Goal: Task Accomplishment & Management: Manage account settings

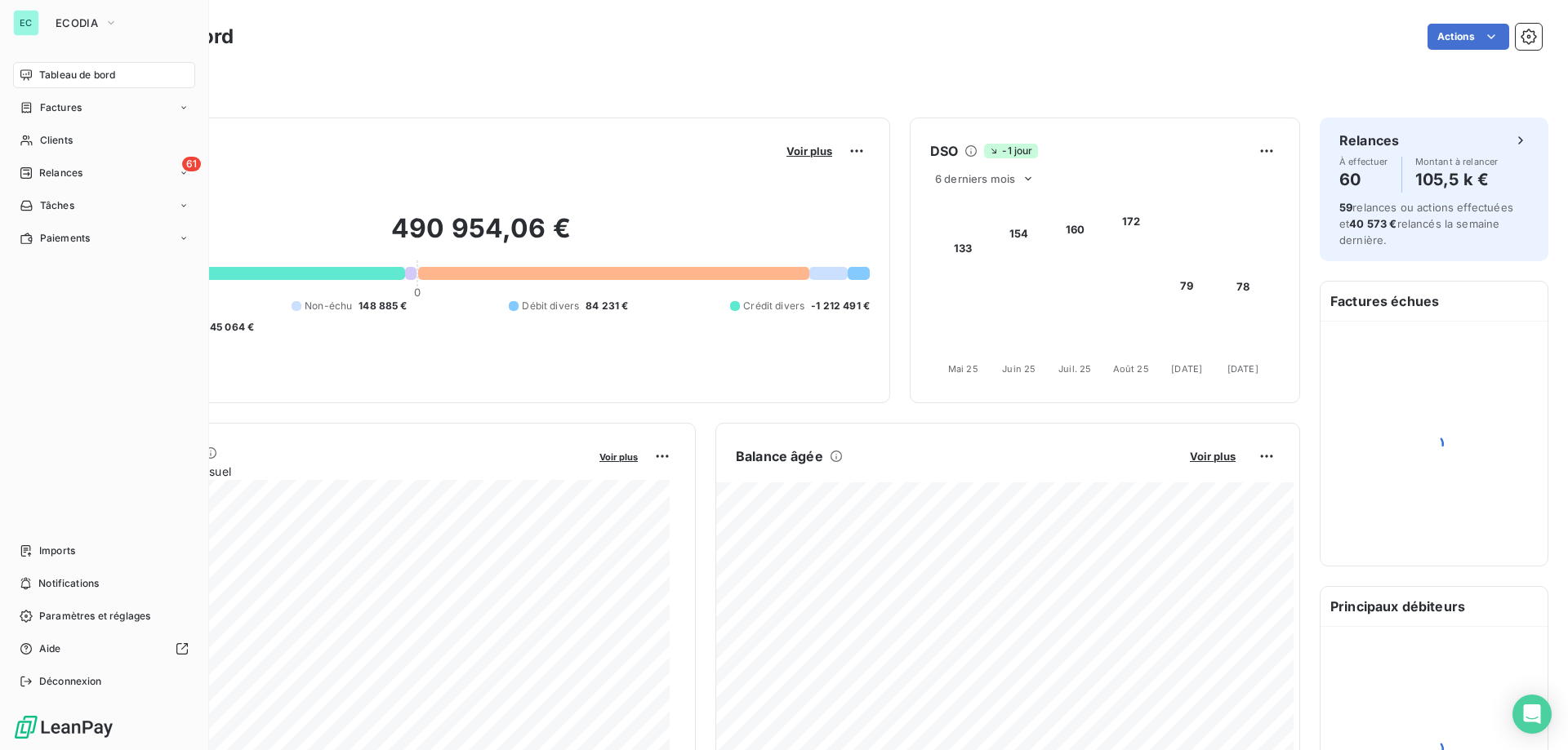
click at [72, 186] on nav "Tableau de bord Factures Clients 61 Relances Tâches Paiements" at bounding box center [104, 156] width 182 height 189
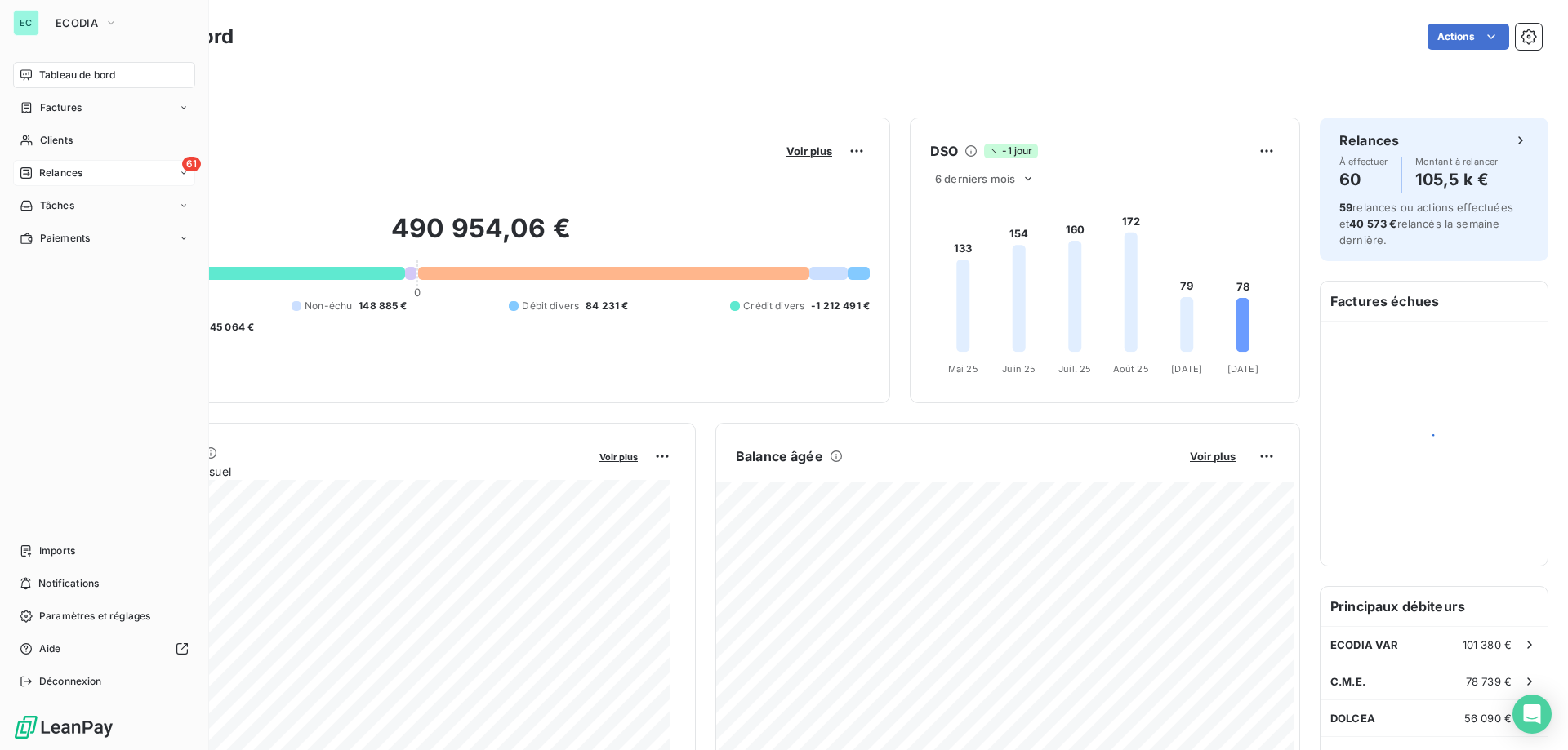
click at [102, 171] on div "61 Relances" at bounding box center [104, 172] width 182 height 26
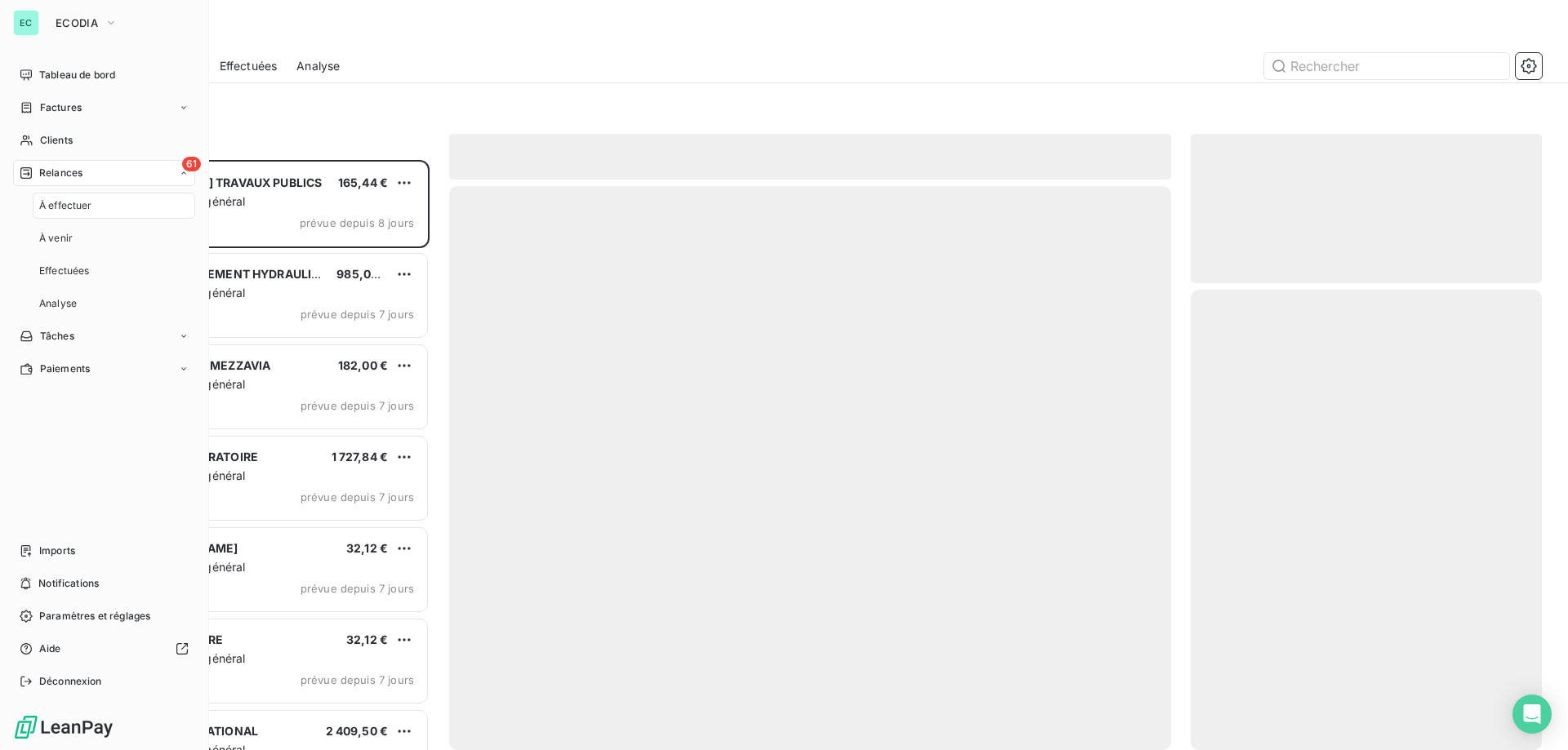
scroll to position [578, 339]
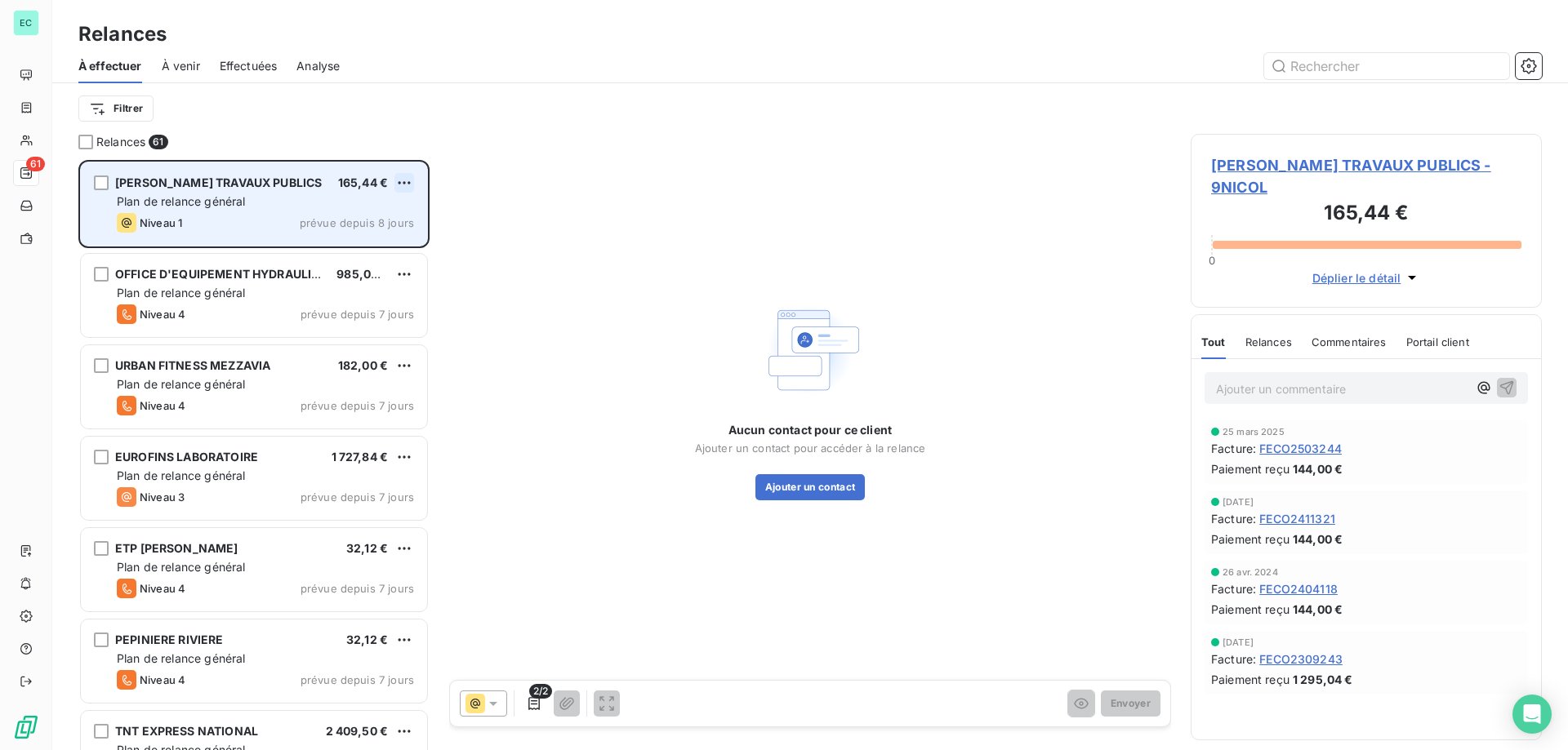
click at [408, 188] on html "EC 61 Relances À effectuer À venir Effectuées Analyse Filtrer Relances 61 SARL …" at bounding box center [784, 375] width 1568 height 750
click at [368, 246] on div "Passer cette action" at bounding box center [333, 244] width 147 height 26
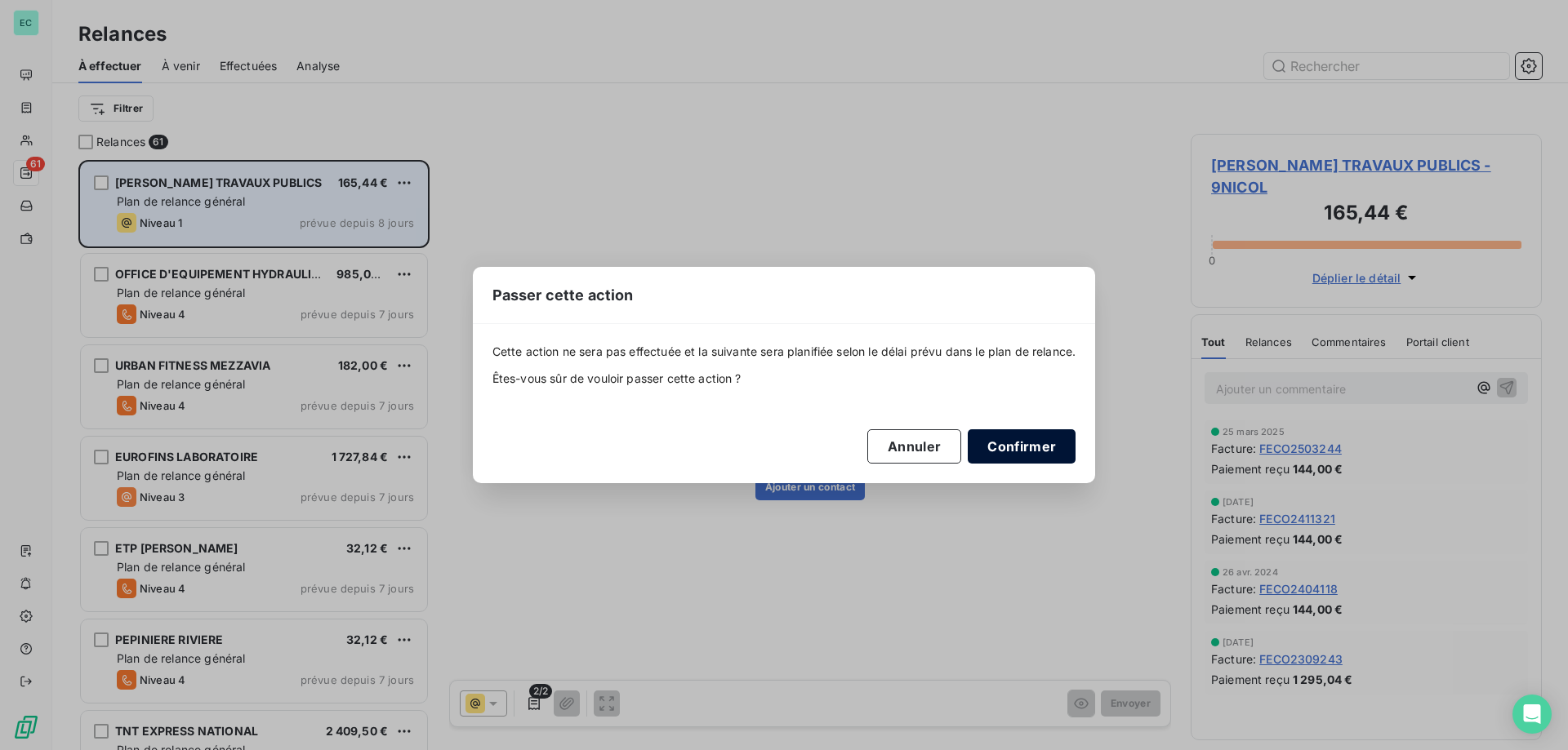
click at [1025, 444] on button "Confirmer" at bounding box center [1021, 446] width 107 height 35
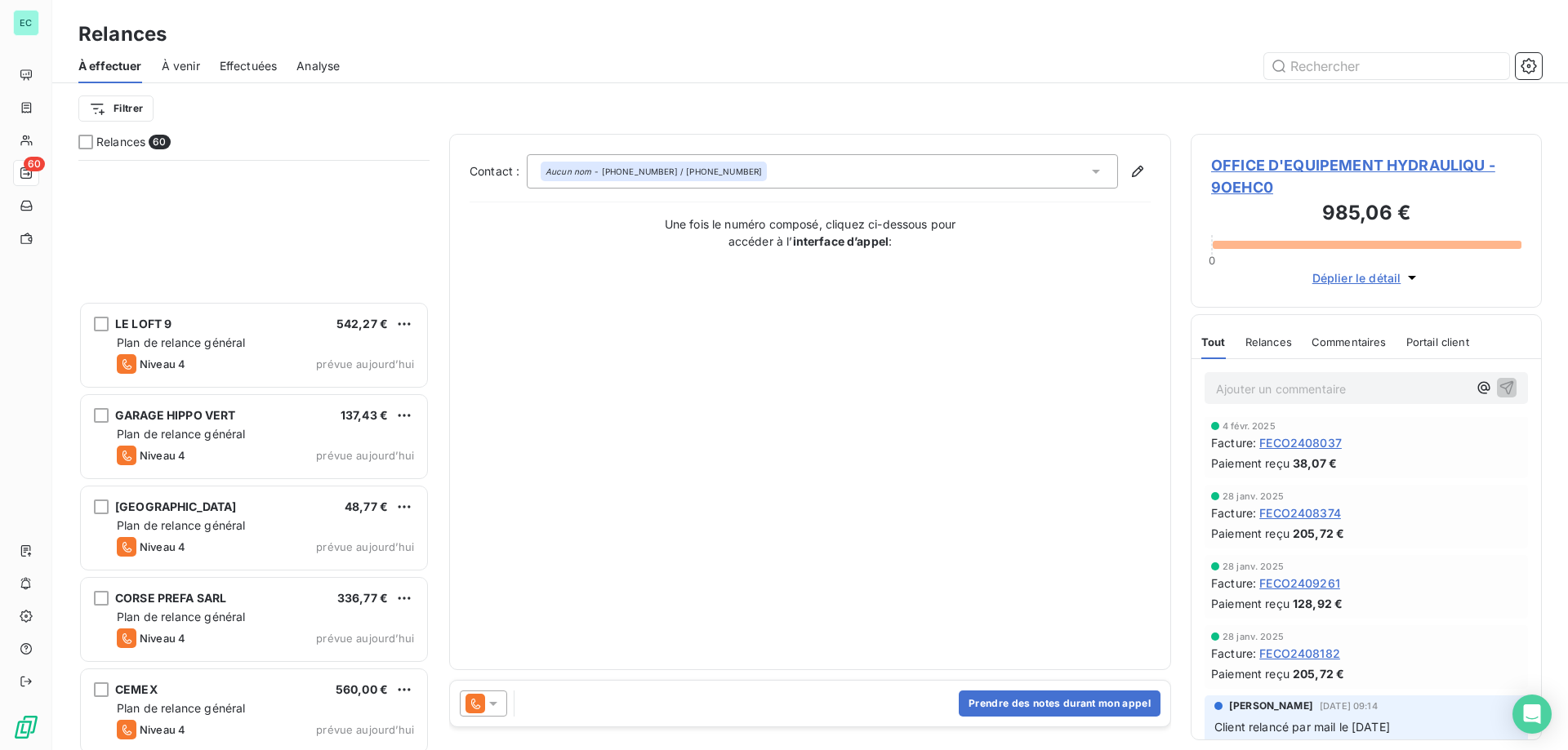
scroll to position [4897, 0]
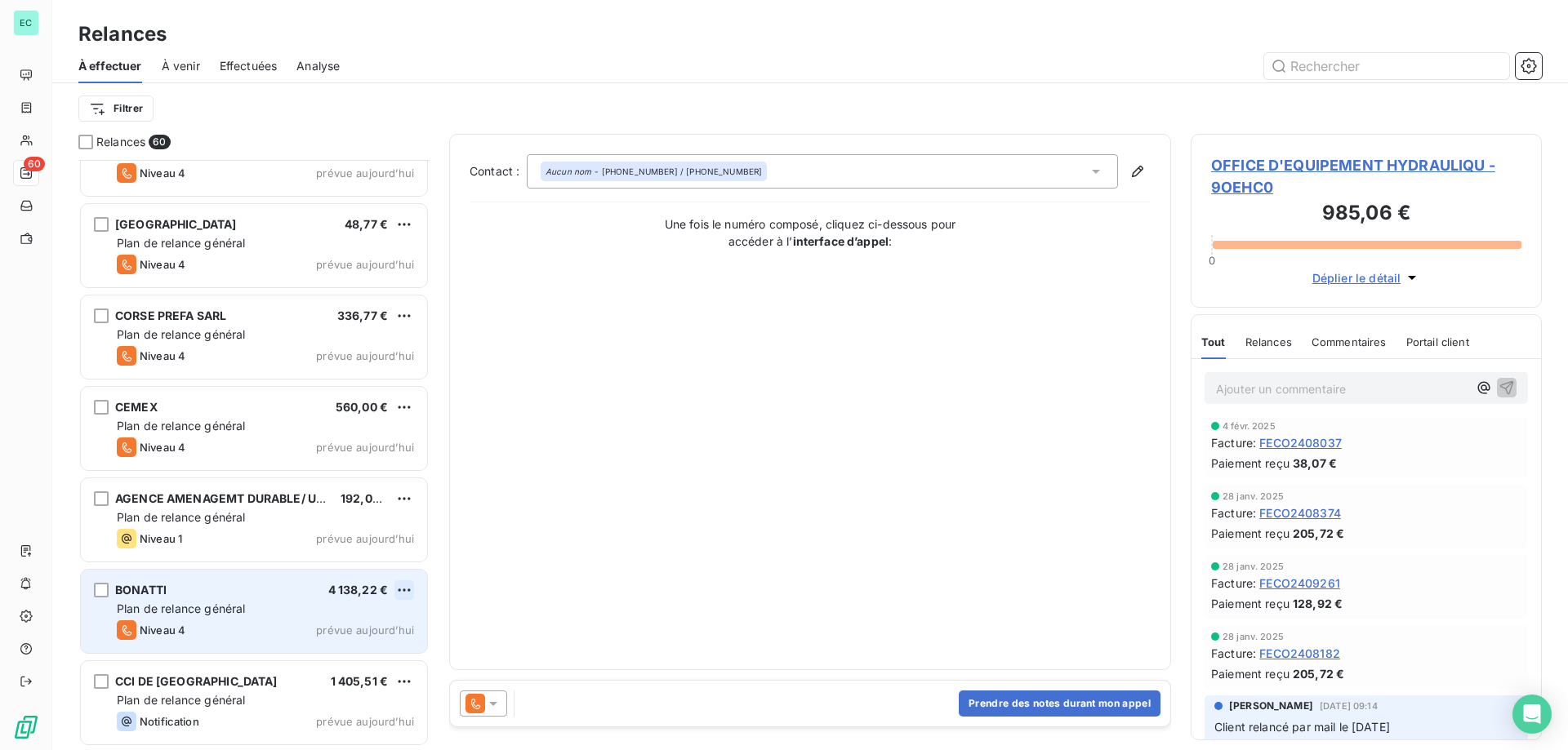
click at [408, 585] on html "EC 60 Relances À effectuer À venir Effectuées Analyse Filtrer Relances 60 LE LO…" at bounding box center [784, 375] width 1568 height 750
click at [313, 647] on div "Passer cette action" at bounding box center [333, 651] width 147 height 26
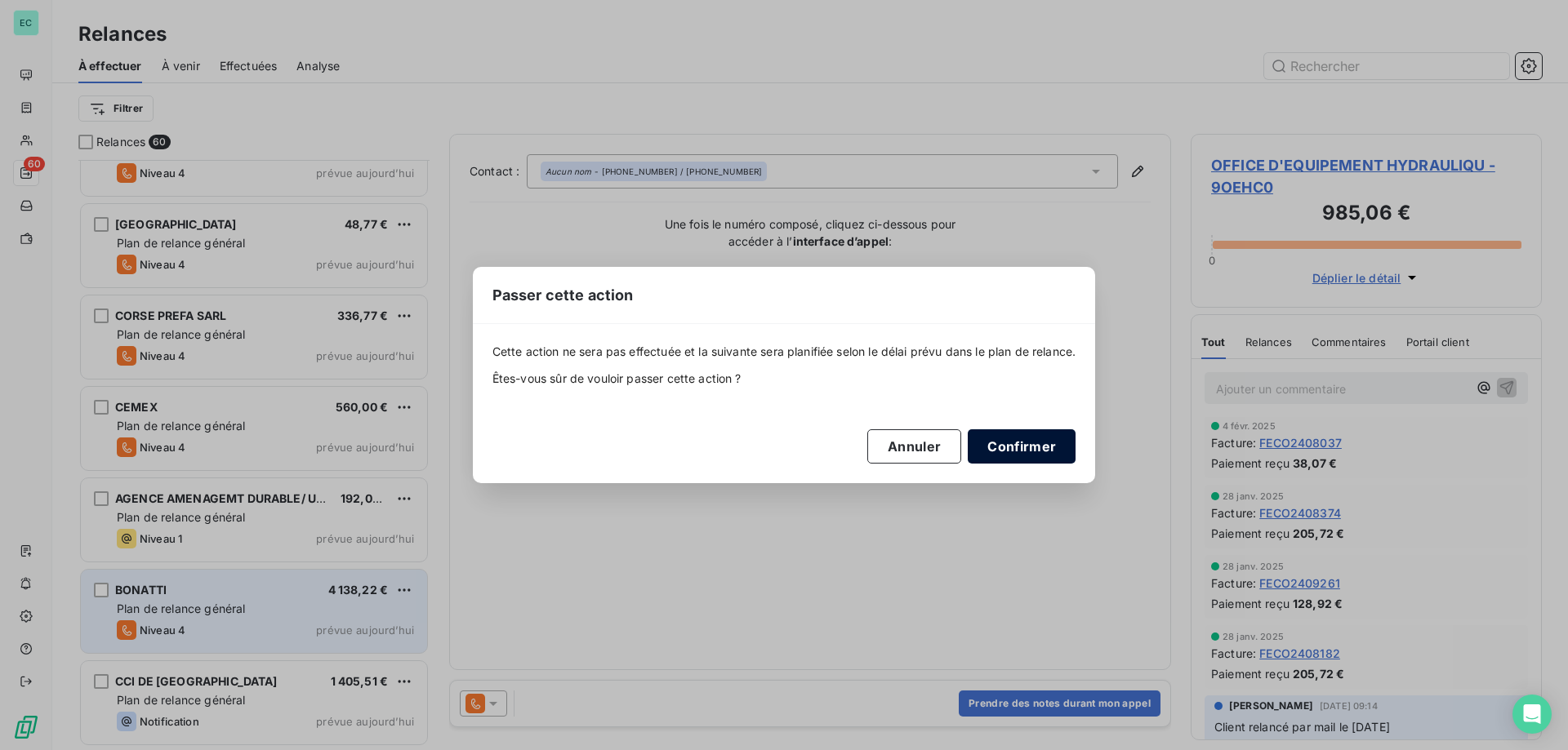
click at [1033, 442] on button "Confirmer" at bounding box center [1021, 446] width 107 height 35
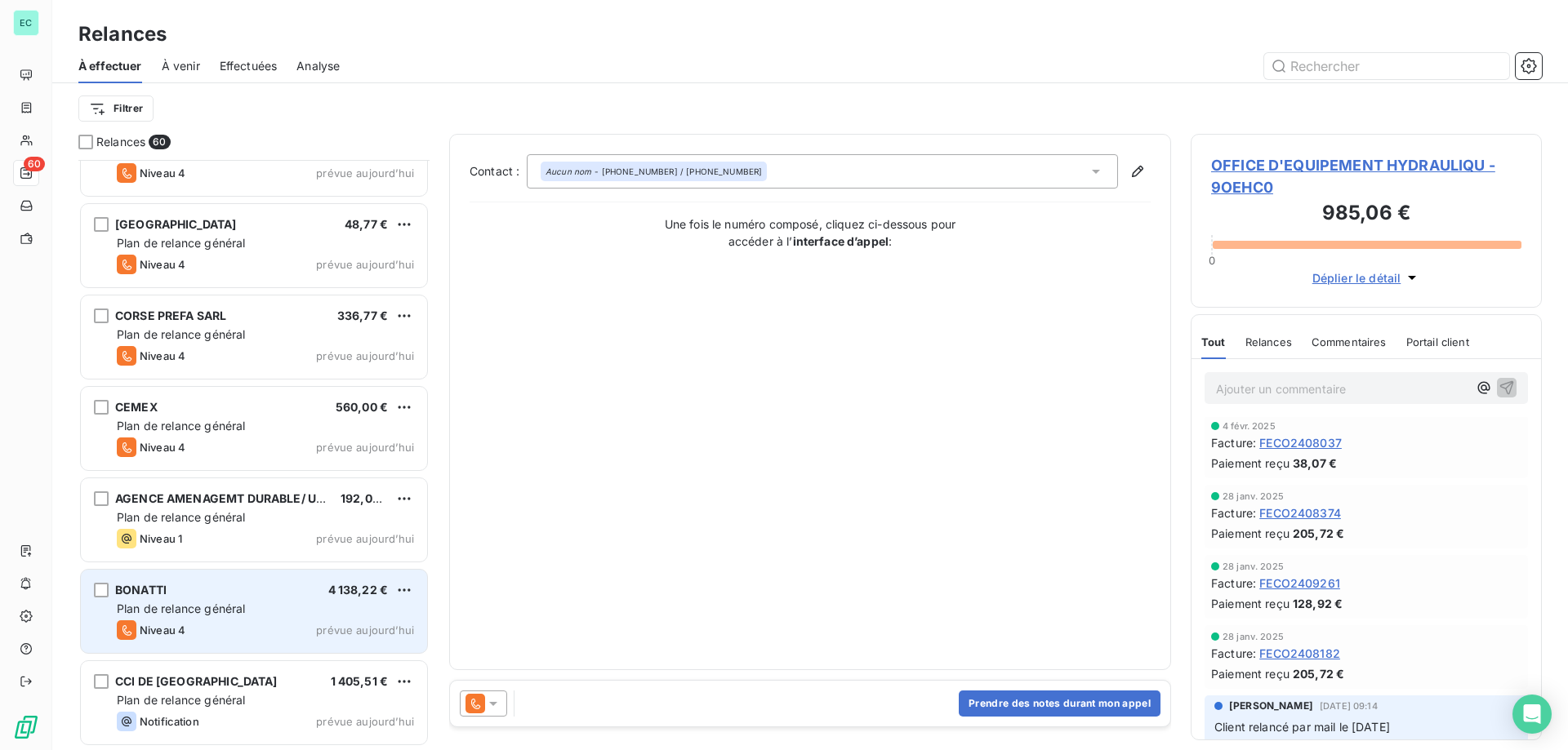
scroll to position [4804, 0]
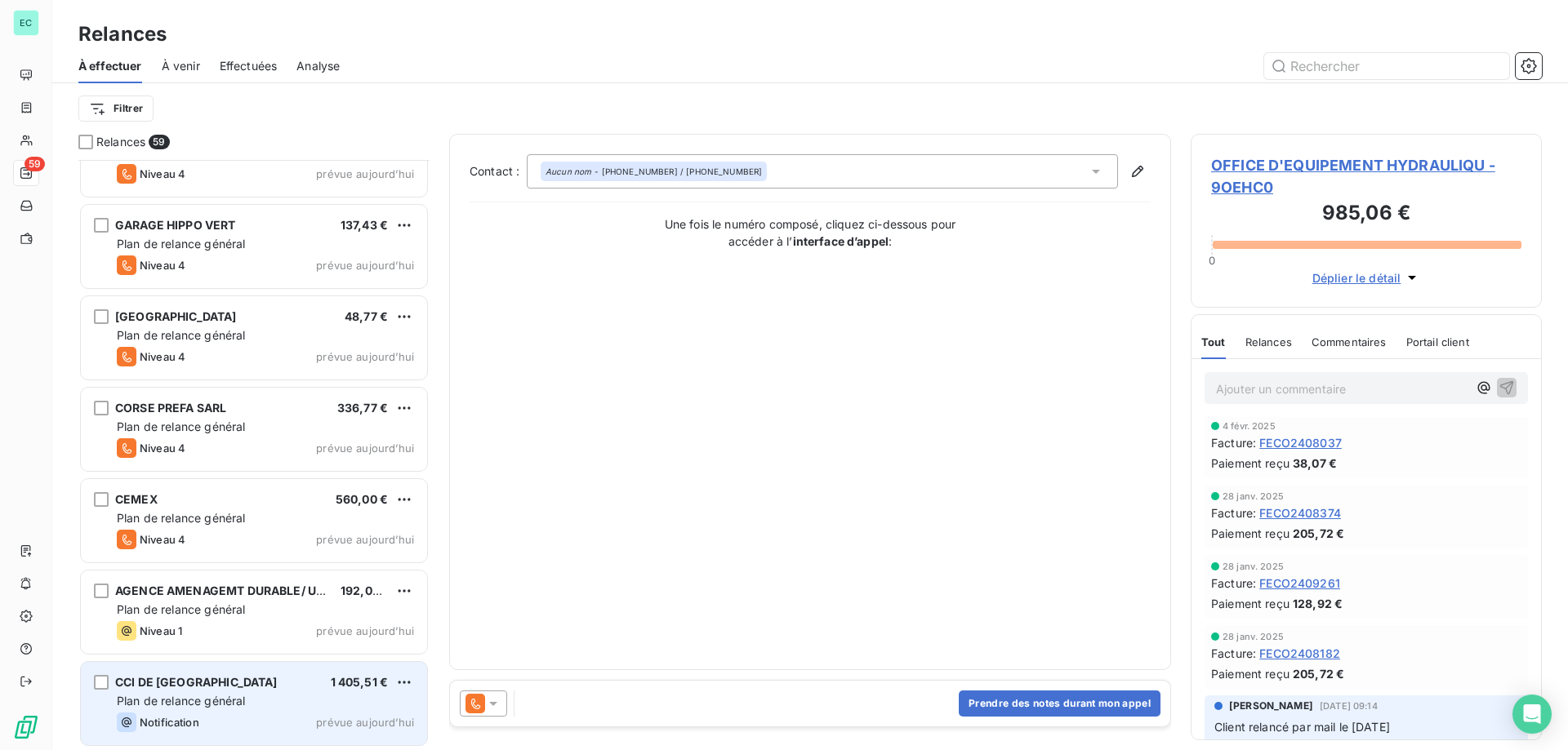
click at [310, 702] on div "Plan de relance général" at bounding box center [265, 701] width 297 height 16
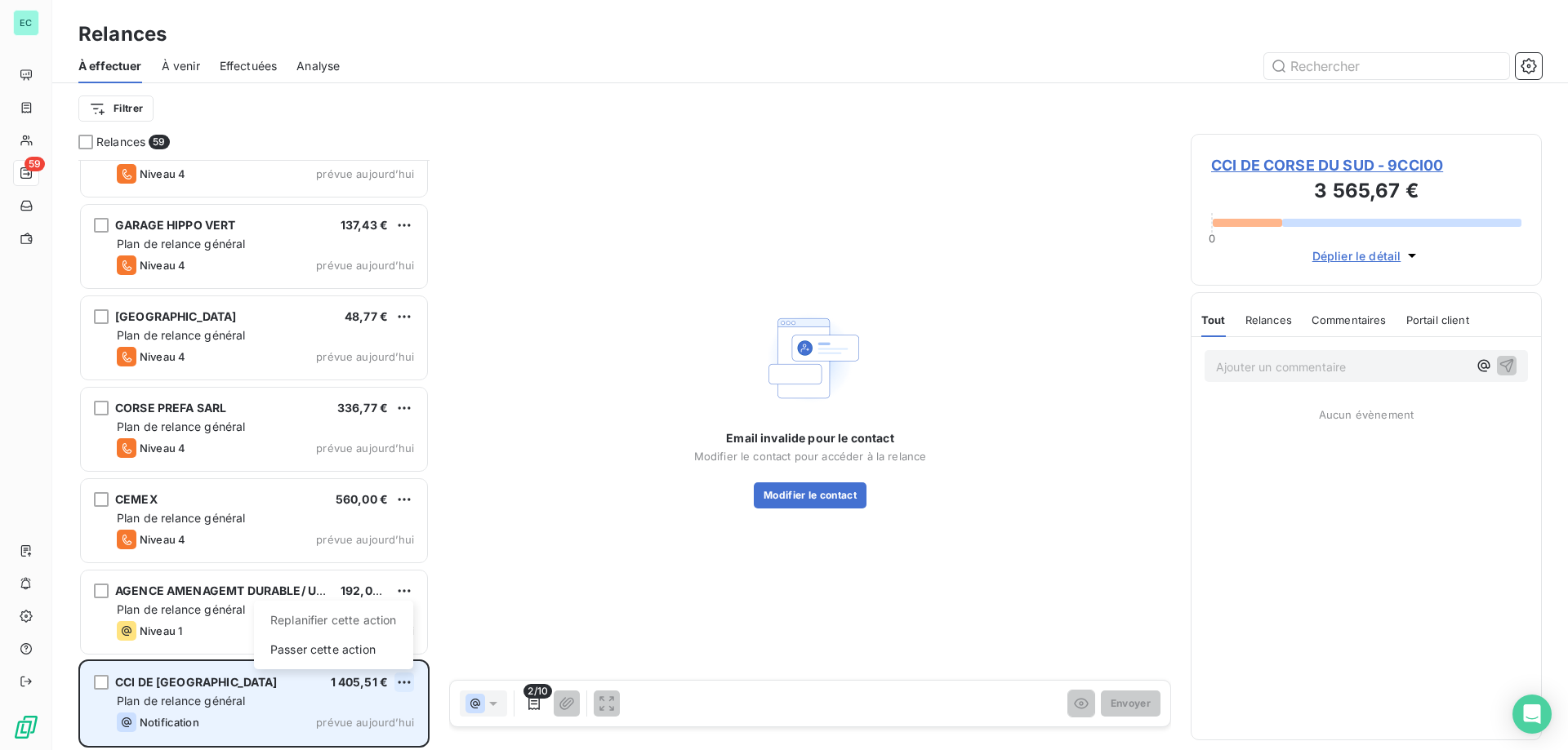
click at [403, 681] on html "EC 59 Relances À effectuer À venir Effectuées Analyse Filtrer Relances 59 [PERS…" at bounding box center [784, 375] width 1568 height 750
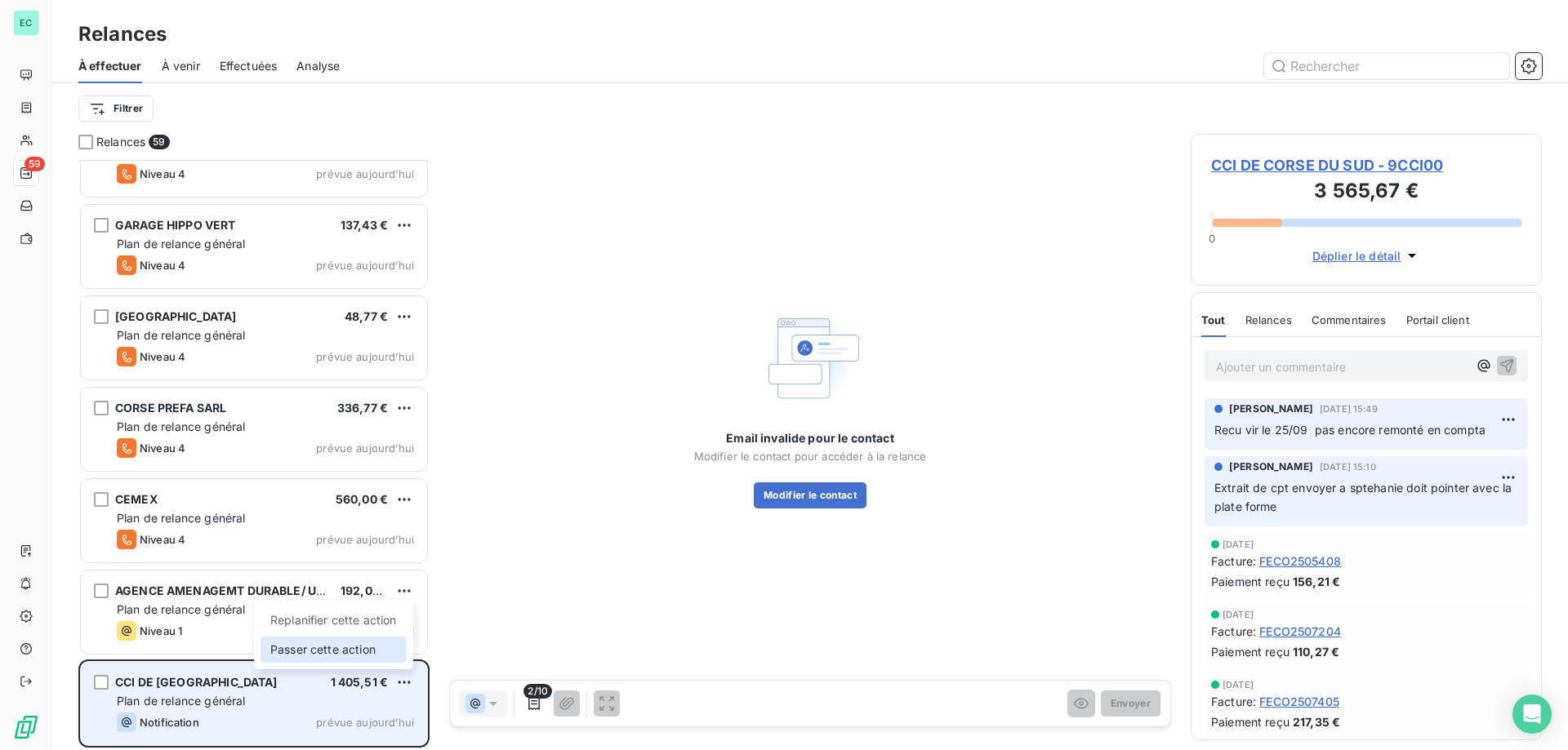
click at [361, 653] on div "Passer cette action" at bounding box center [333, 649] width 147 height 26
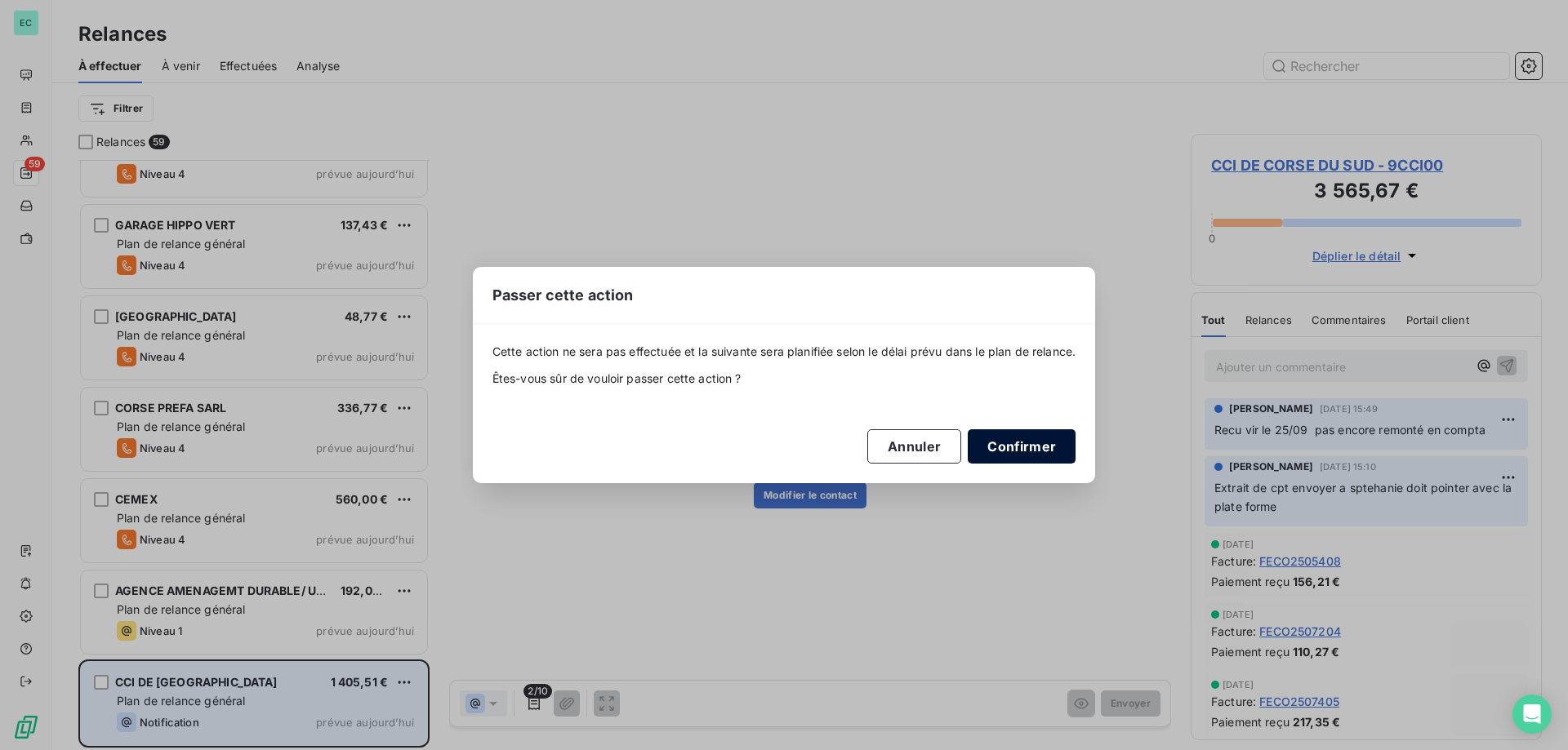
click at [1033, 448] on button "Confirmer" at bounding box center [1021, 446] width 107 height 35
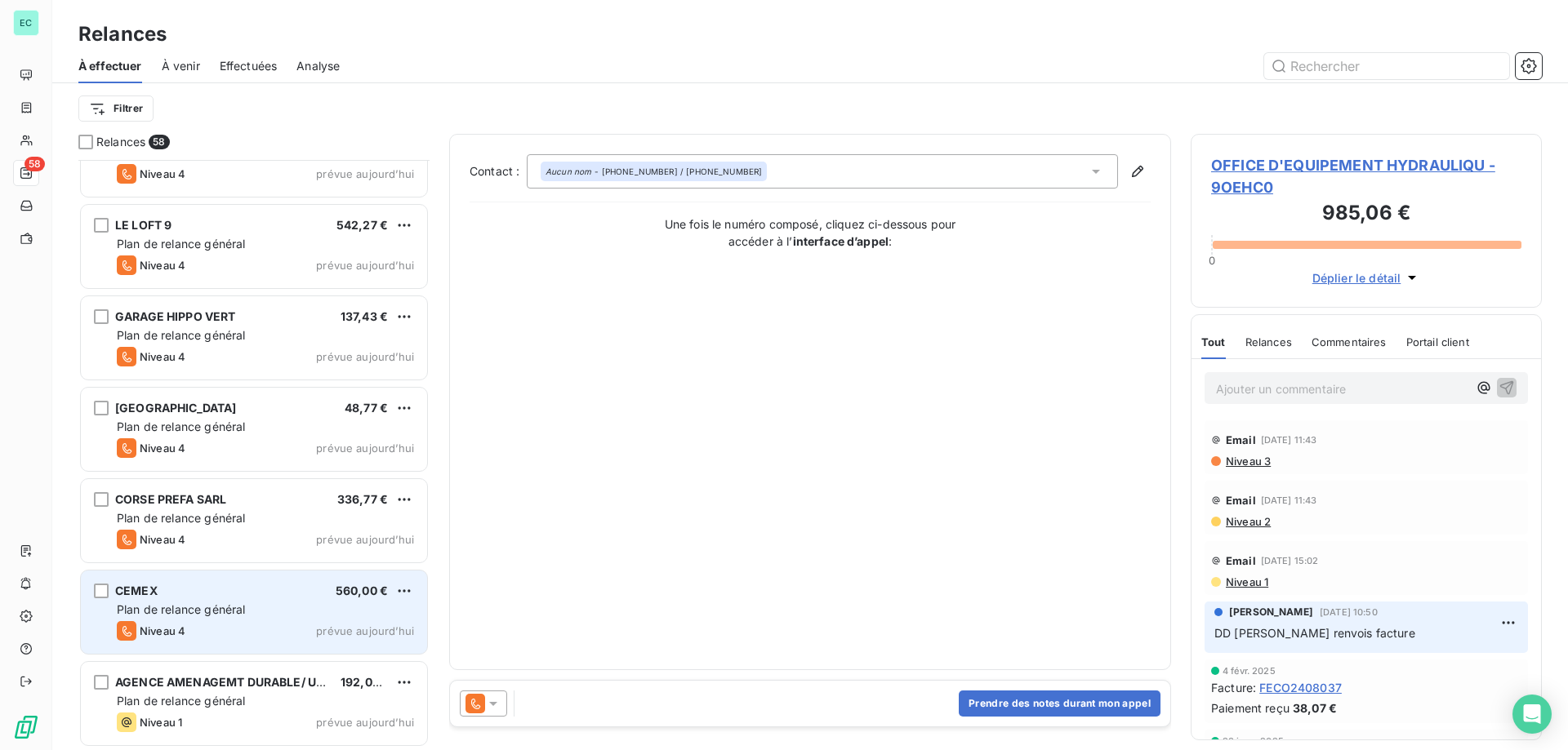
scroll to position [4714, 0]
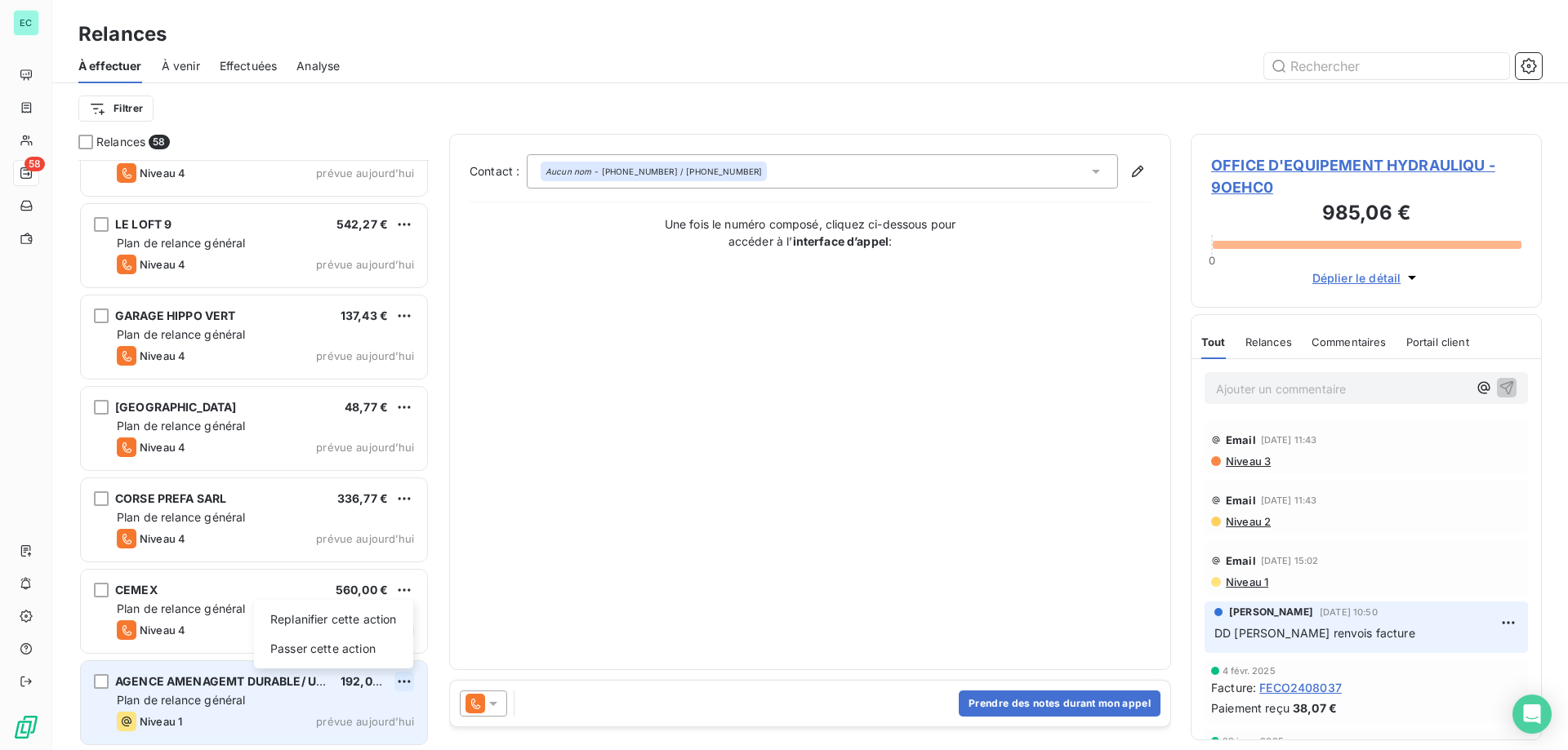
click at [398, 677] on html "EC 58 Relances À effectuer À venir Effectuées Analyse Filtrer Relances 58 COUPO…" at bounding box center [784, 375] width 1568 height 750
click at [358, 651] on div "Passer cette action" at bounding box center [333, 649] width 147 height 26
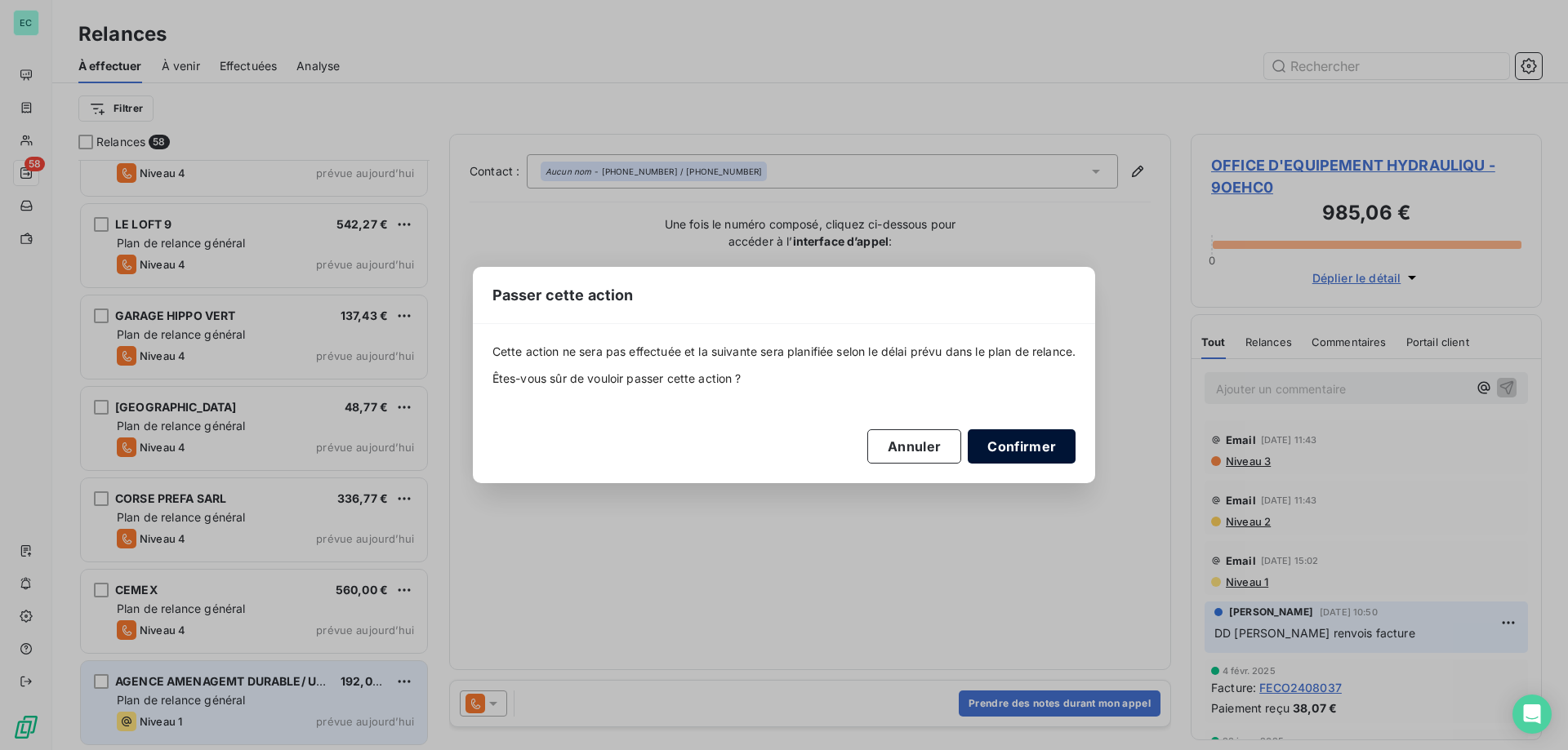
click at [999, 443] on button "Confirmer" at bounding box center [1021, 446] width 107 height 35
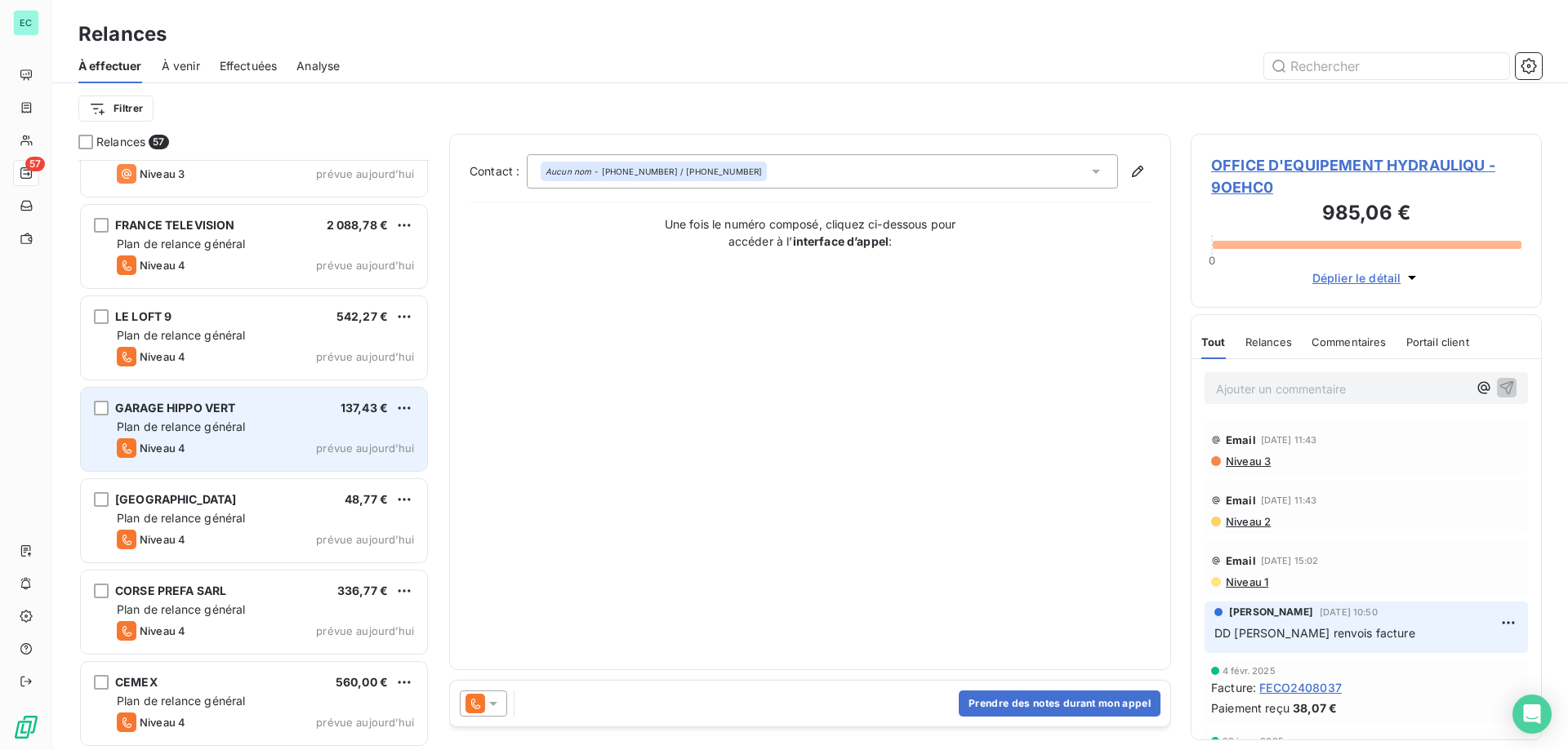
scroll to position [4540, 0]
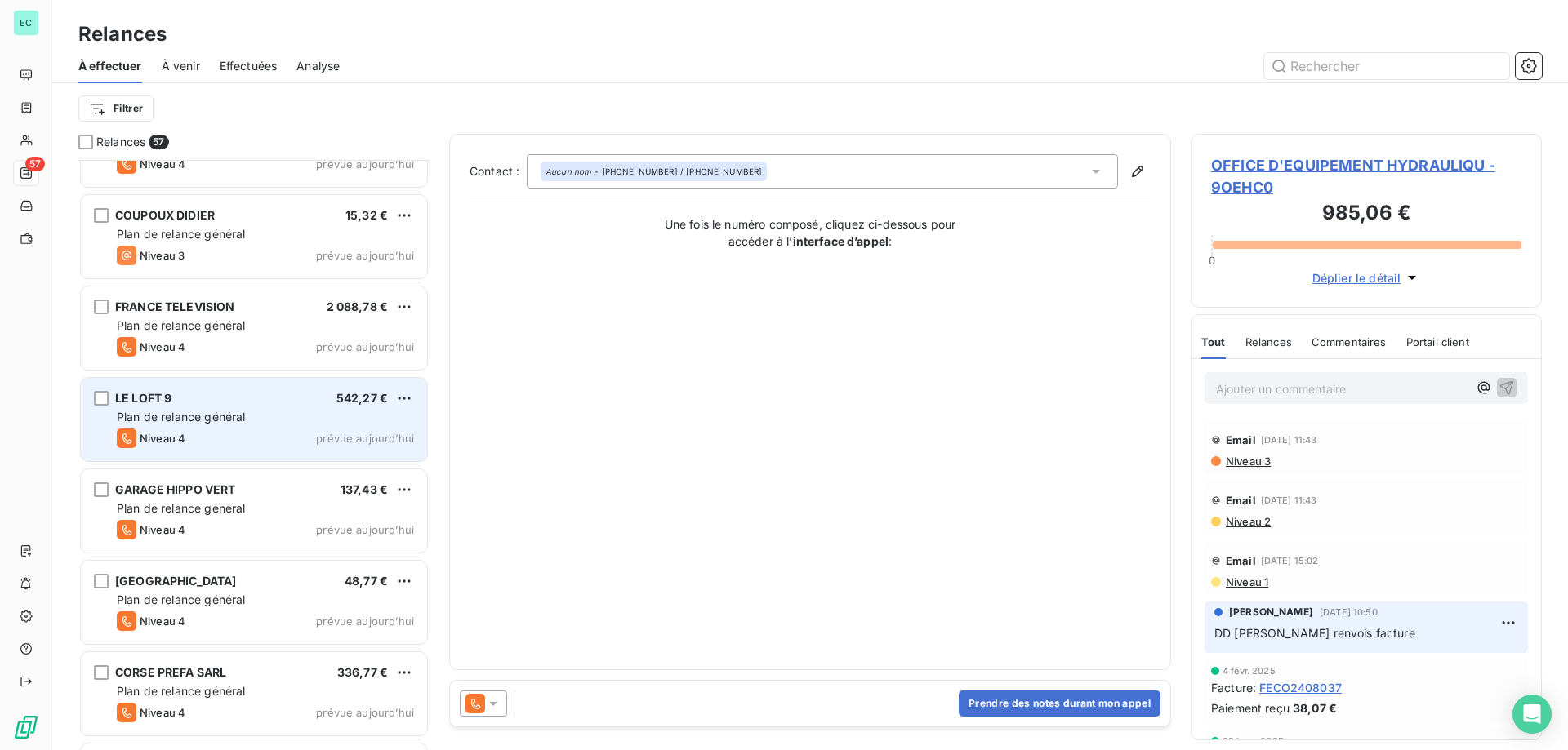
click at [312, 411] on div "Plan de relance général" at bounding box center [265, 417] width 297 height 16
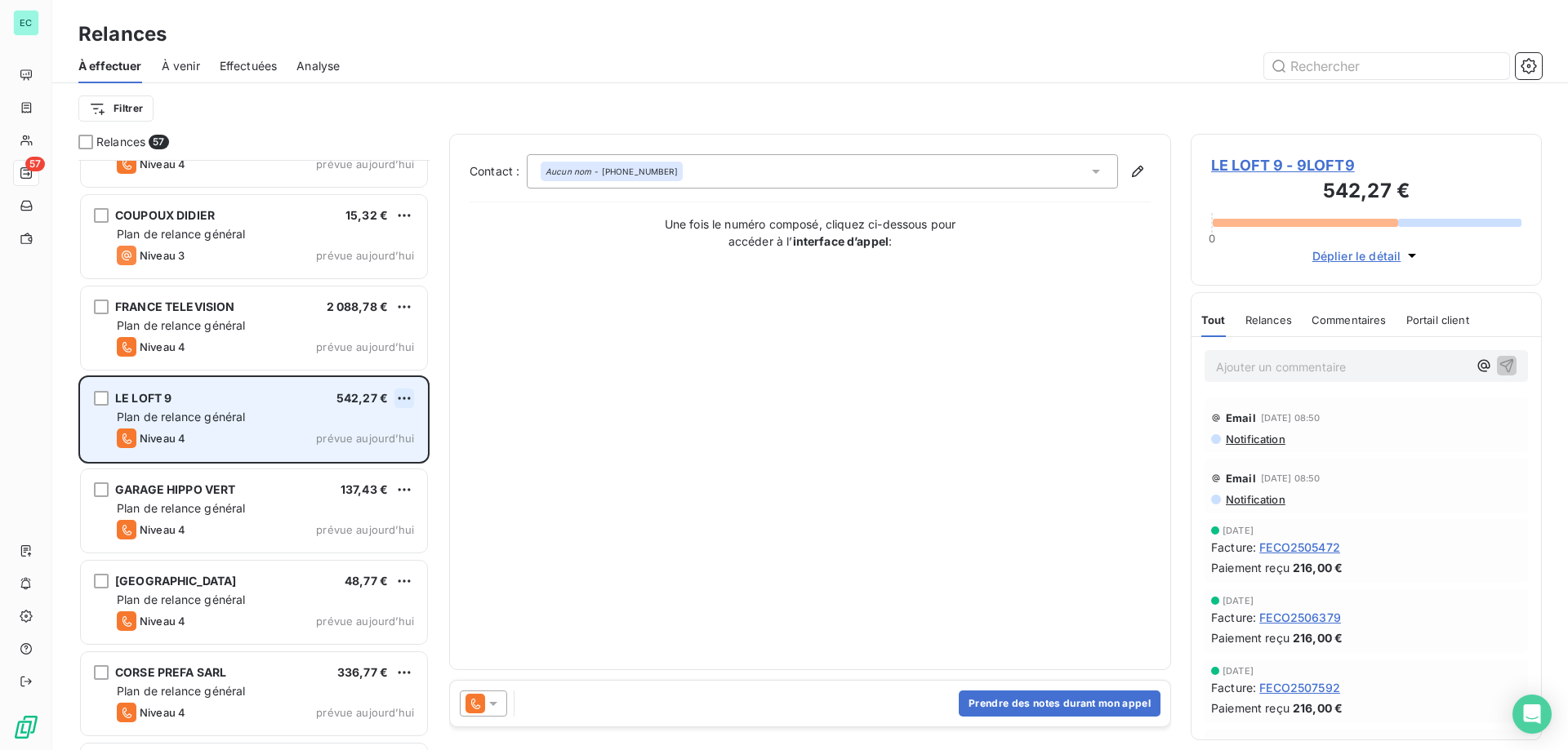
click at [408, 392] on html "EC 57 Relances À effectuer À venir Effectuées Analyse Filtrer Relances 57 CORSE…" at bounding box center [784, 375] width 1568 height 750
click at [347, 454] on div "Passer cette action" at bounding box center [333, 460] width 147 height 26
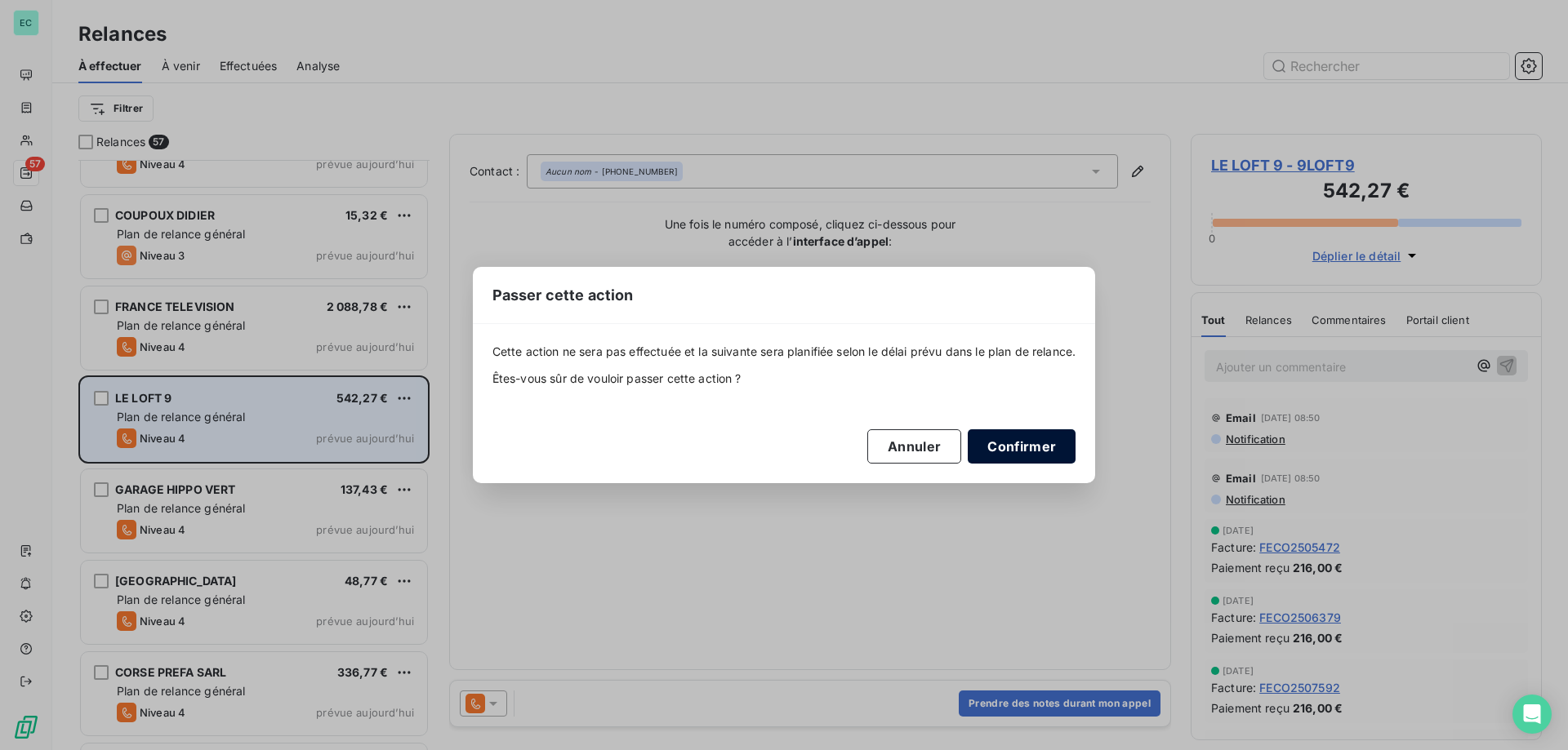
click at [1002, 449] on button "Confirmer" at bounding box center [1021, 446] width 107 height 35
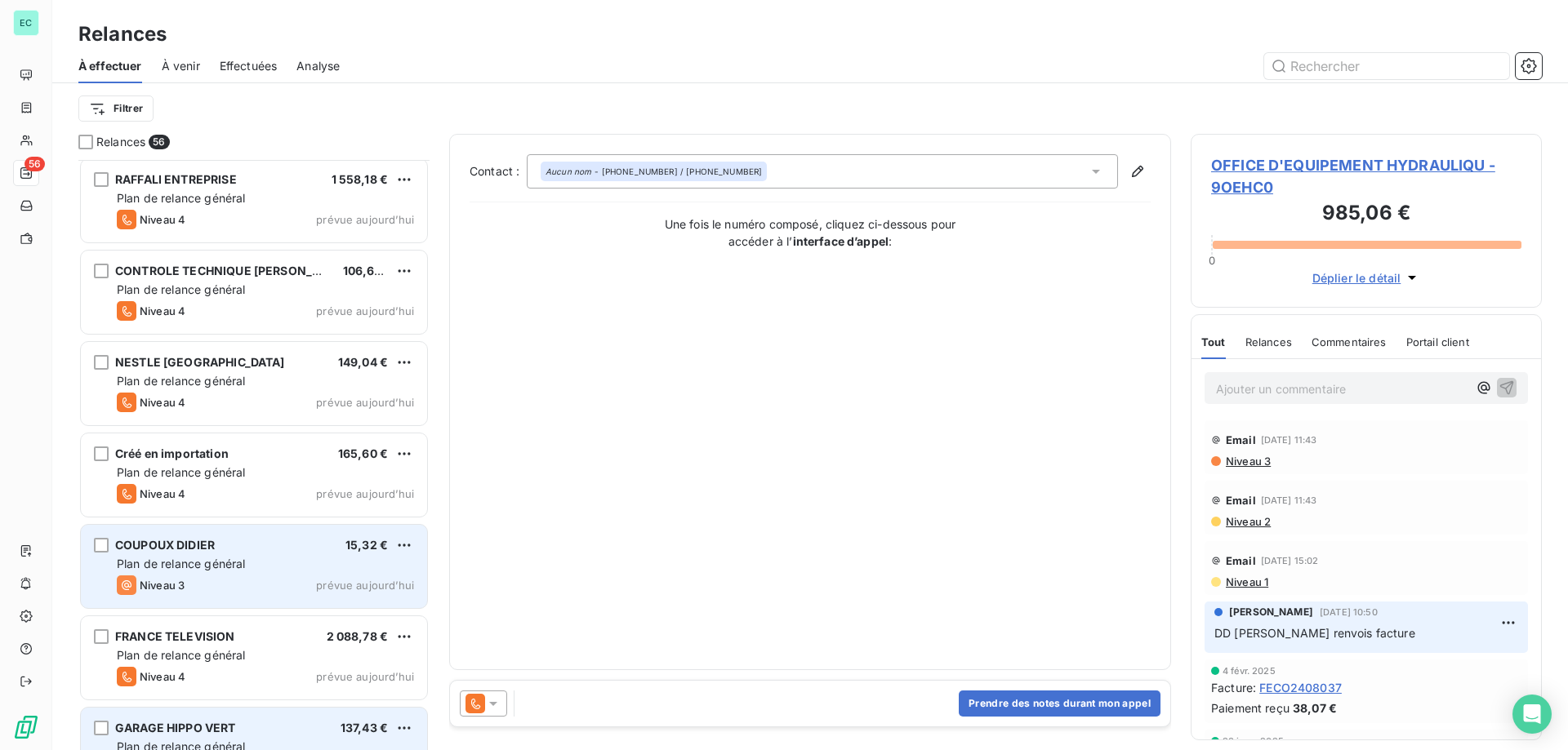
scroll to position [4204, 0]
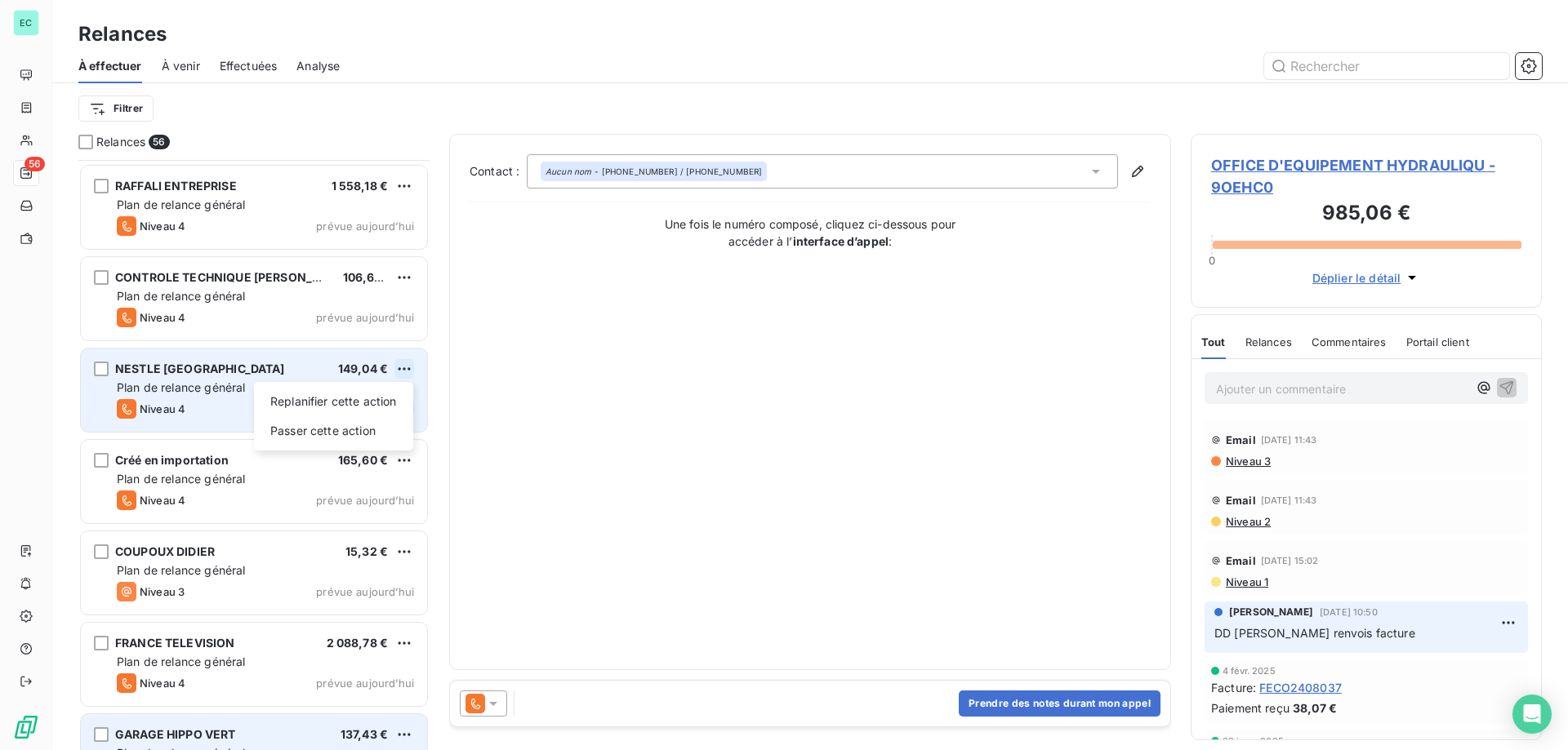
click at [411, 364] on html "EC 56 Relances À effectuer À venir Effectuées Analyse Filtrer Relances 56 BET P…" at bounding box center [784, 375] width 1568 height 750
click at [373, 437] on div "Passer cette action" at bounding box center [333, 430] width 147 height 26
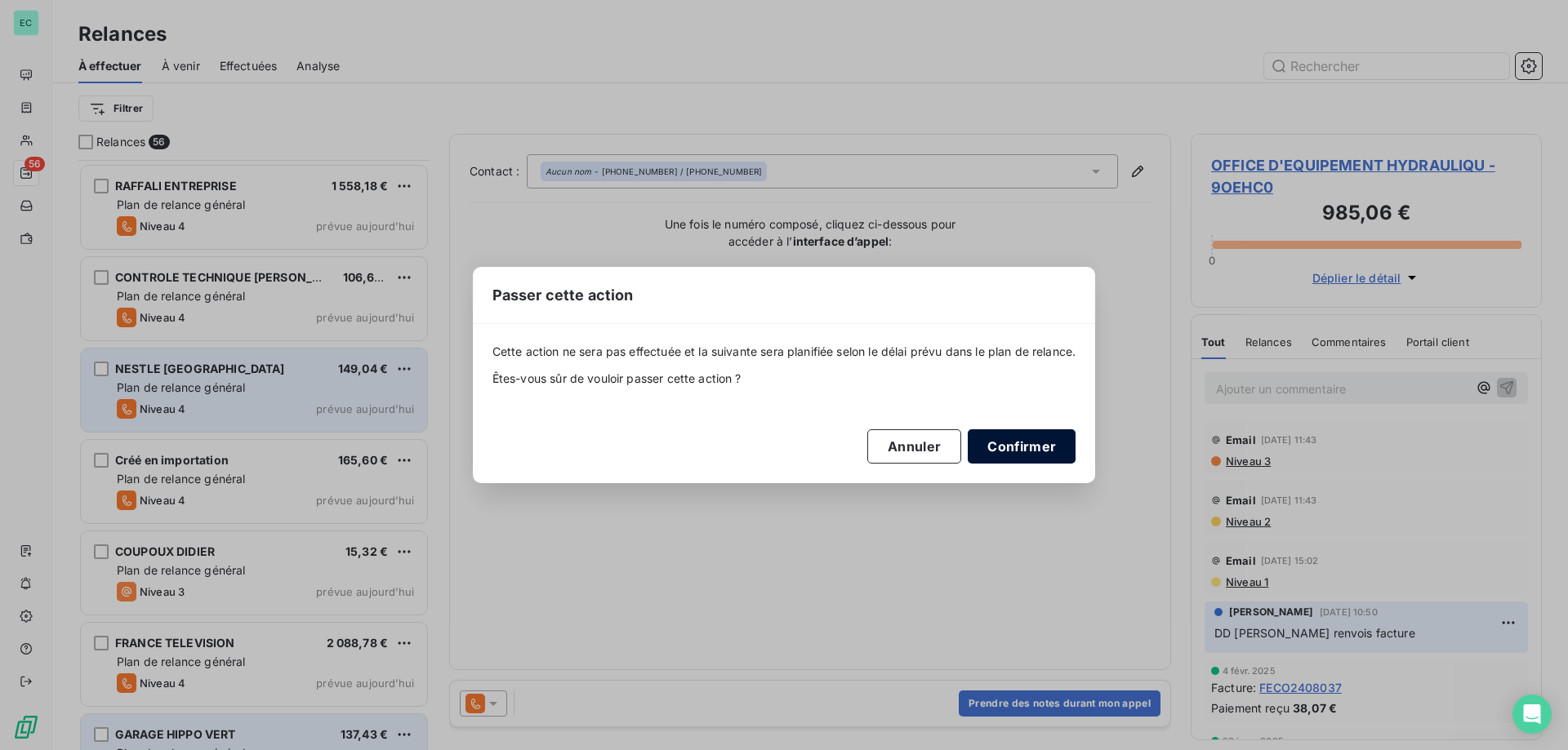
click at [1007, 441] on button "Confirmer" at bounding box center [1021, 446] width 107 height 35
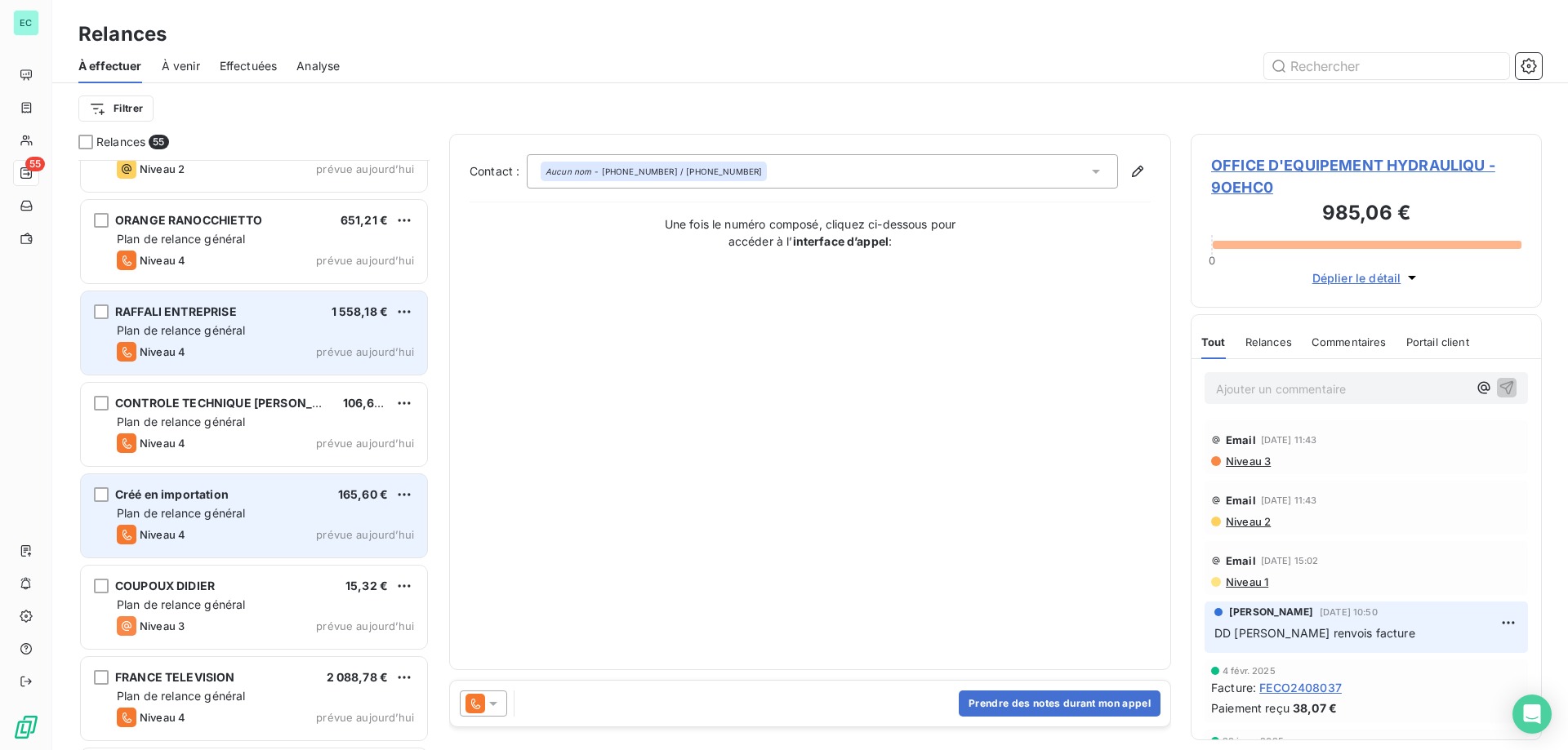
scroll to position [3959, 0]
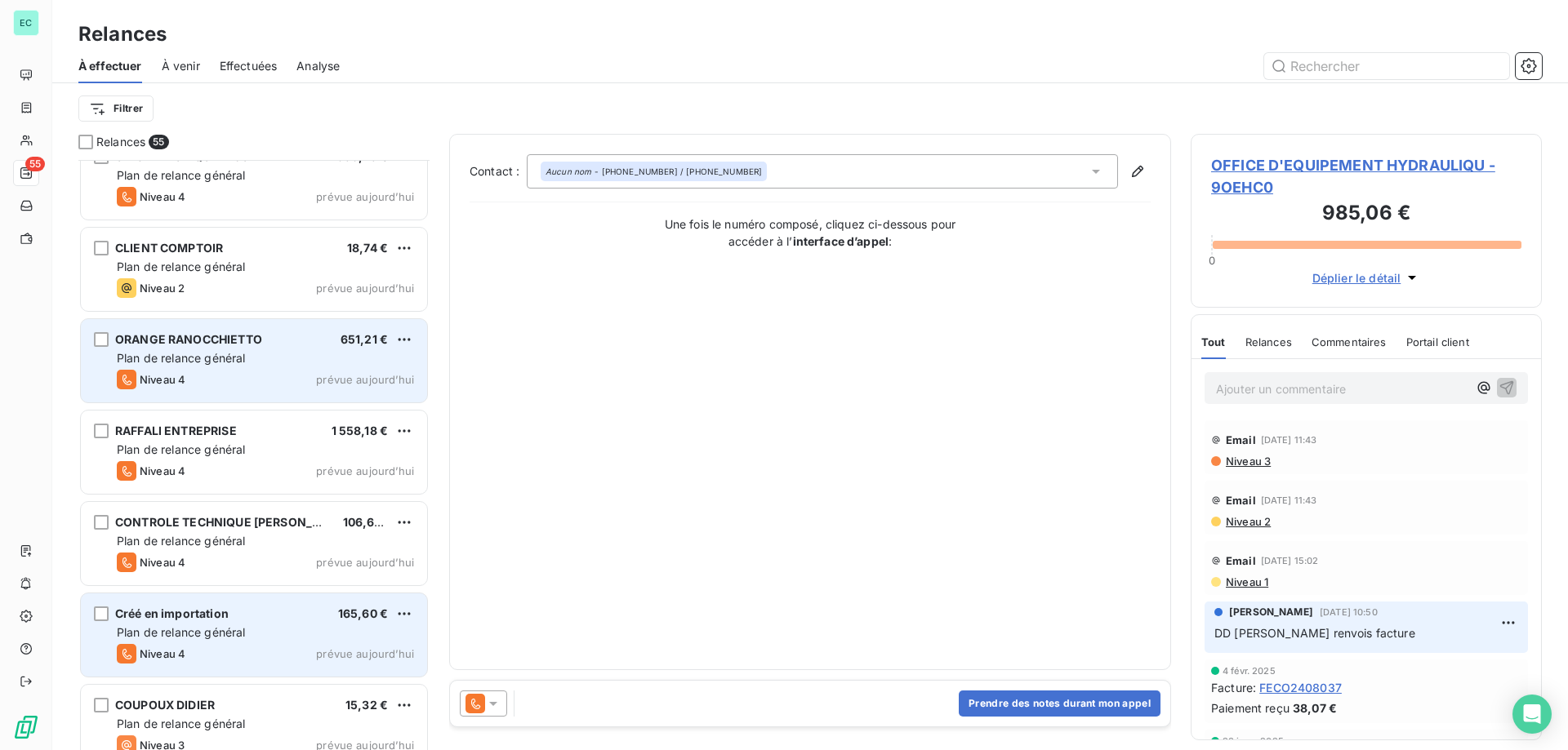
click at [331, 356] on div "Plan de relance général" at bounding box center [265, 359] width 297 height 16
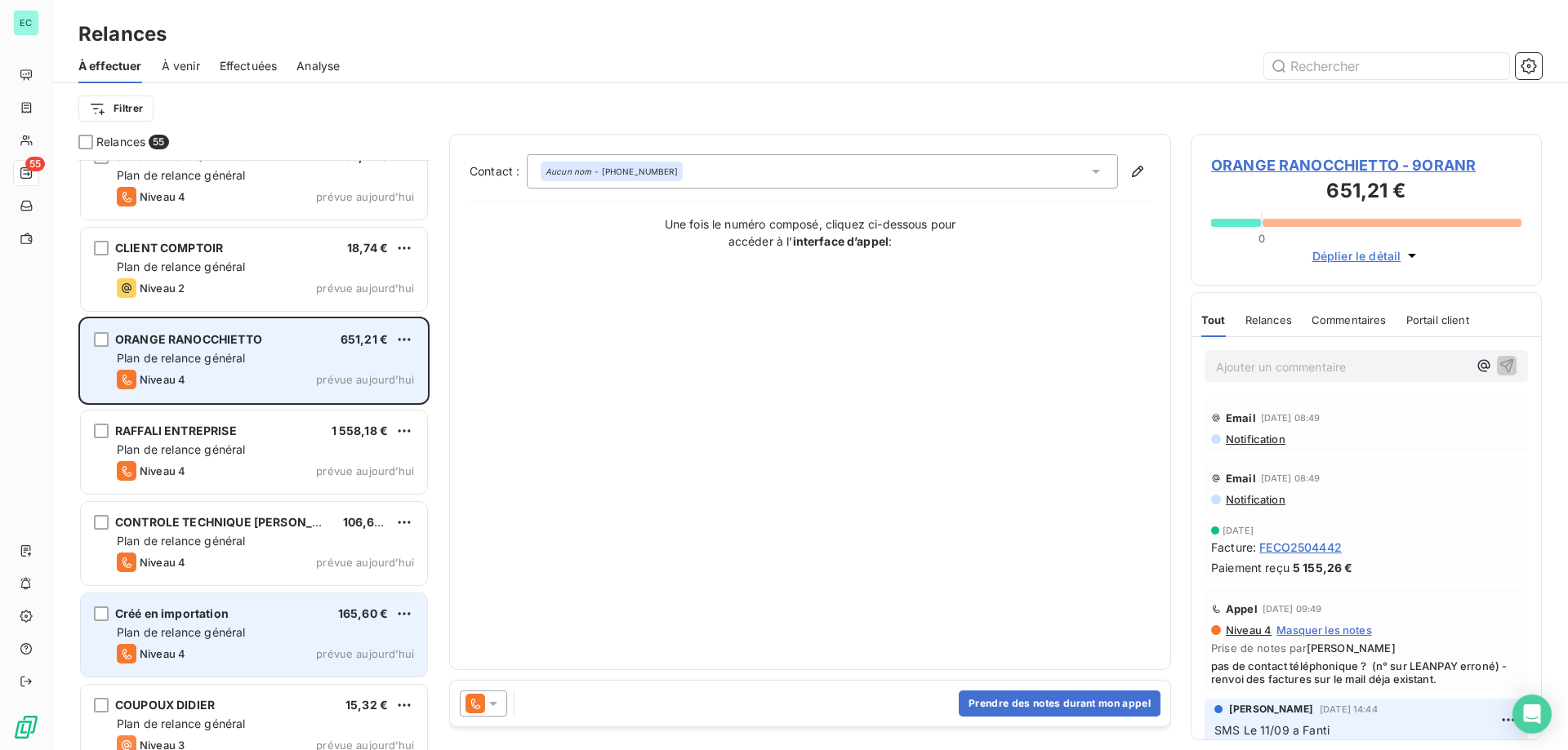
scroll to position [3877, 0]
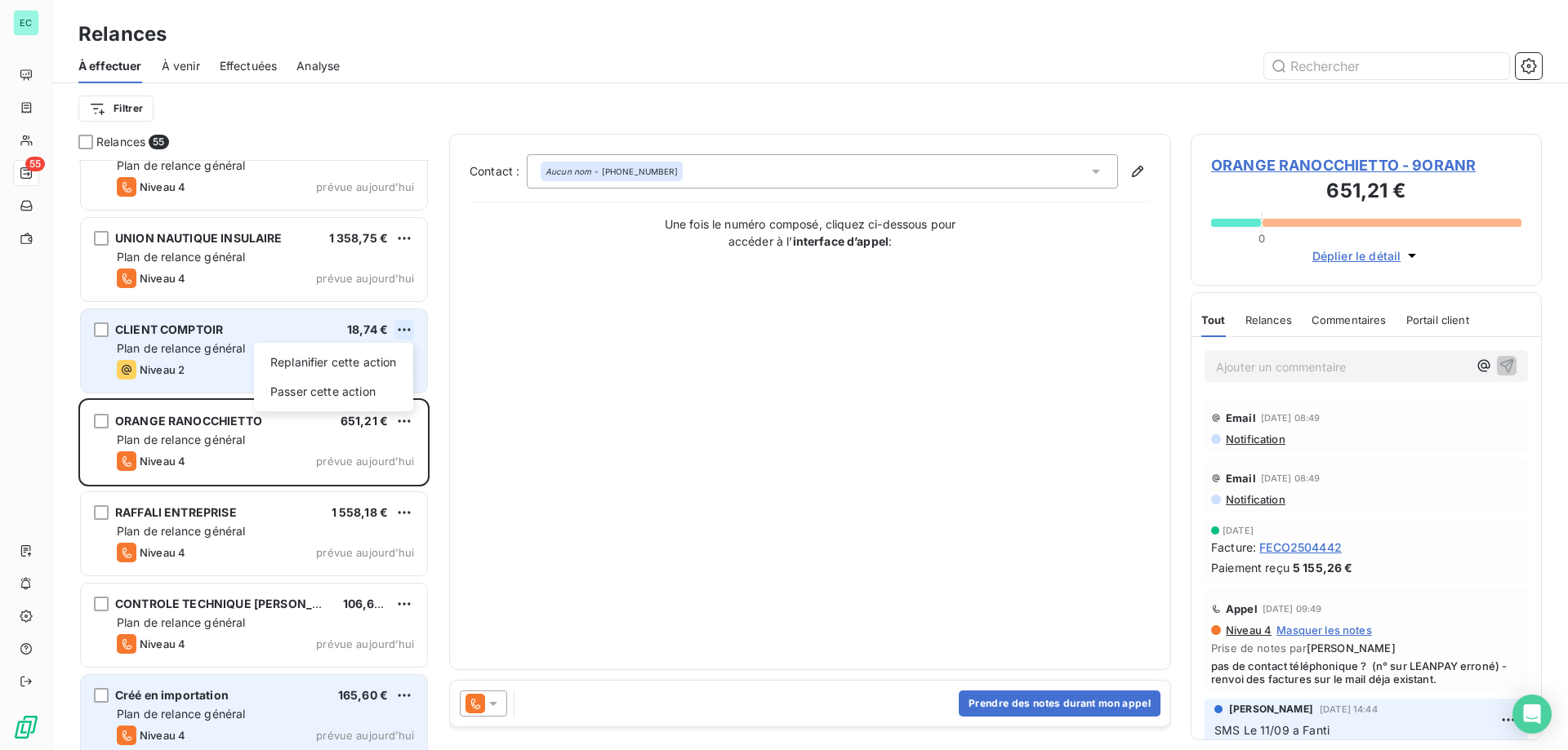
click at [404, 331] on html "EC 55 Relances À effectuer À venir Effectuées Analyse Filtrer Relances 55 COLLE…" at bounding box center [784, 375] width 1568 height 750
click at [343, 391] on div "Passer cette action" at bounding box center [333, 391] width 147 height 26
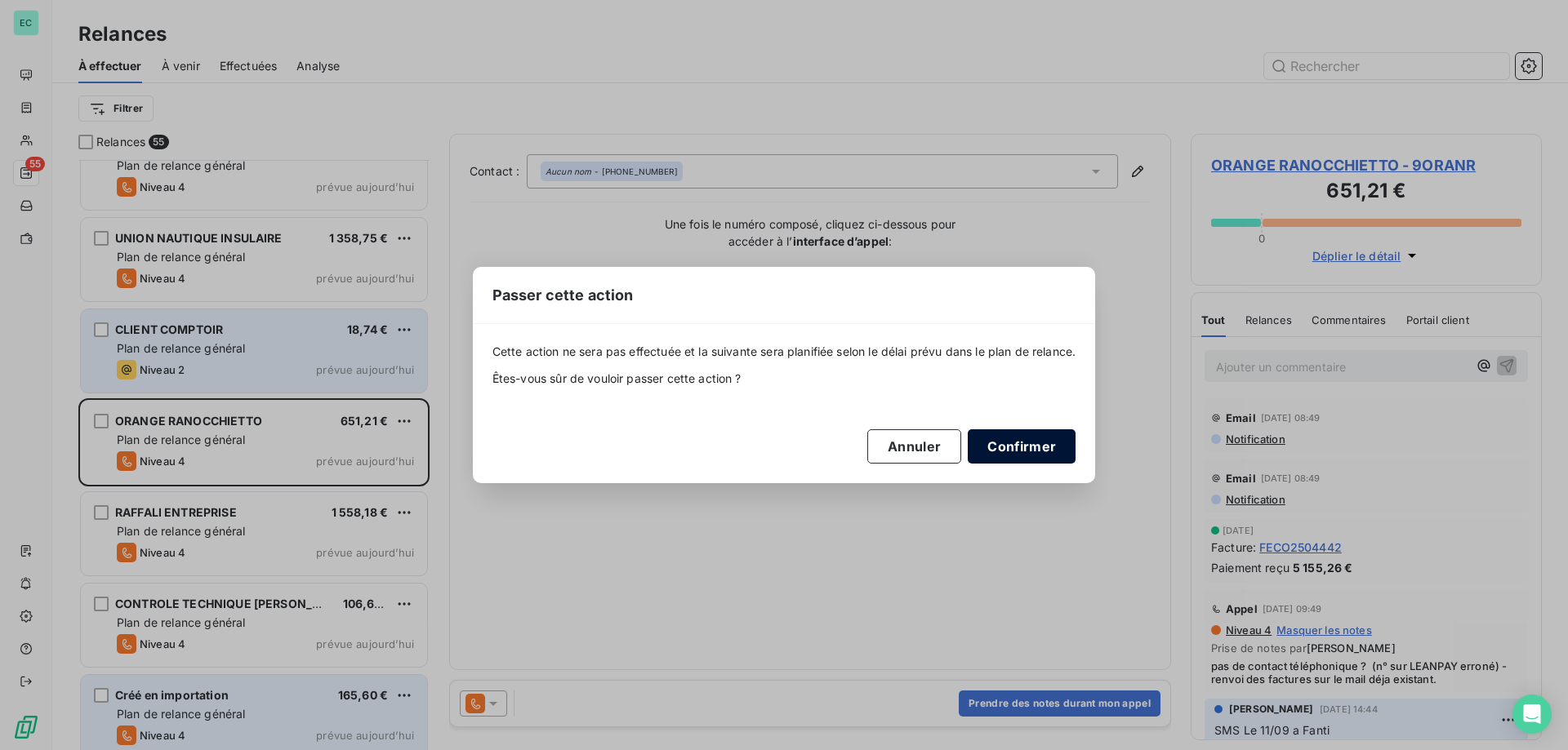
click at [1023, 444] on button "Confirmer" at bounding box center [1021, 446] width 107 height 35
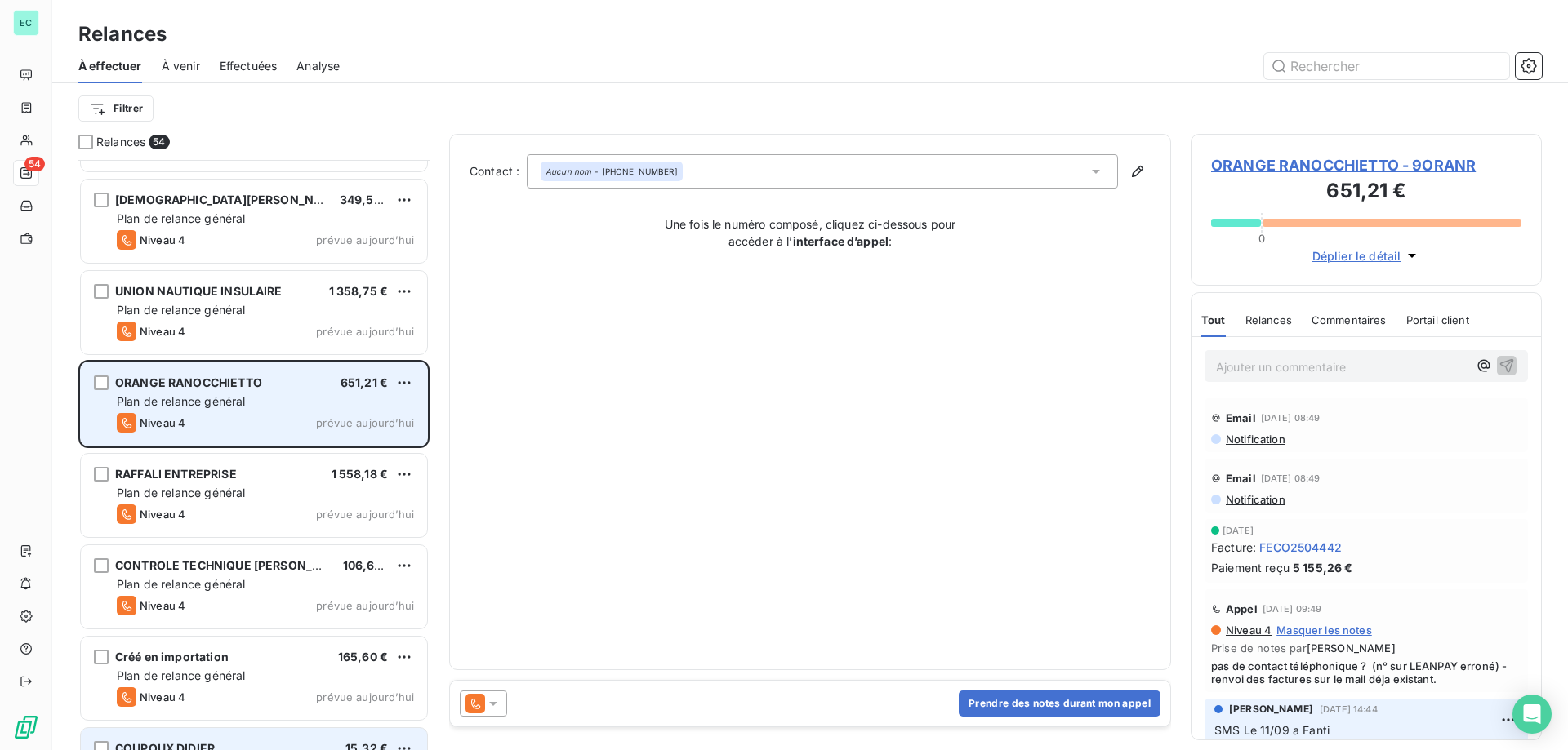
scroll to position [3795, 0]
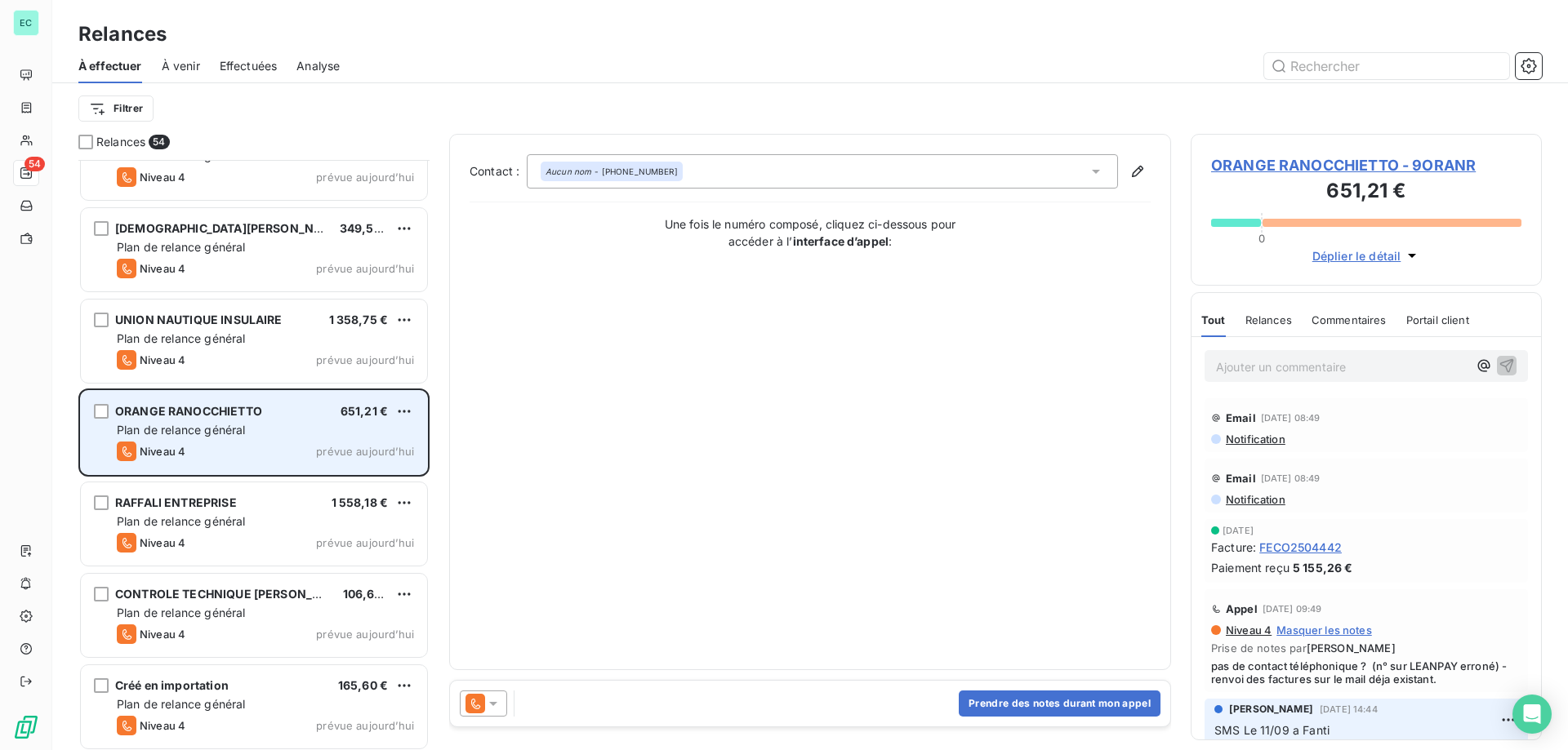
click at [339, 275] on div "CCI DE CORSE DU SUD 3 565,67 € Plan de relance général [PERSON_NAME] 4 prévue d…" at bounding box center [254, 454] width 352 height 590
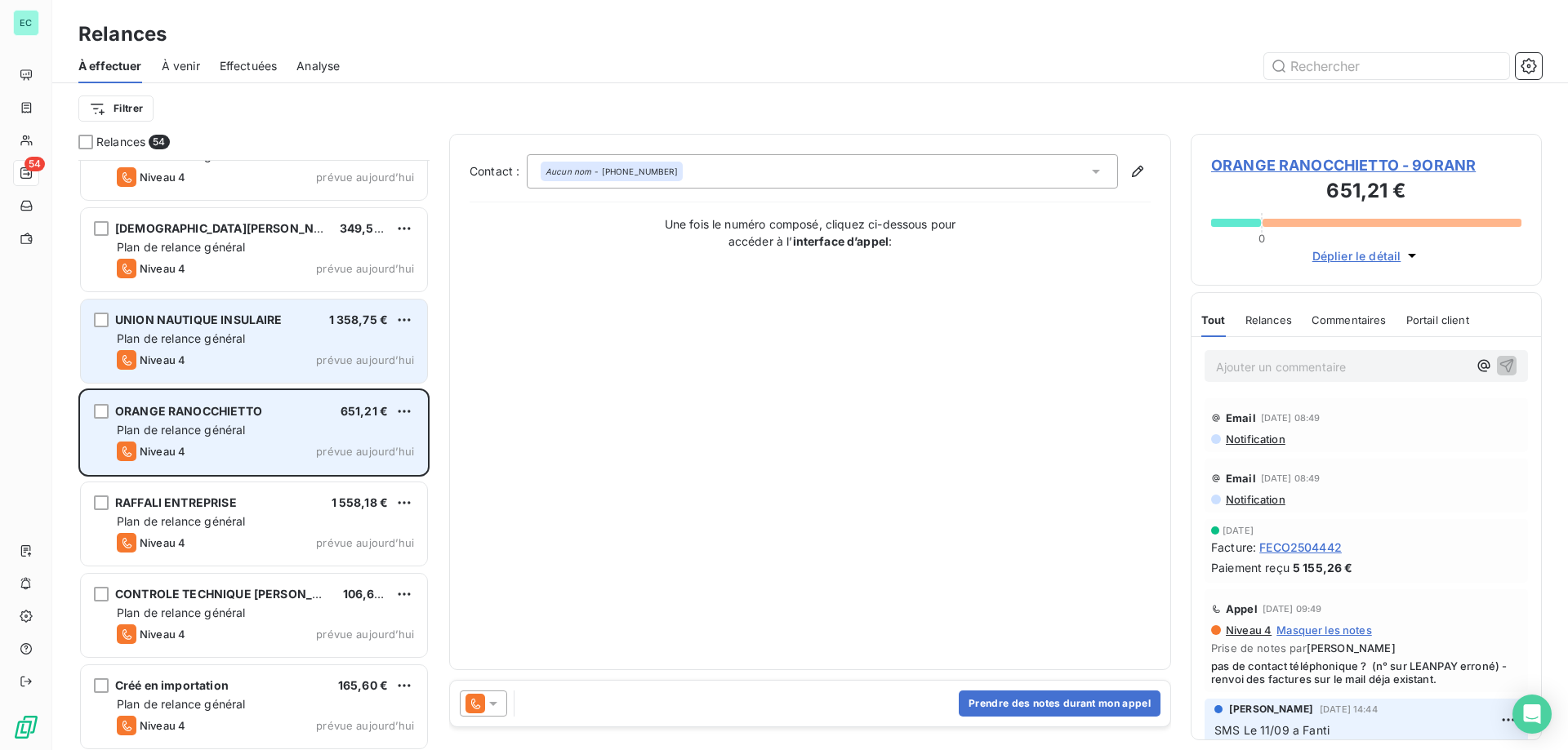
click at [310, 351] on div "Niveau 4 prévue aujourd’hui" at bounding box center [265, 360] width 297 height 20
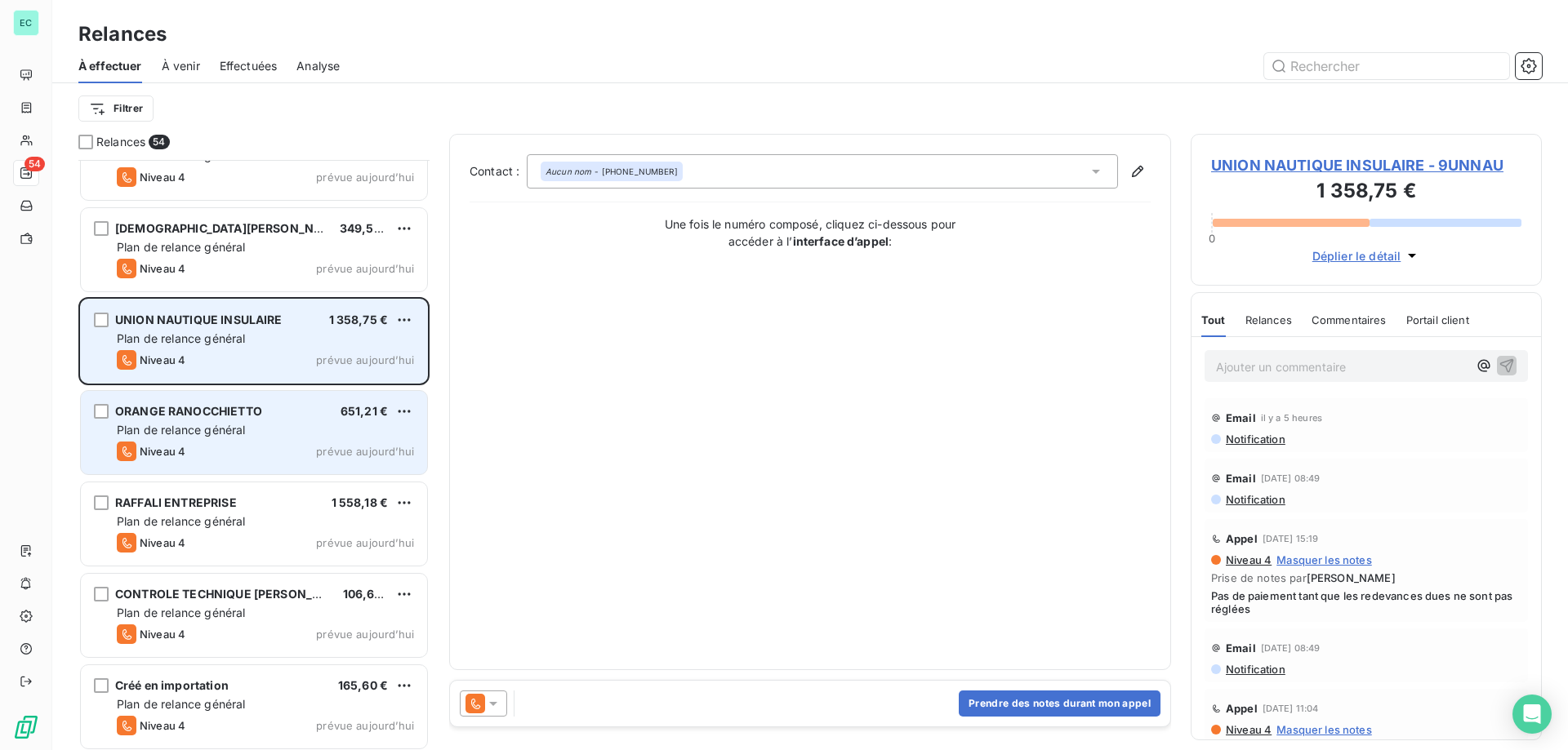
click at [414, 320] on div "UNION NAUTIQUE INSULAIRE 1 358,75 € Plan de relance général [PERSON_NAME] 4 pré…" at bounding box center [254, 342] width 346 height 83
click at [404, 318] on html "EC 54 Relances À effectuer À venir Effectuées Analyse Filtrer Relances 54 CCI D…" at bounding box center [784, 375] width 1568 height 750
click at [376, 386] on div "Passer cette action" at bounding box center [333, 382] width 147 height 26
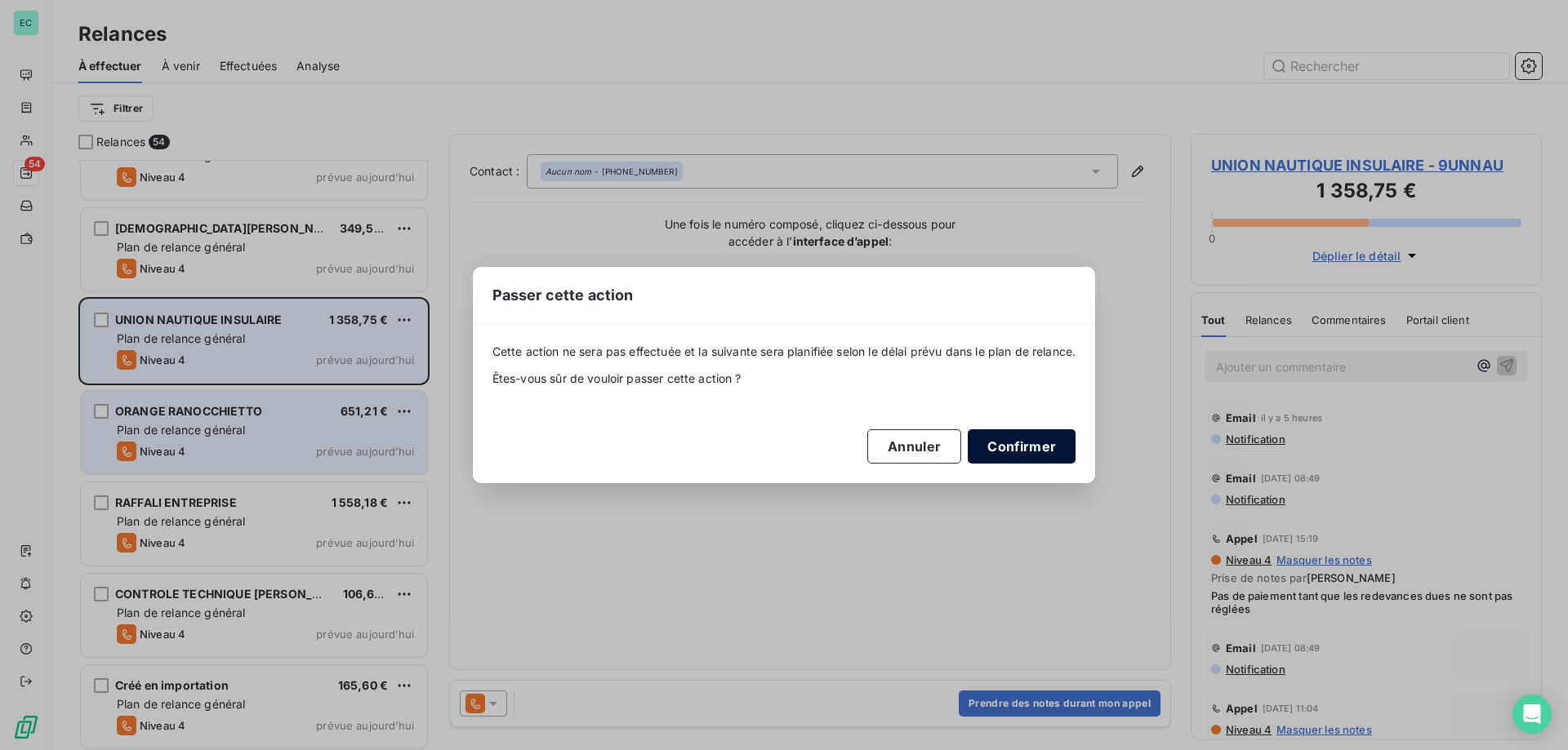
click at [1039, 461] on button "Confirmer" at bounding box center [1021, 446] width 107 height 35
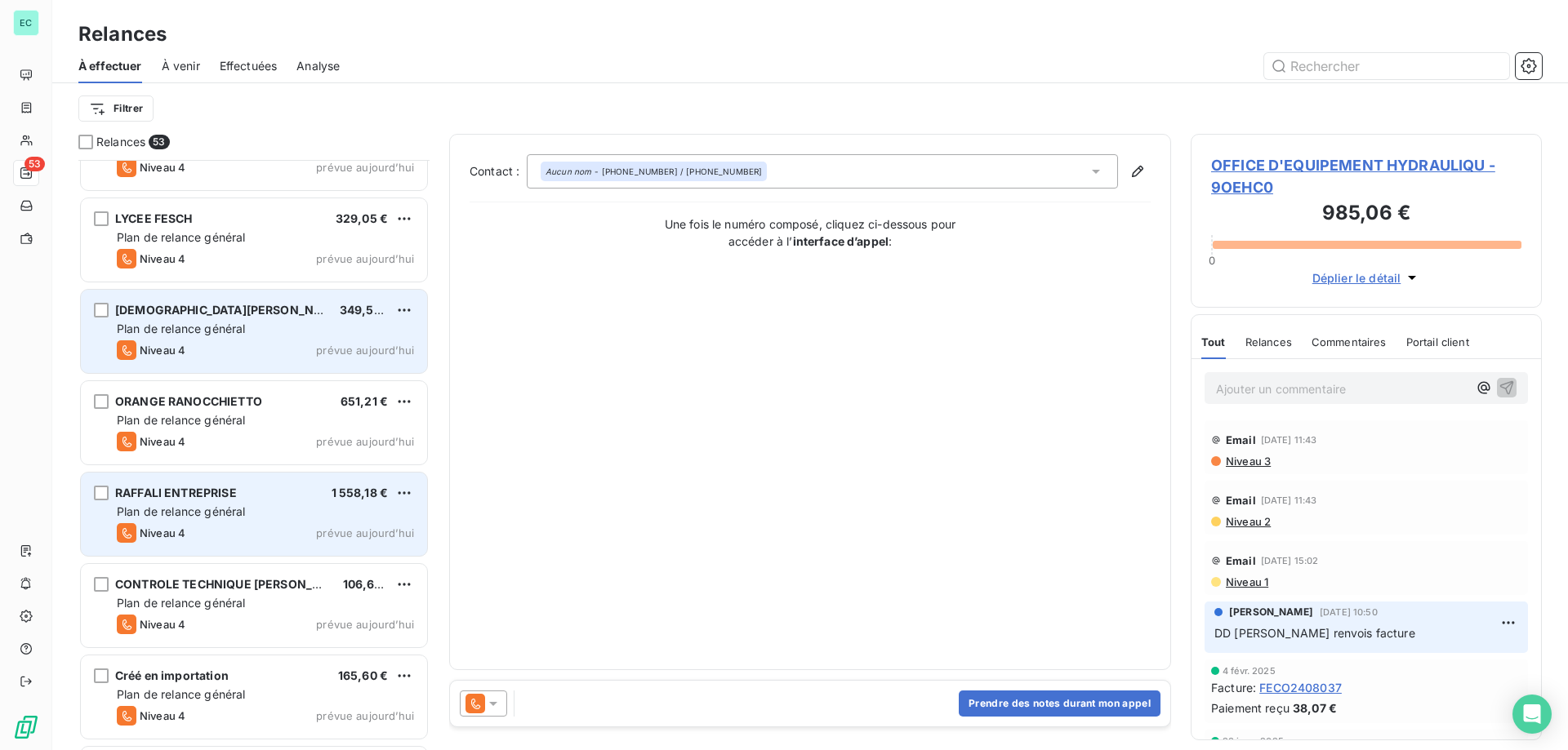
scroll to position [3632, 0]
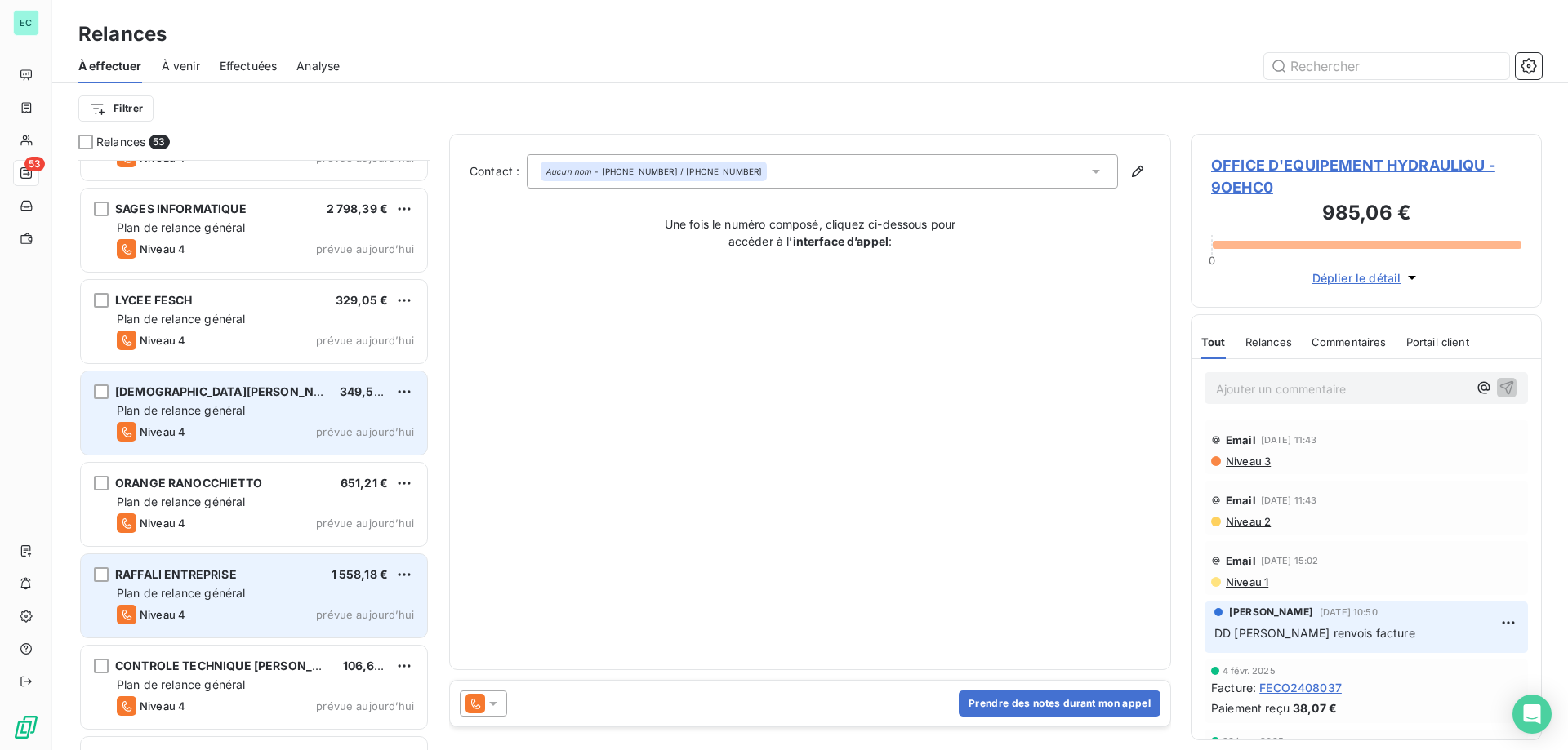
click at [317, 309] on div "LYCEE FESCH 329,05 € Plan de relance général [PERSON_NAME] 4 prévue [DATE]" at bounding box center [254, 321] width 346 height 83
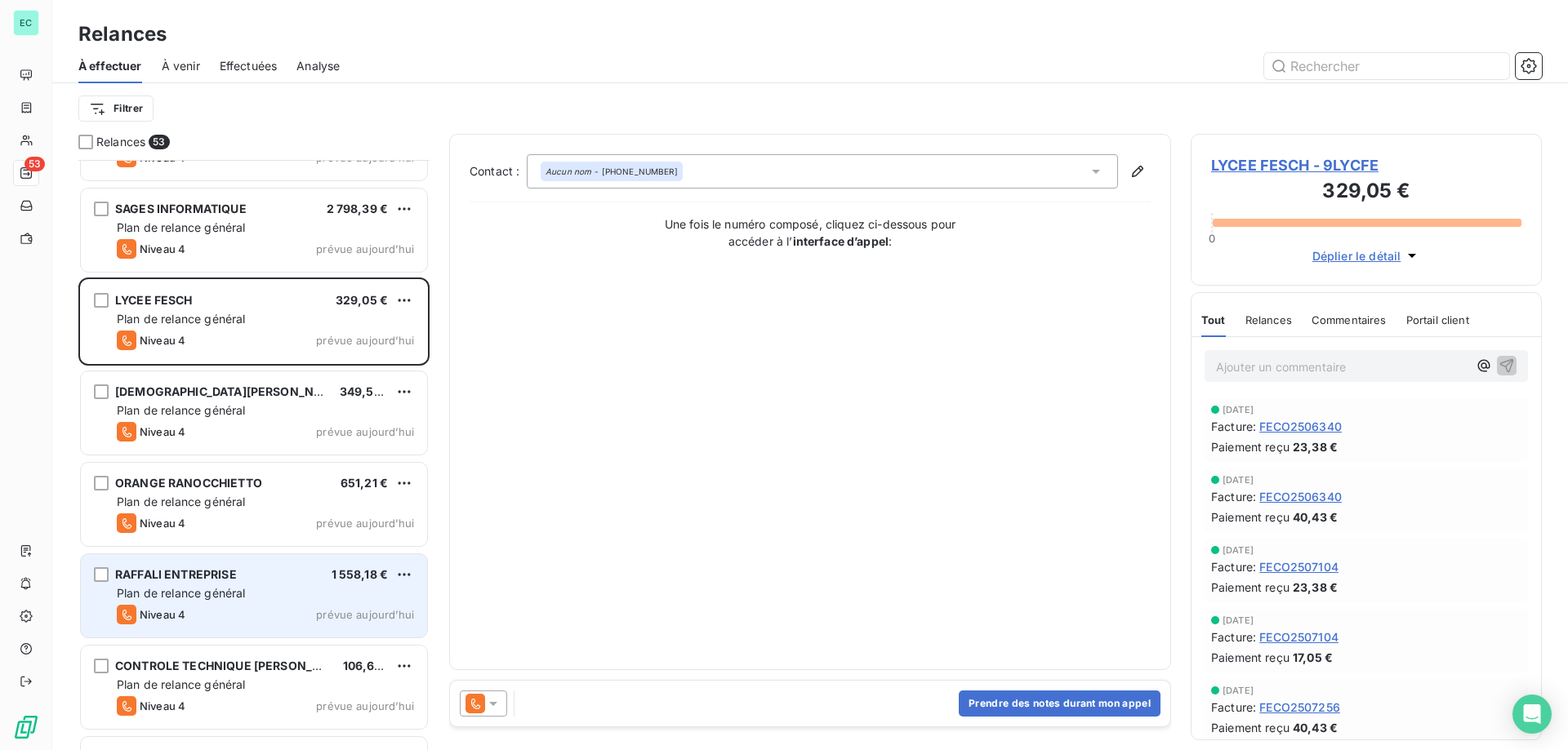
click at [492, 701] on icon at bounding box center [493, 704] width 16 height 16
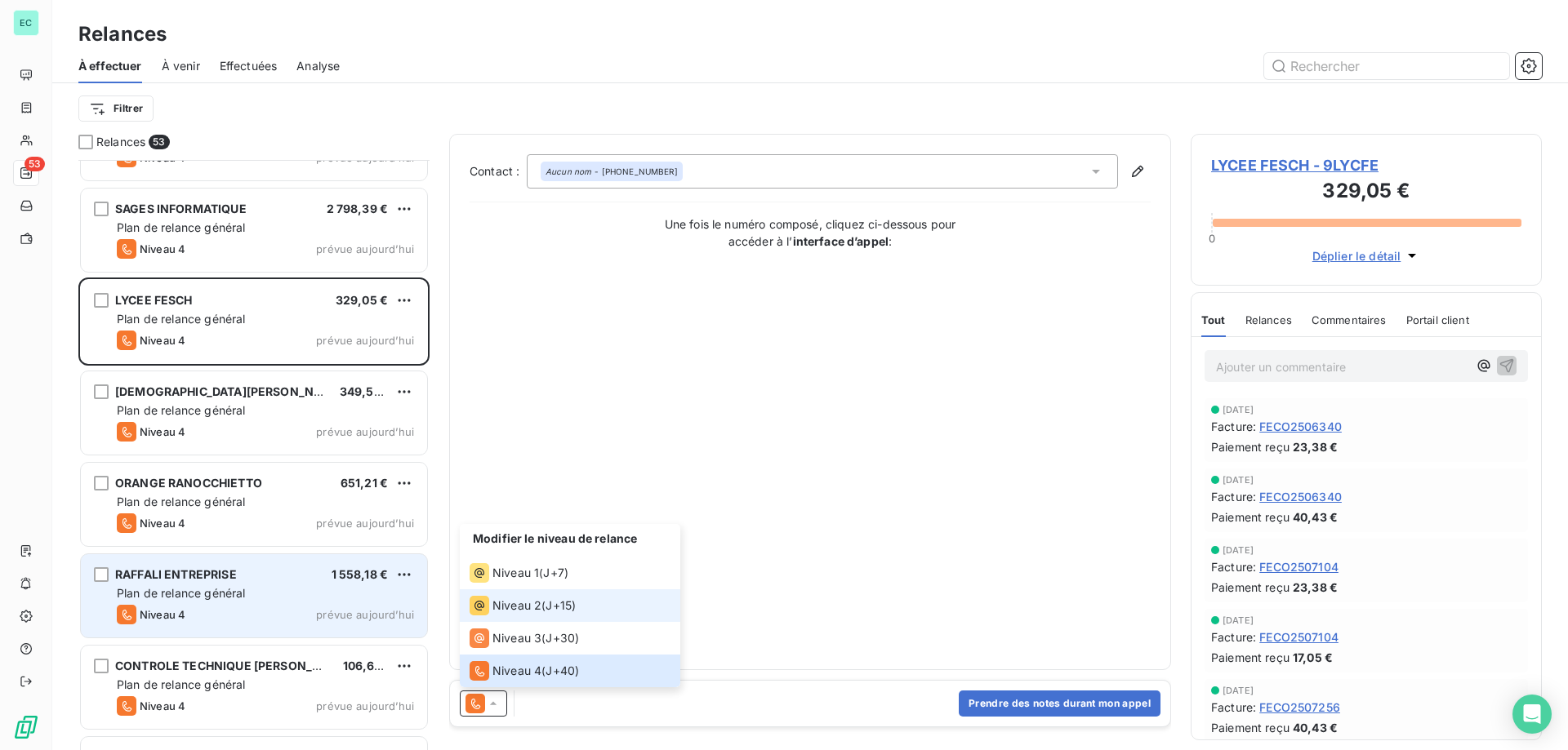
click at [501, 616] on li "Niveau 2 ( J+15 )" at bounding box center [570, 605] width 220 height 33
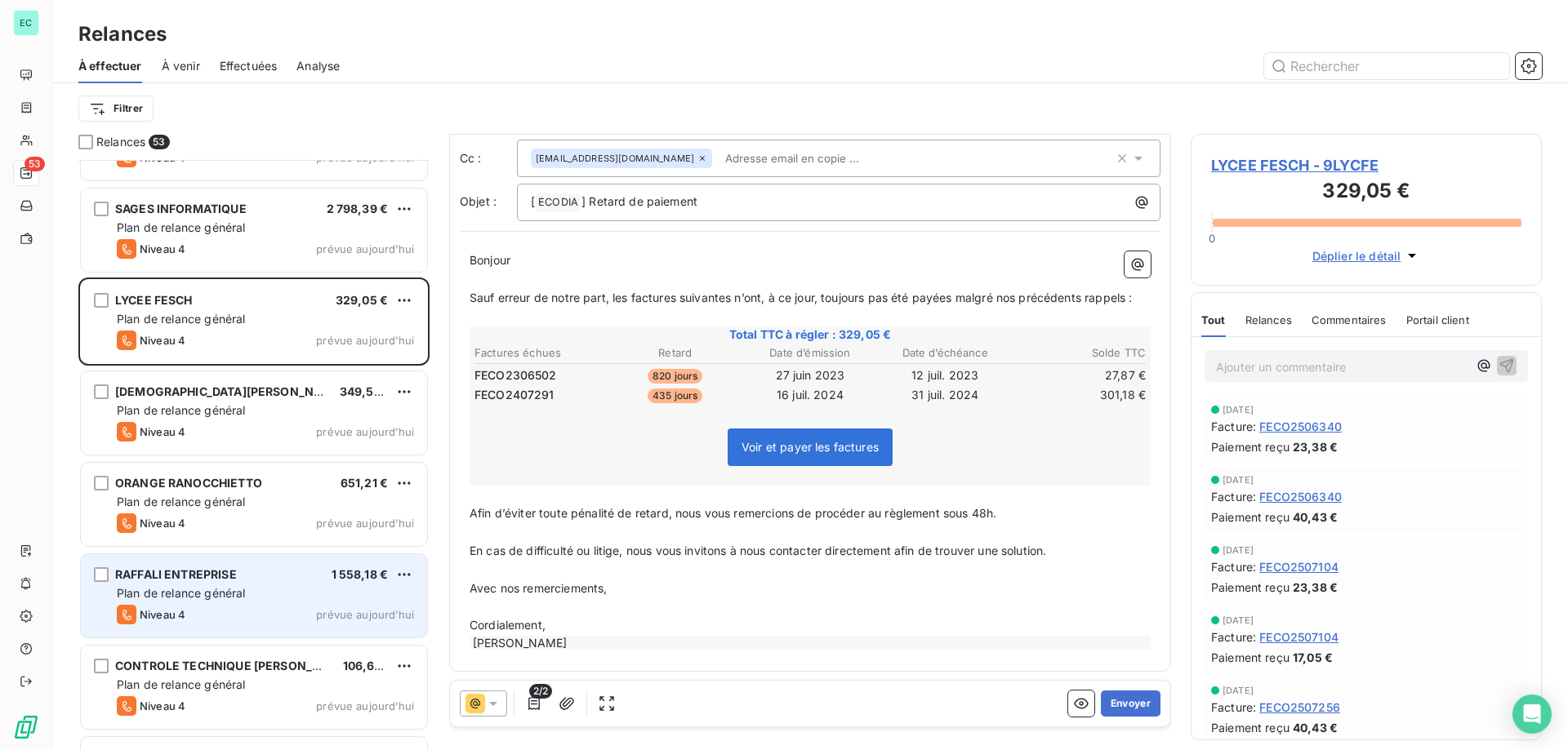
scroll to position [71, 0]
click at [1105, 696] on button "Envoyer" at bounding box center [1130, 703] width 59 height 26
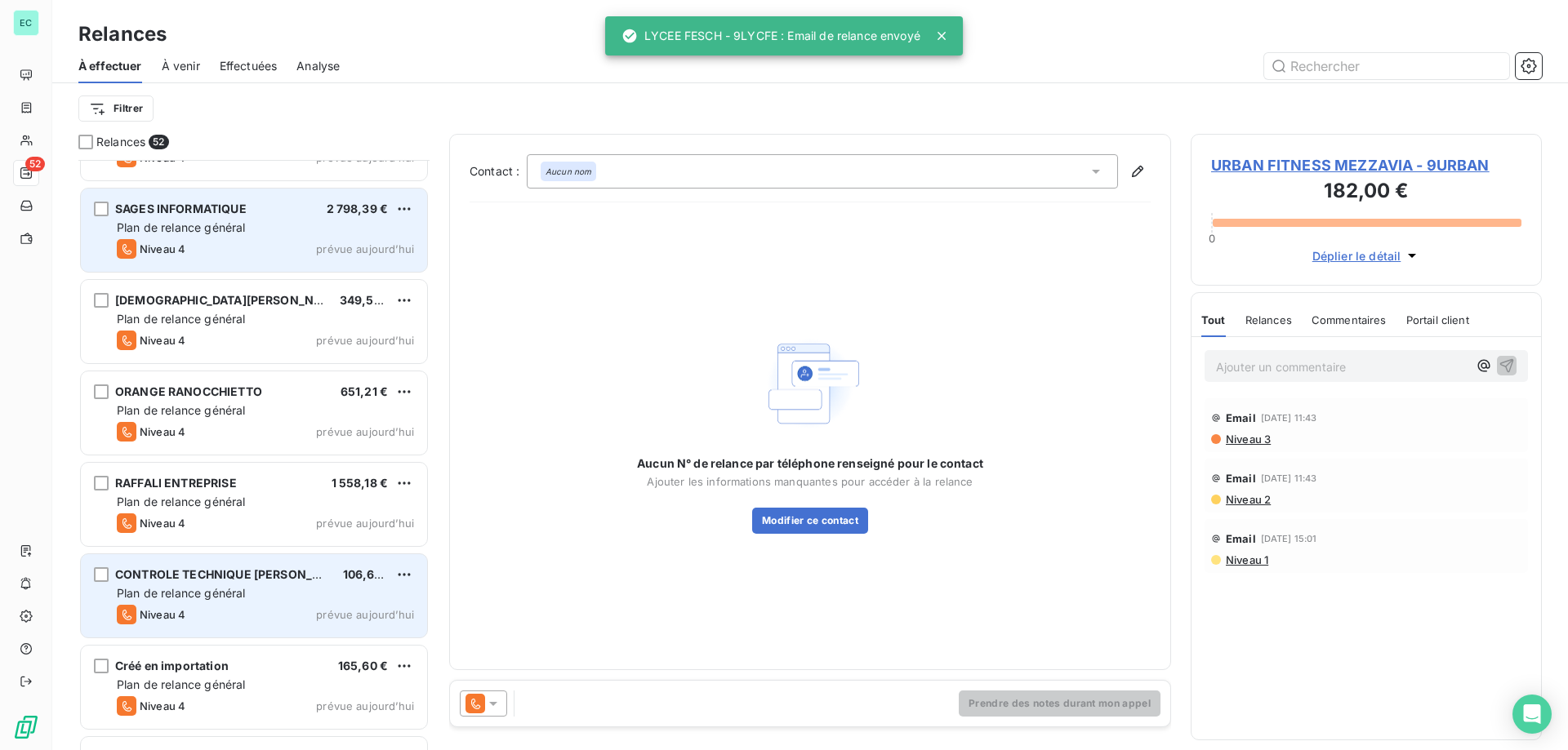
click at [356, 226] on div "Plan de relance général" at bounding box center [265, 227] width 297 height 16
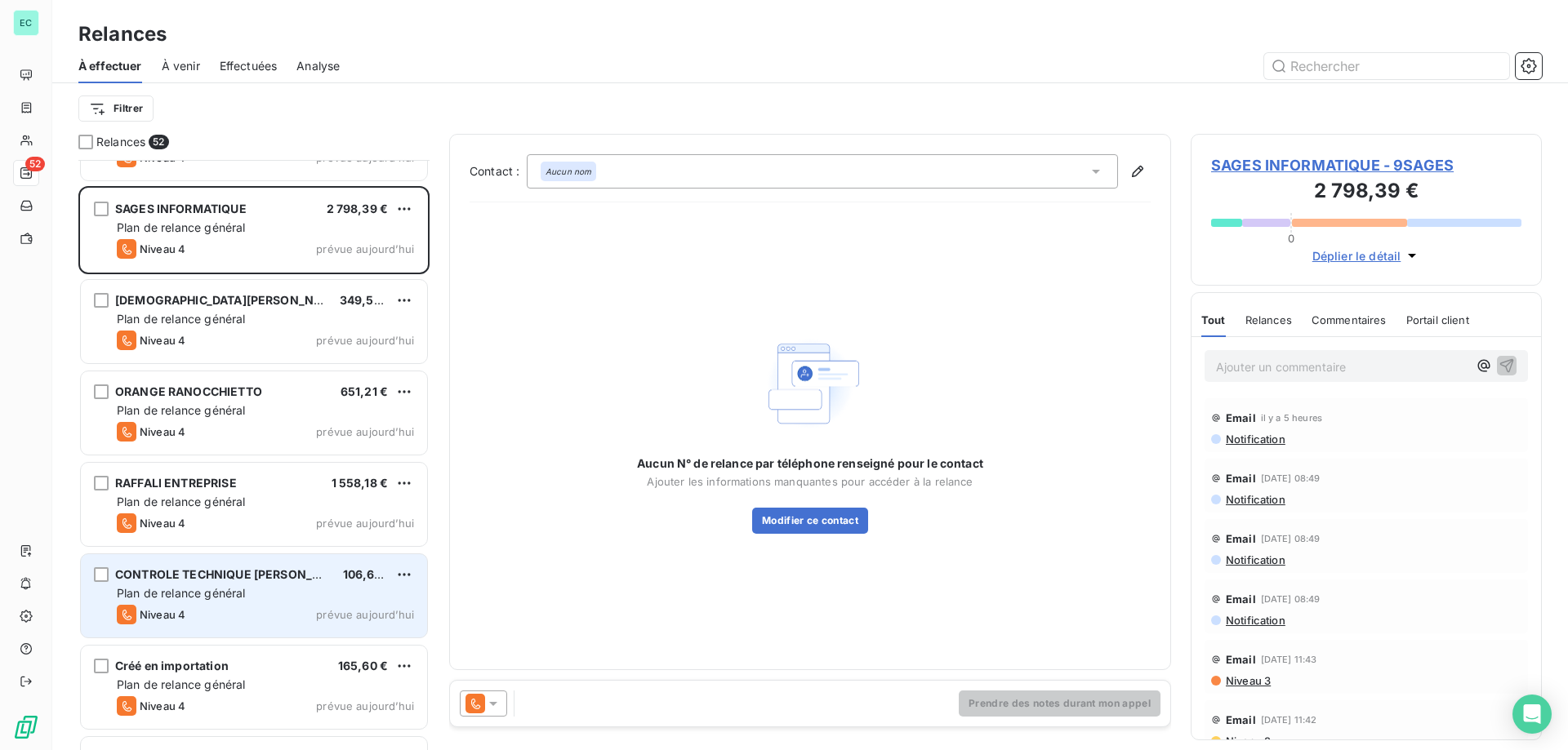
click at [491, 707] on icon at bounding box center [493, 704] width 16 height 16
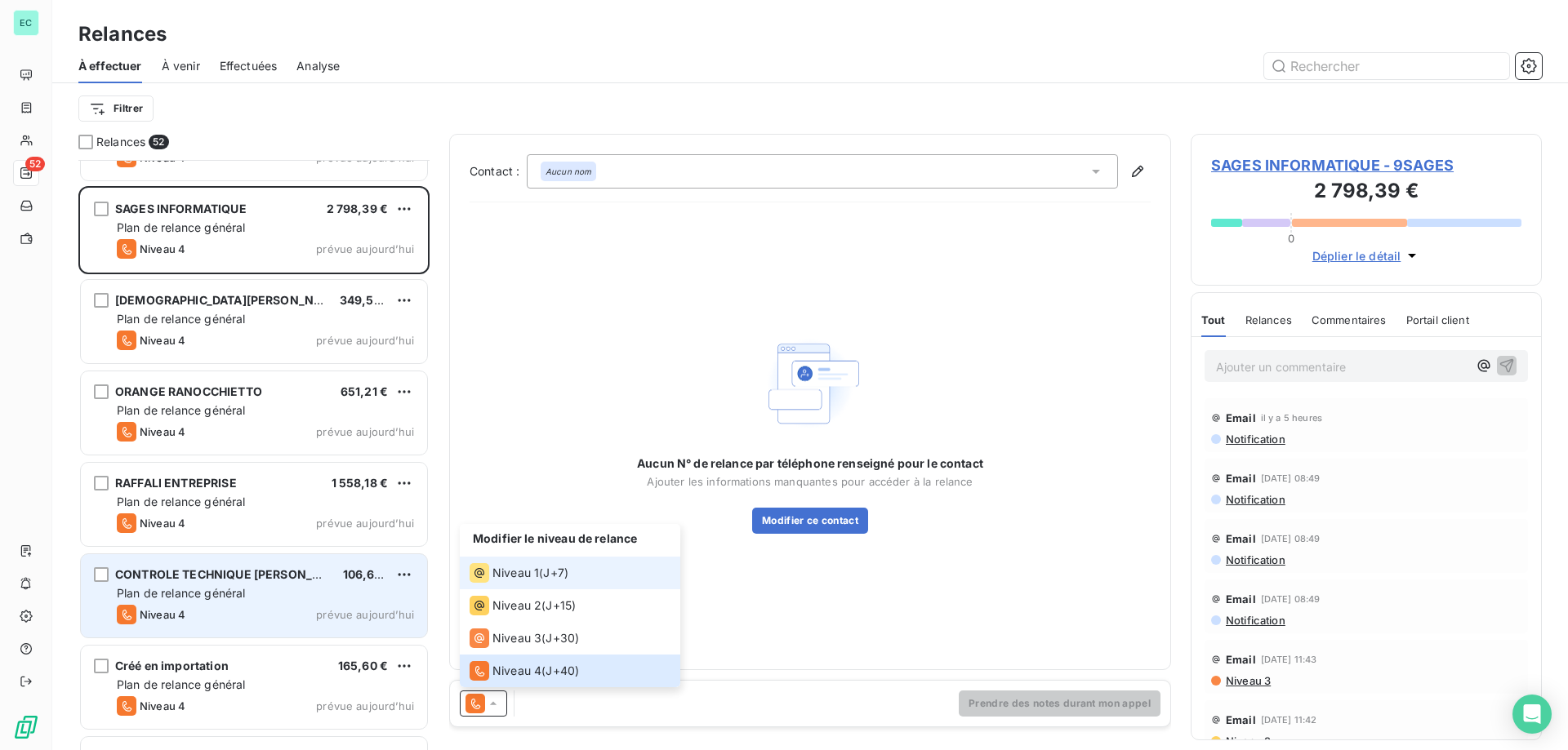
click at [504, 588] on li "Niveau 1 ( J+7 )" at bounding box center [570, 572] width 220 height 33
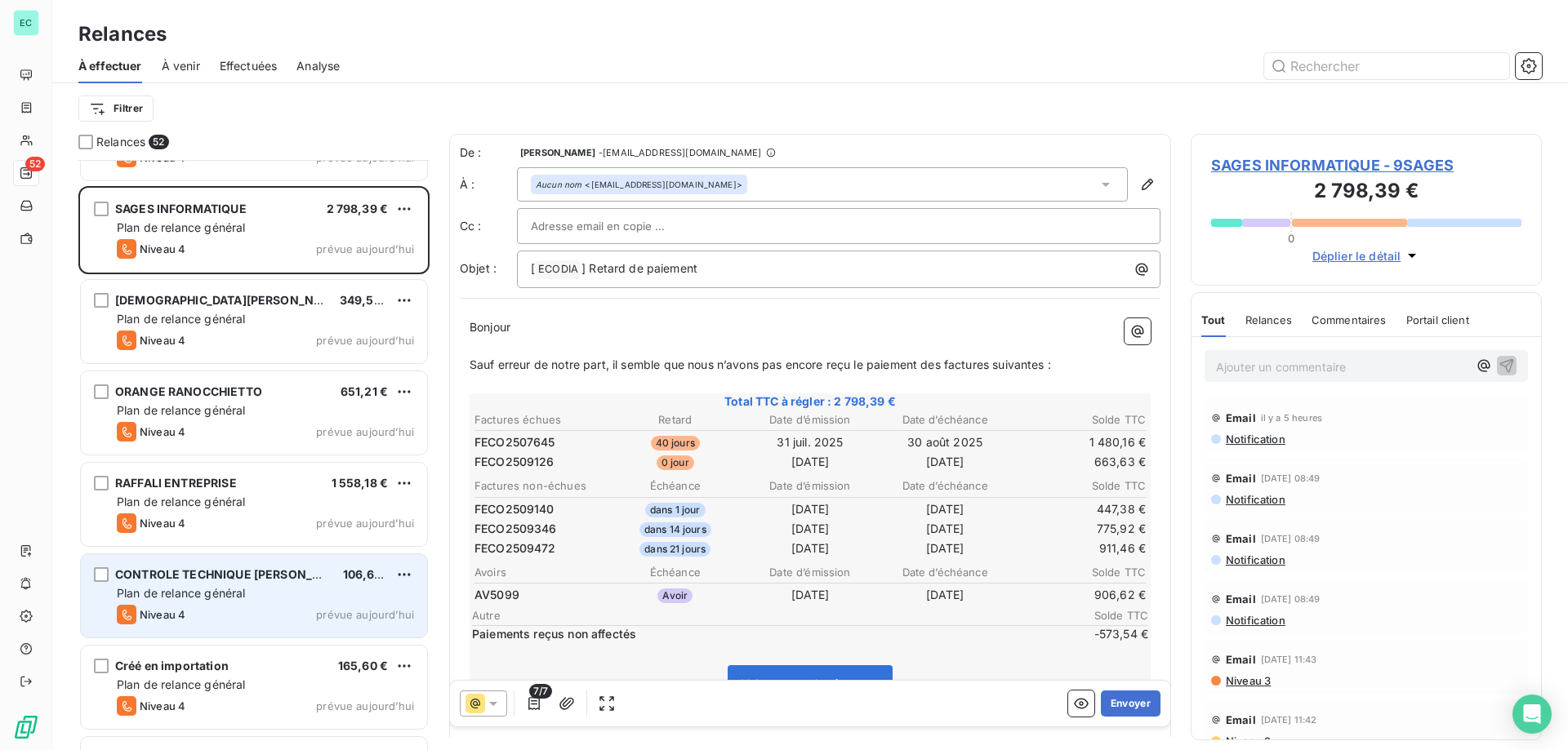
scroll to position [83, 0]
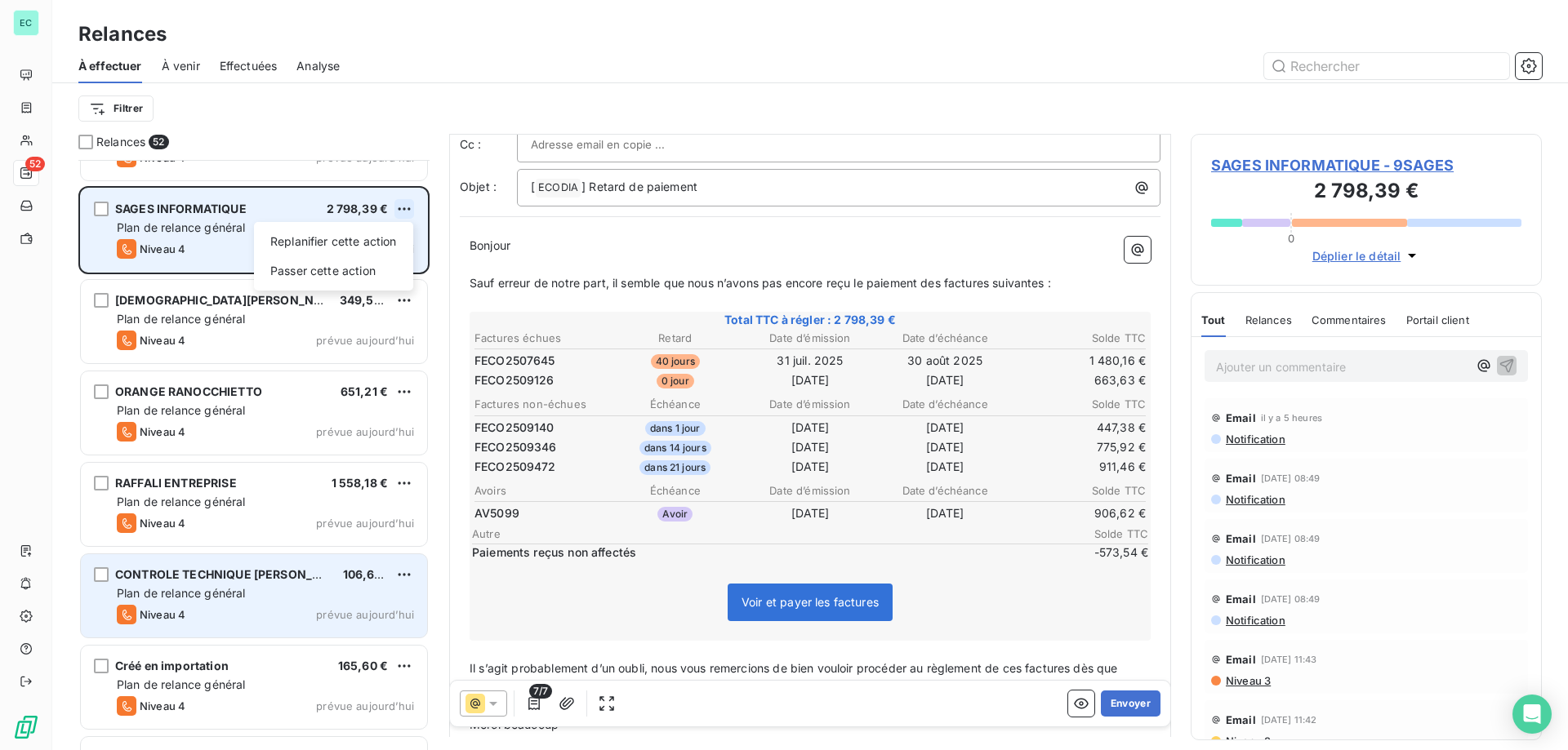
click at [403, 203] on html "EC 52 Relances À effectuer À venir Effectuées Analyse Filtrer Relances 52 CONSE…" at bounding box center [784, 375] width 1568 height 750
click at [365, 270] on div "Passer cette action" at bounding box center [333, 271] width 147 height 26
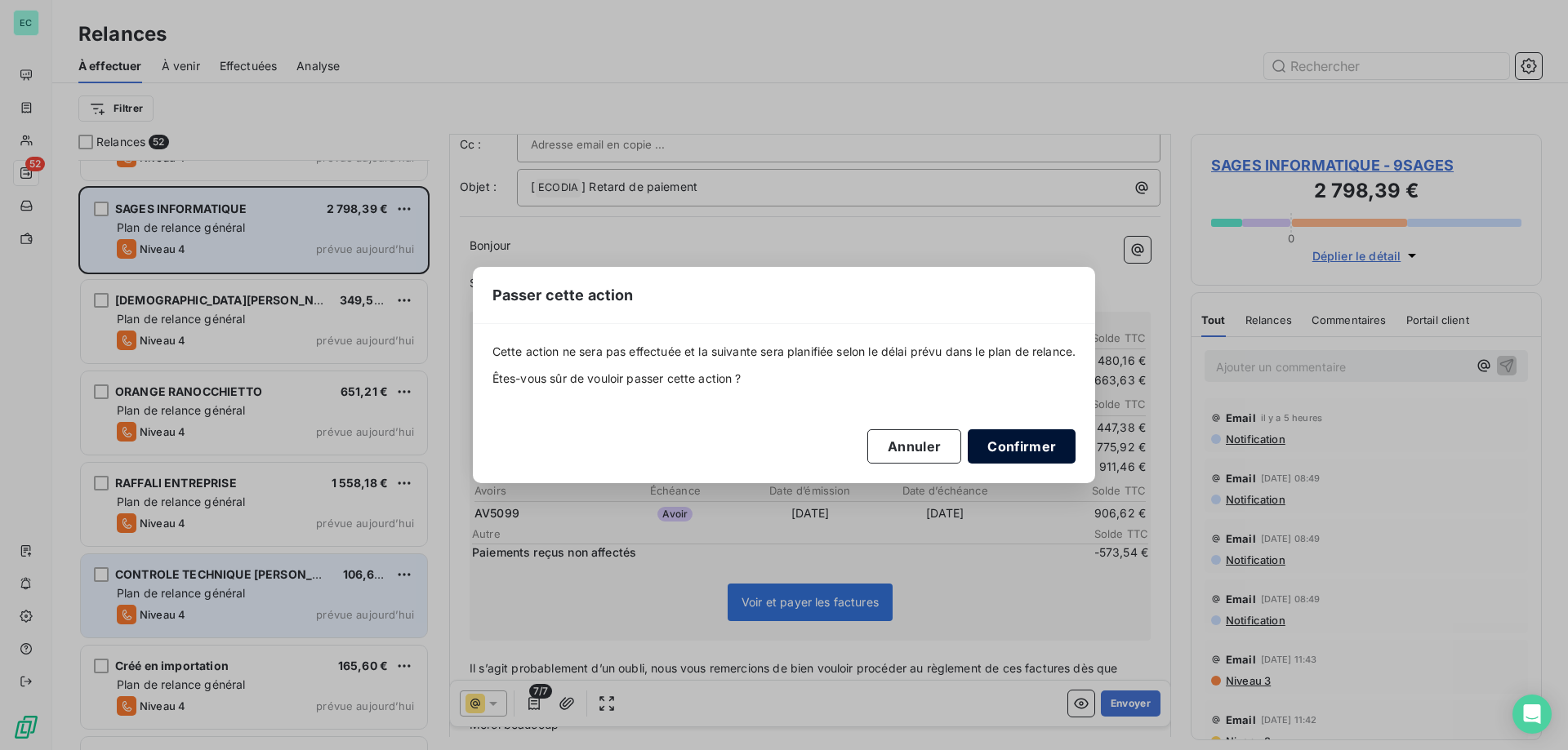
click at [1026, 453] on button "Confirmer" at bounding box center [1021, 446] width 107 height 35
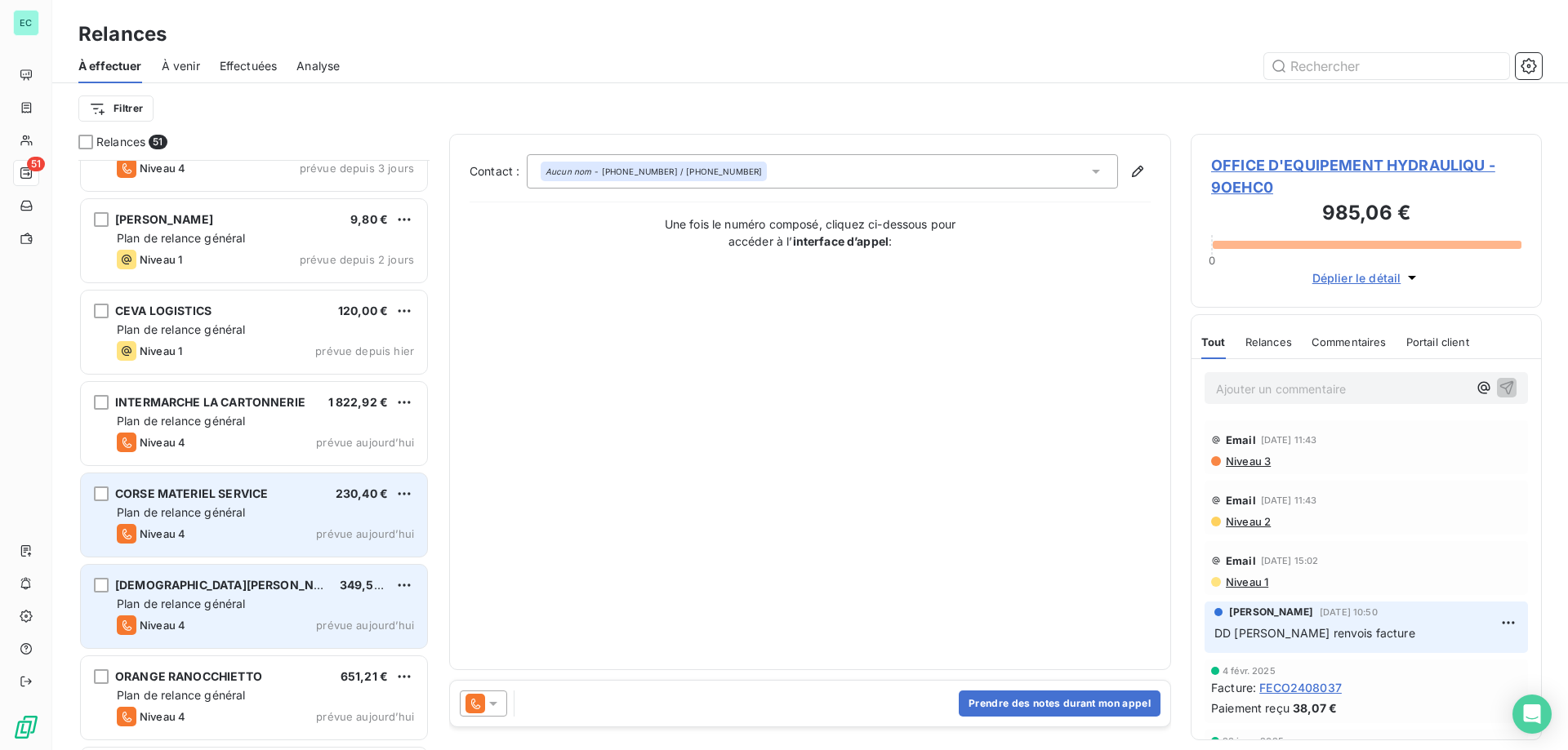
scroll to position [3224, 0]
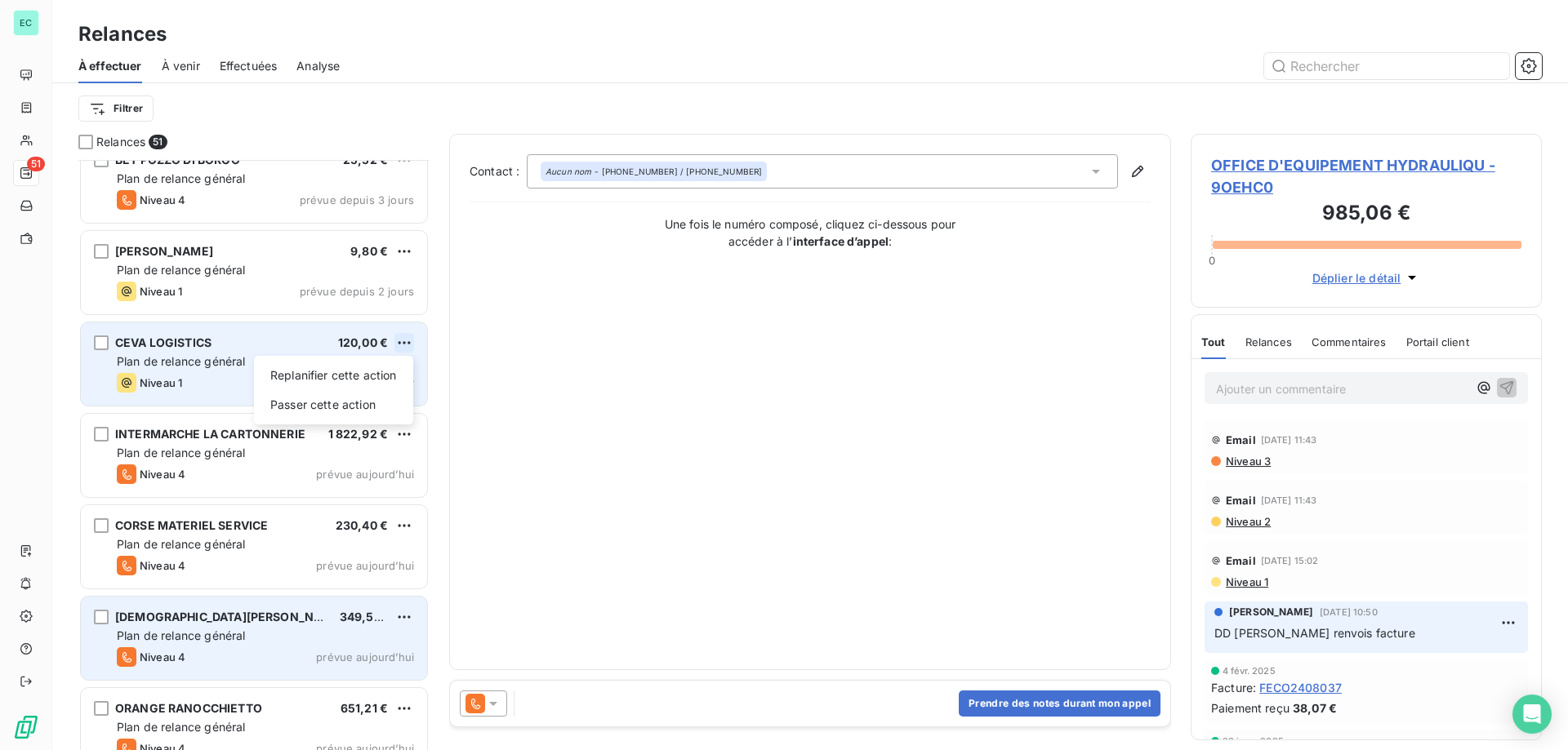
click at [408, 341] on html "EC 51 Relances À effectuer À venir Effectuées Analyse Filtrer Relances 51 ALIVI…" at bounding box center [784, 375] width 1568 height 750
click at [352, 403] on div "Passer cette action" at bounding box center [333, 404] width 147 height 26
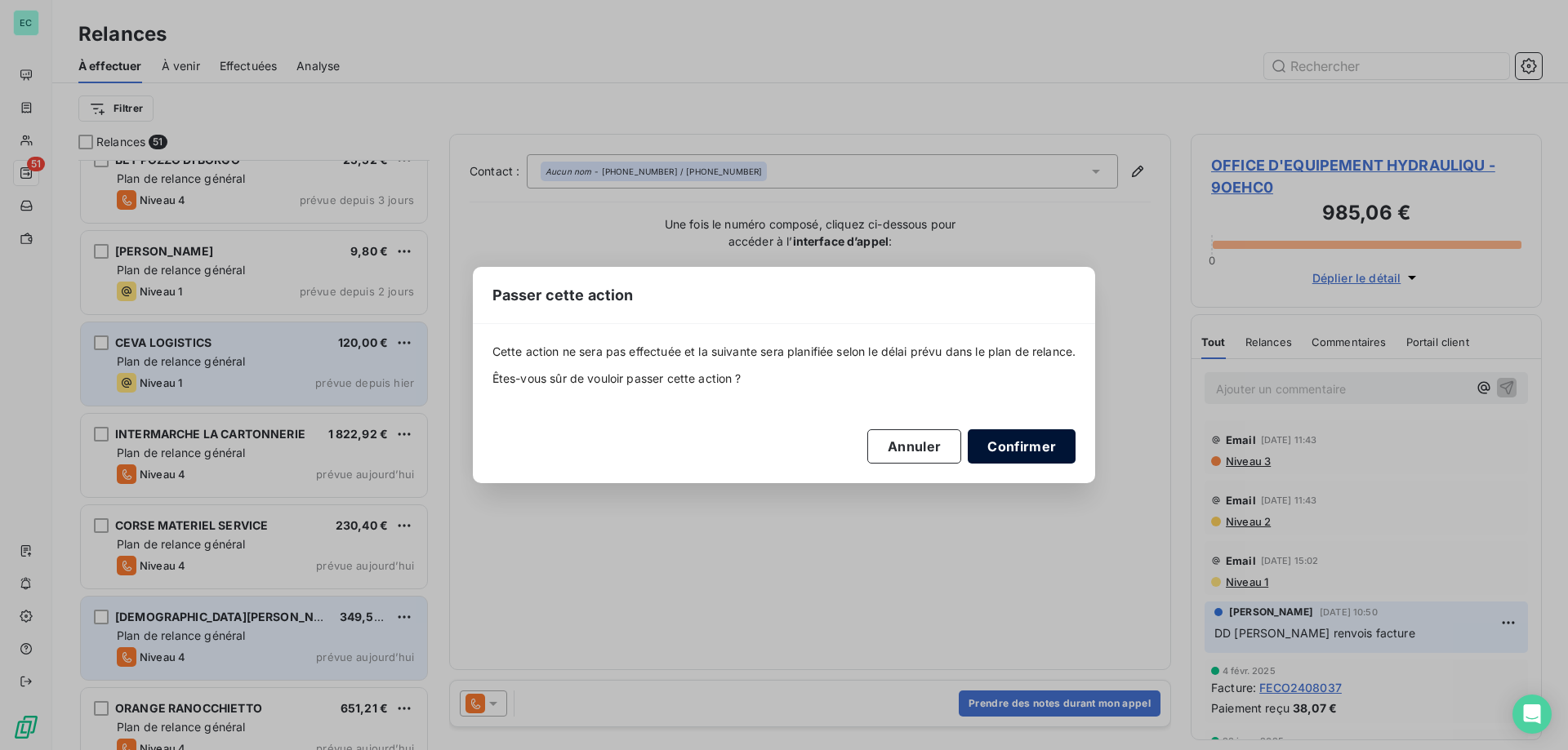
click at [1019, 451] on button "Confirmer" at bounding box center [1021, 446] width 107 height 35
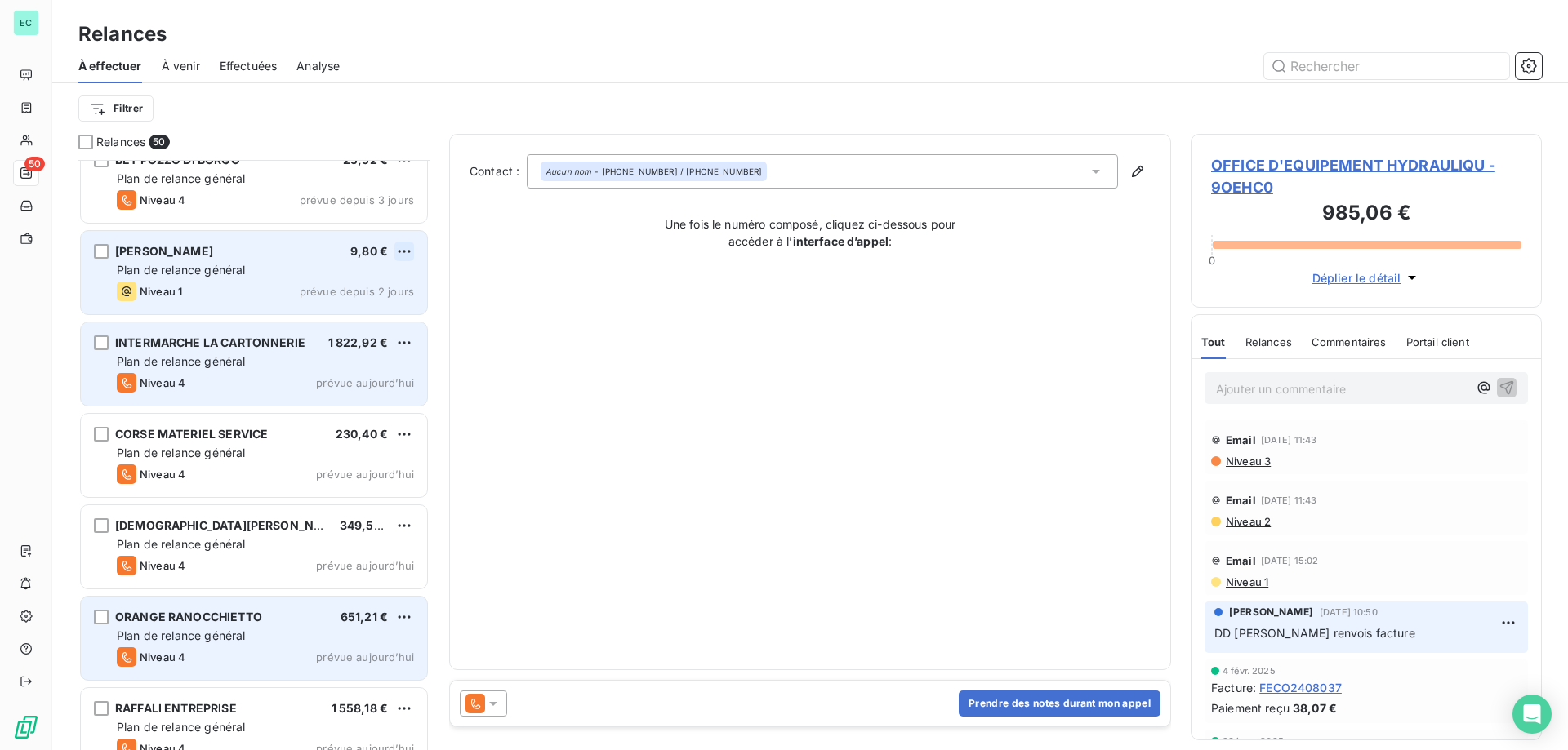
click at [400, 253] on html "EC 50 Relances À effectuer À venir Effectuées Analyse Filtrer Relances 50 ALIVI…" at bounding box center [784, 375] width 1568 height 750
click at [358, 310] on div "Passer cette action" at bounding box center [333, 312] width 147 height 26
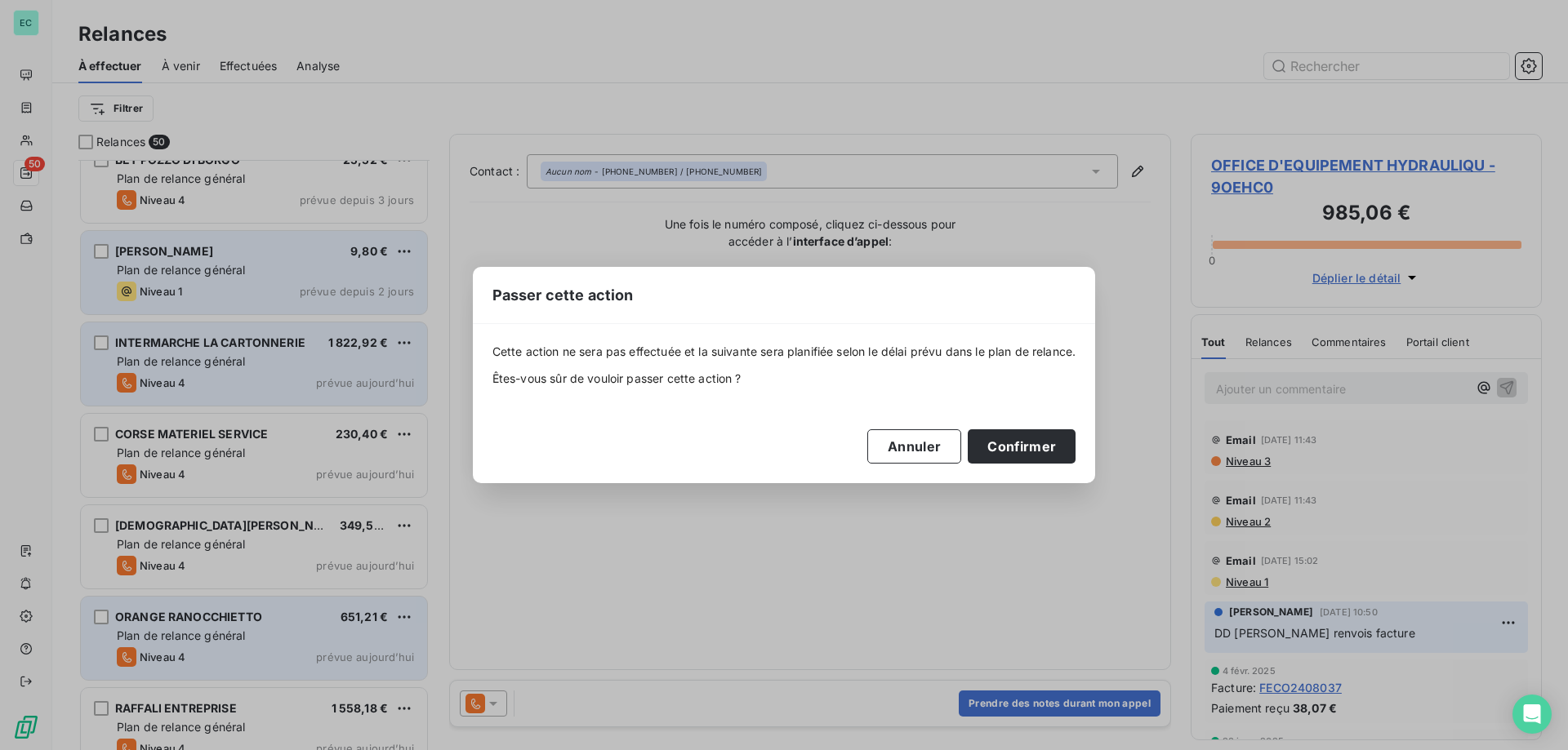
click at [974, 411] on div "Cette action ne sera pas effectuée et la suivante sera planifiée selon le délai…" at bounding box center [785, 403] width 584 height 119
click at [1043, 444] on button "Confirmer" at bounding box center [1021, 446] width 107 height 35
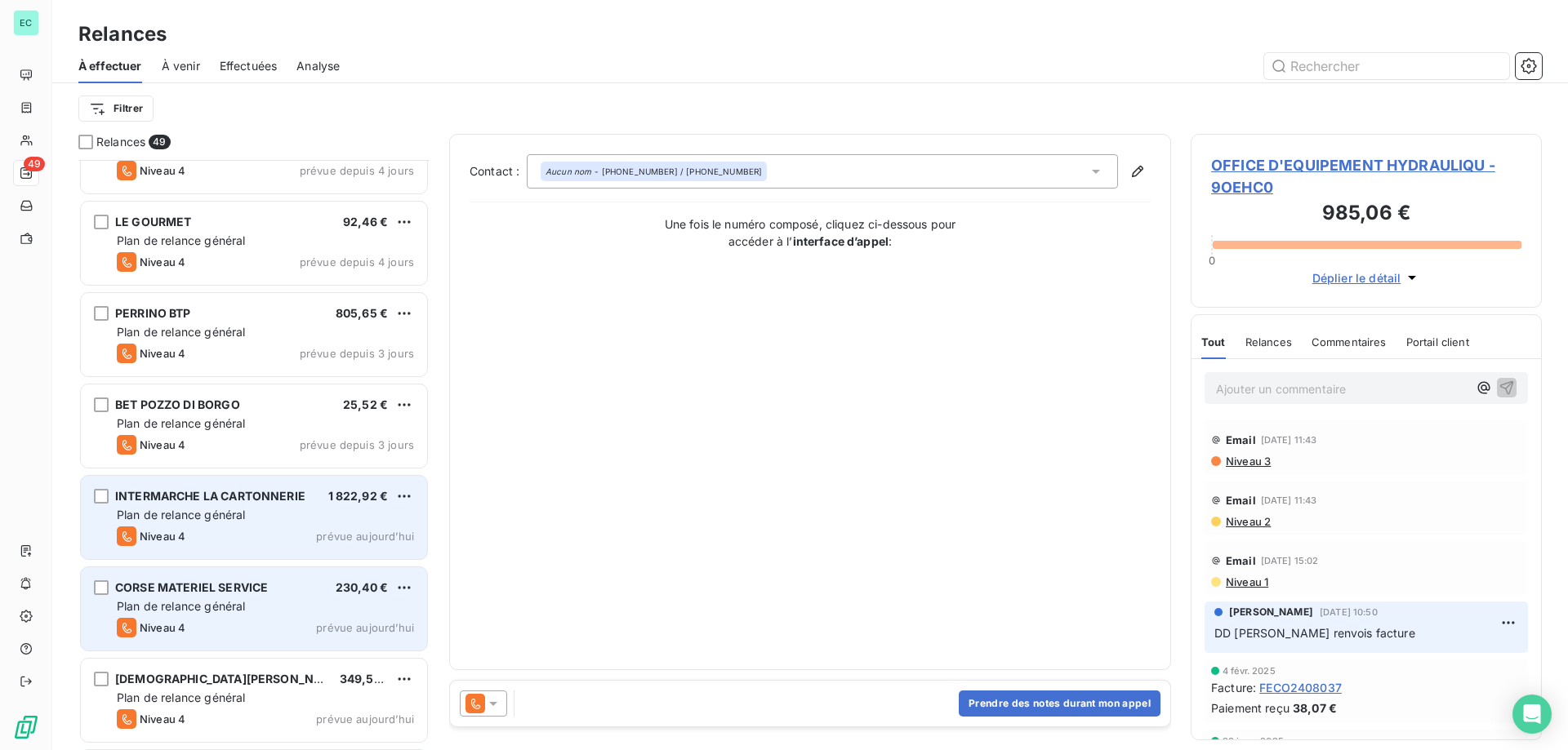
scroll to position [2897, 0]
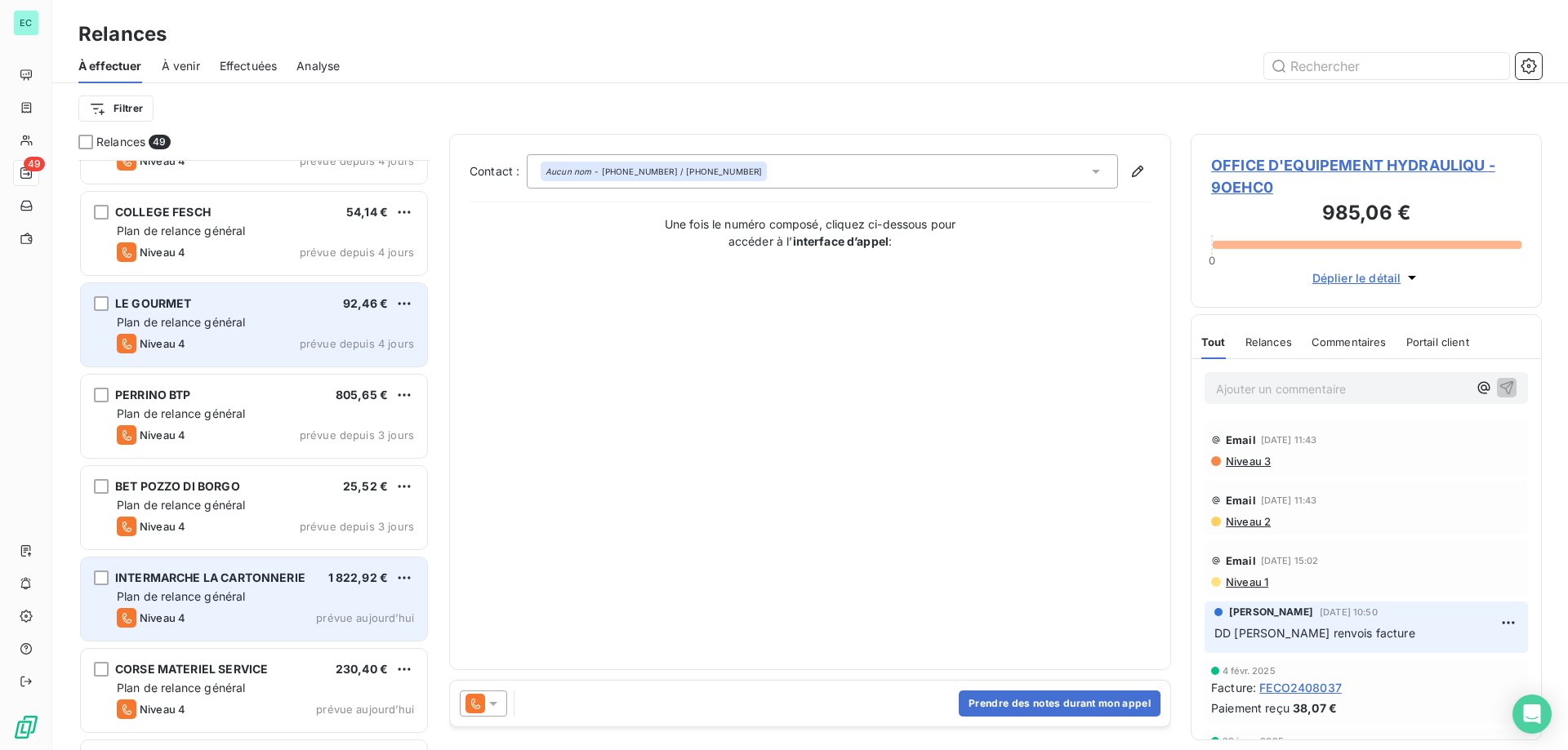
click at [330, 343] on span "prévue depuis 4 jours" at bounding box center [357, 343] width 115 height 13
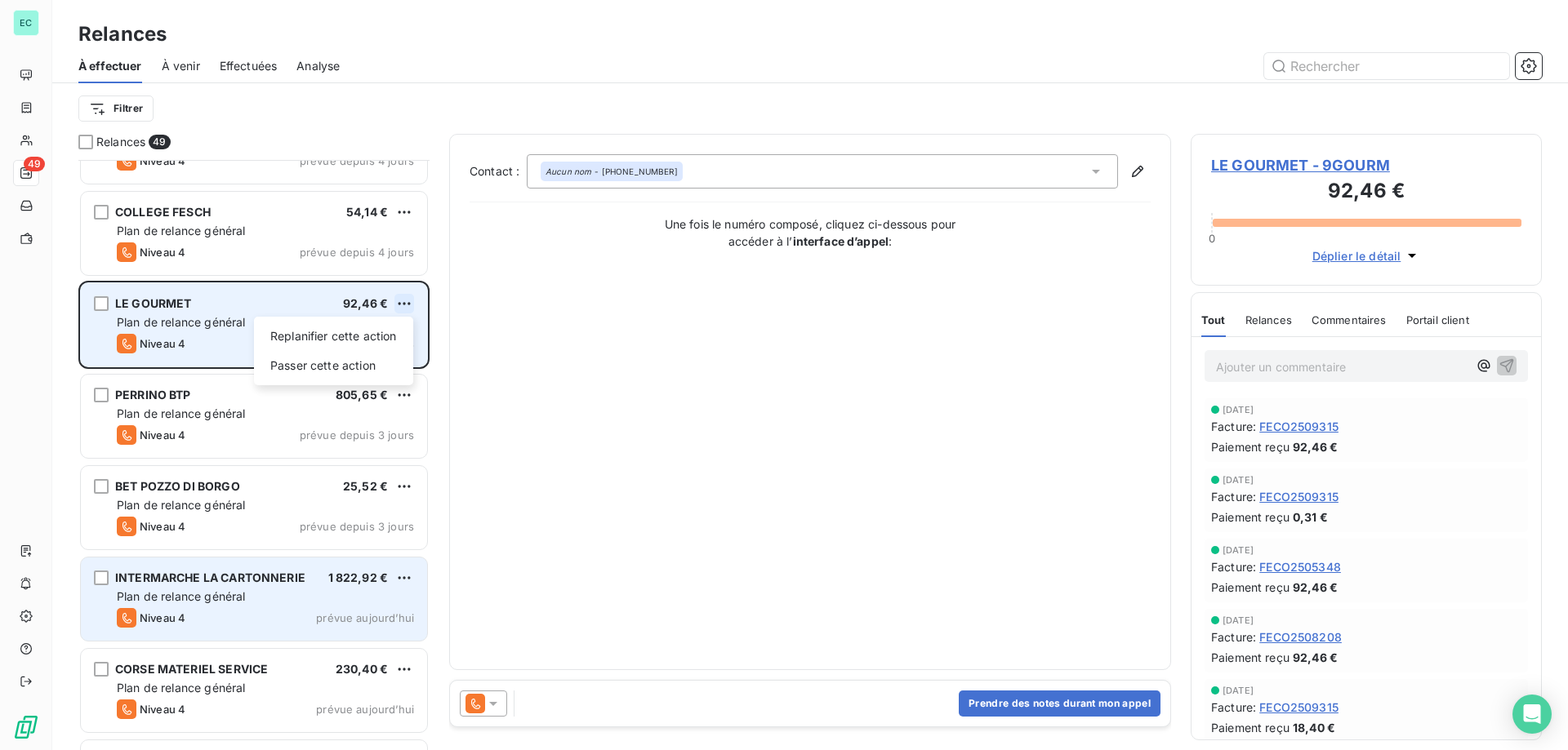
click at [402, 303] on html "EC 49 Relances À effectuer À venir Effectuées Analyse Filtrer Relances 49 SGAMI…" at bounding box center [784, 375] width 1568 height 750
click at [356, 364] on div "Passer cette action" at bounding box center [333, 365] width 147 height 26
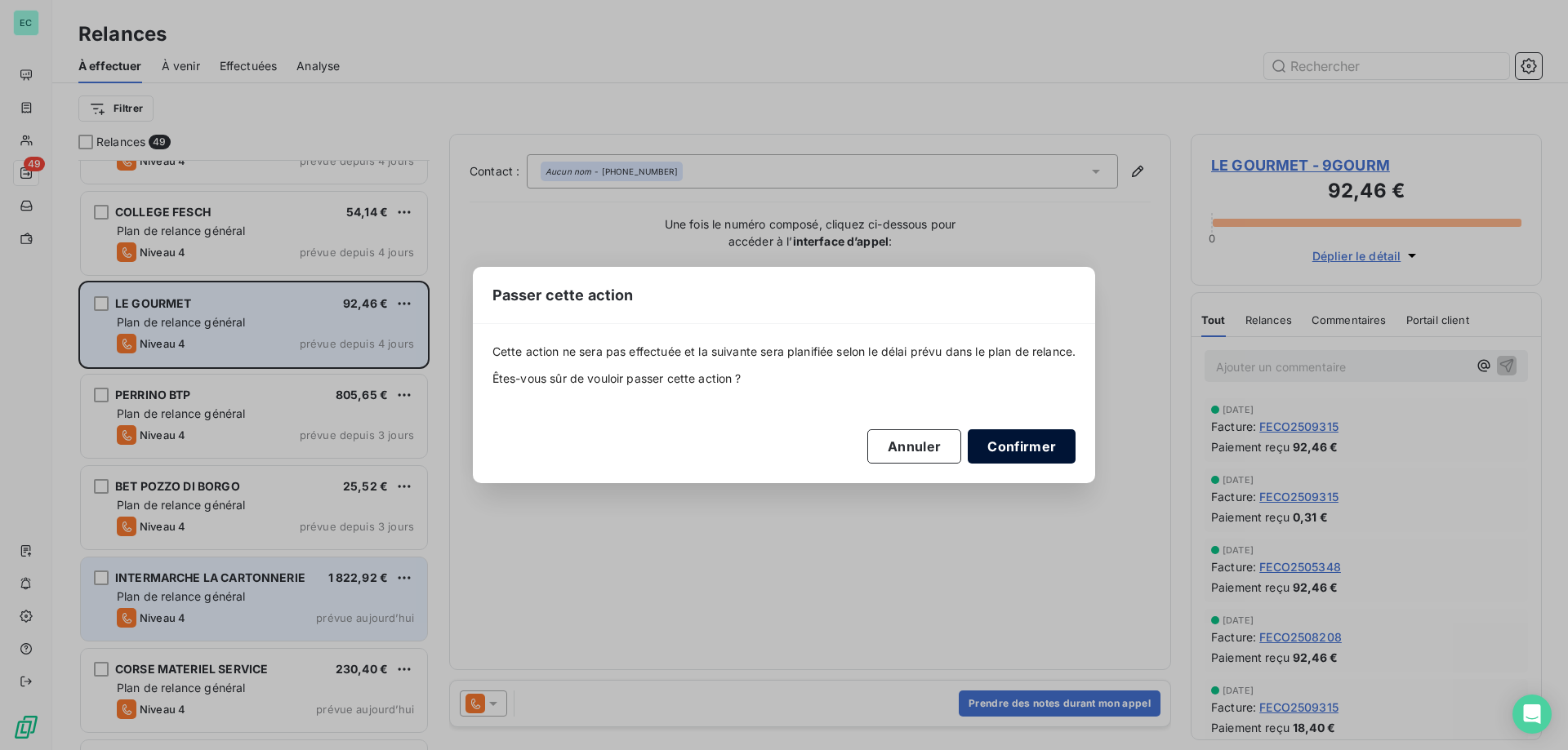
click at [1014, 447] on button "Confirmer" at bounding box center [1021, 446] width 107 height 35
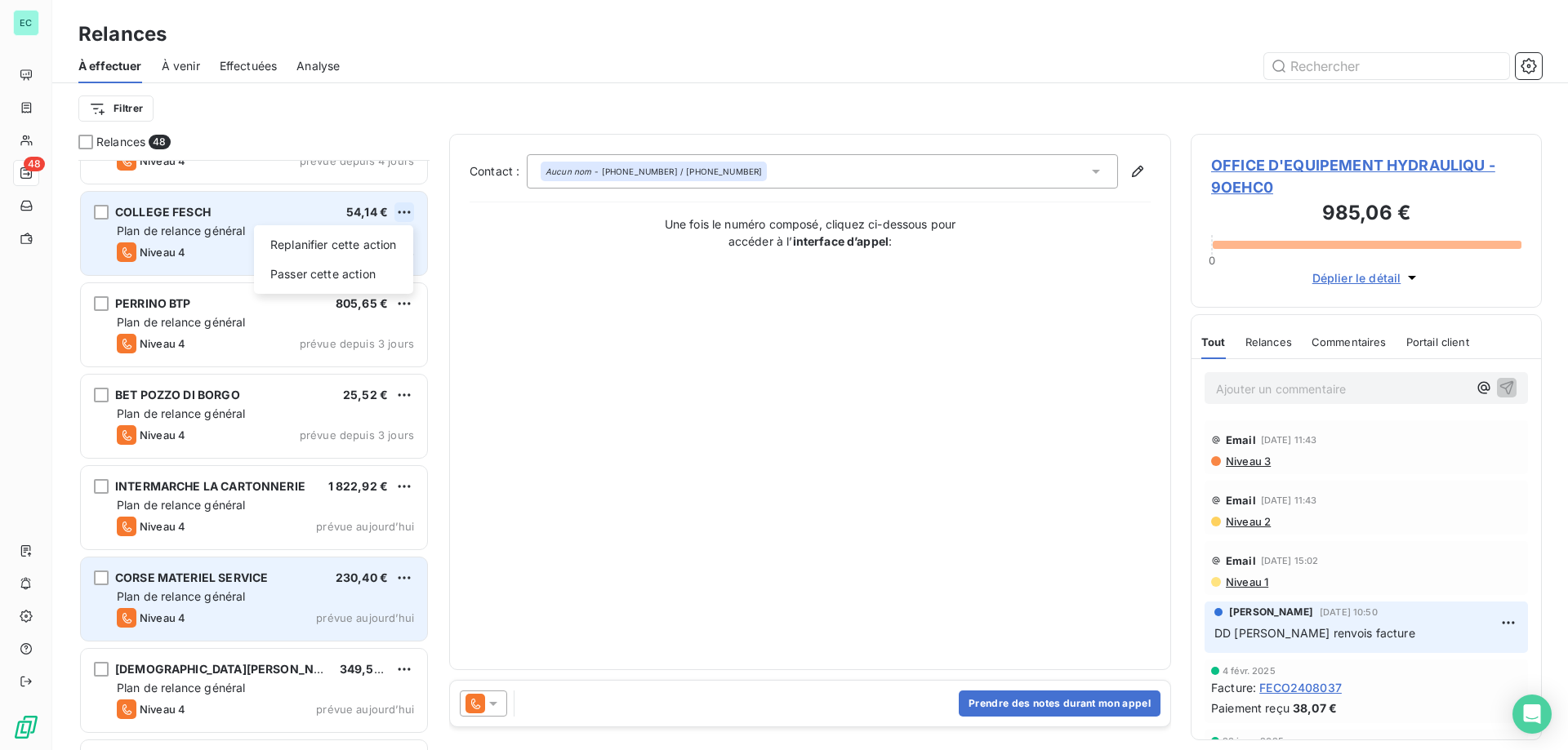
click at [405, 214] on html "EC 48 Relances À effectuer À venir Effectuées Analyse Filtrer Relances 48 SGAMI…" at bounding box center [784, 375] width 1568 height 750
click at [339, 269] on div "Passer cette action" at bounding box center [333, 273] width 147 height 26
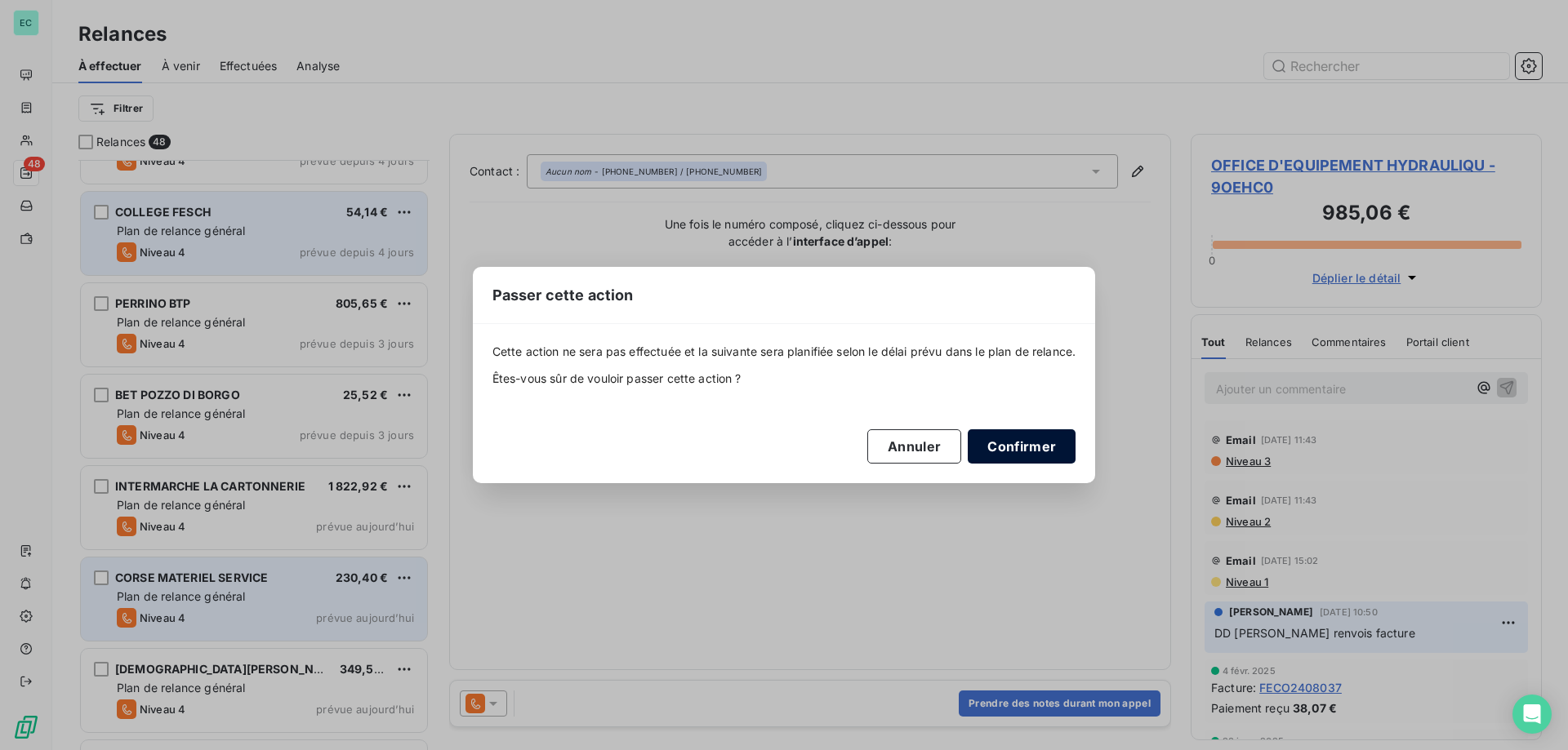
click at [1041, 457] on button "Confirmer" at bounding box center [1021, 446] width 107 height 35
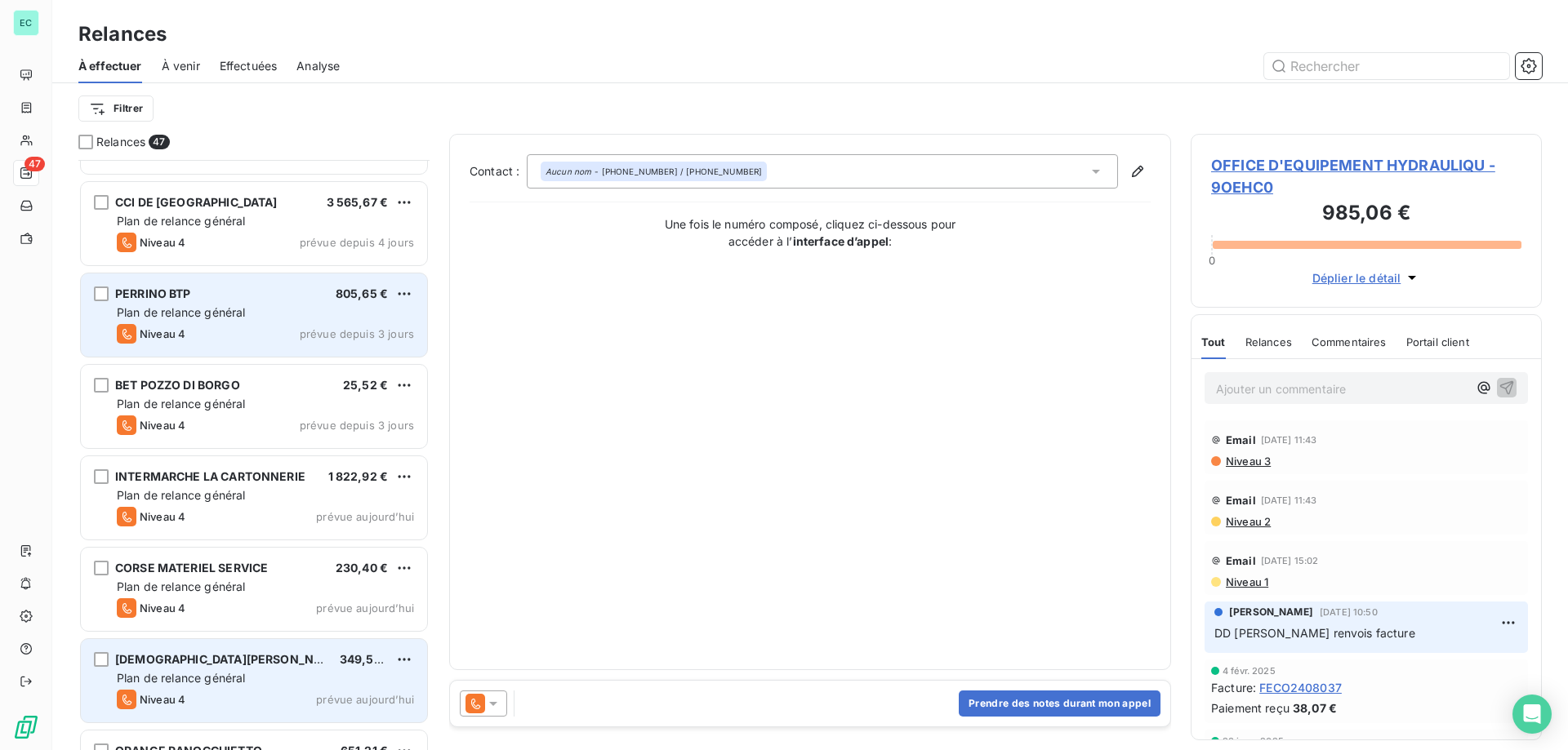
scroll to position [2734, 0]
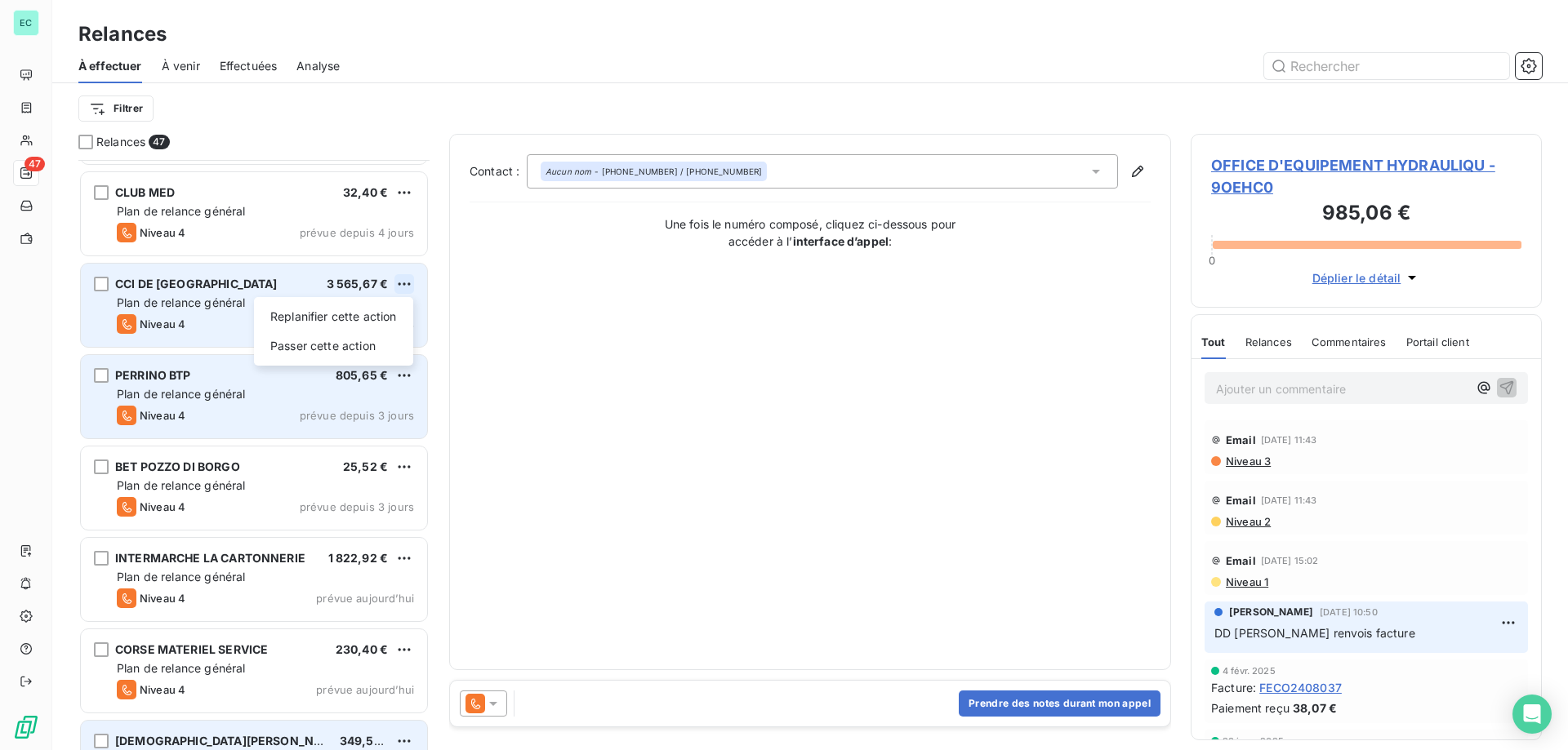
click at [408, 283] on html "EC 47 Relances À effectuer À venir Effectuées Analyse Filtrer Relances 47 SAS R…" at bounding box center [784, 375] width 1568 height 750
click at [336, 351] on div "Passer cette action" at bounding box center [333, 345] width 147 height 26
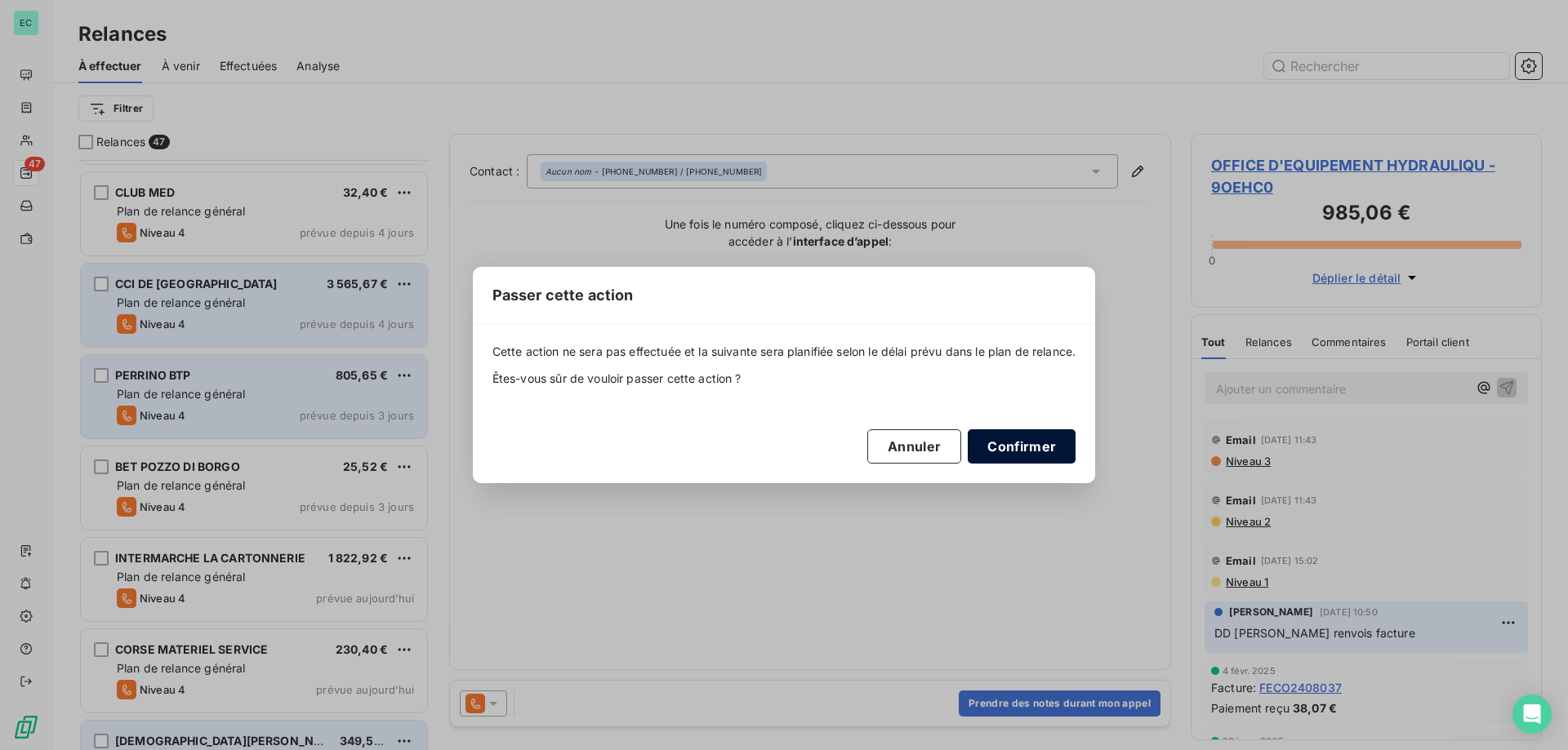
click at [1020, 443] on button "Confirmer" at bounding box center [1021, 446] width 107 height 35
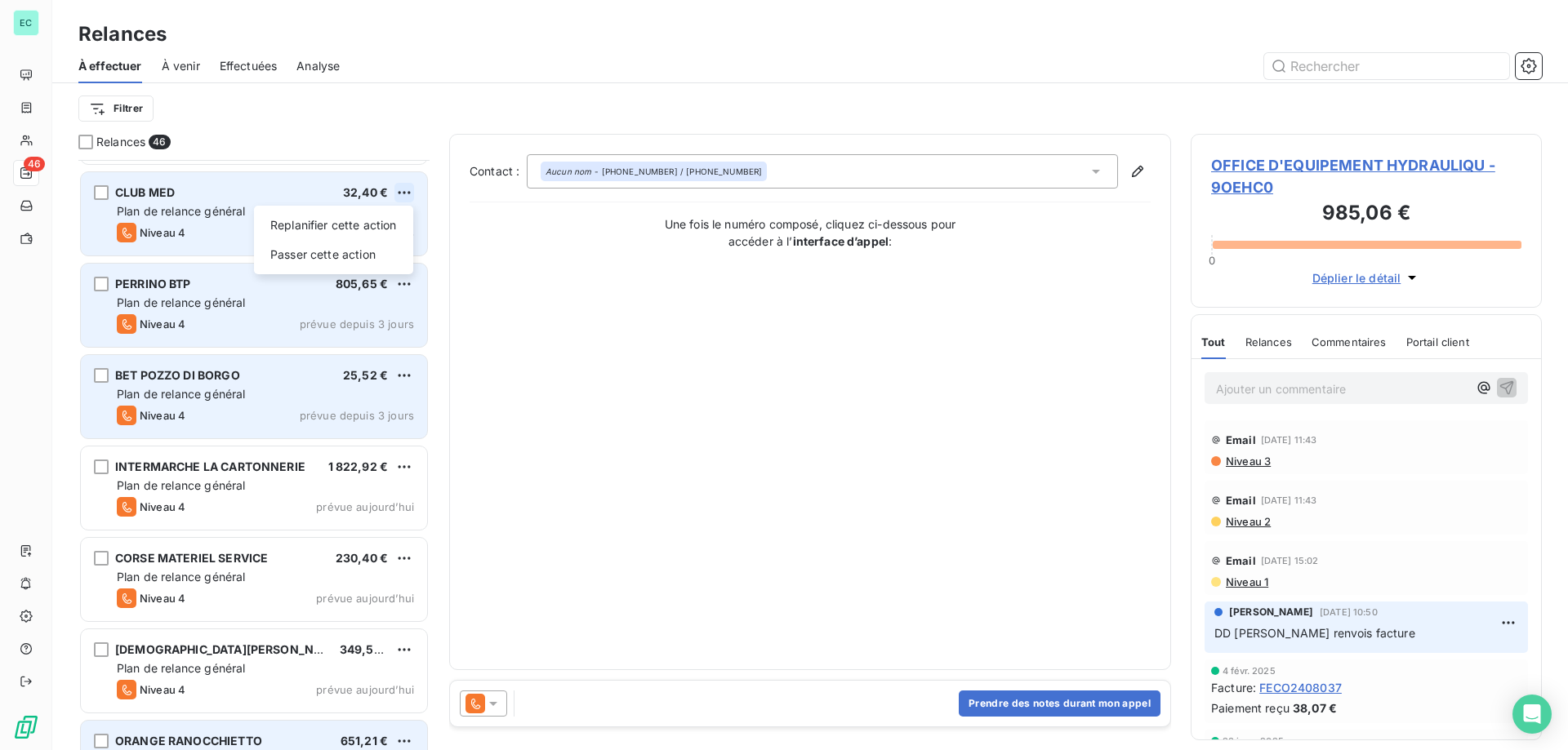
click at [406, 189] on html "EC 46 Relances À effectuer À venir Effectuées Analyse Filtrer Relances 46 SAS R…" at bounding box center [784, 375] width 1568 height 750
click at [382, 262] on div "Passer cette action" at bounding box center [333, 254] width 147 height 26
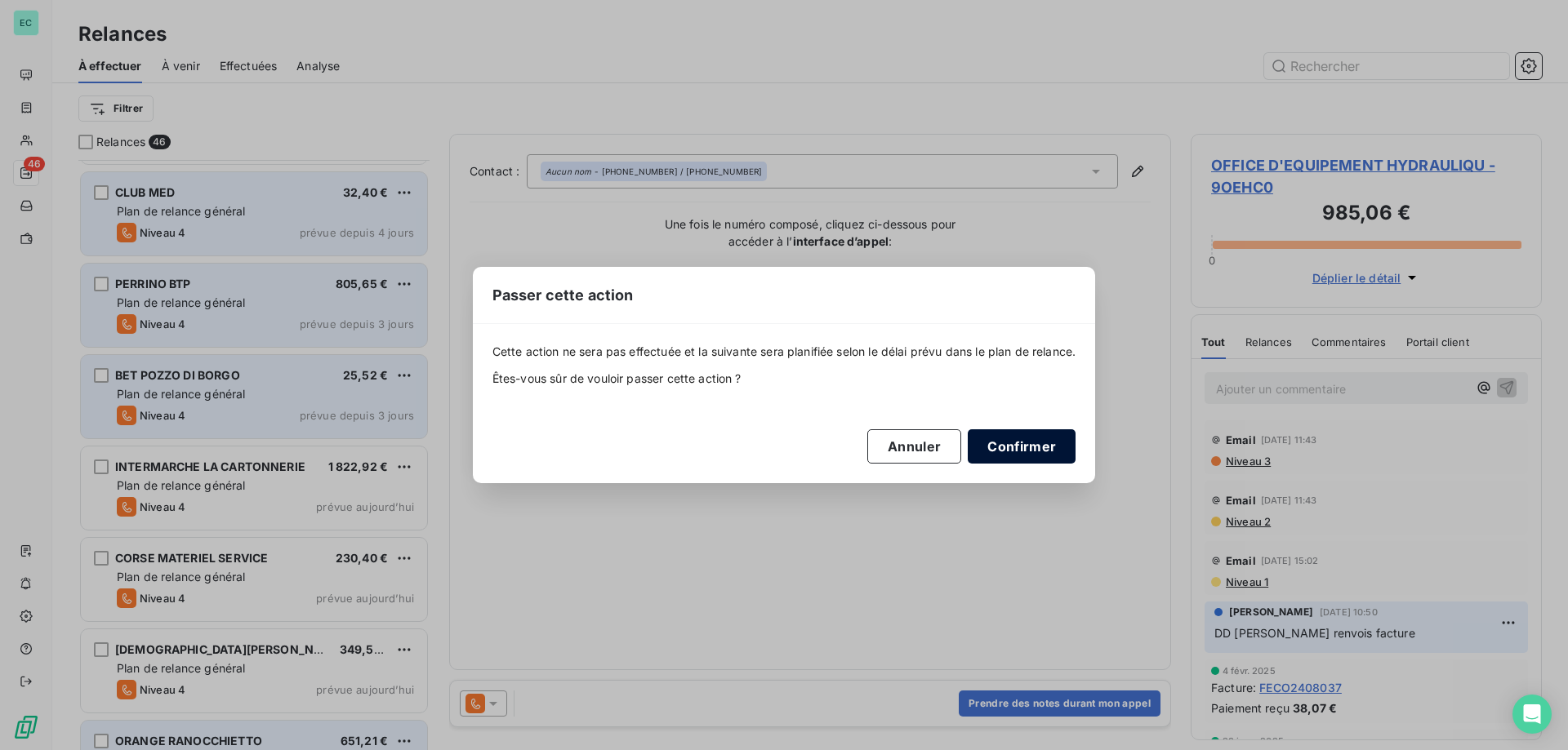
click at [1047, 462] on button "Confirmer" at bounding box center [1021, 446] width 107 height 35
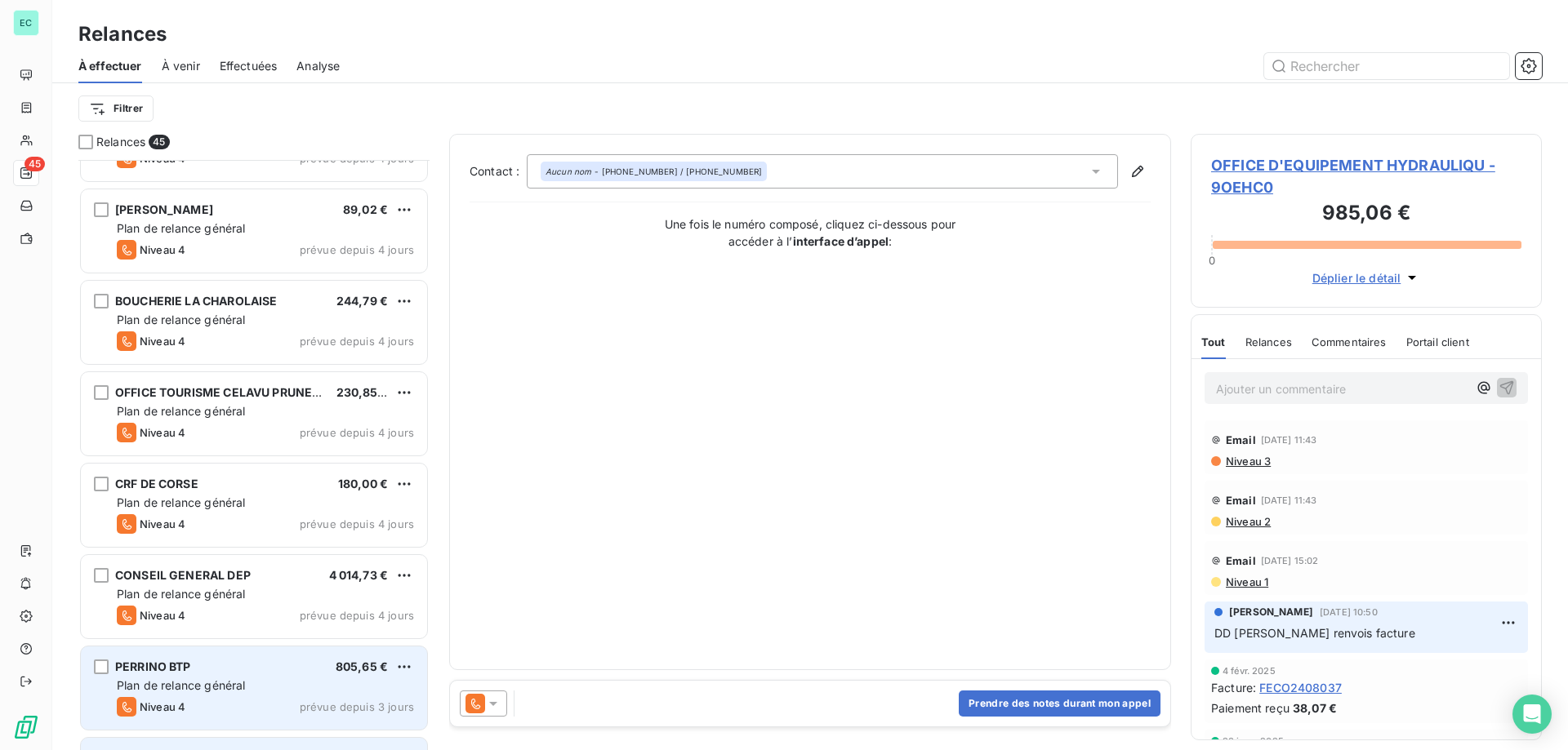
scroll to position [2244, 0]
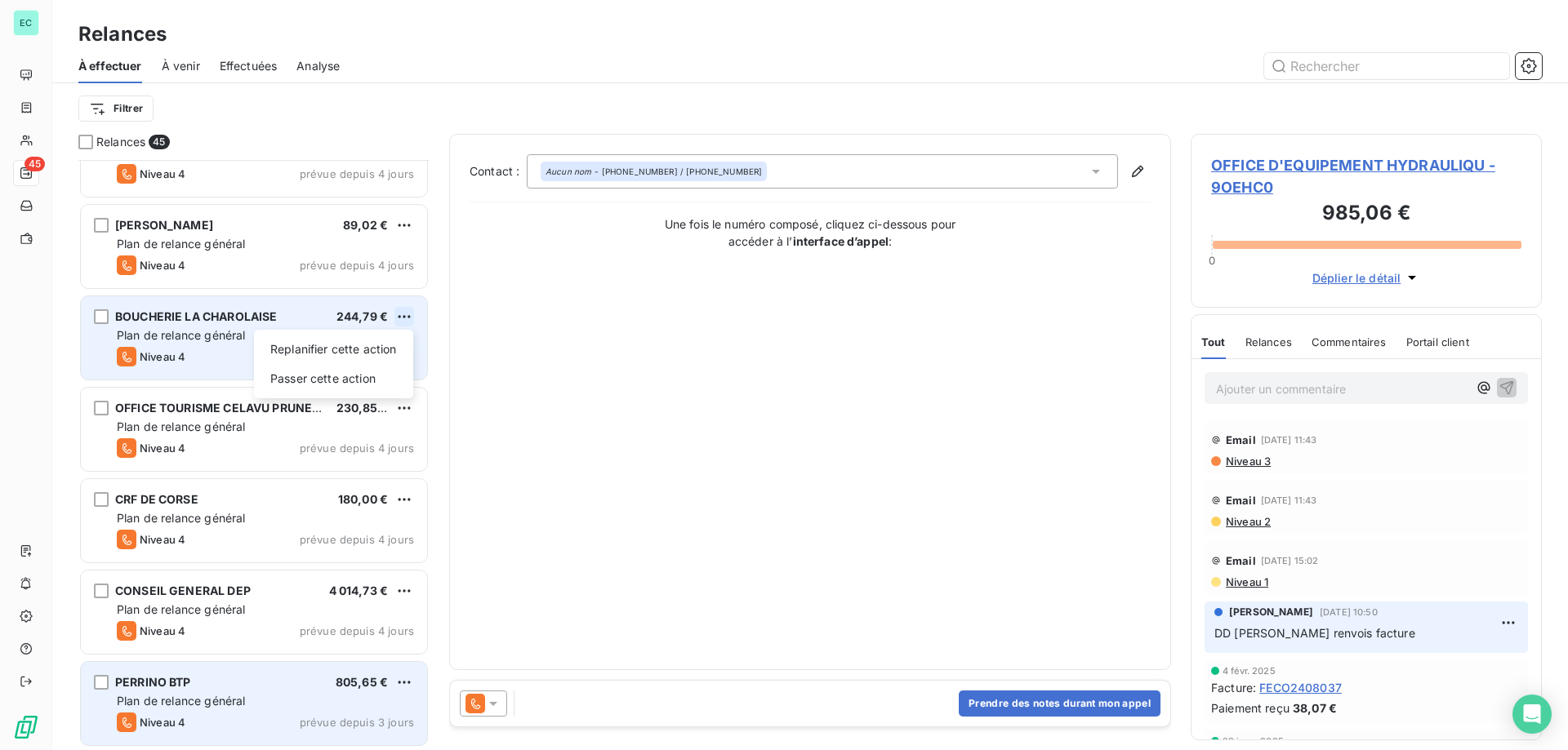
click at [403, 321] on html "EC 45 Relances À effectuer À venir Effectuées Analyse Filtrer Relances 45 ROCCA…" at bounding box center [784, 375] width 1568 height 750
click at [359, 376] on div "Passer cette action" at bounding box center [333, 378] width 147 height 26
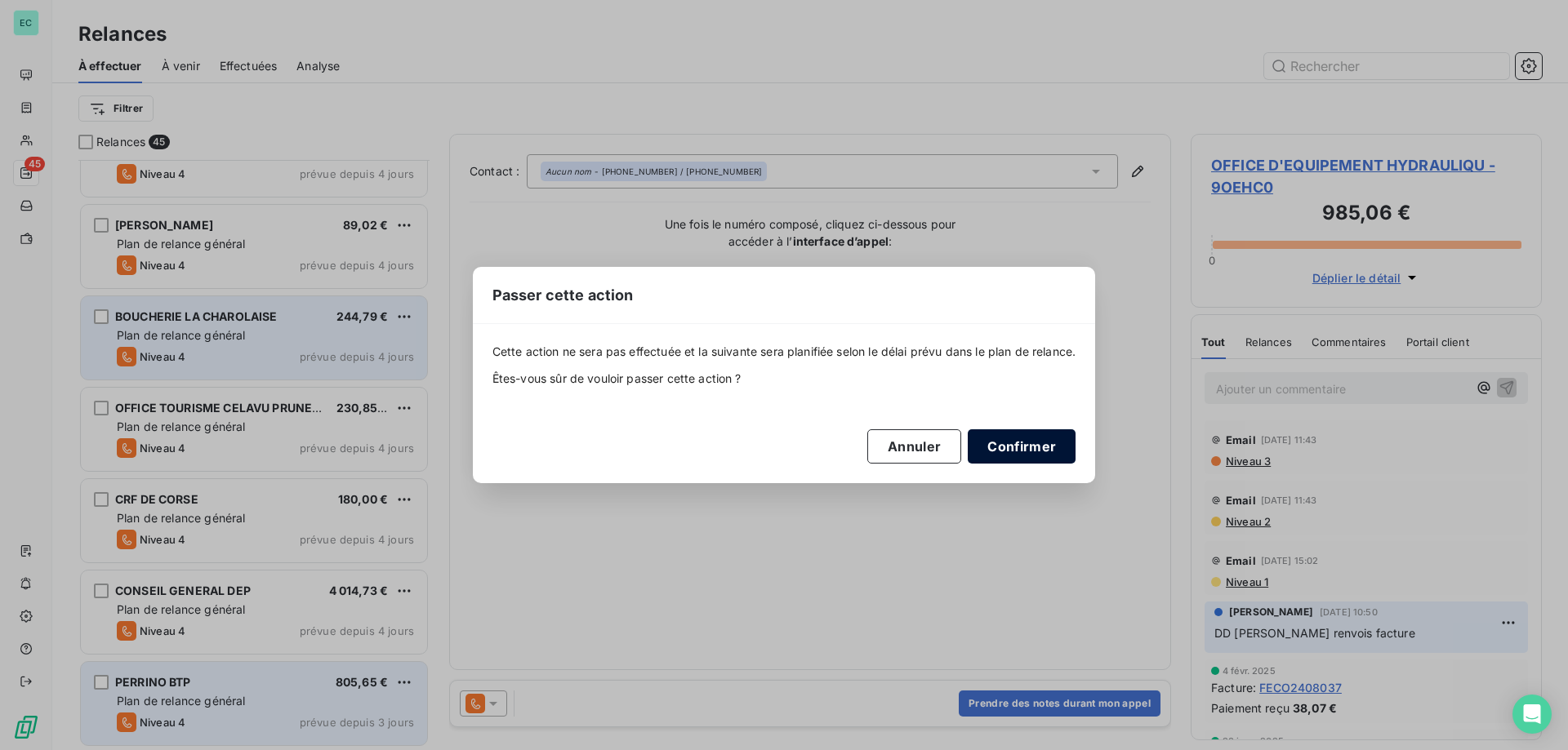
click at [1043, 446] on button "Confirmer" at bounding box center [1021, 446] width 107 height 35
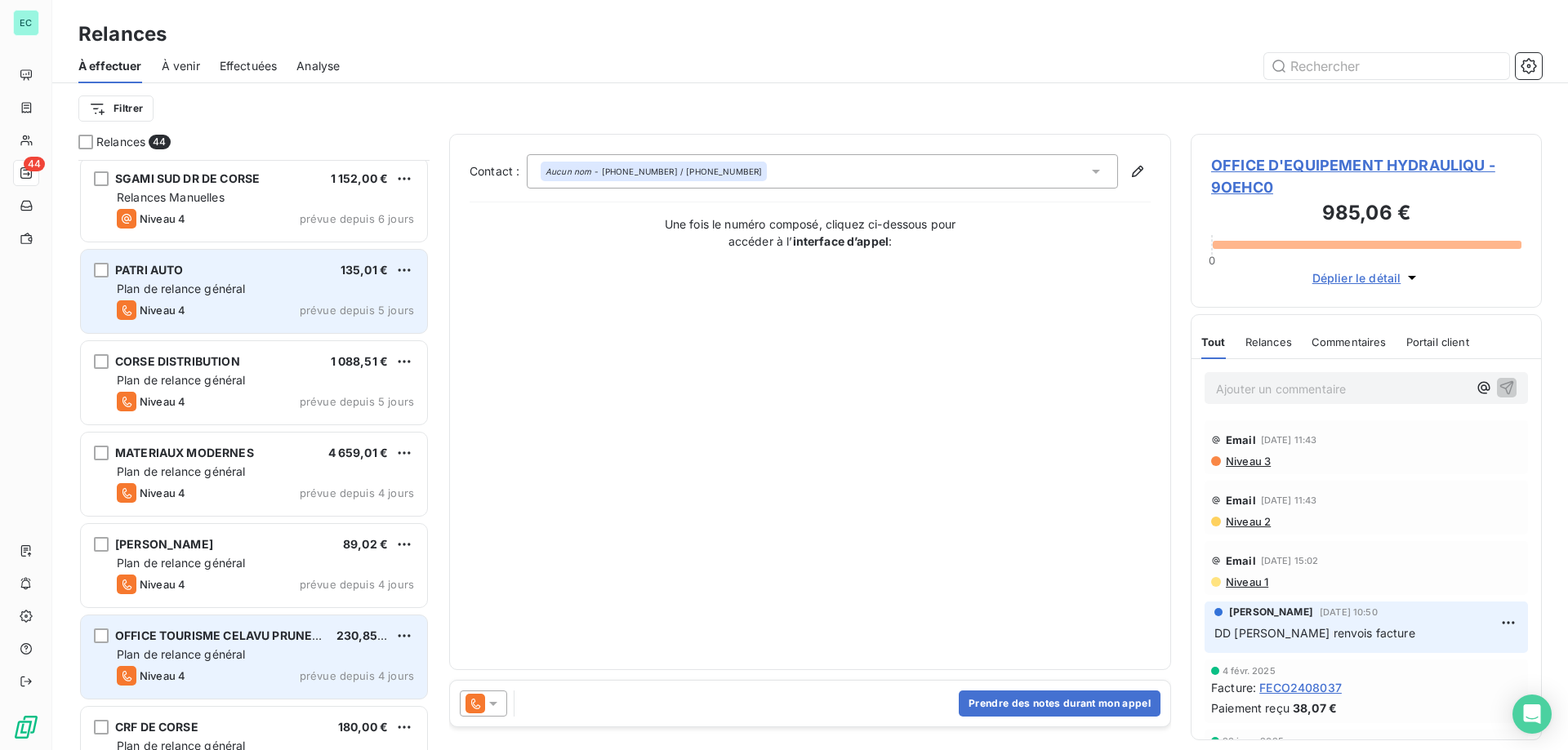
scroll to position [1918, 0]
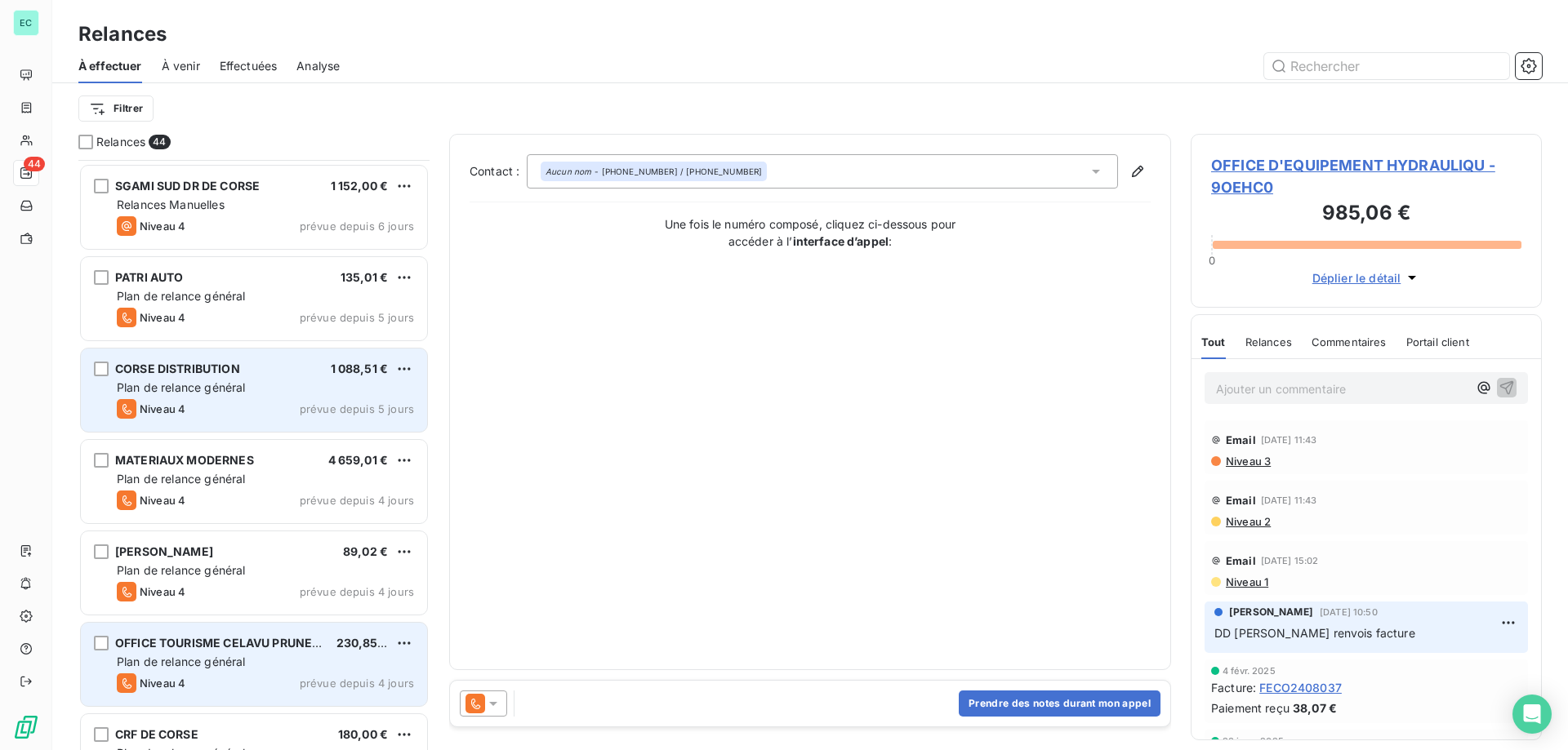
click at [331, 374] on span "1 088,51 €" at bounding box center [360, 368] width 58 height 14
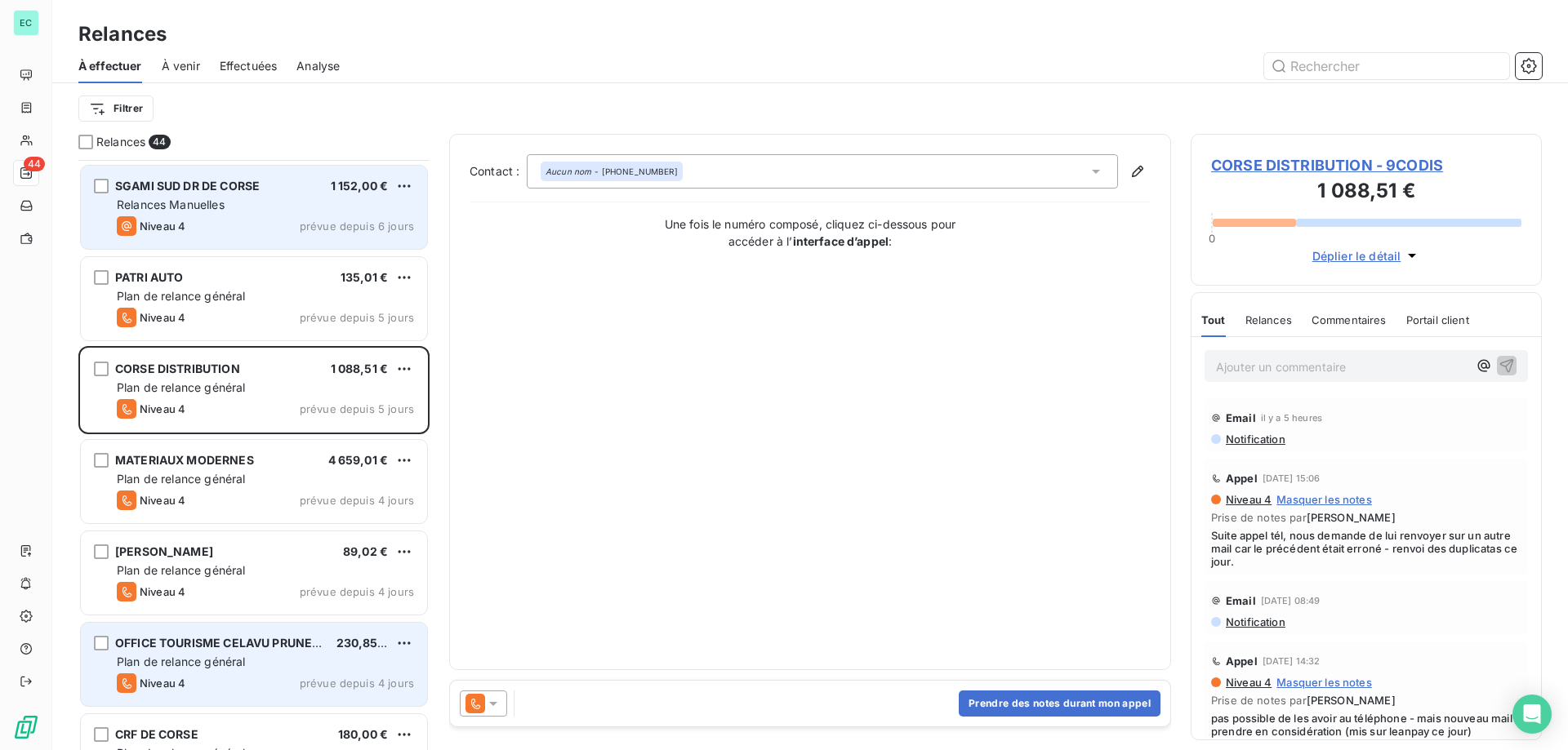
click at [180, 209] on span "Relances Manuelles" at bounding box center [170, 205] width 107 height 14
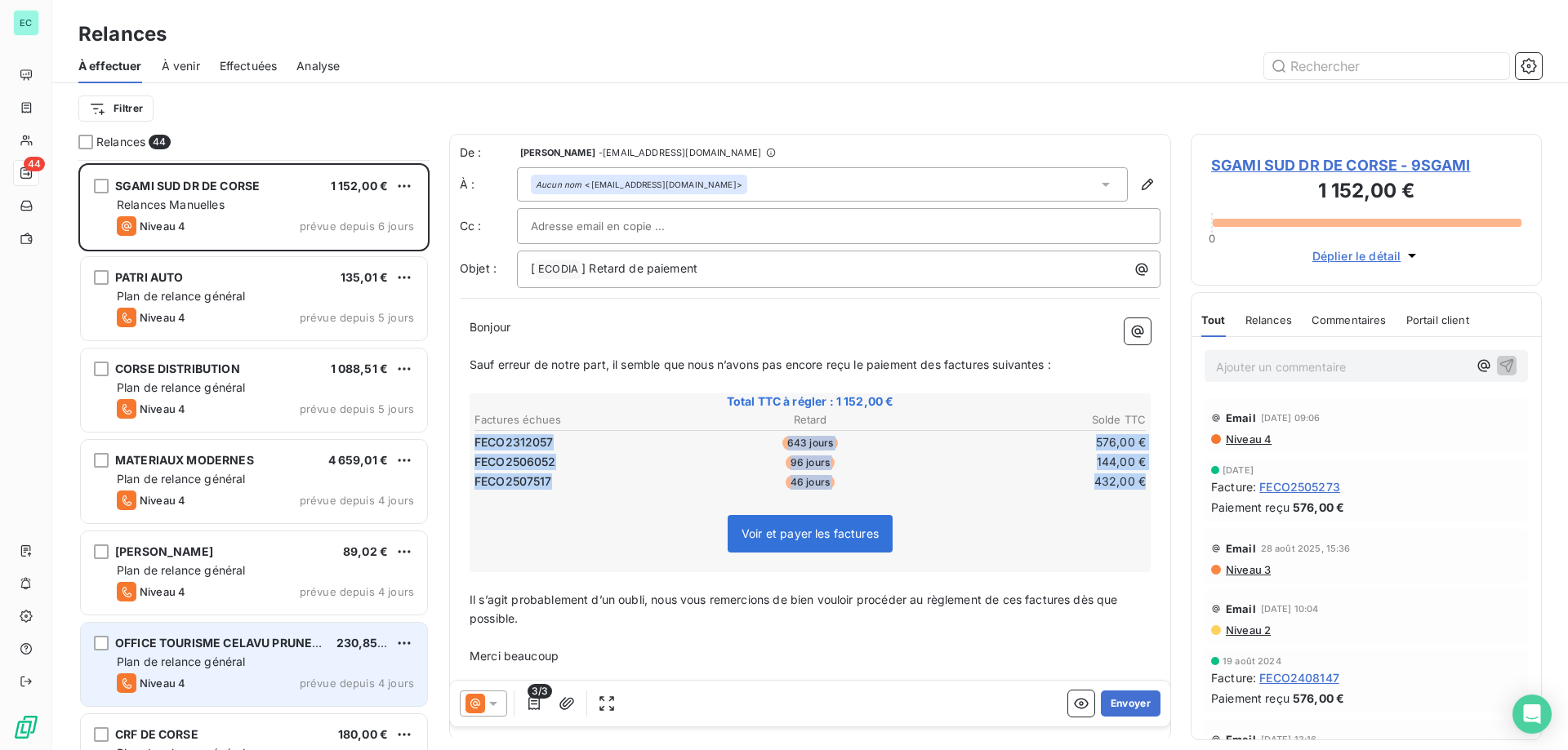
drag, startPoint x: 565, startPoint y: 493, endPoint x: 474, endPoint y: 437, distance: 106.9
click at [474, 437] on div "Total TTC à régler : 1 152,00 € Factures échues Retard Solde TTC FECO2312057 64…" at bounding box center [810, 483] width 681 height 179
click at [473, 436] on table "Factures échues Retard Solde TTC FECO2312057 643 jours 576,00 € FECO2506052 96 …" at bounding box center [811, 452] width 677 height 83
drag, startPoint x: 473, startPoint y: 436, endPoint x: 484, endPoint y: 485, distance: 50.2
click at [484, 485] on table "Factures échues Retard Solde TTC FECO2312057 643 jours 576,00 € FECO2506052 96 …" at bounding box center [811, 452] width 677 height 83
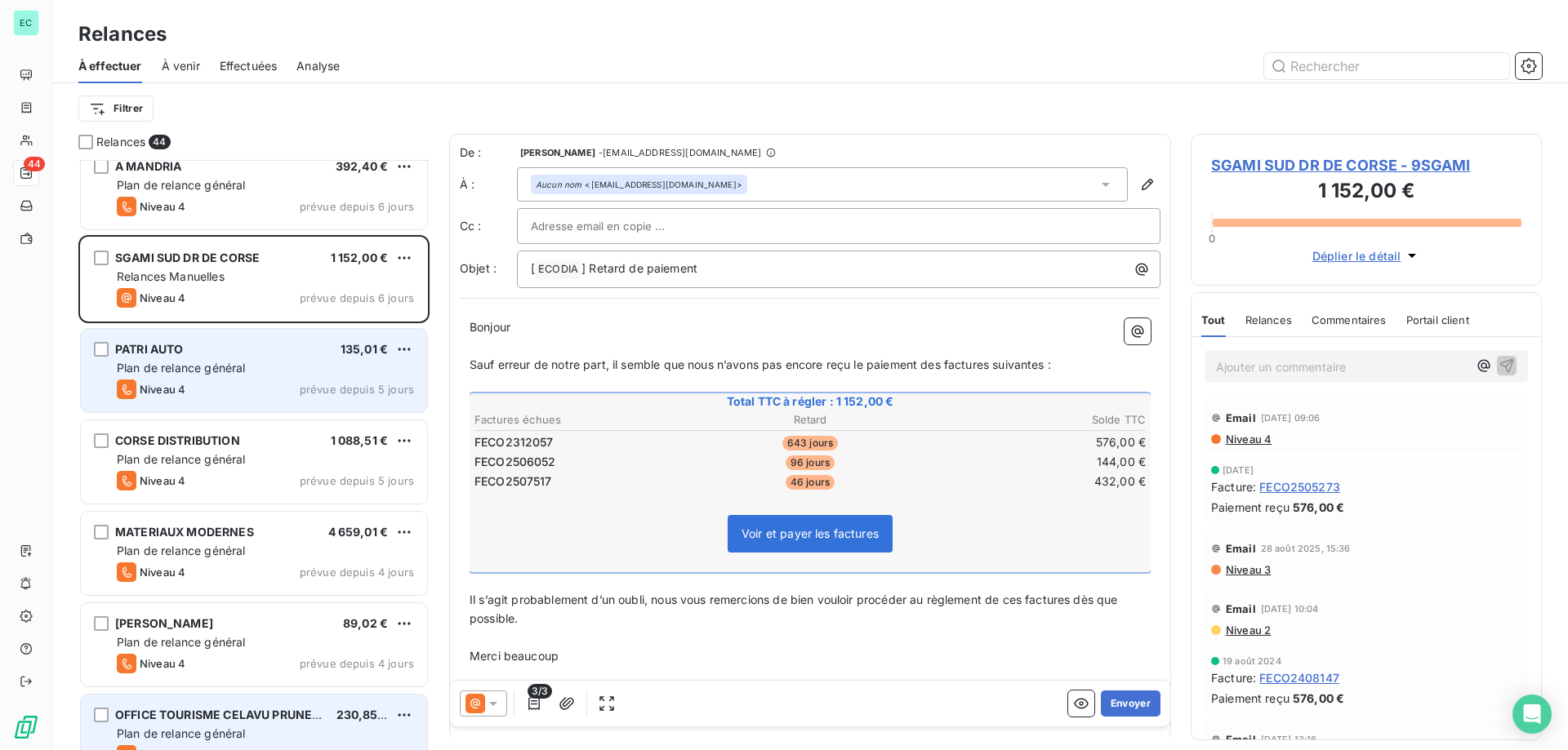
scroll to position [1755, 0]
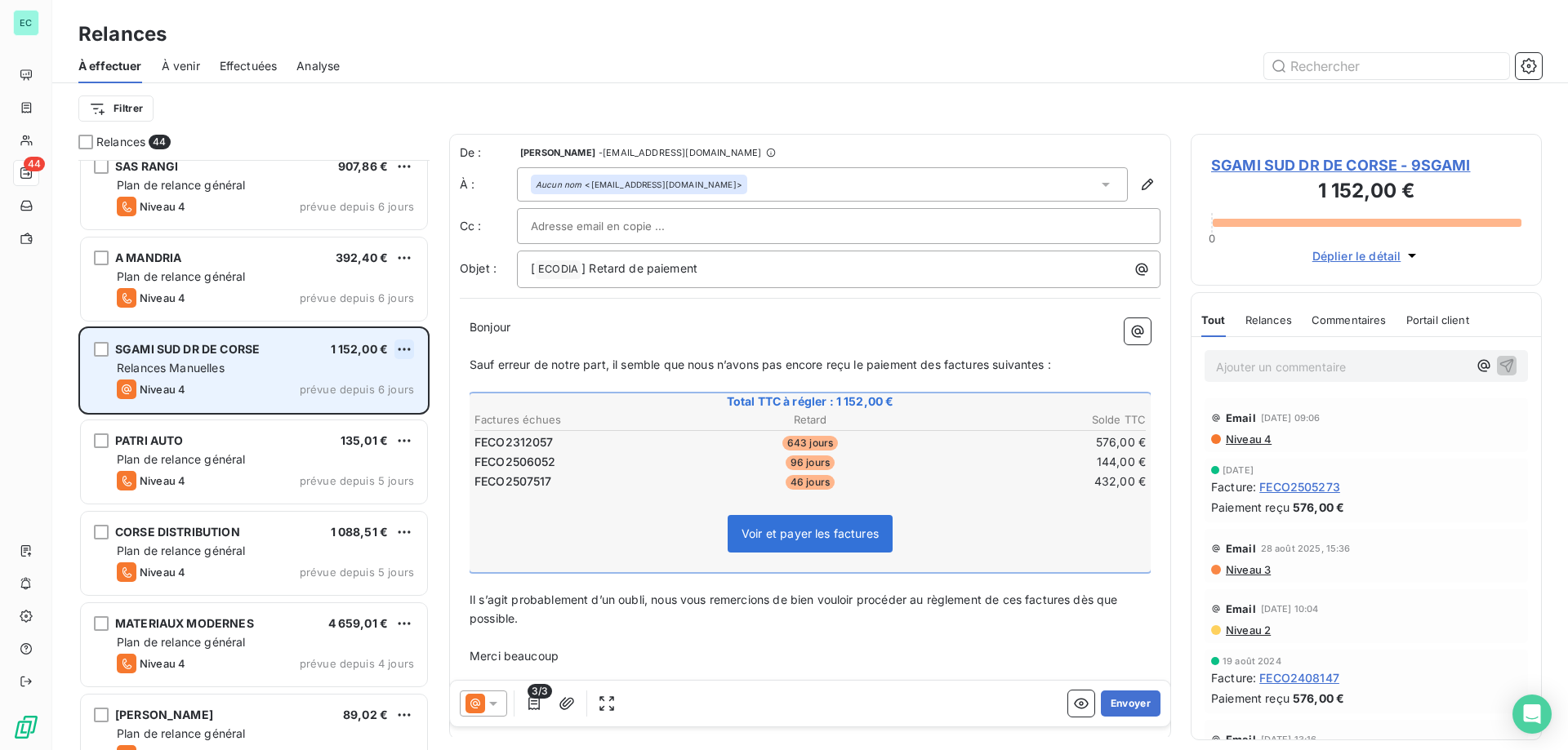
click at [412, 348] on html "EC 44 Relances À effectuer À venir Effectuées Analyse Filtrer Relances 44 HOTEL…" at bounding box center [784, 375] width 1568 height 750
click at [330, 412] on div "Passer cette action" at bounding box center [333, 411] width 147 height 26
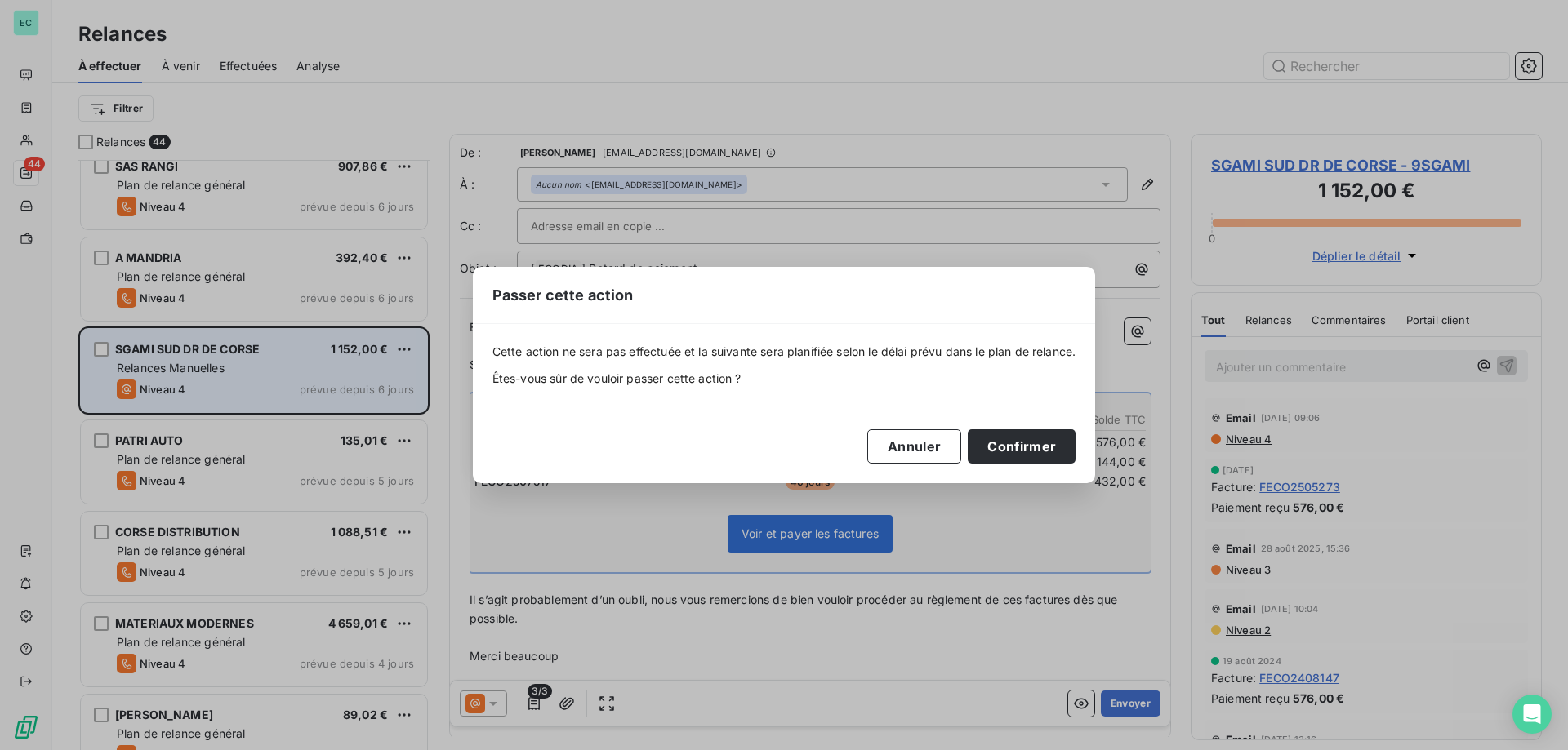
click at [1063, 422] on div "Cette action ne sera pas effectuée et la suivante sera planifiée selon le délai…" at bounding box center [785, 403] width 584 height 119
click at [1049, 434] on button "Confirmer" at bounding box center [1021, 446] width 107 height 35
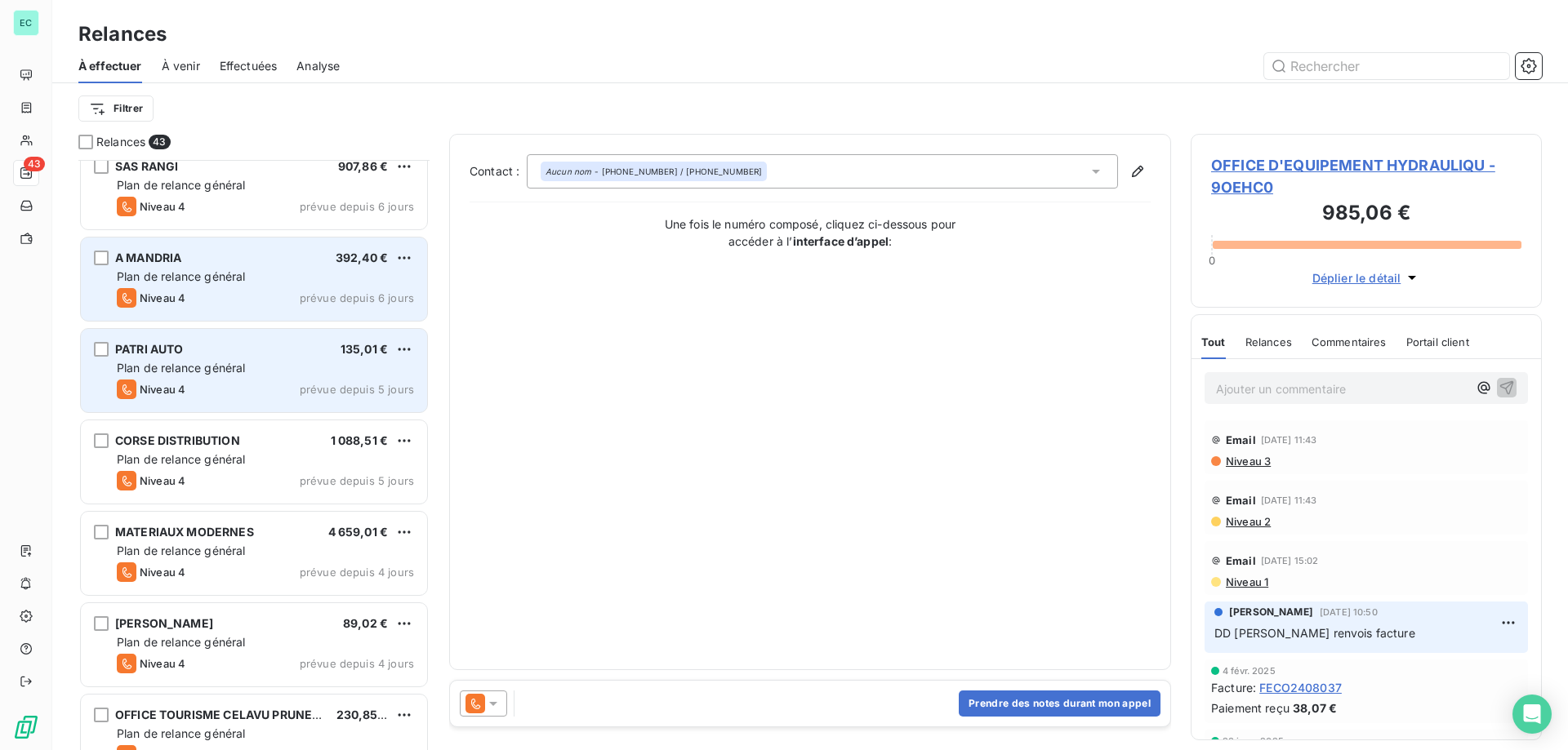
click at [234, 290] on div "Niveau 4 prévue depuis 6 jours" at bounding box center [265, 298] width 297 height 20
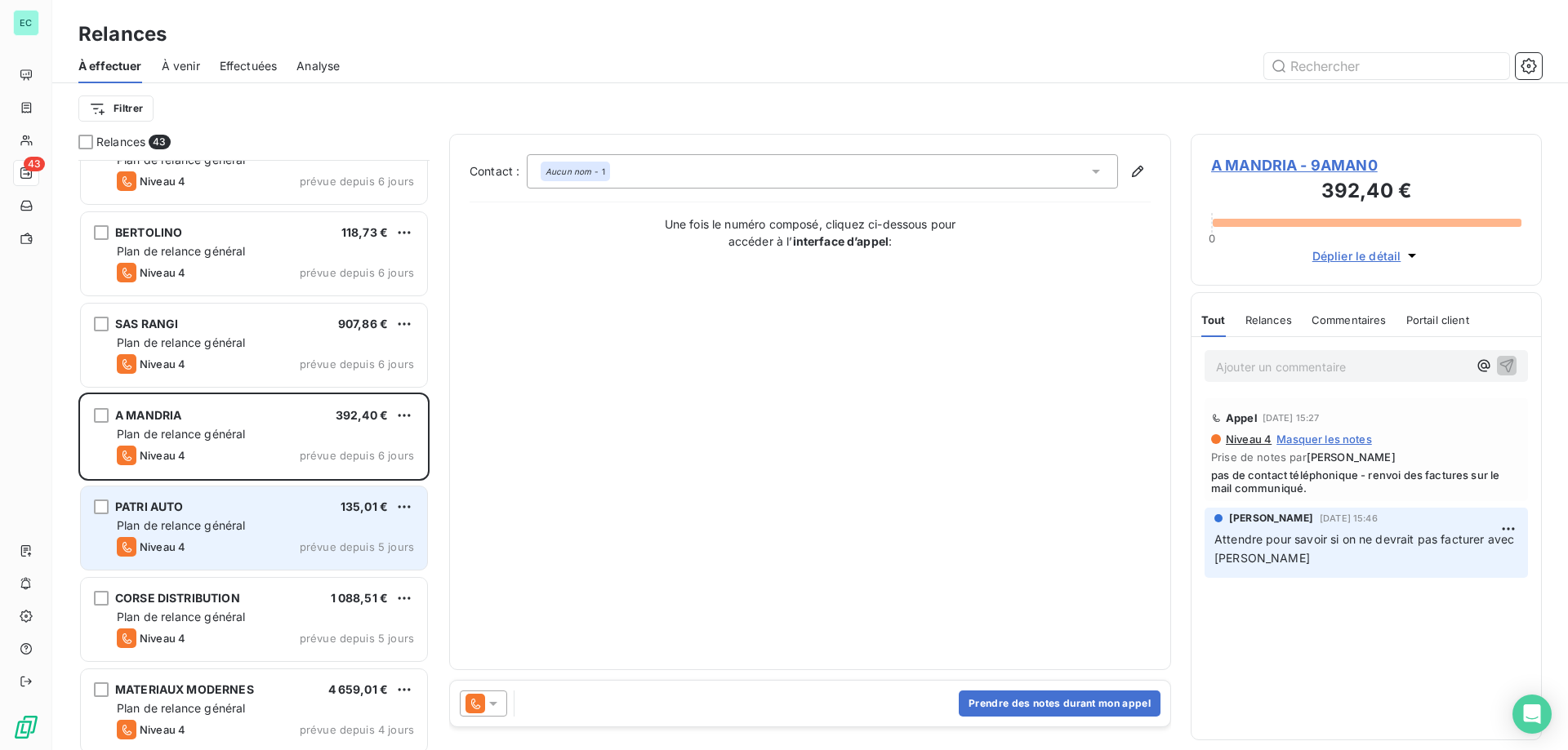
scroll to position [1591, 0]
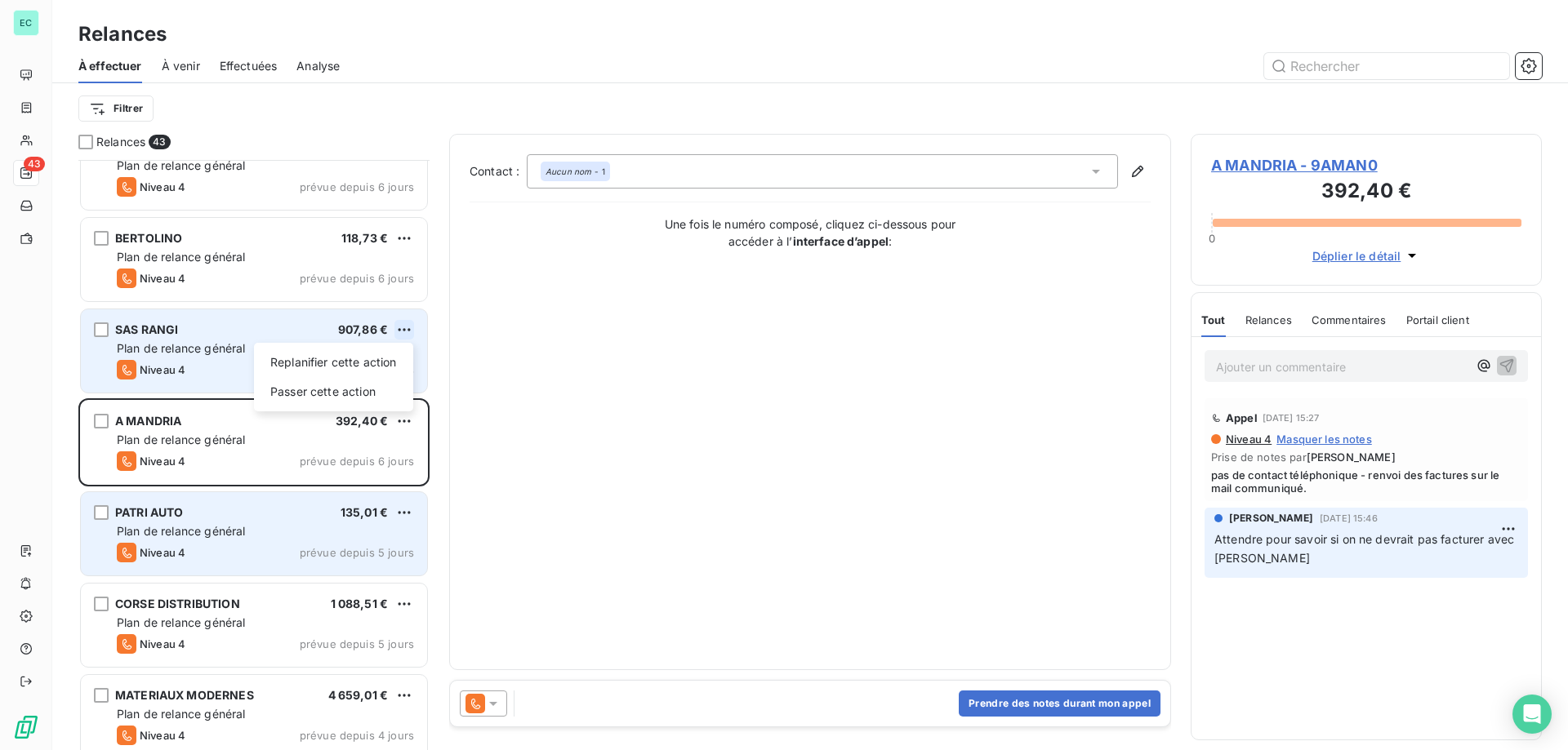
click at [403, 329] on html "EC 43 Relances À effectuer À venir Effectuées Analyse Filtrer Relances 43 CTC 1…" at bounding box center [784, 375] width 1568 height 750
click at [371, 387] on div "Passer cette action" at bounding box center [333, 391] width 147 height 26
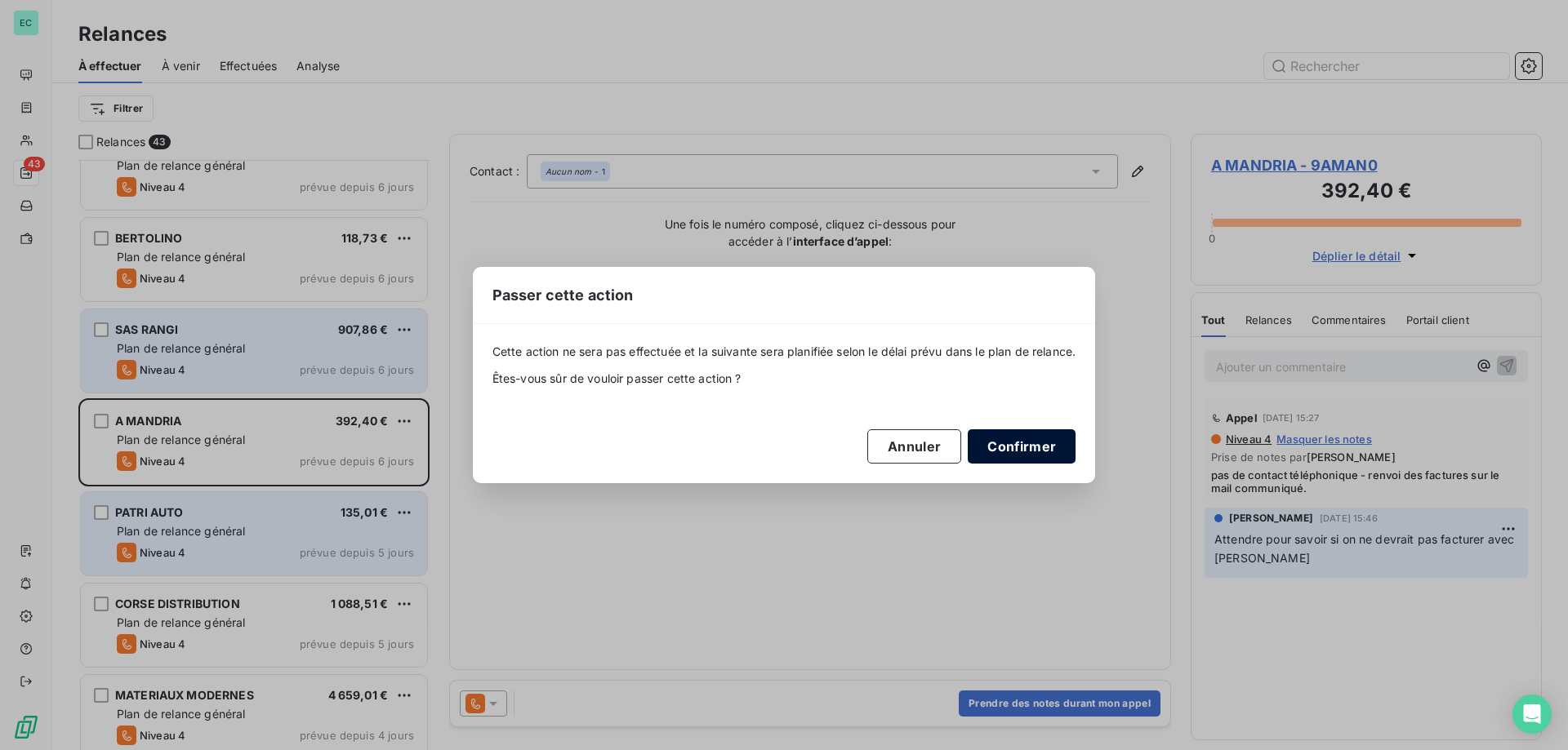
click at [1020, 449] on button "Confirmer" at bounding box center [1021, 446] width 107 height 35
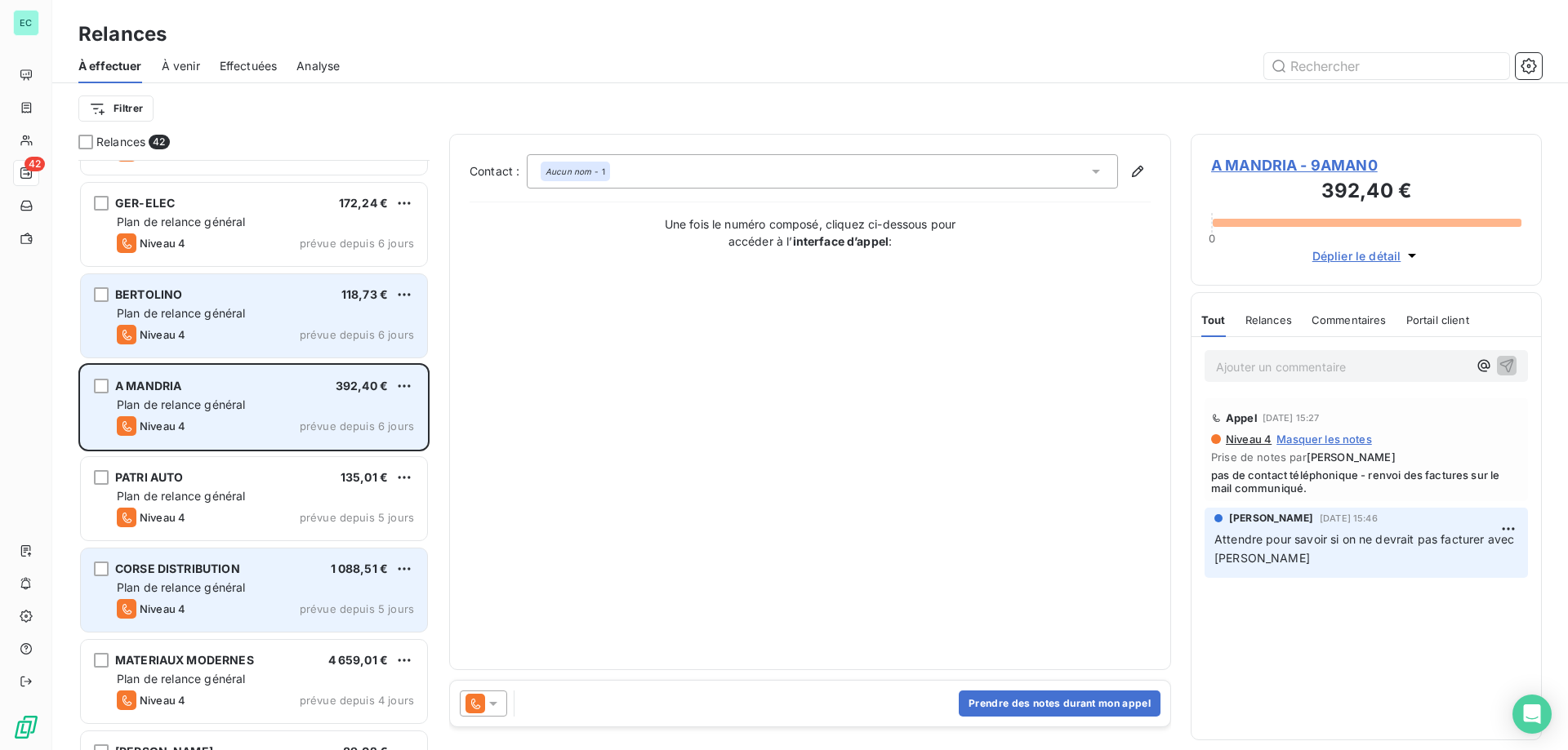
scroll to position [1510, 0]
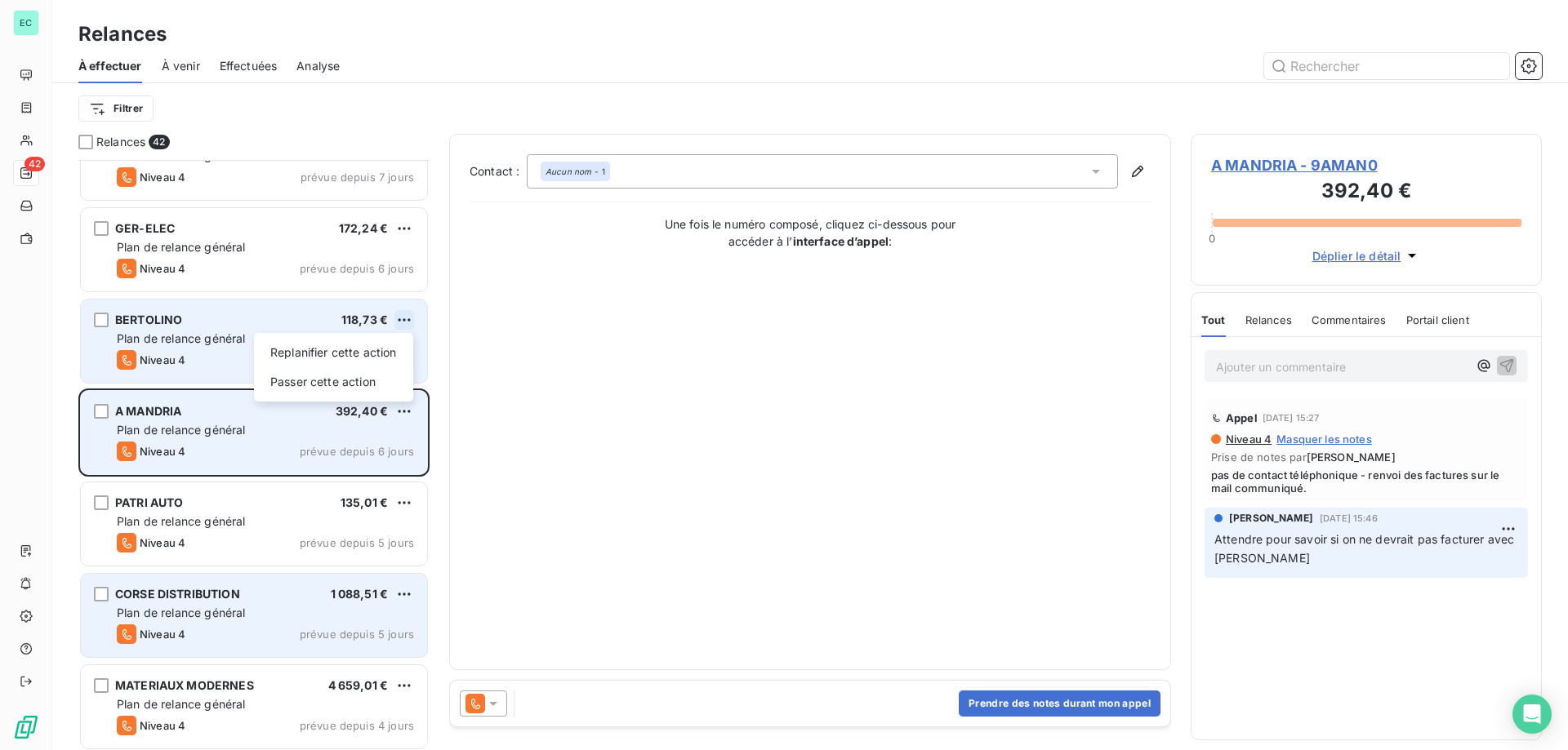
click at [400, 322] on html "EC 42 Relances À effectuer À venir Effectuées Analyse Filtrer Relances 42 ALPHA…" at bounding box center [784, 375] width 1568 height 750
click at [370, 377] on div "Passer cette action" at bounding box center [333, 382] width 147 height 26
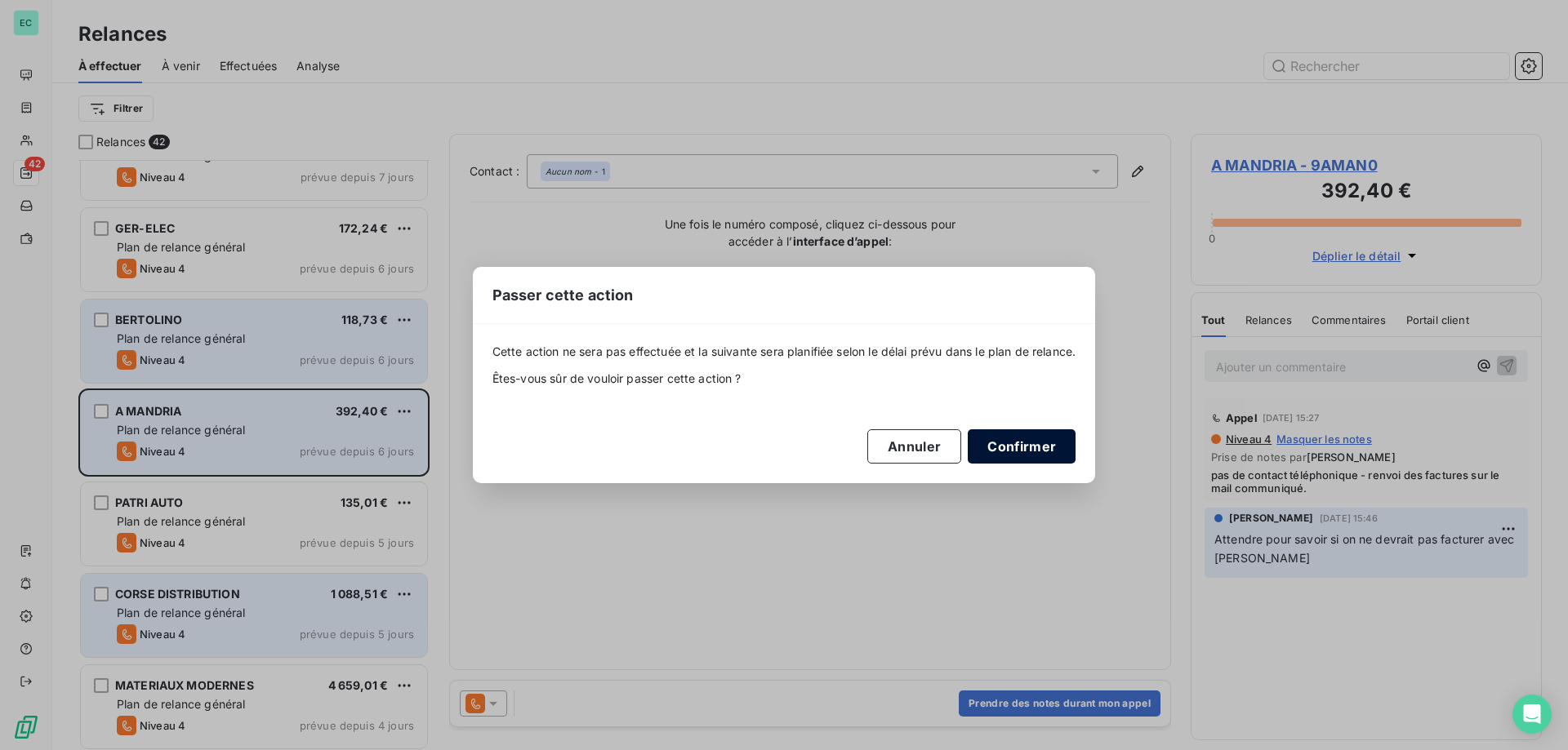
click at [1026, 450] on button "Confirmer" at bounding box center [1021, 446] width 107 height 35
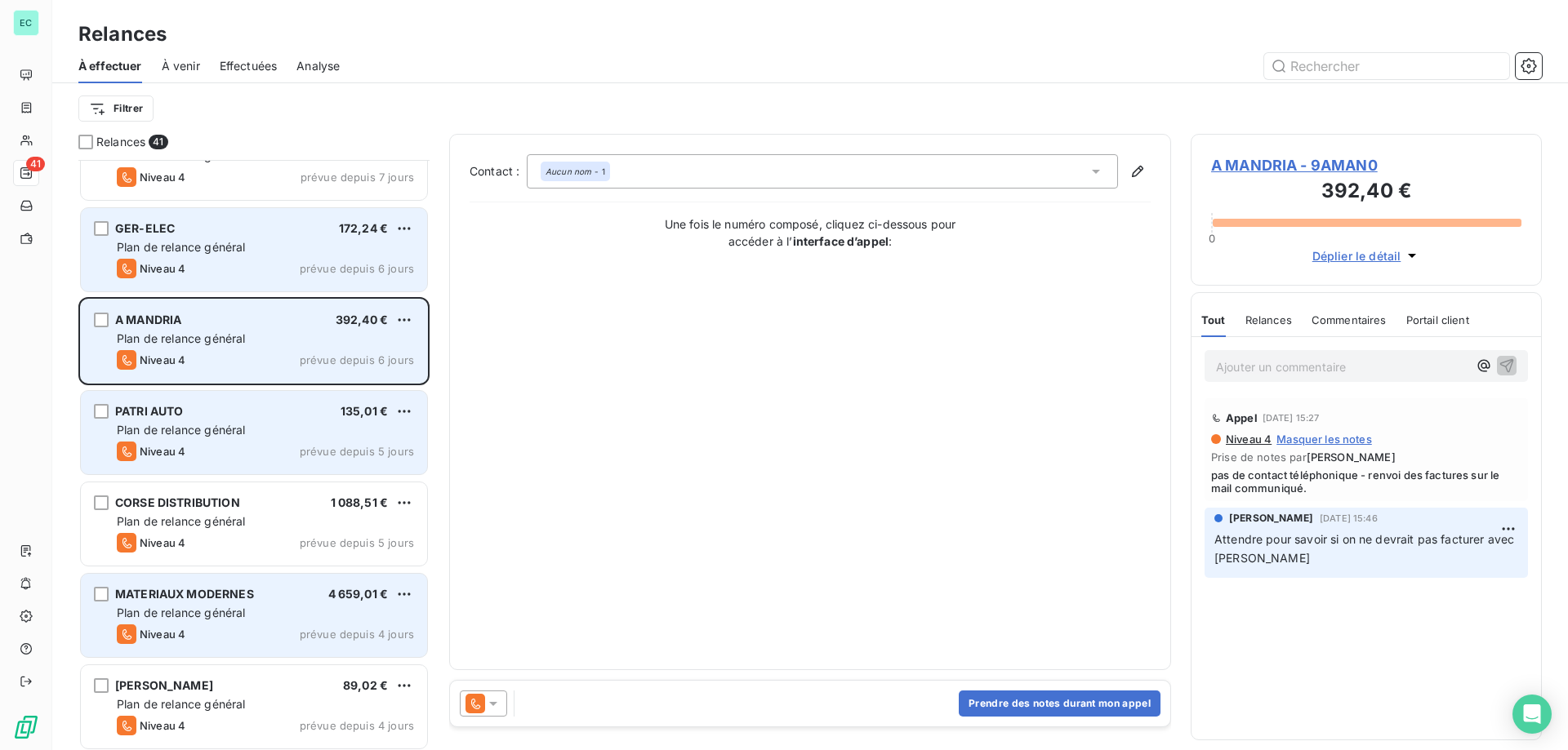
click at [343, 244] on div "Plan de relance général" at bounding box center [265, 247] width 297 height 16
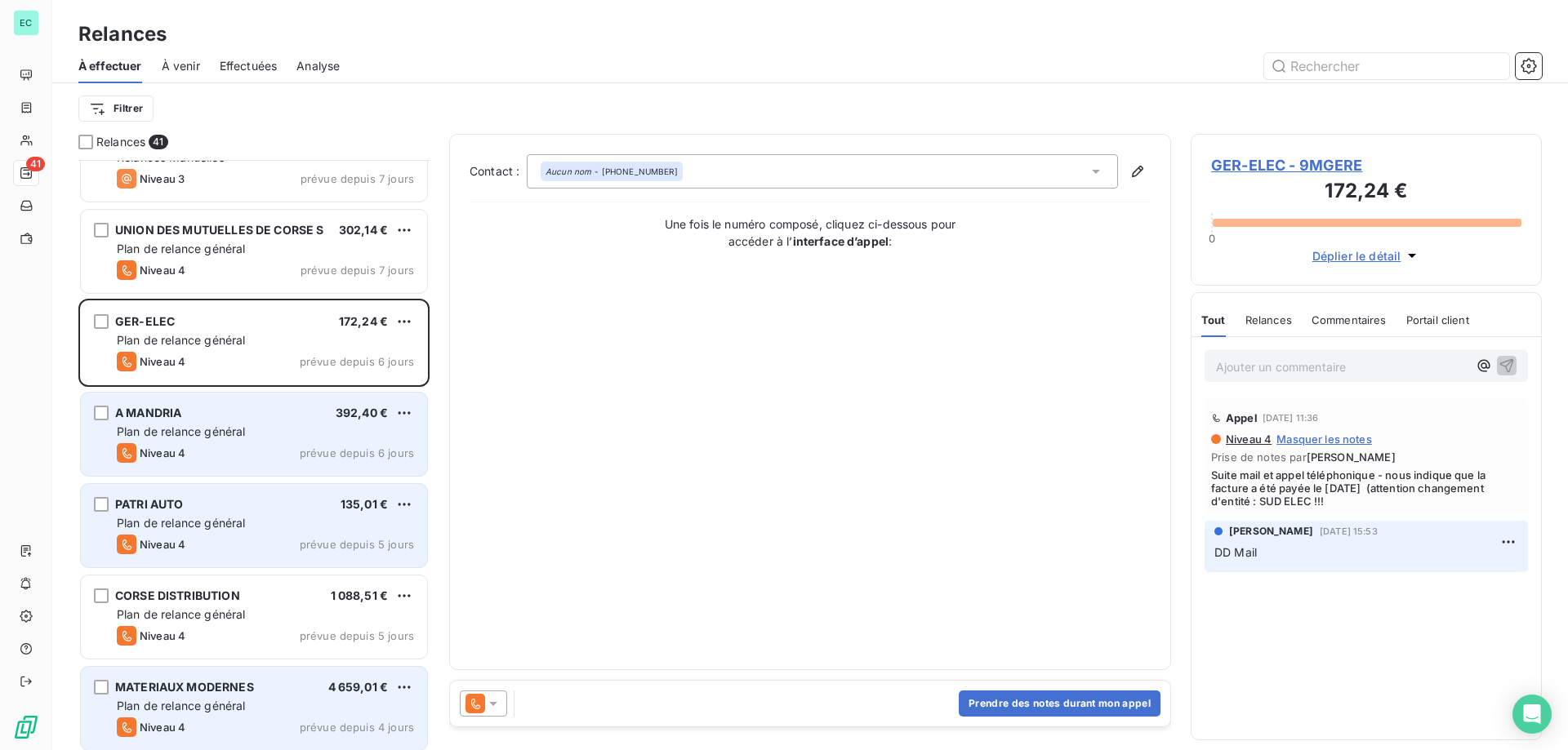
scroll to position [1101, 0]
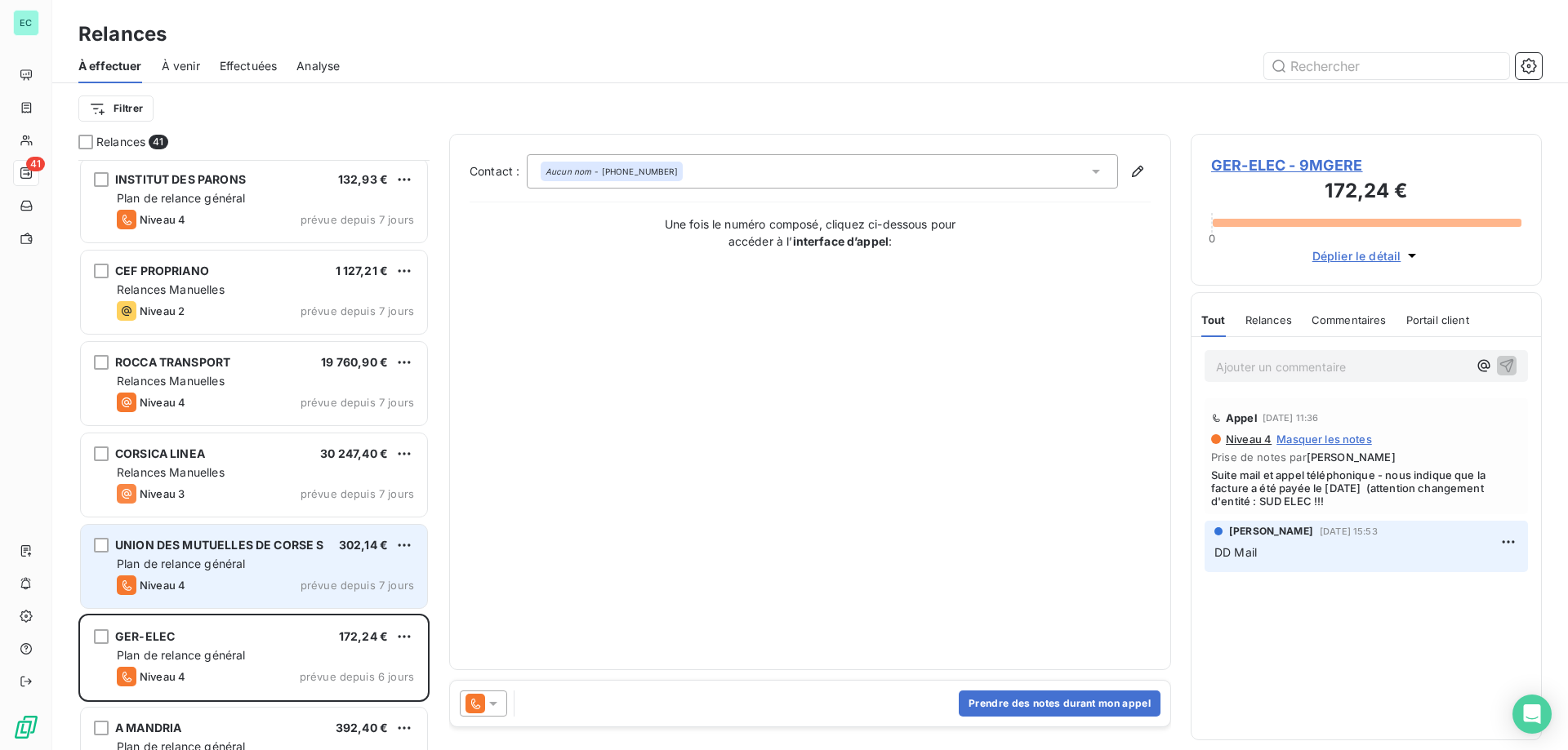
click at [305, 578] on div "Niveau 4 prévue depuis 7 jours" at bounding box center [265, 585] width 297 height 20
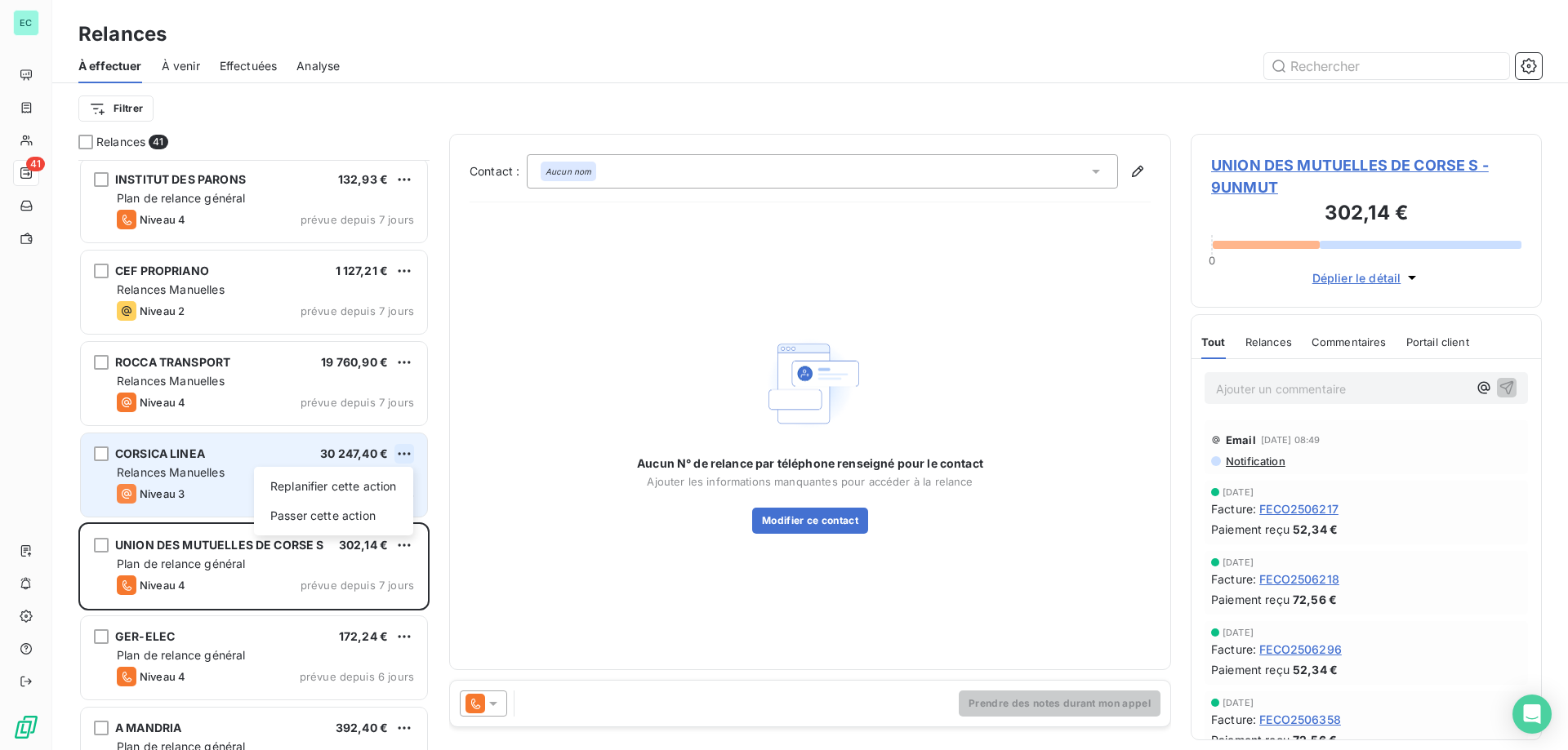
click at [403, 455] on html "EC 41 Relances À effectuer À venir Effectuées Analyse Filtrer Relances 41 EUROF…" at bounding box center [784, 375] width 1568 height 750
click at [329, 531] on div "Replanifier cette action Passer cette action" at bounding box center [333, 501] width 159 height 68
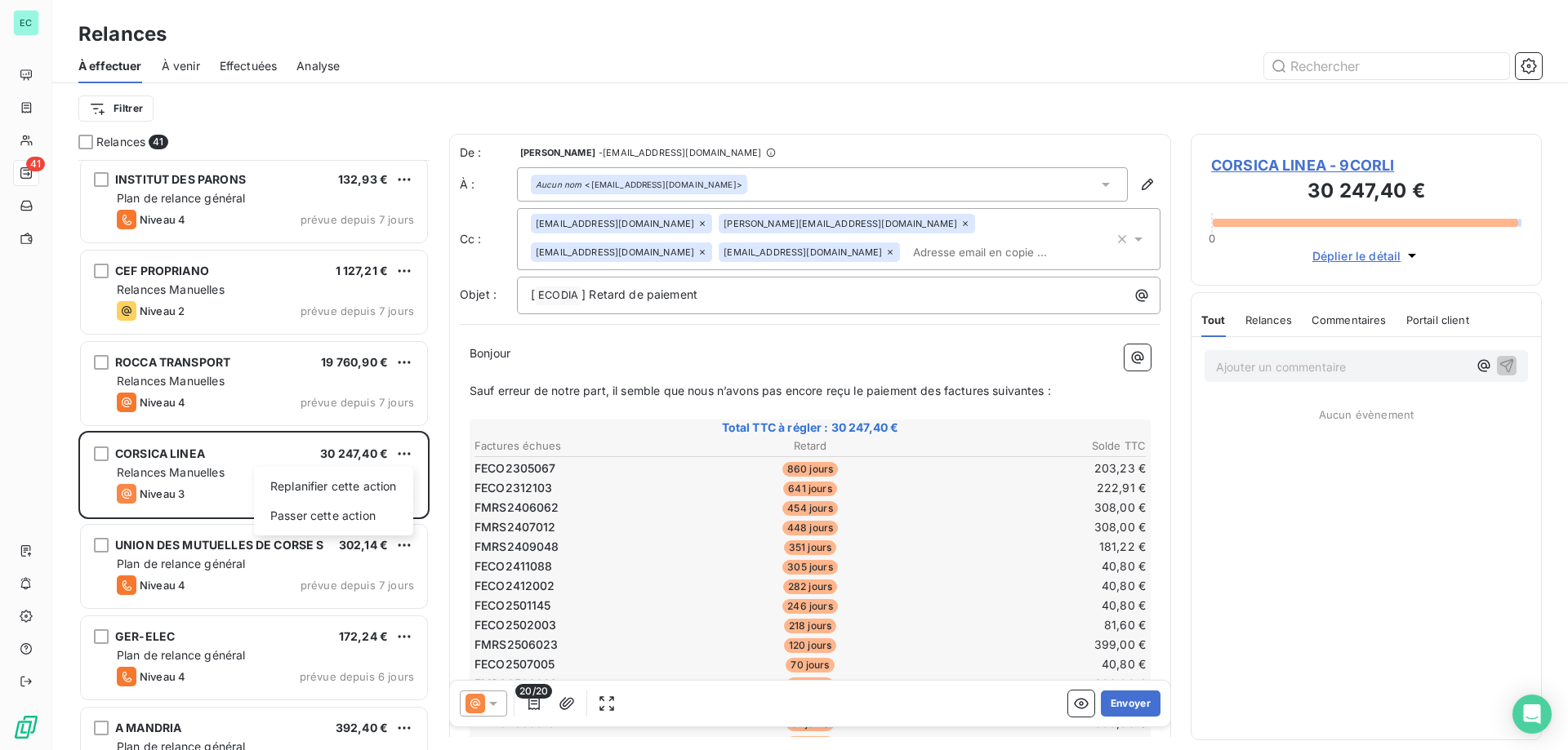
click at [409, 363] on html "EC 41 Relances À effectuer À venir Effectuées Analyse Filtrer Relances 41 EUROF…" at bounding box center [784, 375] width 1568 height 750
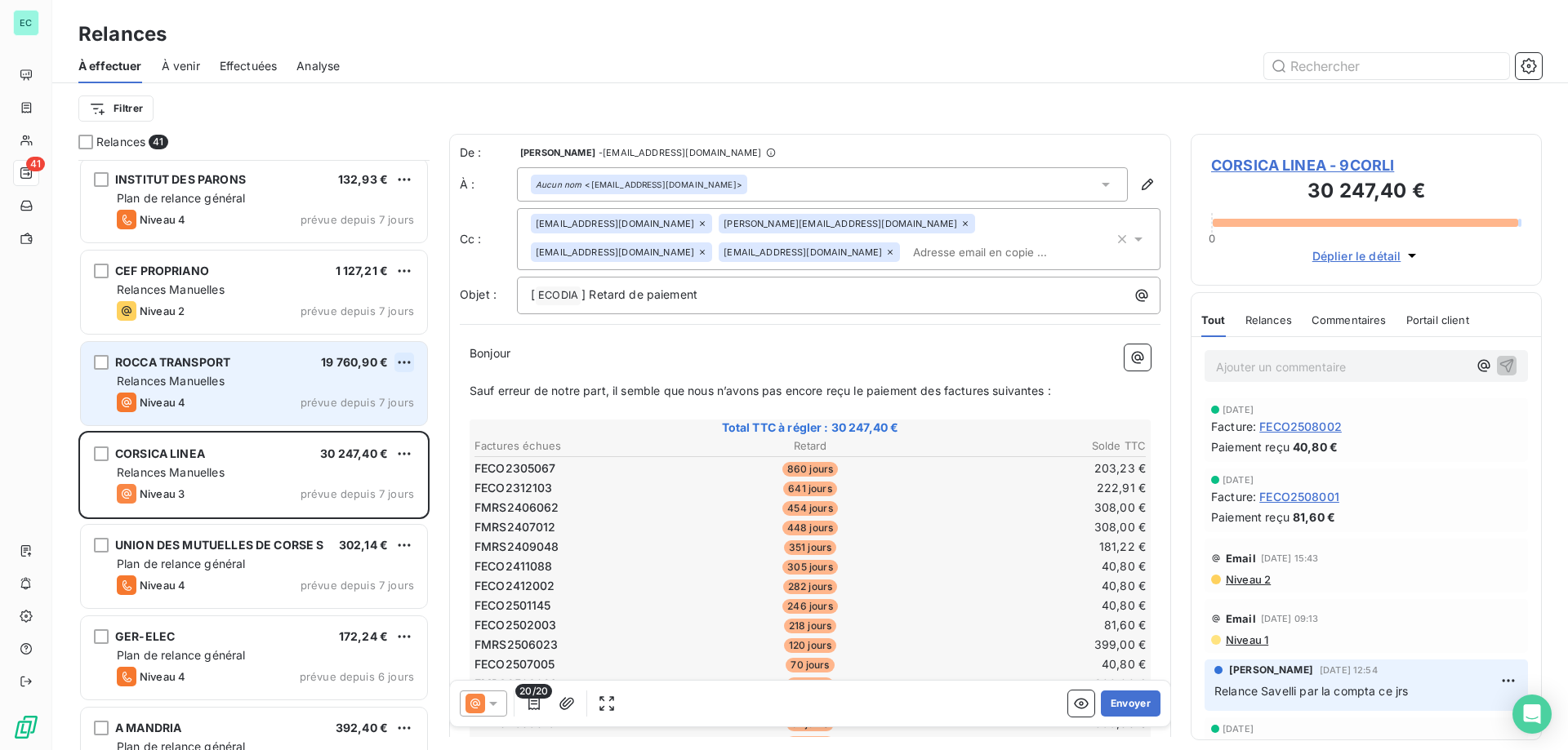
click at [400, 365] on html "EC 41 Relances À effectuer À venir Effectuées Analyse Filtrer Relances 41 EUROF…" at bounding box center [784, 375] width 1568 height 750
click at [379, 426] on div "Passer cette action" at bounding box center [333, 424] width 147 height 26
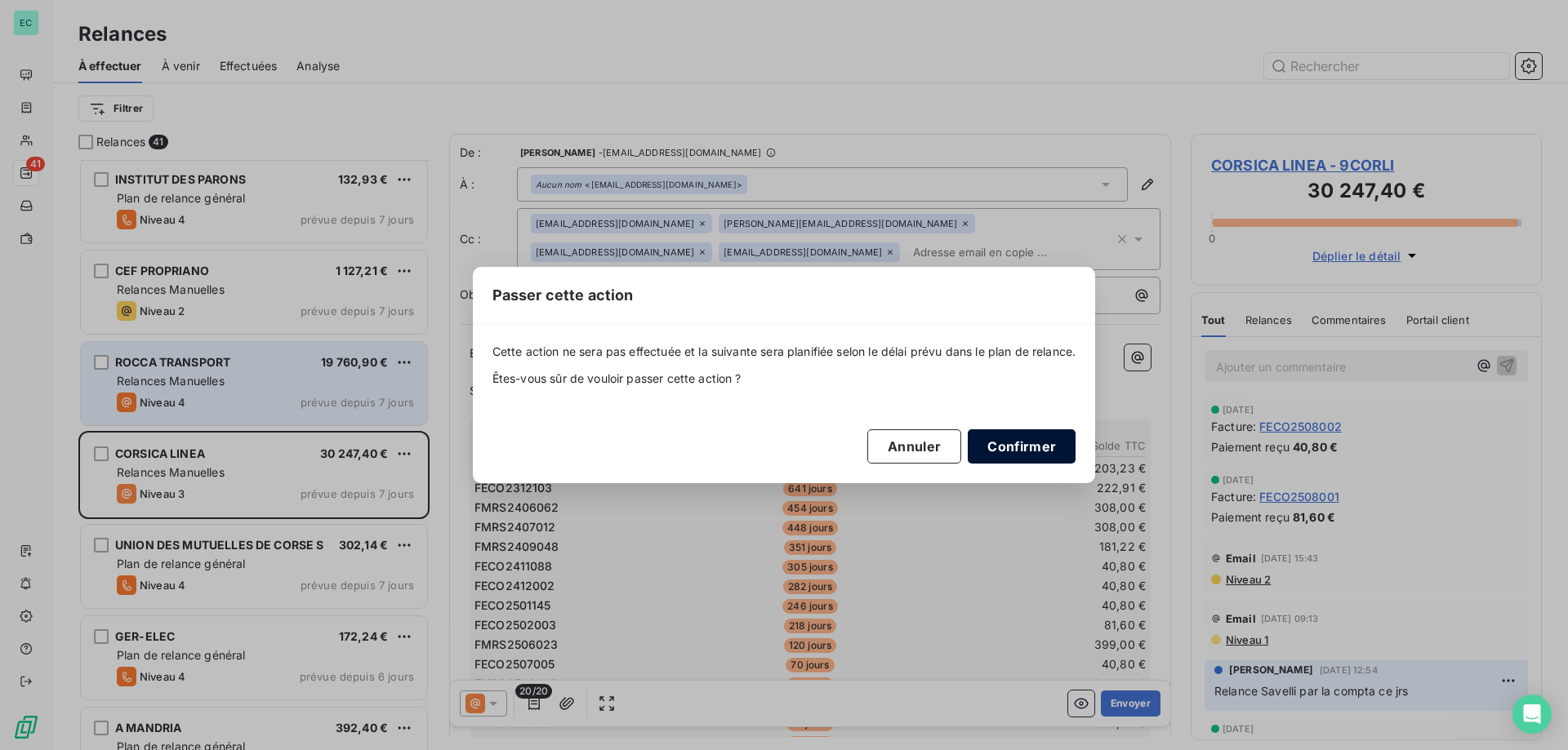
click at [990, 453] on button "Confirmer" at bounding box center [1021, 446] width 107 height 35
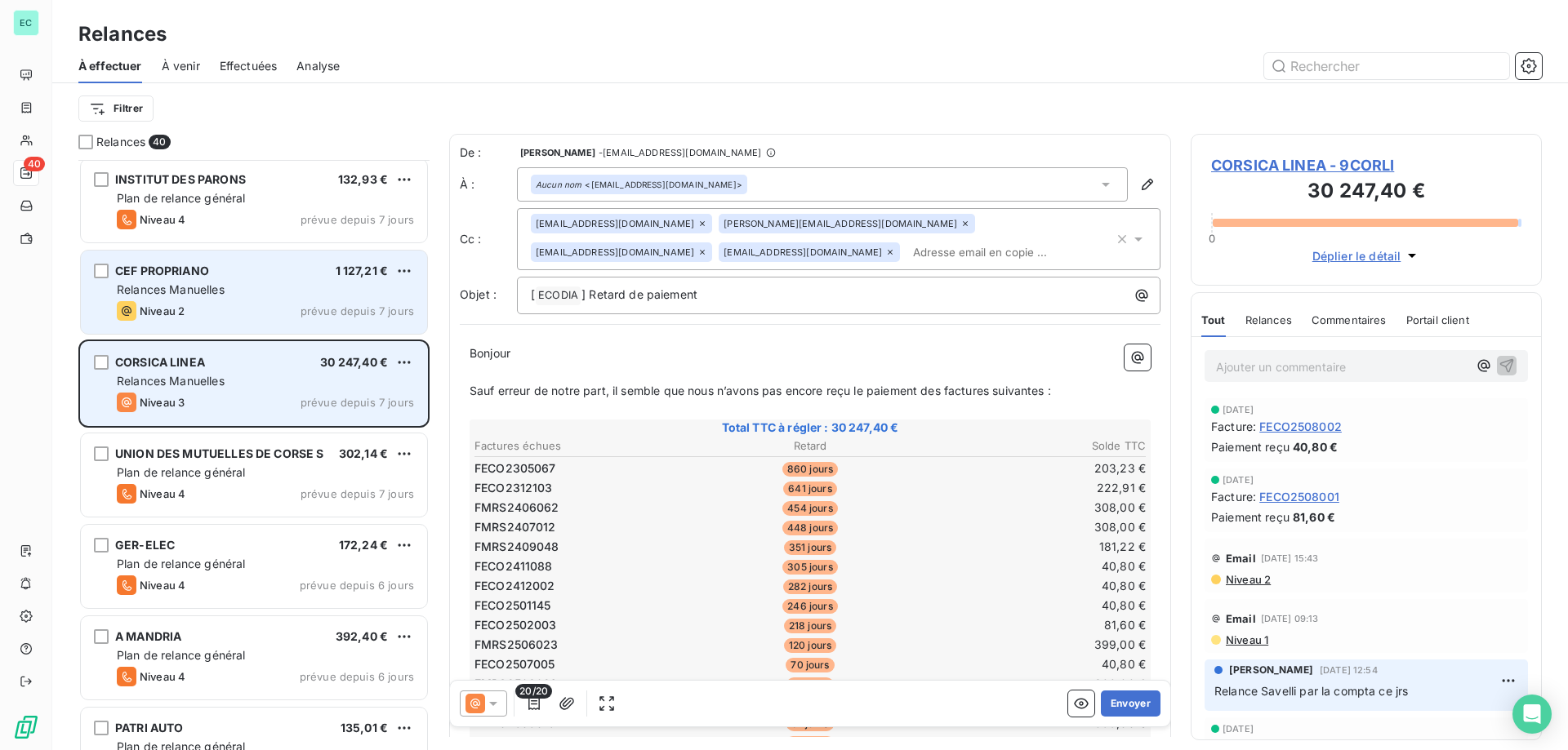
click at [235, 288] on div "Relances Manuelles" at bounding box center [265, 289] width 297 height 16
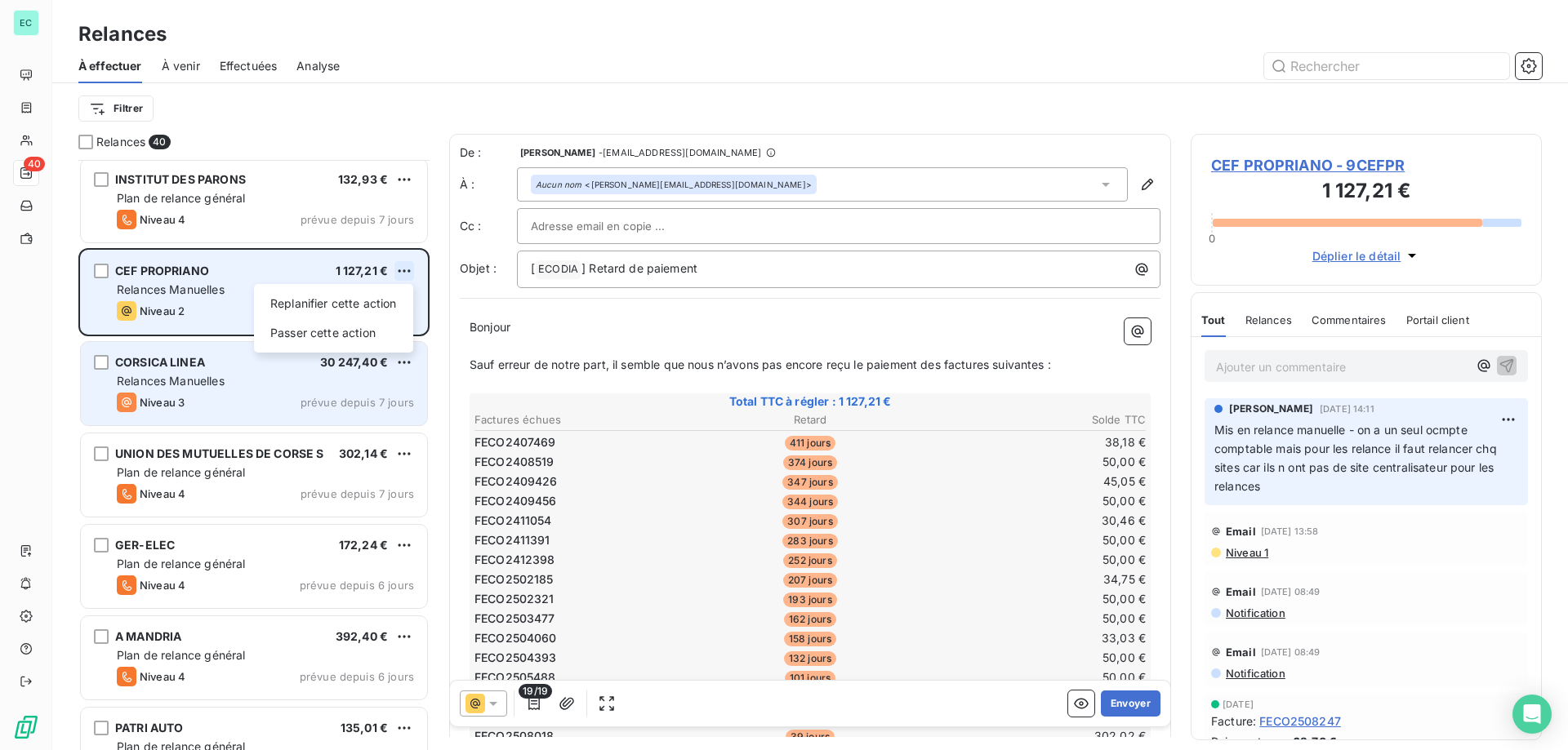
click at [399, 270] on html "EC 40 Relances À effectuer À venir Effectuées Analyse Filtrer Relances 40 EUROF…" at bounding box center [784, 375] width 1568 height 750
click at [366, 325] on div "Passer cette action" at bounding box center [333, 333] width 147 height 26
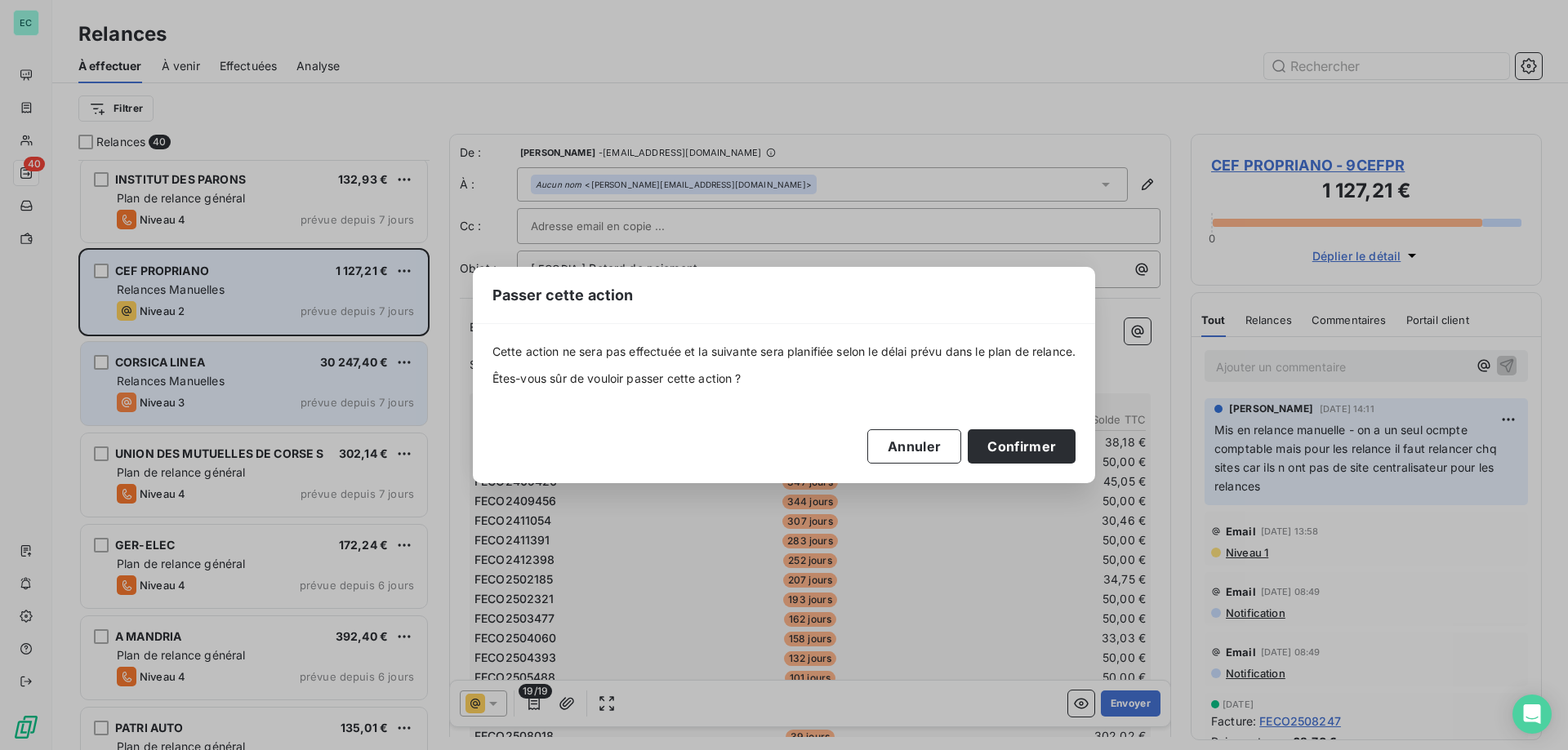
click at [1015, 468] on div "Cette action ne sera pas effectuée et la suivante sera planifiée selon le délai…" at bounding box center [785, 403] width 623 height 158
drag, startPoint x: 1008, startPoint y: 449, endPoint x: 966, endPoint y: 449, distance: 42.0
click at [1009, 449] on button "Confirmer" at bounding box center [1021, 446] width 107 height 35
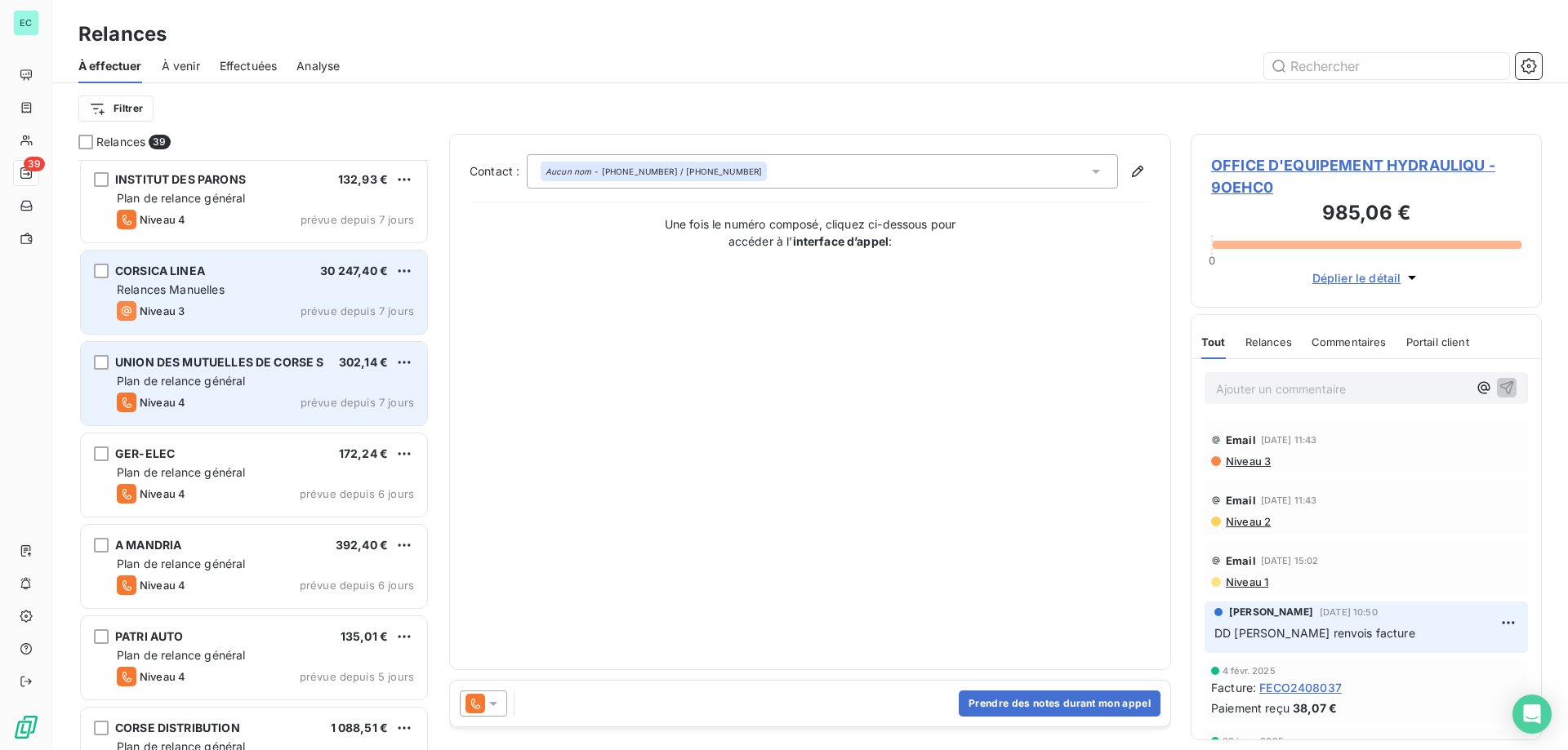
scroll to position [938, 0]
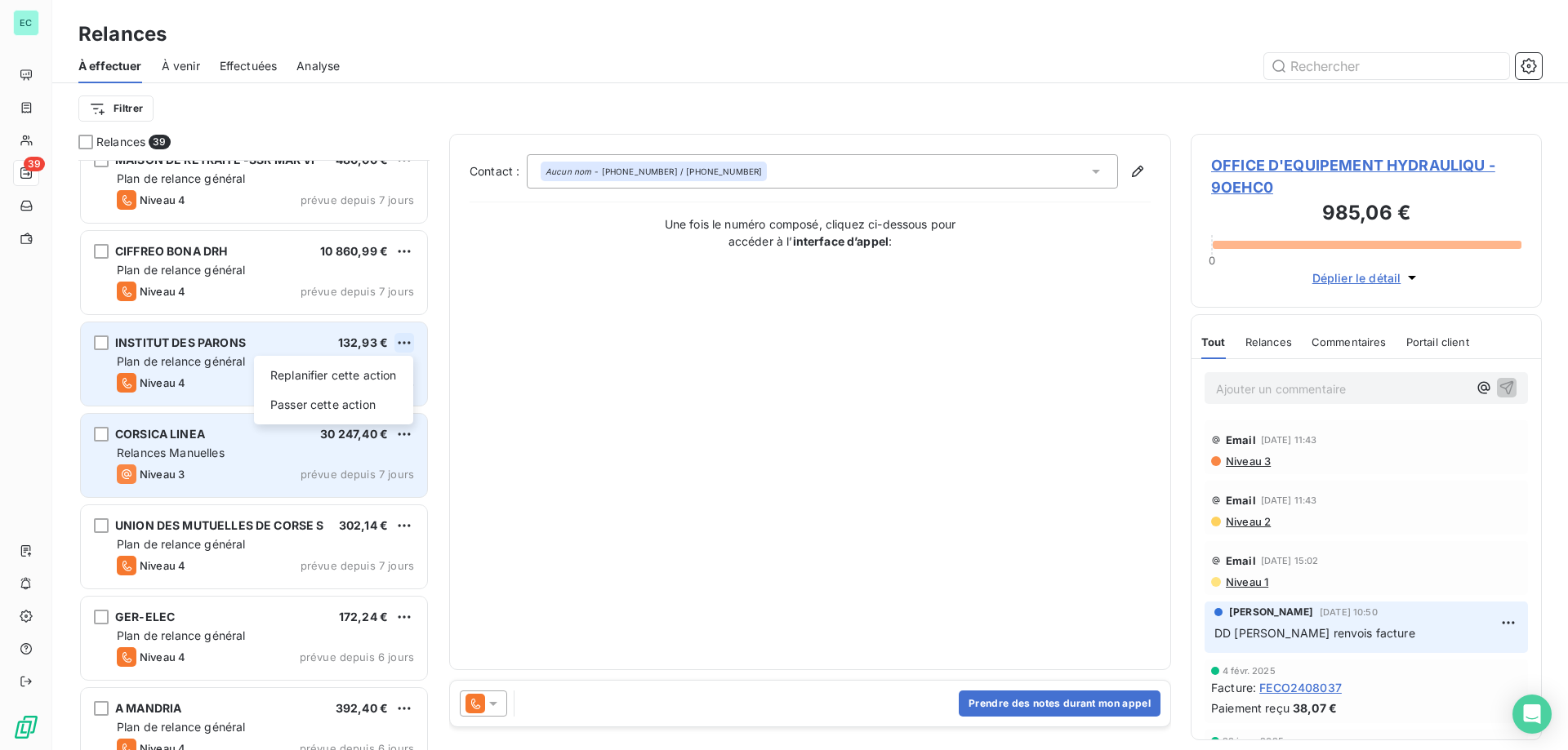
click at [408, 342] on html "EC 39 Relances À effectuer À venir Effectuées Analyse Filtrer Relances 39 OFFIC…" at bounding box center [784, 375] width 1568 height 750
click at [354, 402] on div "Passer cette action" at bounding box center [333, 404] width 147 height 26
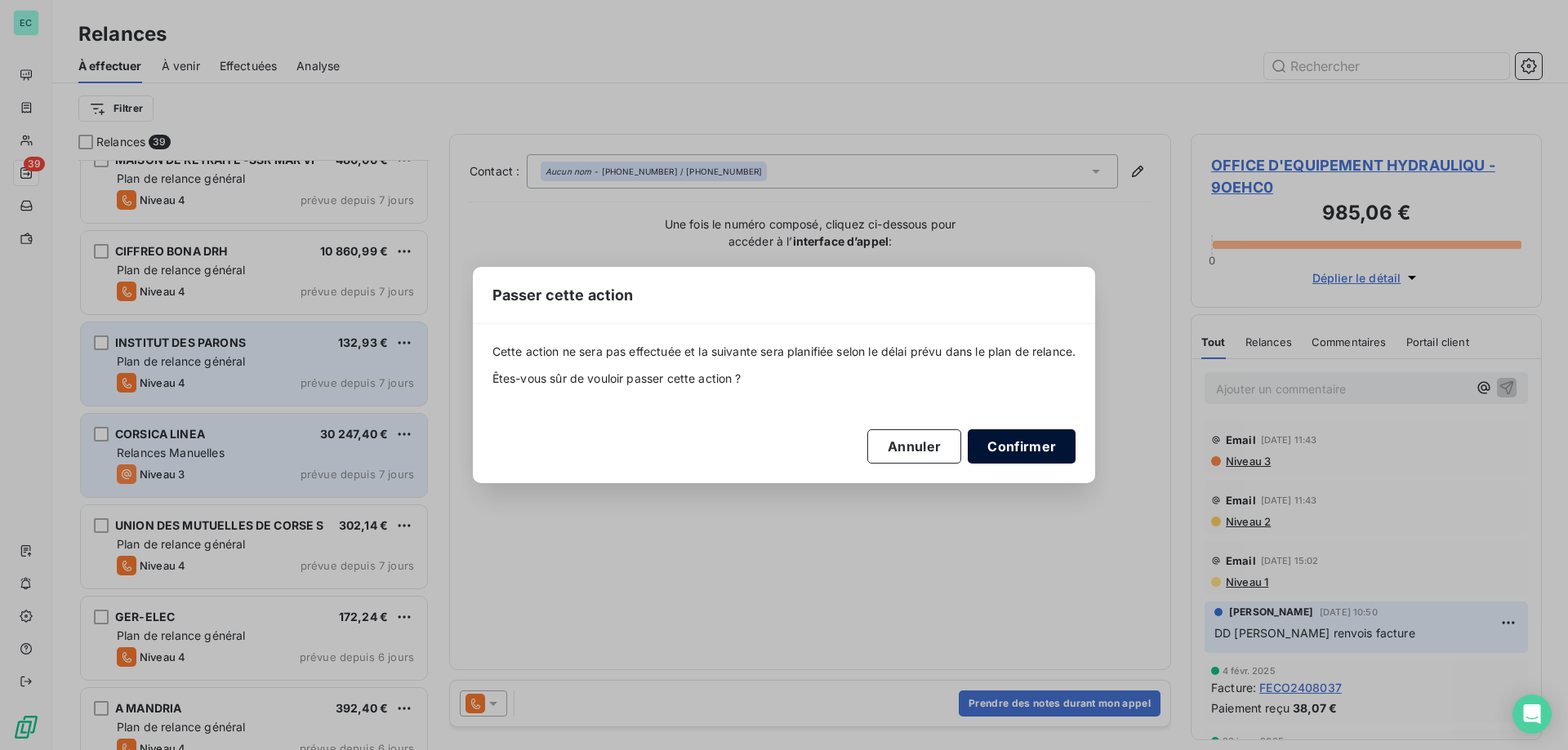
click at [1029, 432] on button "Confirmer" at bounding box center [1021, 446] width 107 height 35
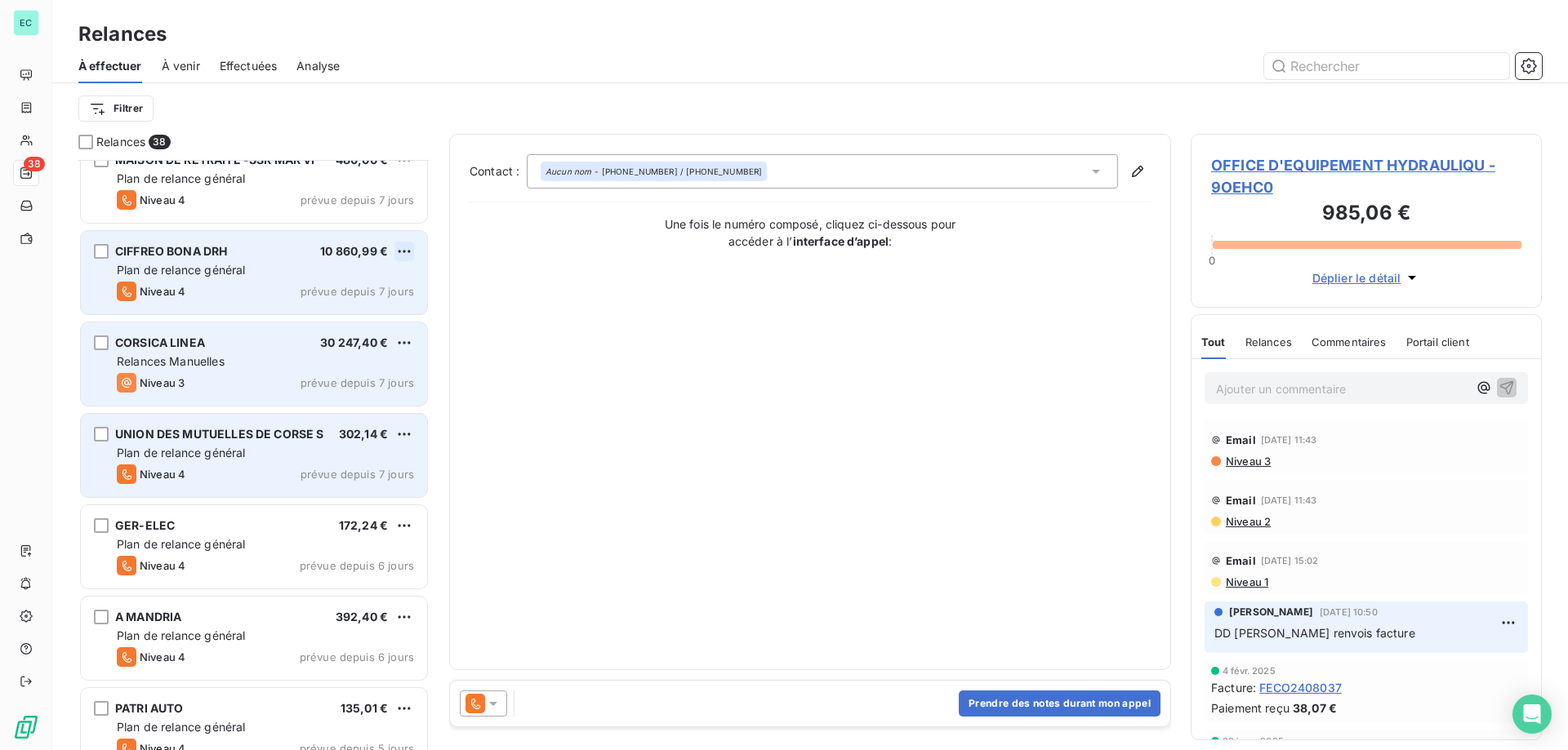
click at [408, 245] on html "EC 38 Relances À effectuer À venir Effectuées Analyse Filtrer Relances 38 OFFIC…" at bounding box center [784, 375] width 1568 height 750
click at [286, 311] on div "Passer cette action" at bounding box center [333, 312] width 147 height 26
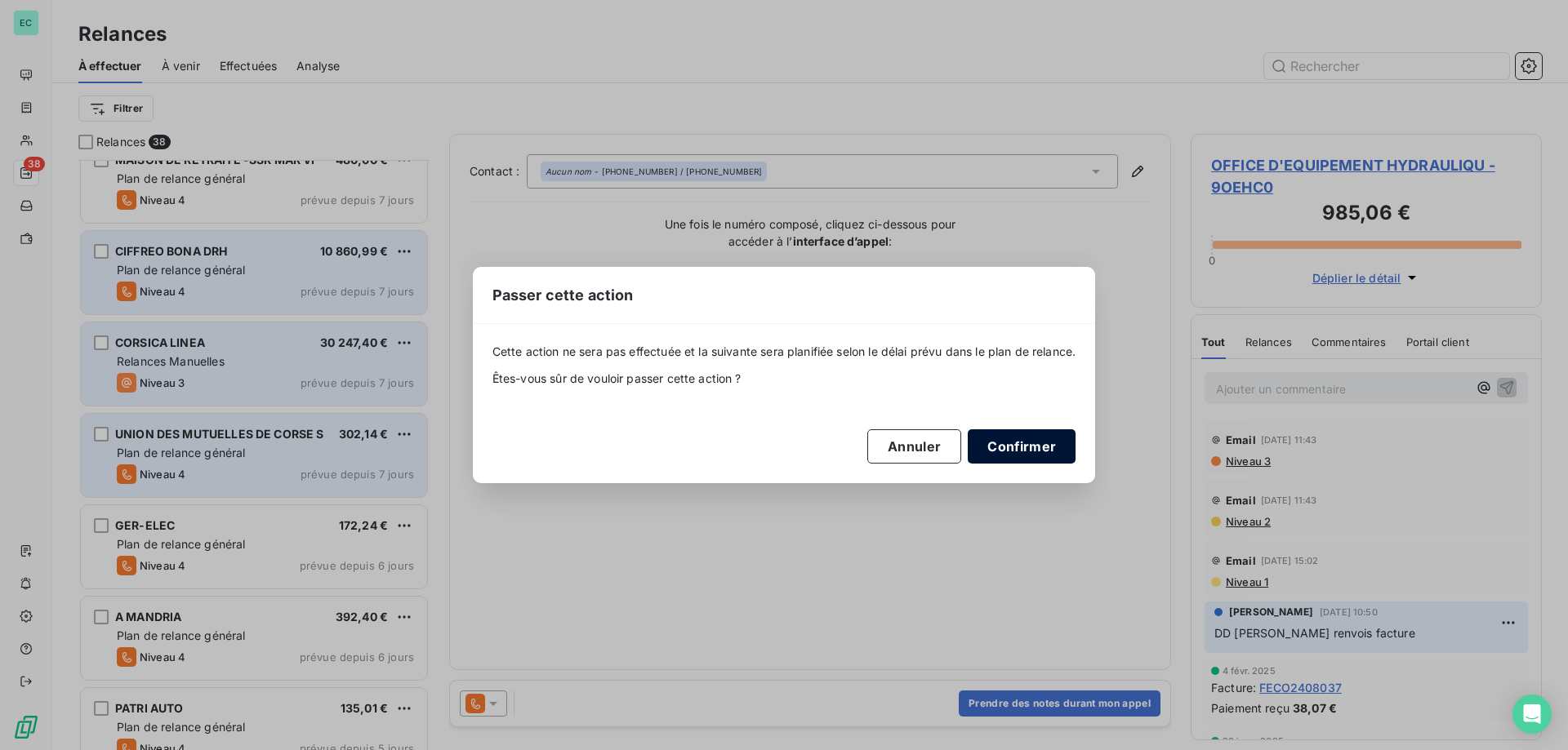
click at [1057, 453] on button "Confirmer" at bounding box center [1021, 446] width 107 height 35
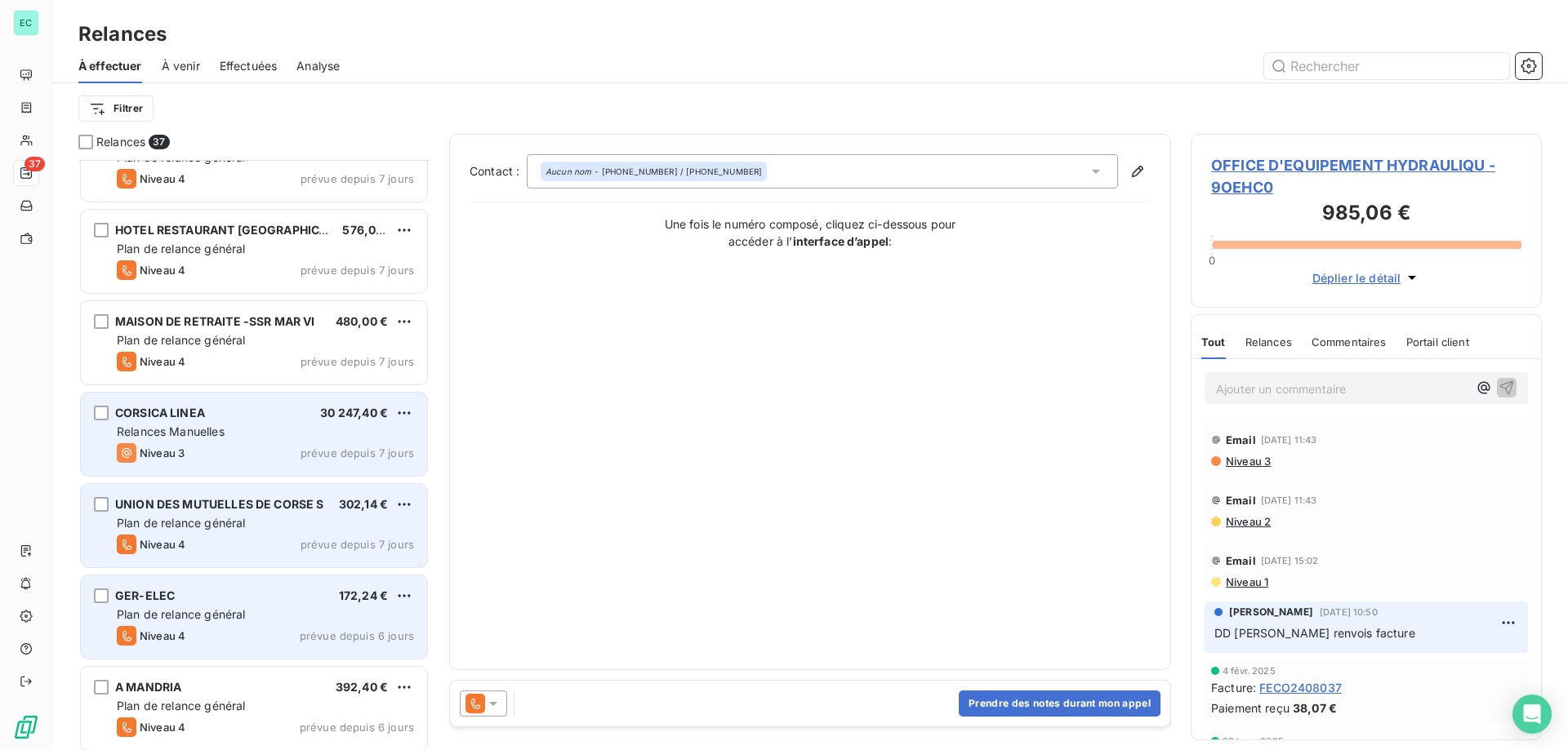
scroll to position [775, 0]
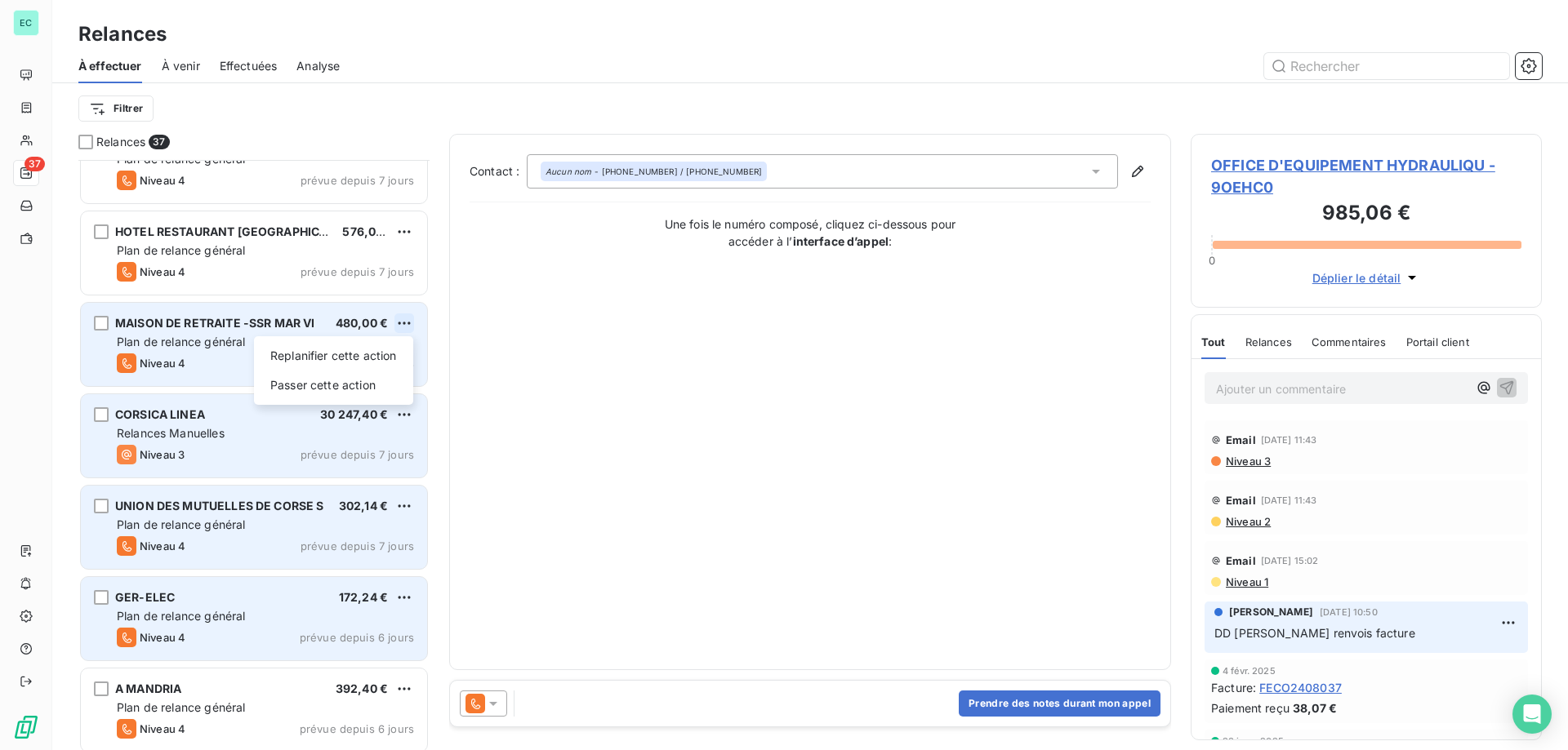
click at [403, 325] on html "EC 37 Relances À effectuer À venir Effectuées Analyse Filtrer Relances 37 OFFIC…" at bounding box center [784, 375] width 1568 height 750
click at [352, 379] on div "Passer cette action" at bounding box center [333, 384] width 147 height 26
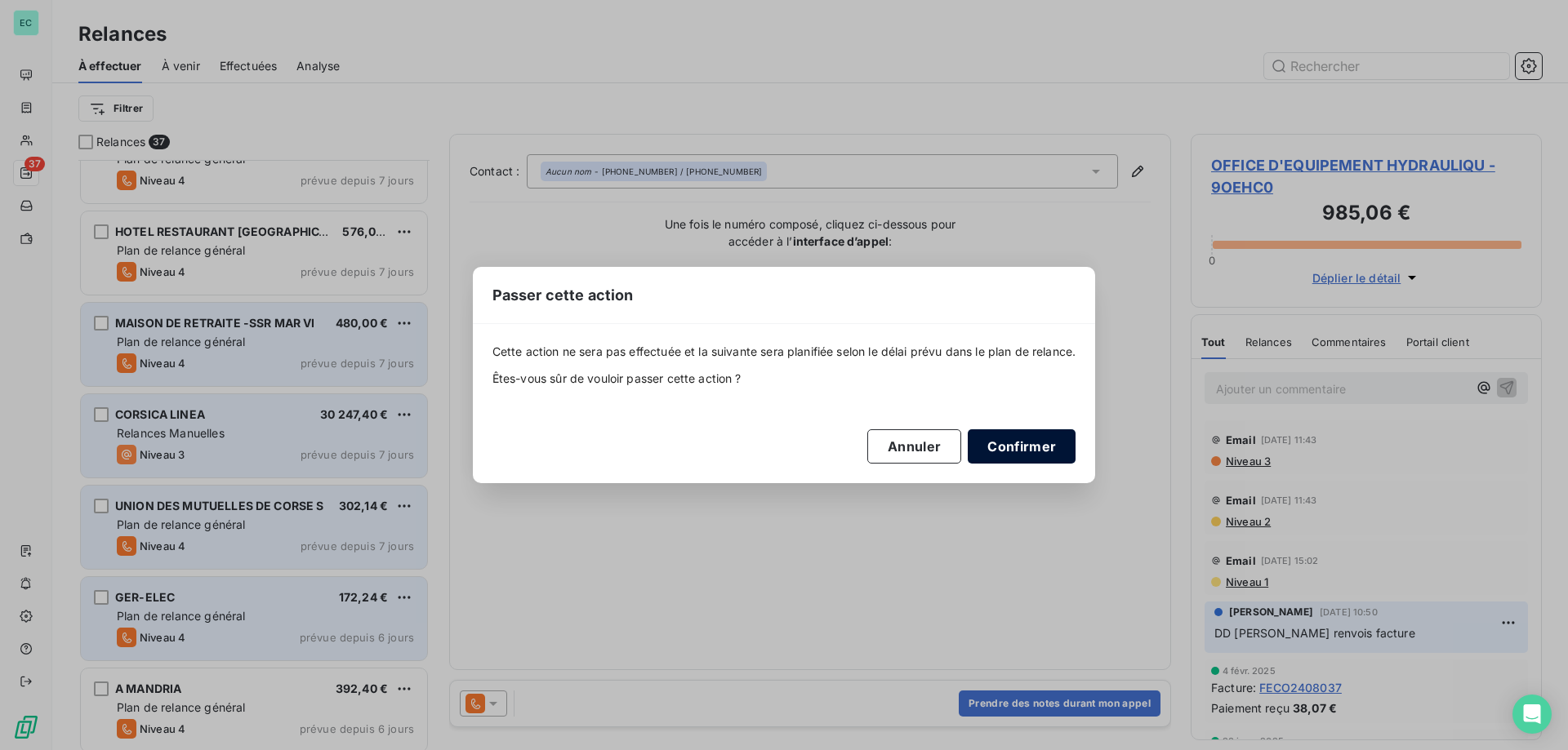
click at [1029, 451] on button "Confirmer" at bounding box center [1021, 446] width 107 height 35
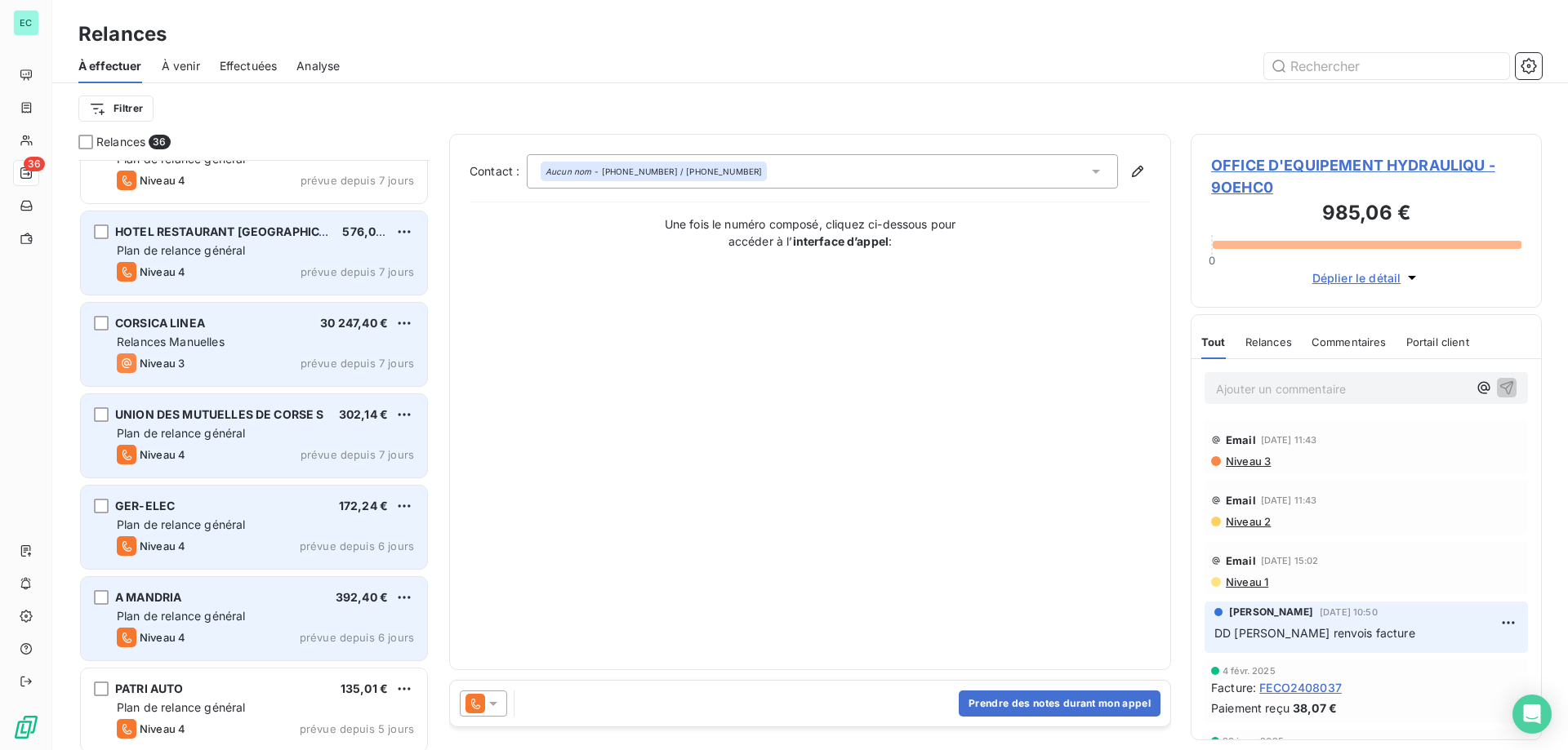
click at [321, 254] on div "Plan de relance général" at bounding box center [265, 250] width 297 height 16
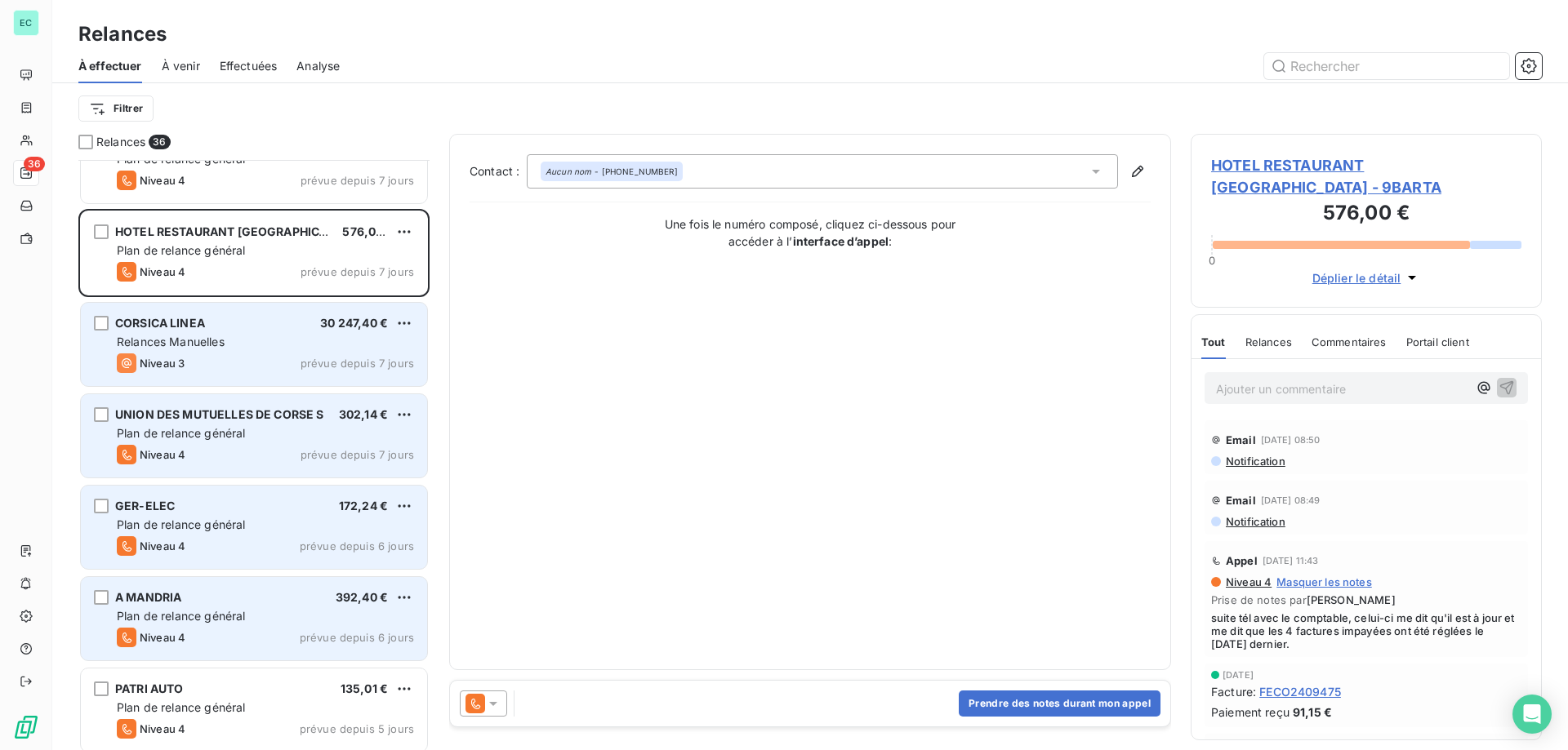
click at [494, 708] on icon at bounding box center [493, 704] width 16 height 16
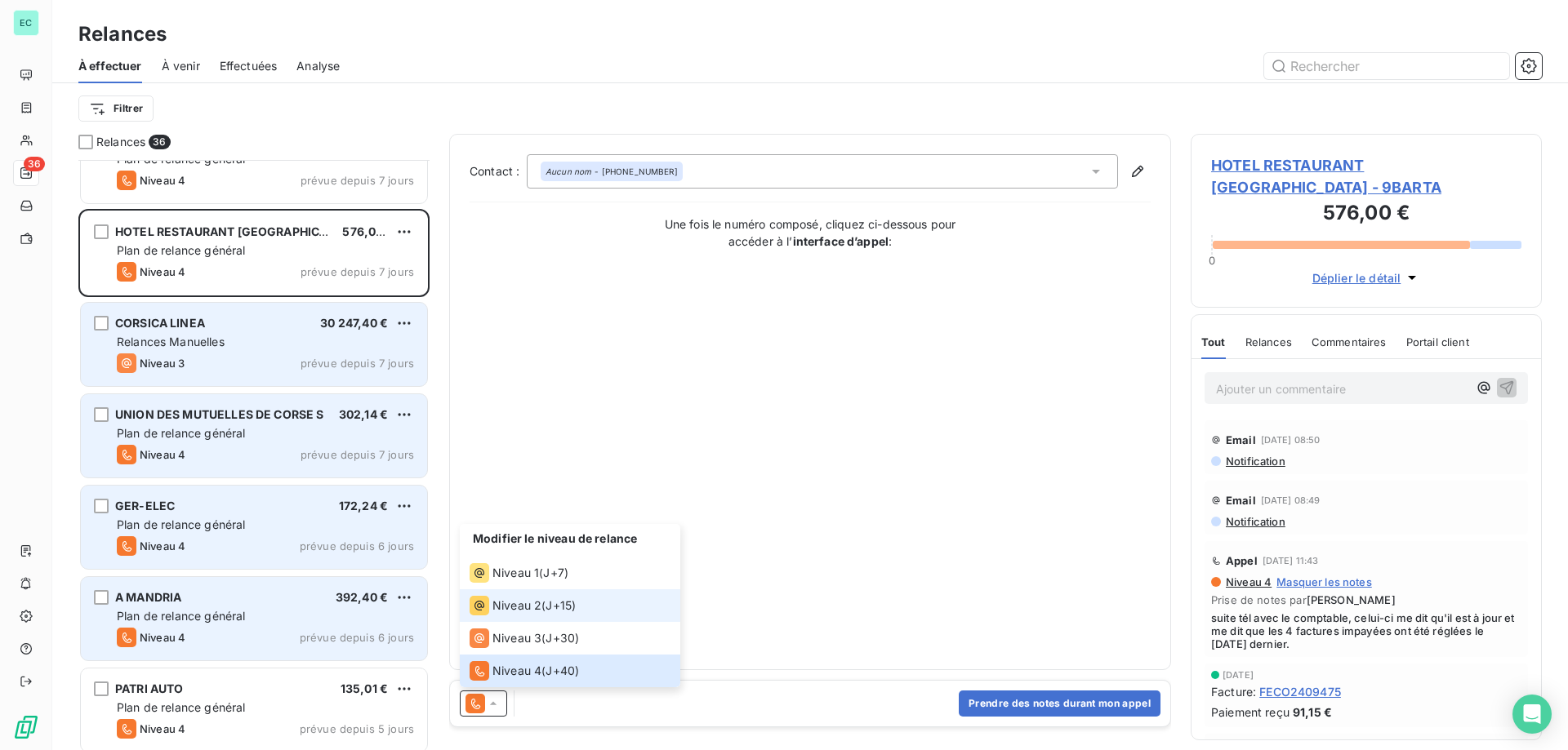
click at [494, 607] on span "Niveau 2" at bounding box center [517, 605] width 49 height 16
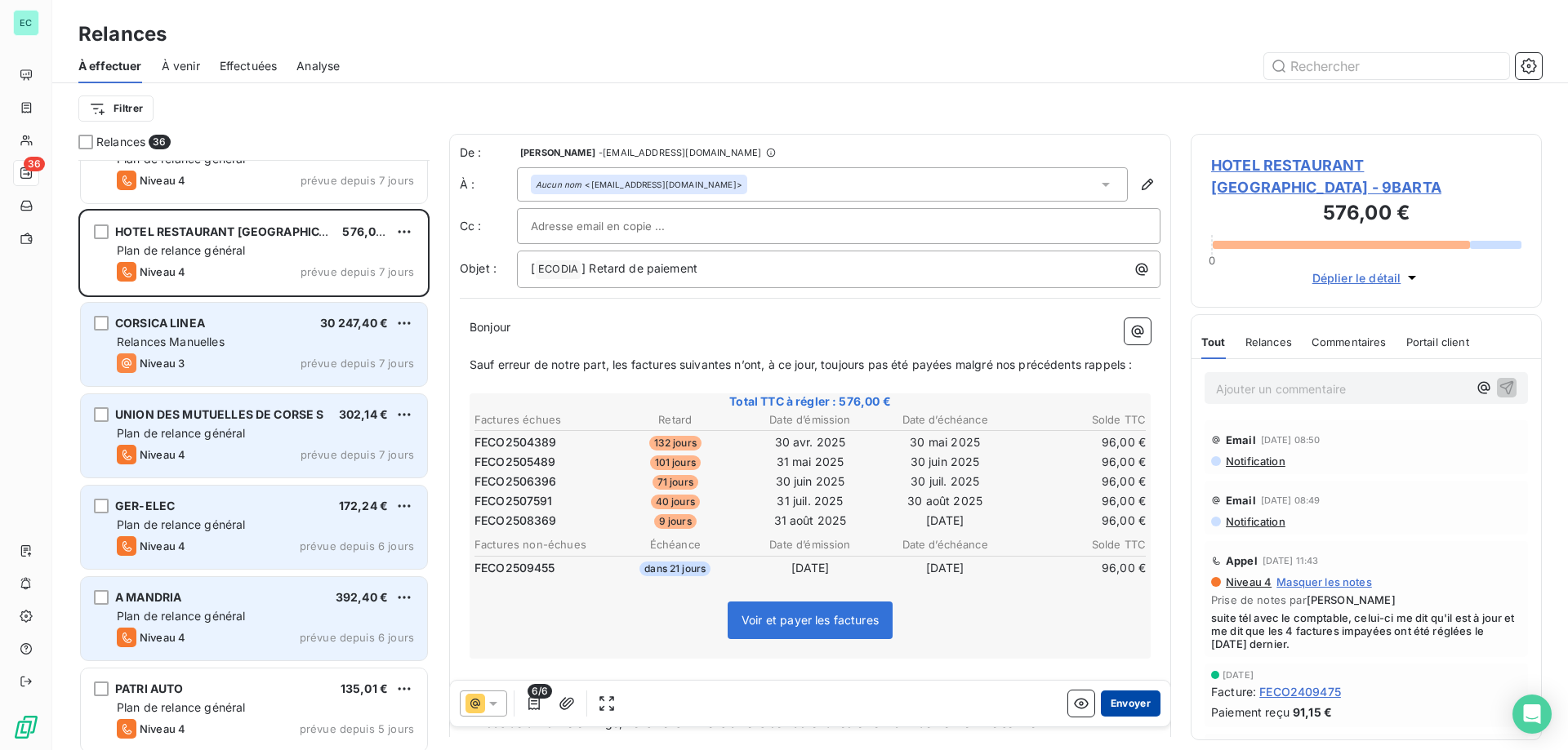
click at [1113, 702] on button "Envoyer" at bounding box center [1130, 703] width 59 height 26
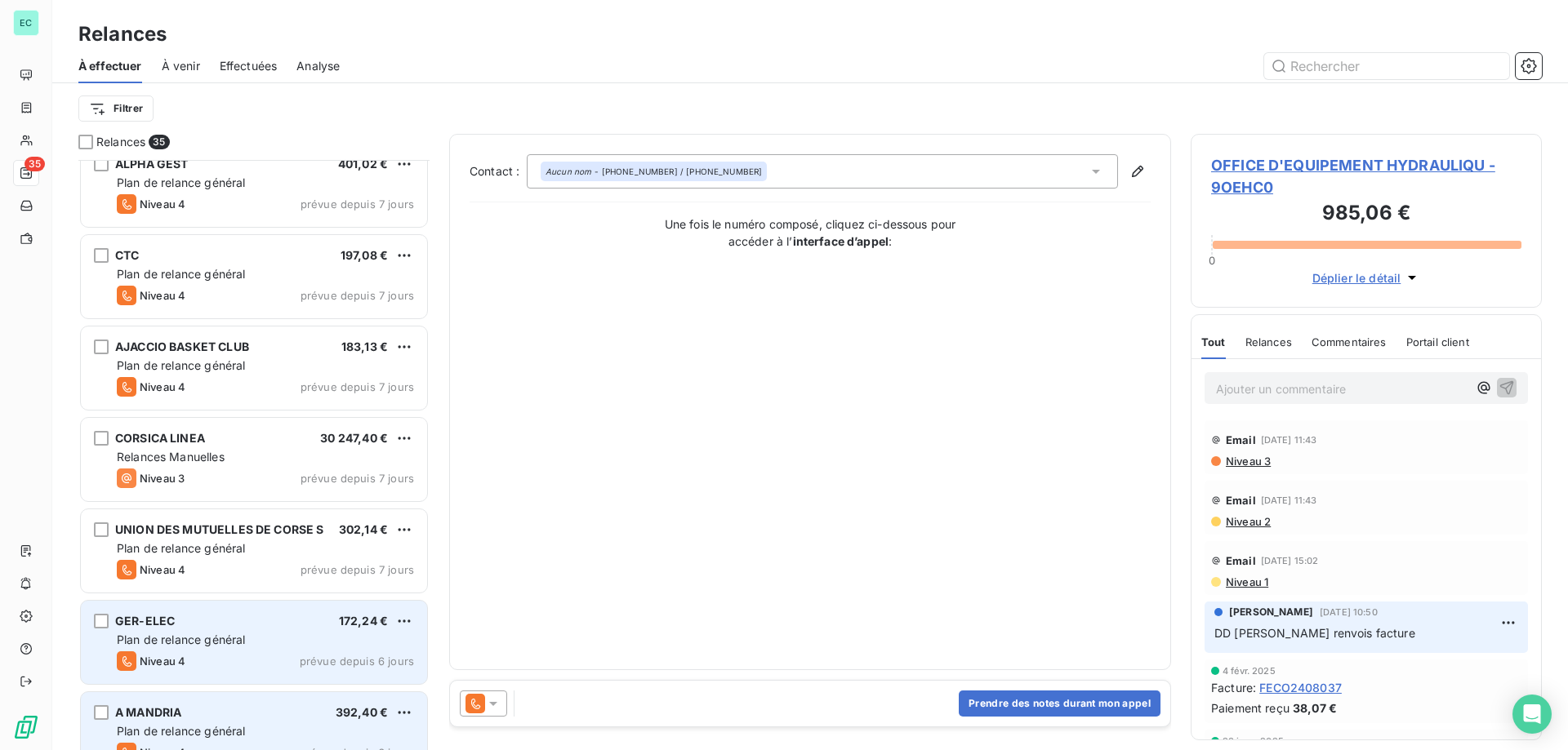
scroll to position [530, 0]
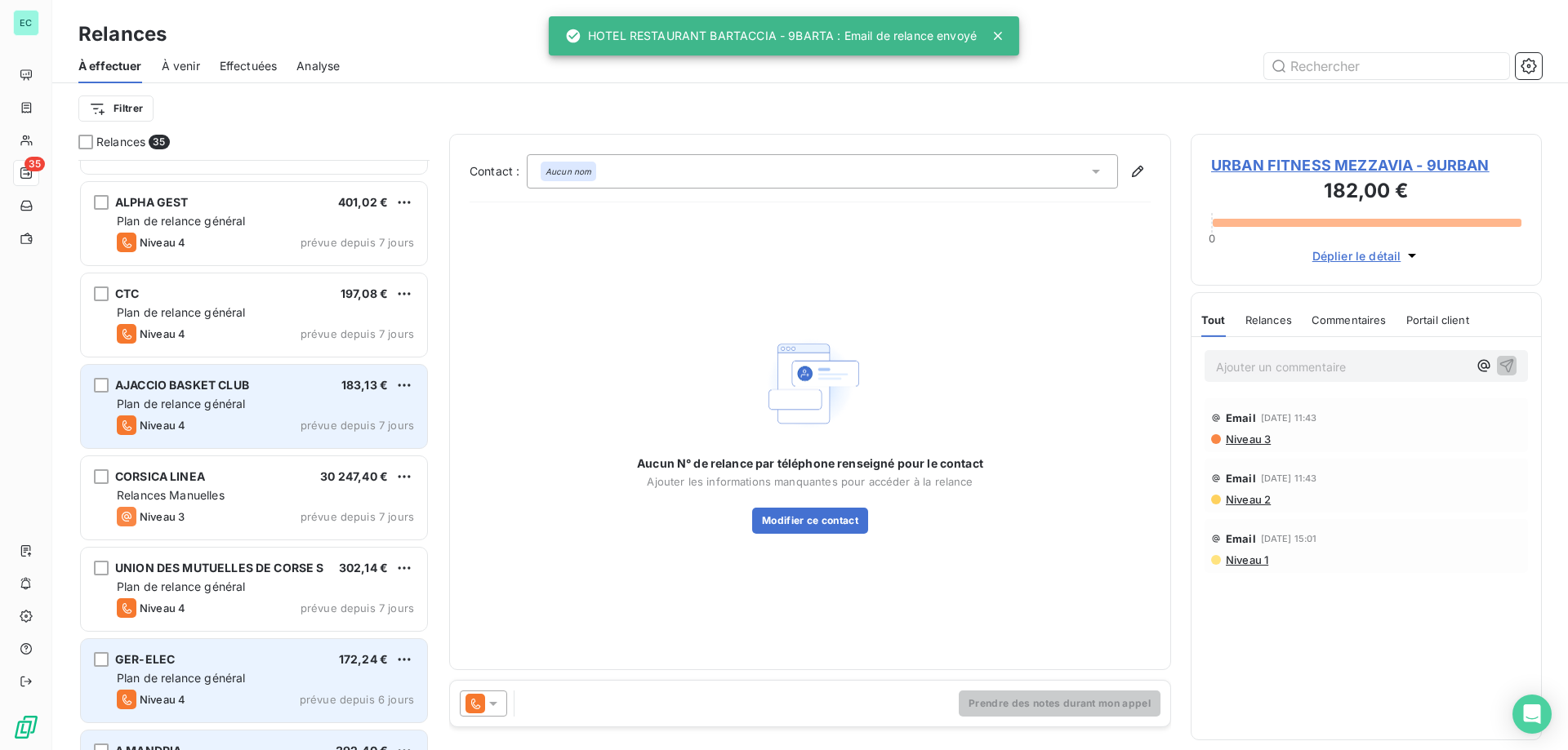
click at [311, 408] on div "Plan de relance général" at bounding box center [265, 404] width 297 height 16
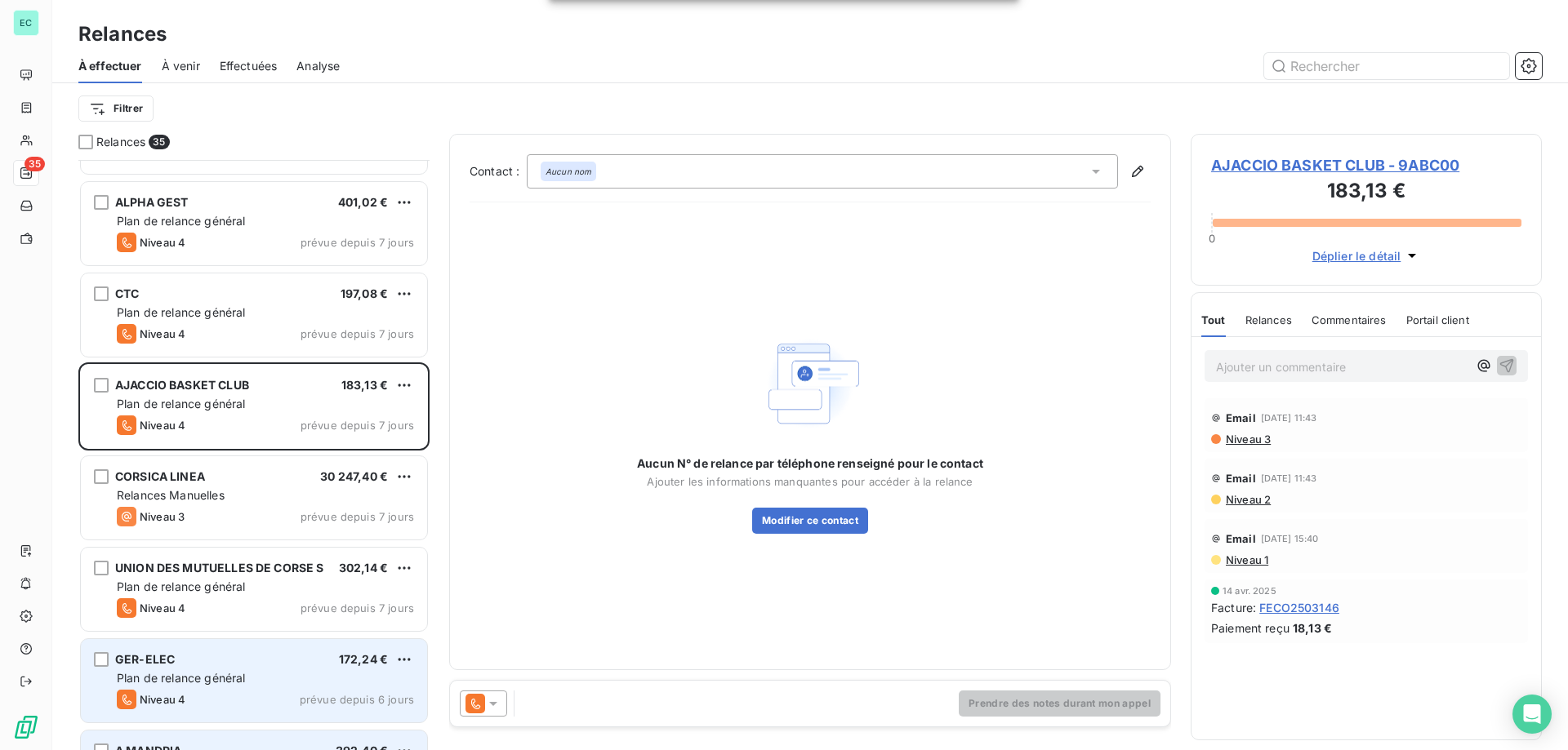
click at [494, 712] on div at bounding box center [483, 703] width 47 height 26
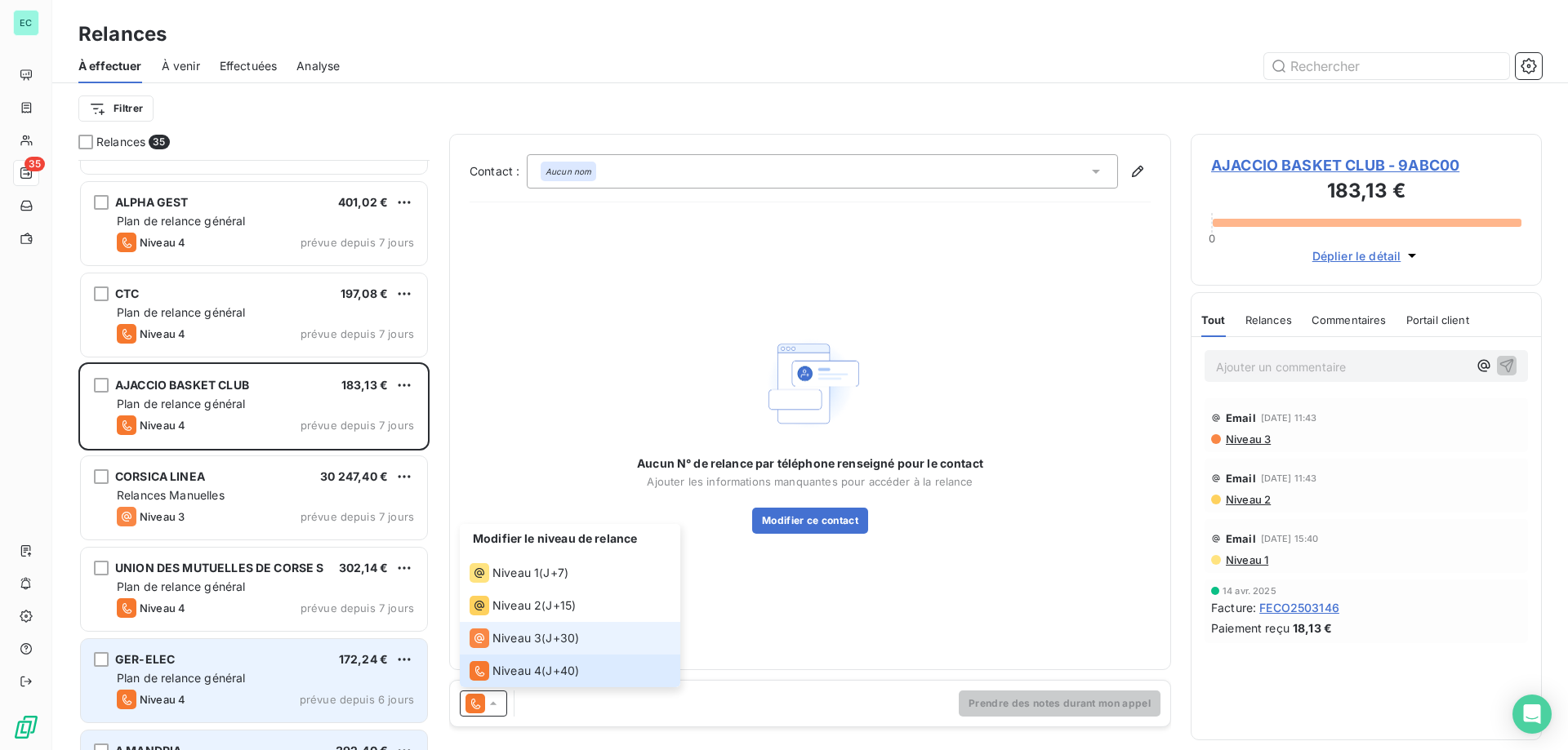
click at [475, 636] on icon at bounding box center [479, 638] width 10 height 10
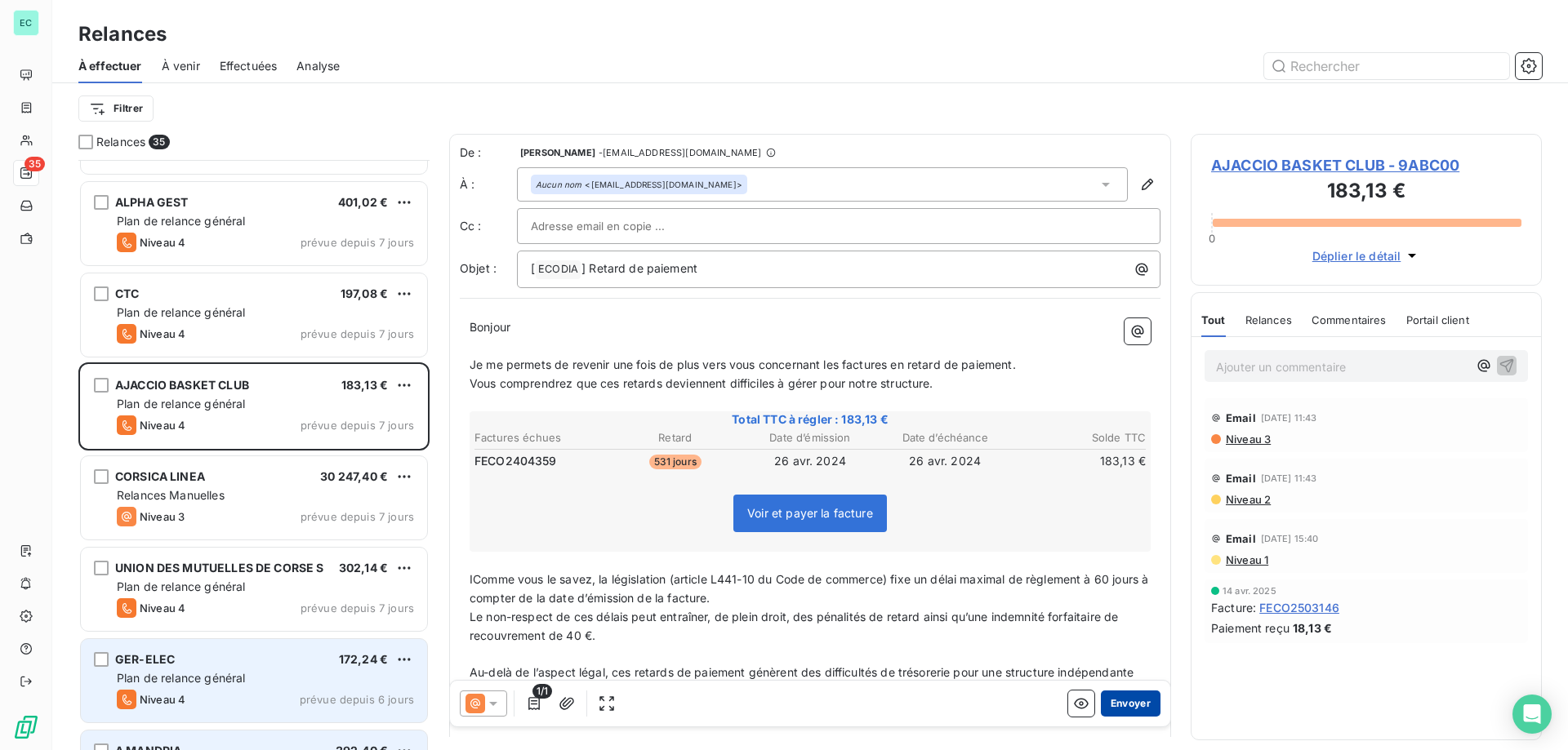
click at [1129, 707] on button "Envoyer" at bounding box center [1130, 703] width 59 height 26
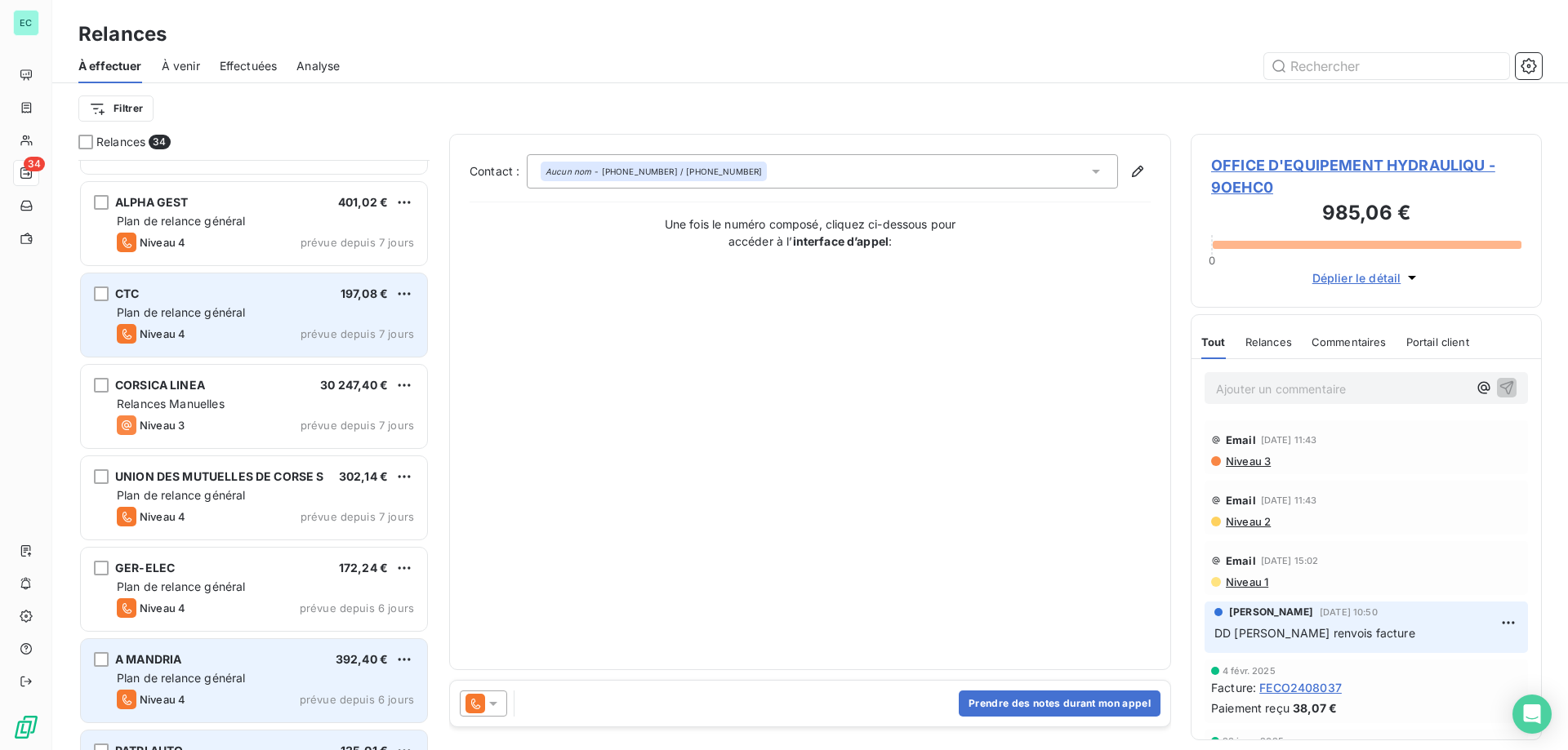
click at [392, 288] on div "CTC 197,08 €" at bounding box center [265, 294] width 297 height 15
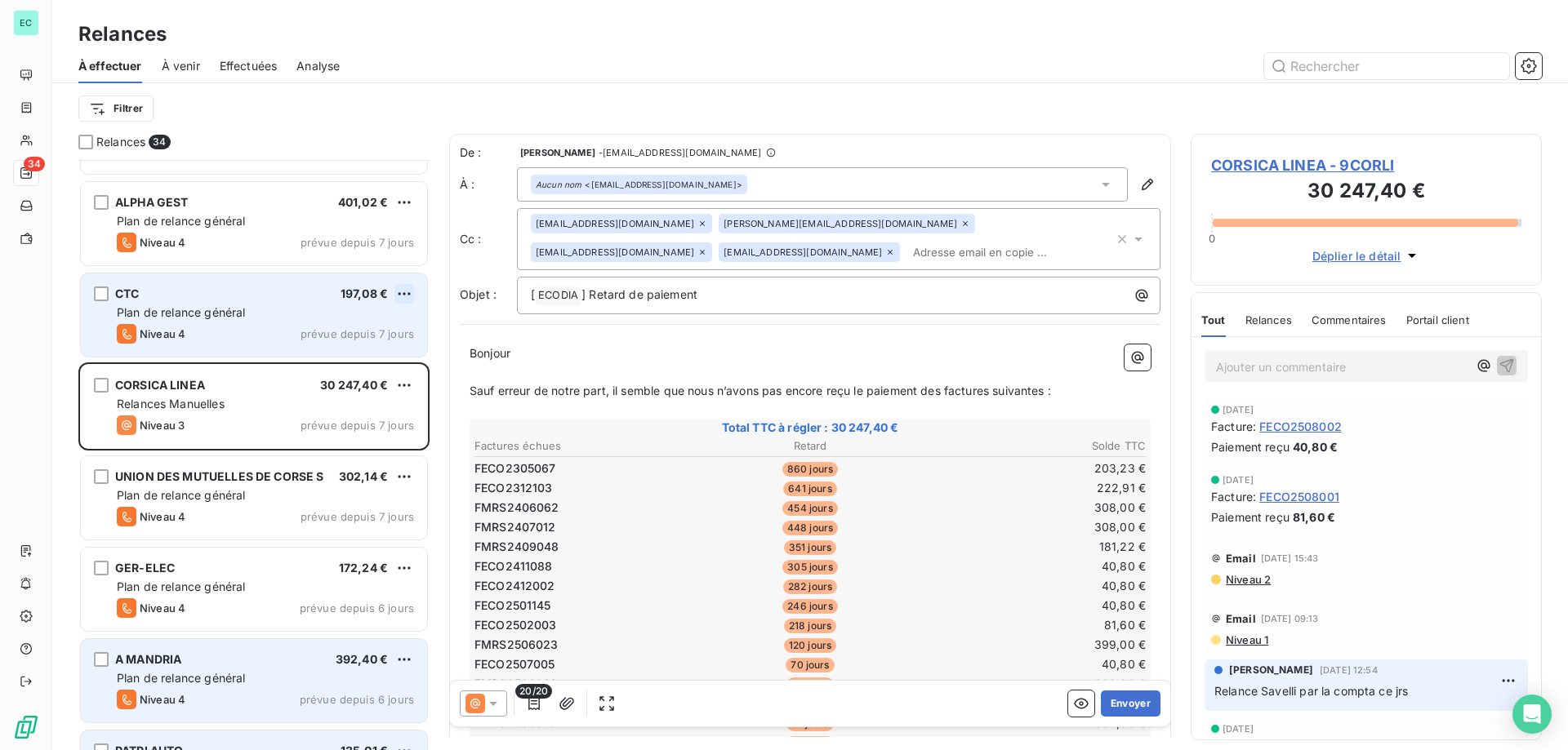
click at [399, 290] on html "EC 34 Relances À effectuer À venir Effectuées Analyse Filtrer Relances 34 OFFIC…" at bounding box center [784, 375] width 1568 height 750
click at [354, 359] on div "Passer cette action" at bounding box center [333, 355] width 147 height 26
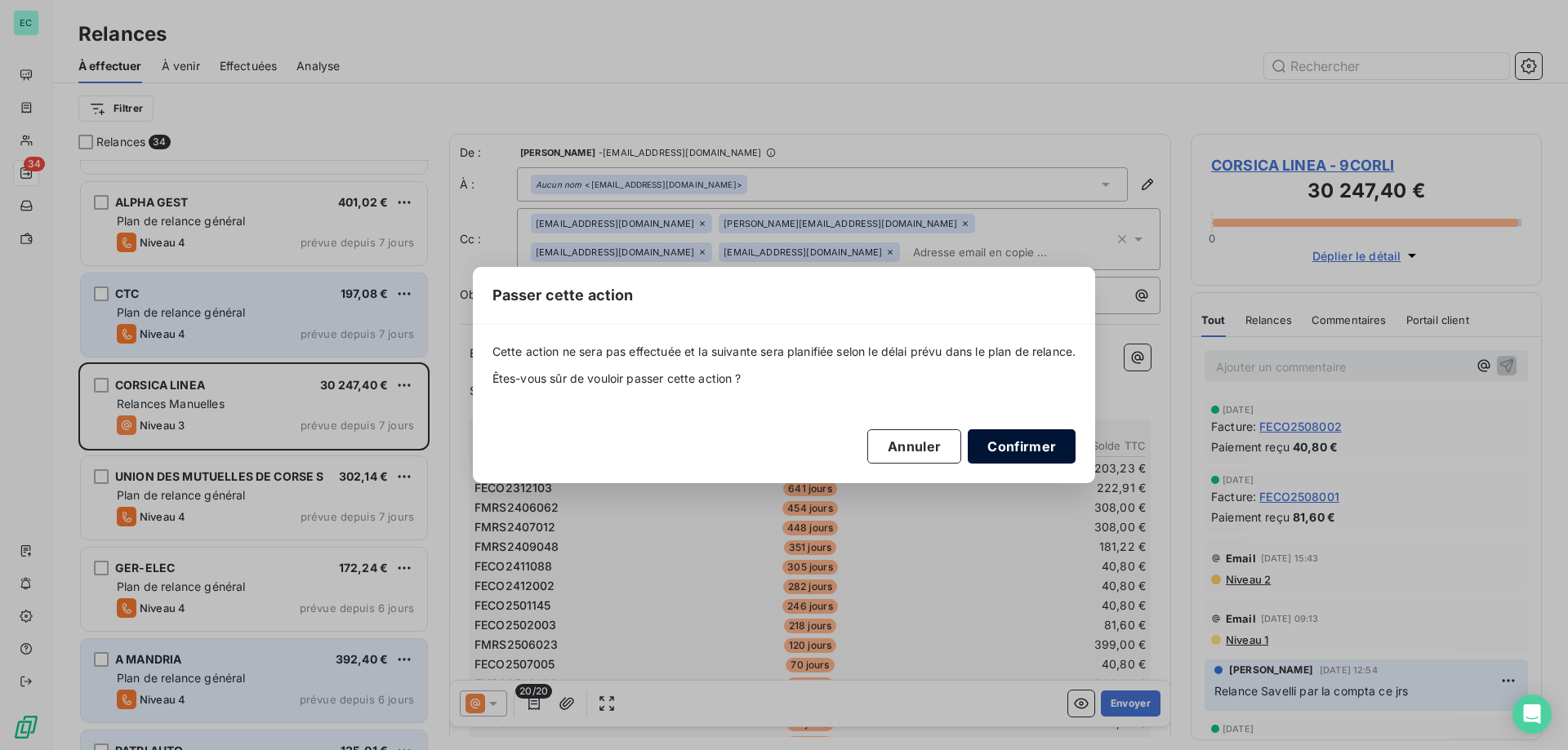
click at [1041, 444] on button "Confirmer" at bounding box center [1021, 446] width 107 height 35
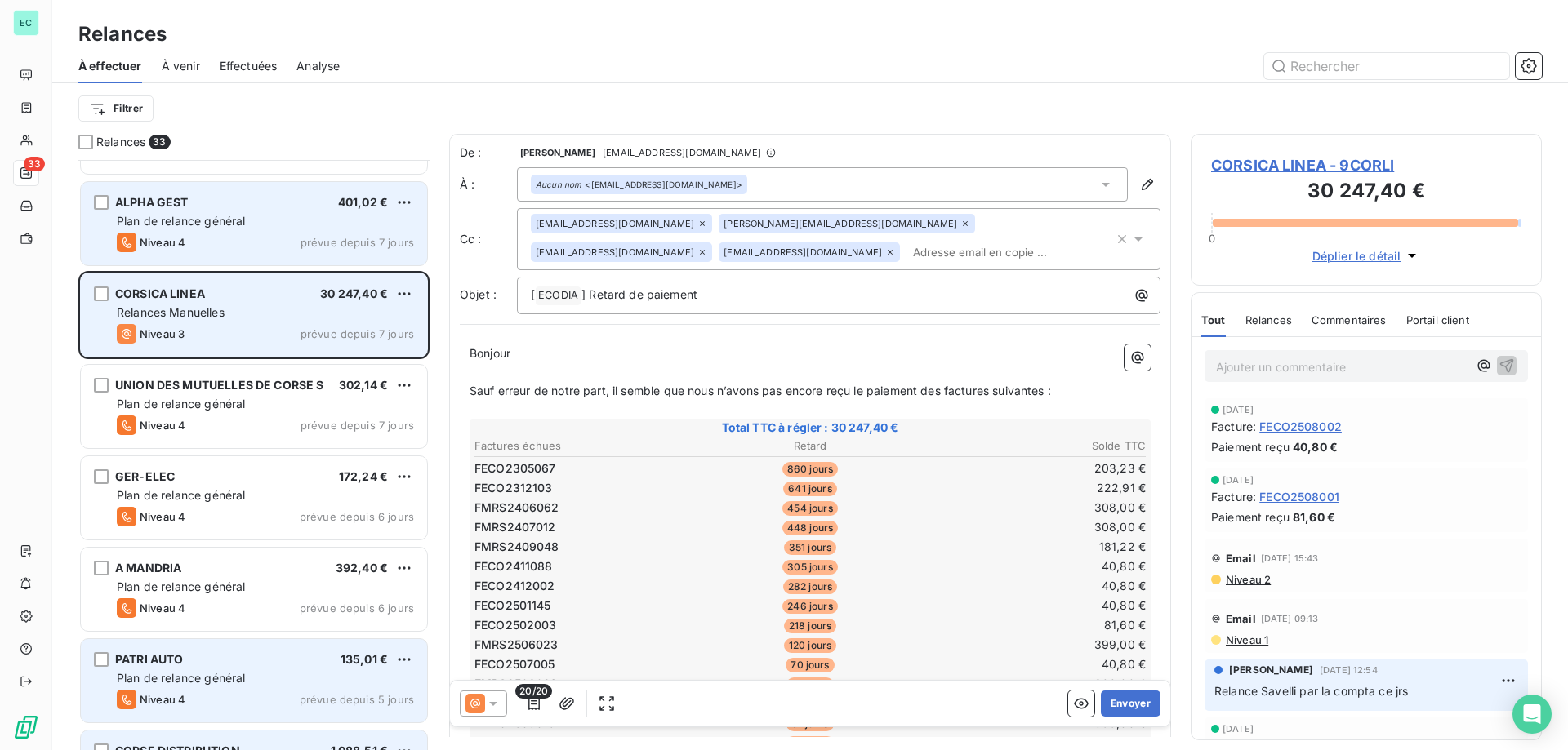
click at [216, 220] on span "Plan de relance général" at bounding box center [181, 221] width 128 height 14
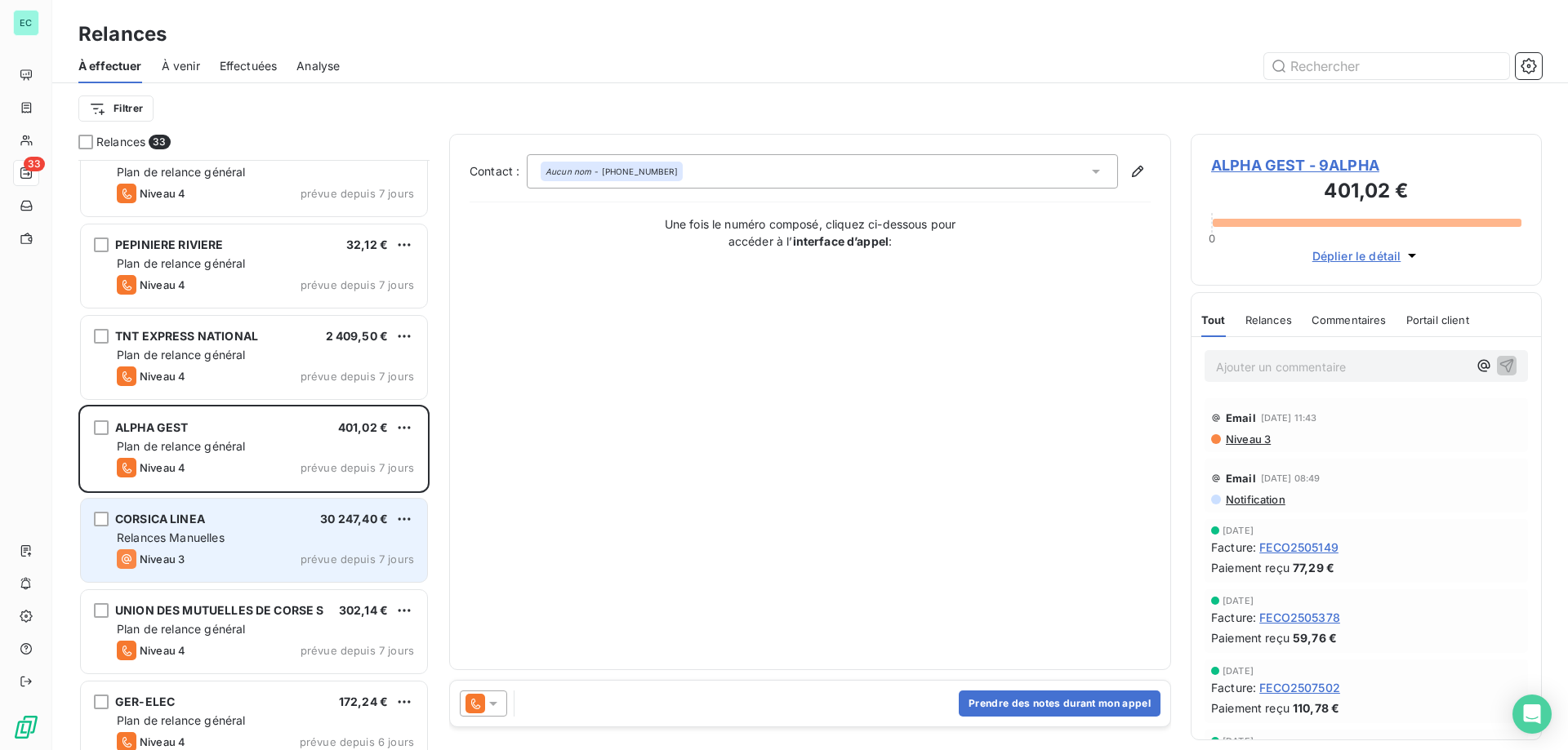
scroll to position [285, 0]
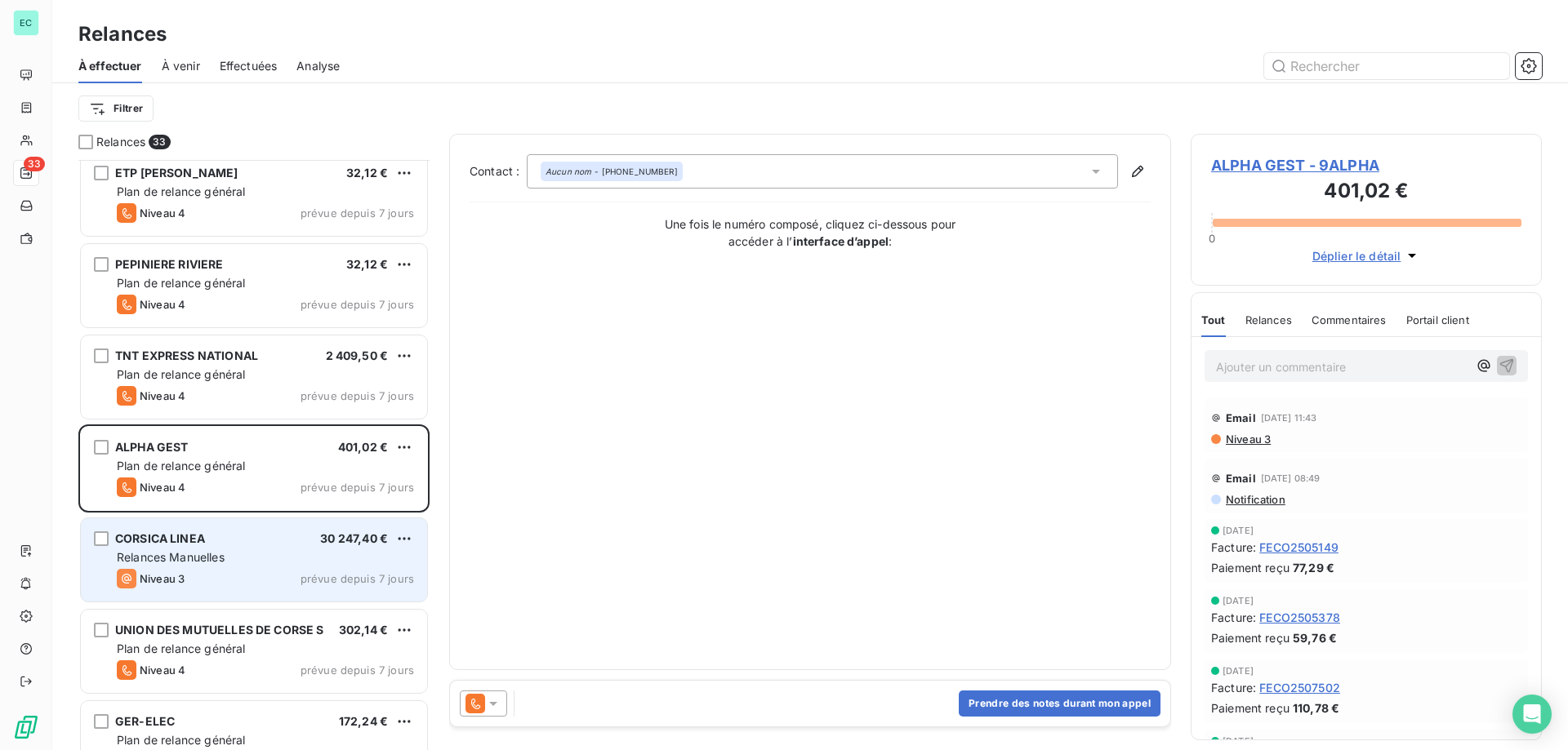
click at [497, 706] on icon at bounding box center [493, 704] width 16 height 16
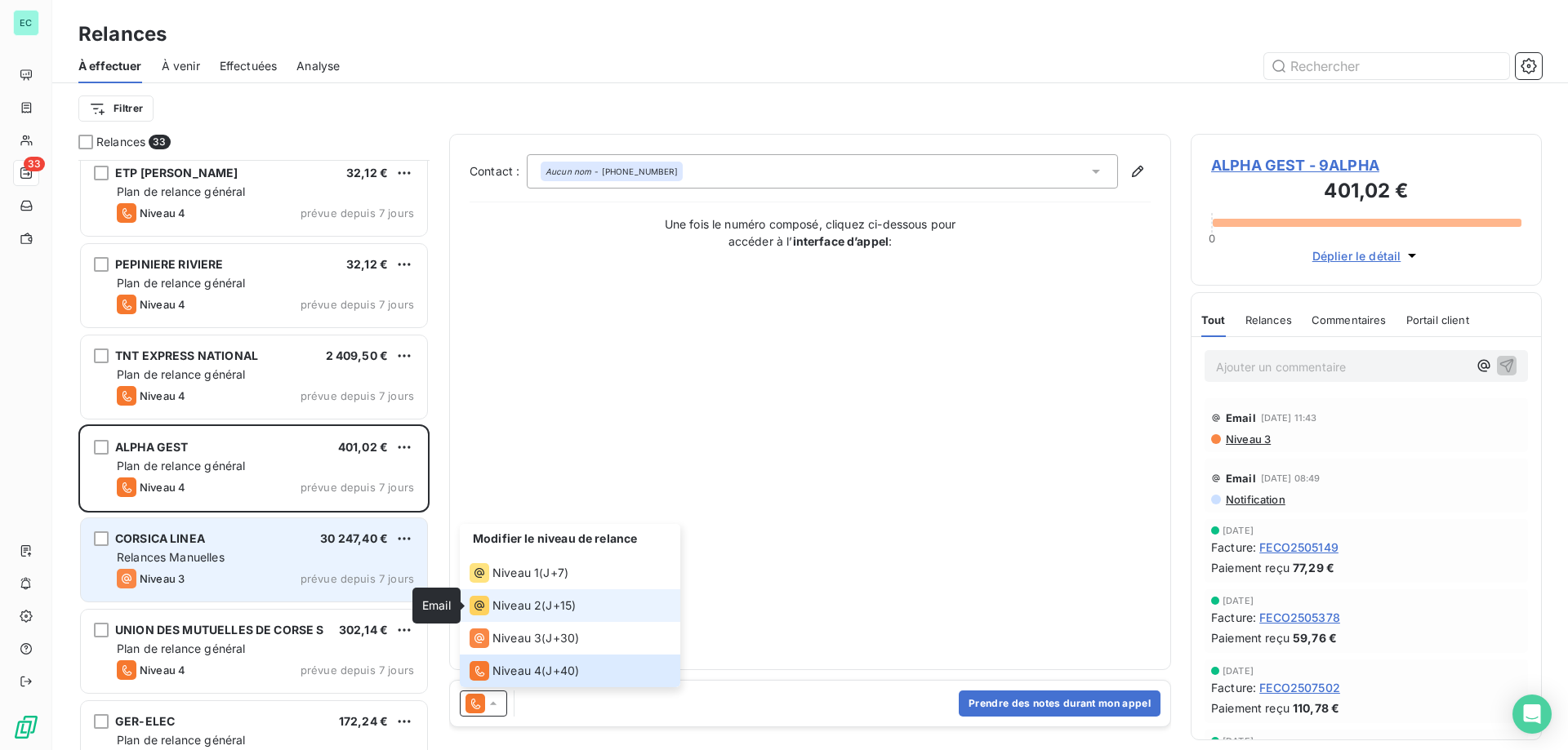
click at [485, 607] on icon at bounding box center [479, 605] width 20 height 20
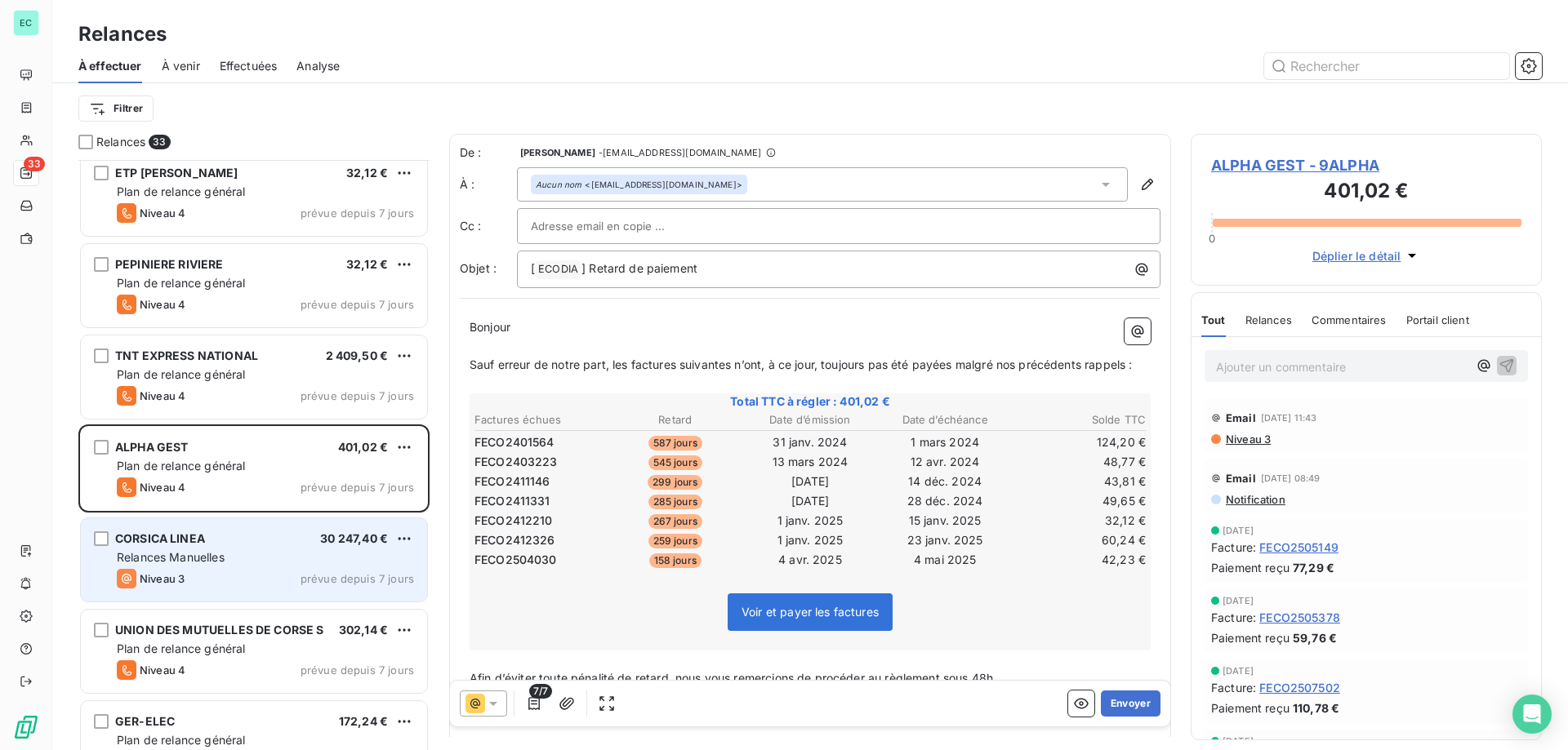
click at [484, 707] on icon at bounding box center [475, 704] width 20 height 20
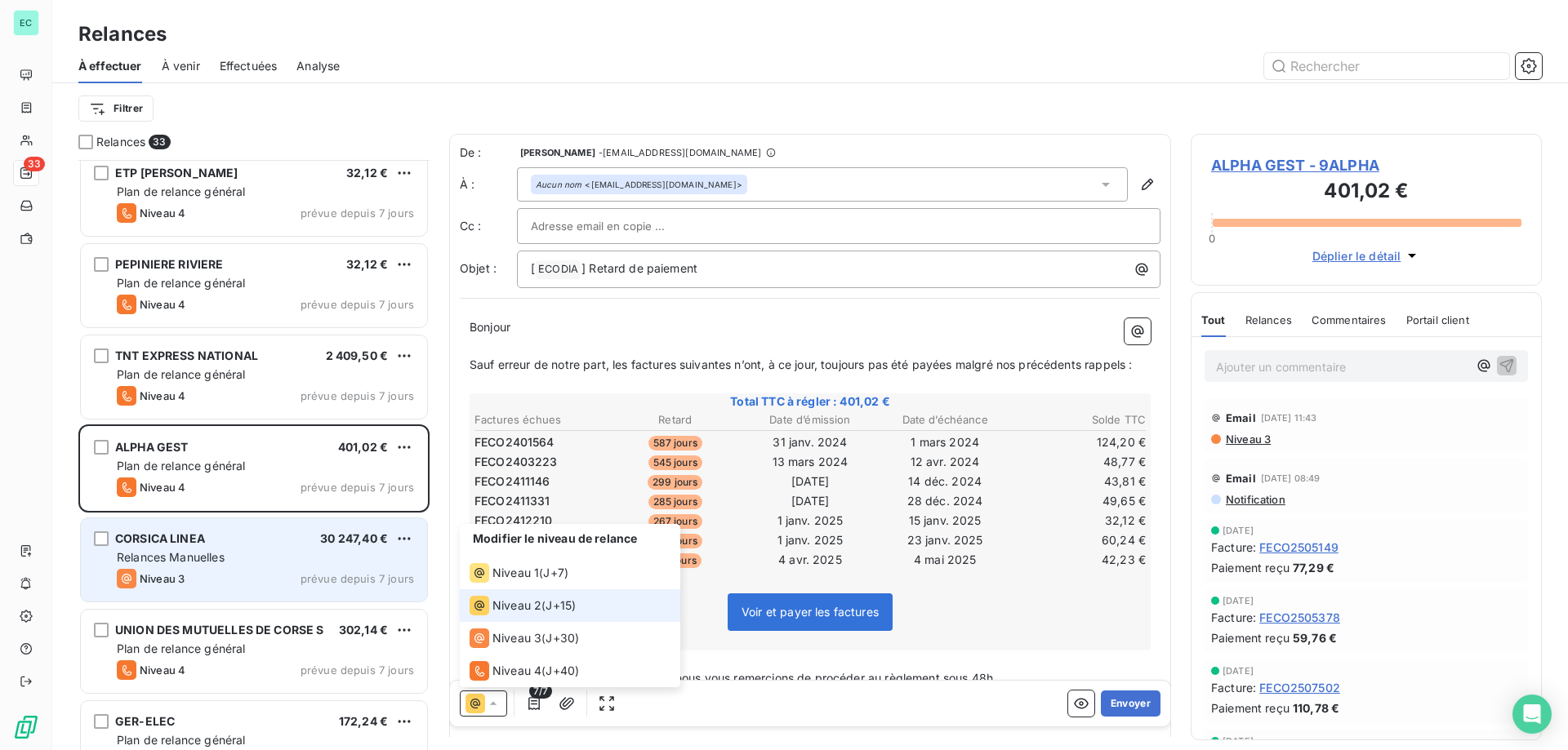
click at [502, 606] on span "Niveau 2" at bounding box center [517, 605] width 49 height 16
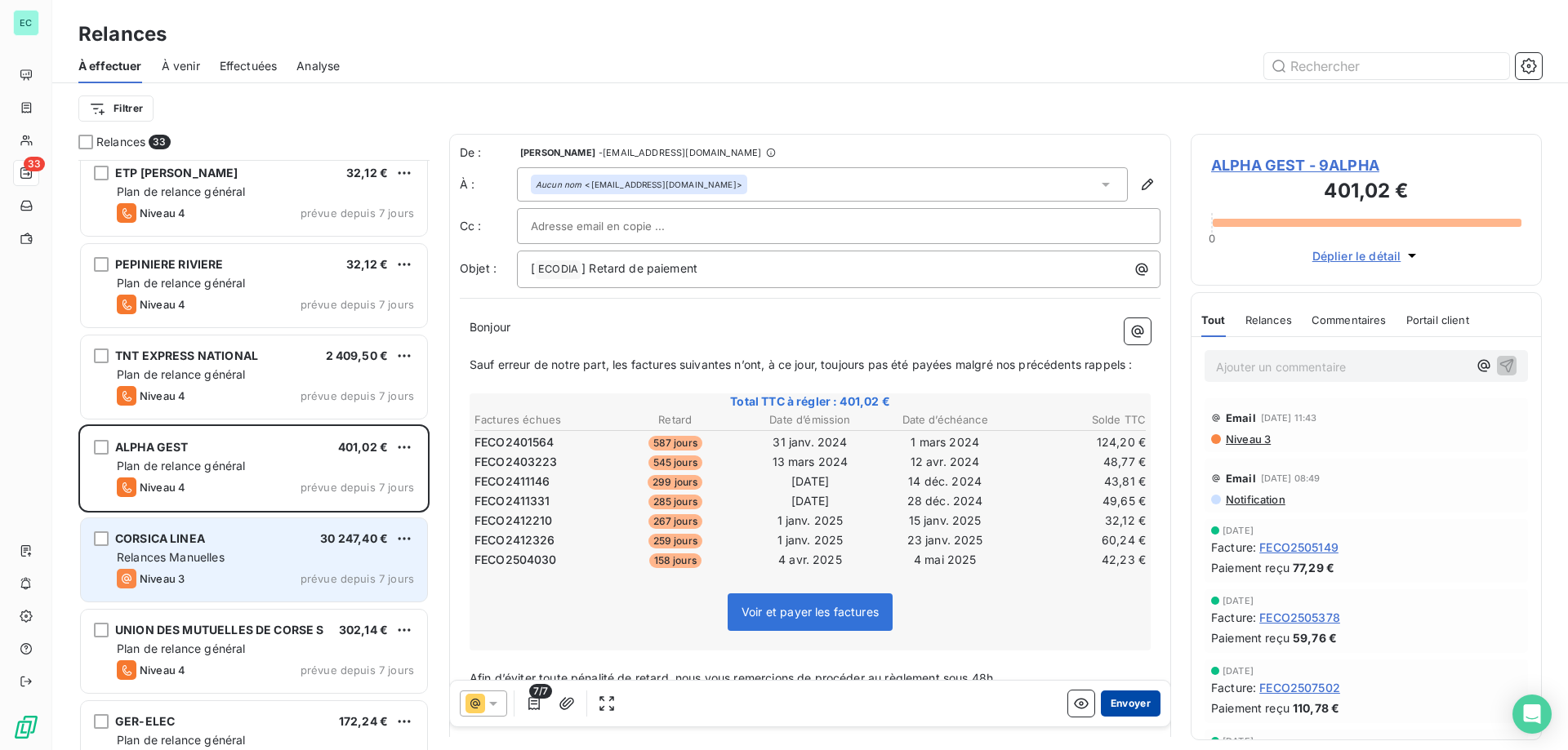
click at [1101, 696] on button "Envoyer" at bounding box center [1130, 703] width 59 height 26
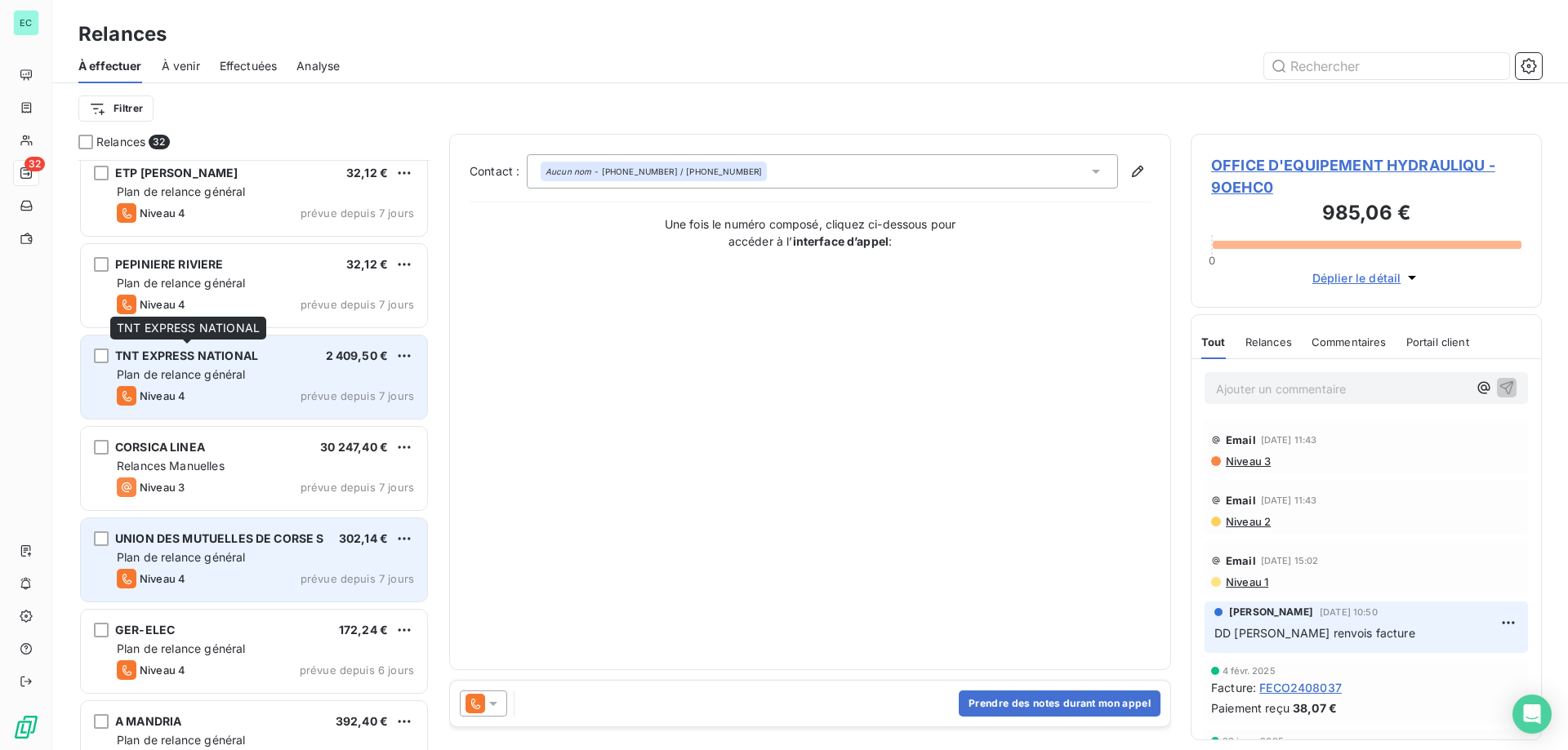
click at [256, 363] on div "TNT EXPRESS NATIONAL" at bounding box center [186, 356] width 143 height 16
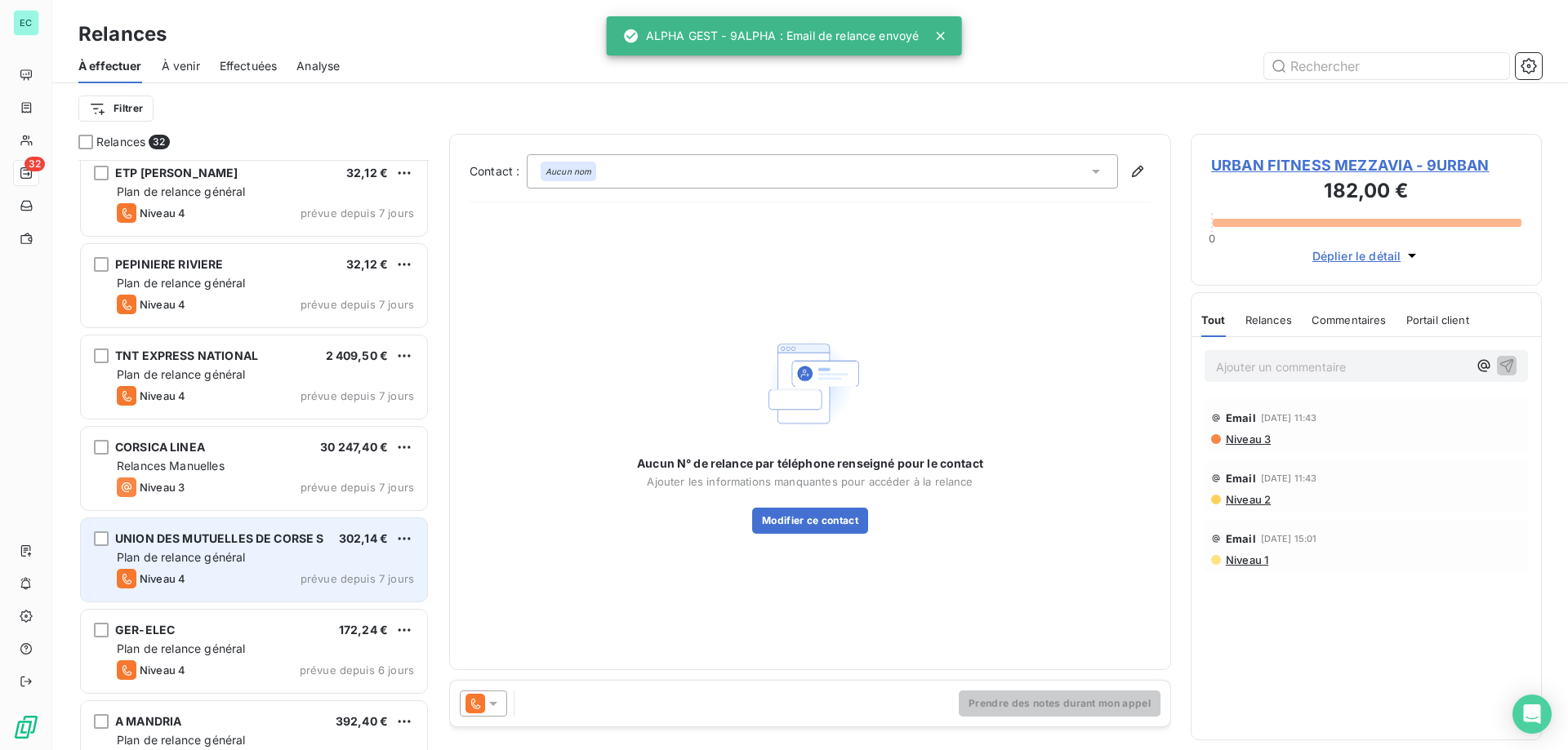
click at [500, 698] on icon at bounding box center [493, 704] width 16 height 16
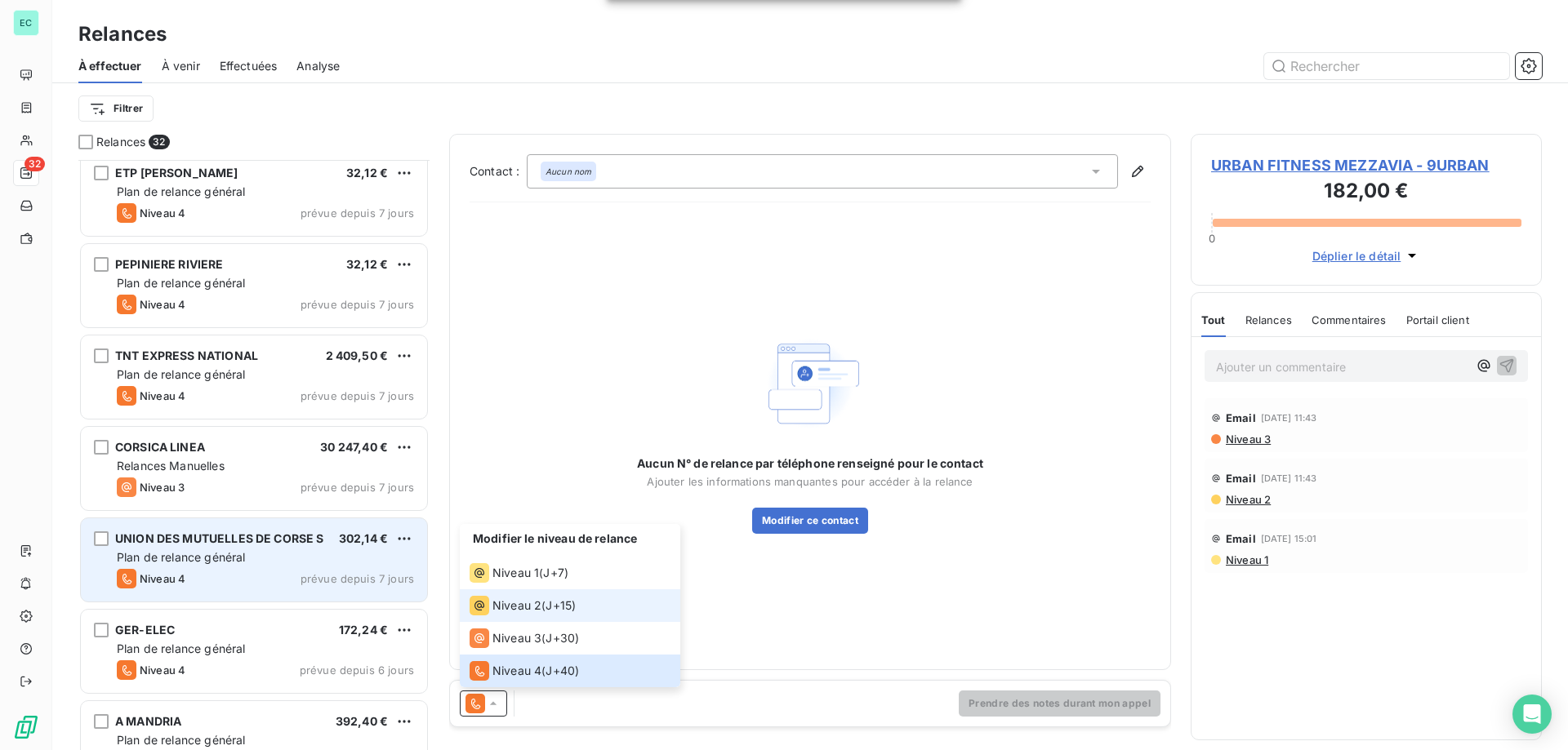
click at [519, 608] on span "Niveau 2" at bounding box center [517, 605] width 49 height 16
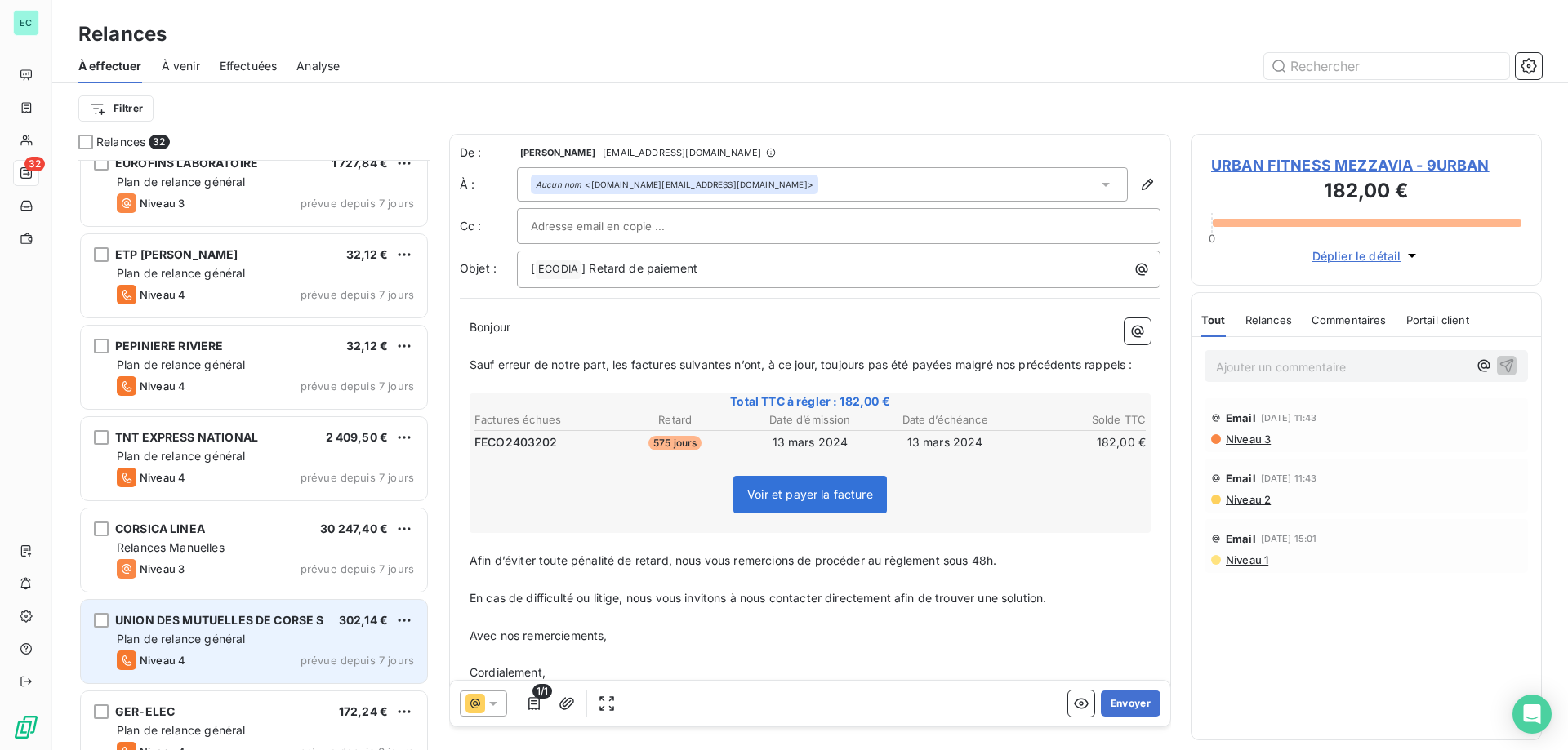
scroll to position [122, 0]
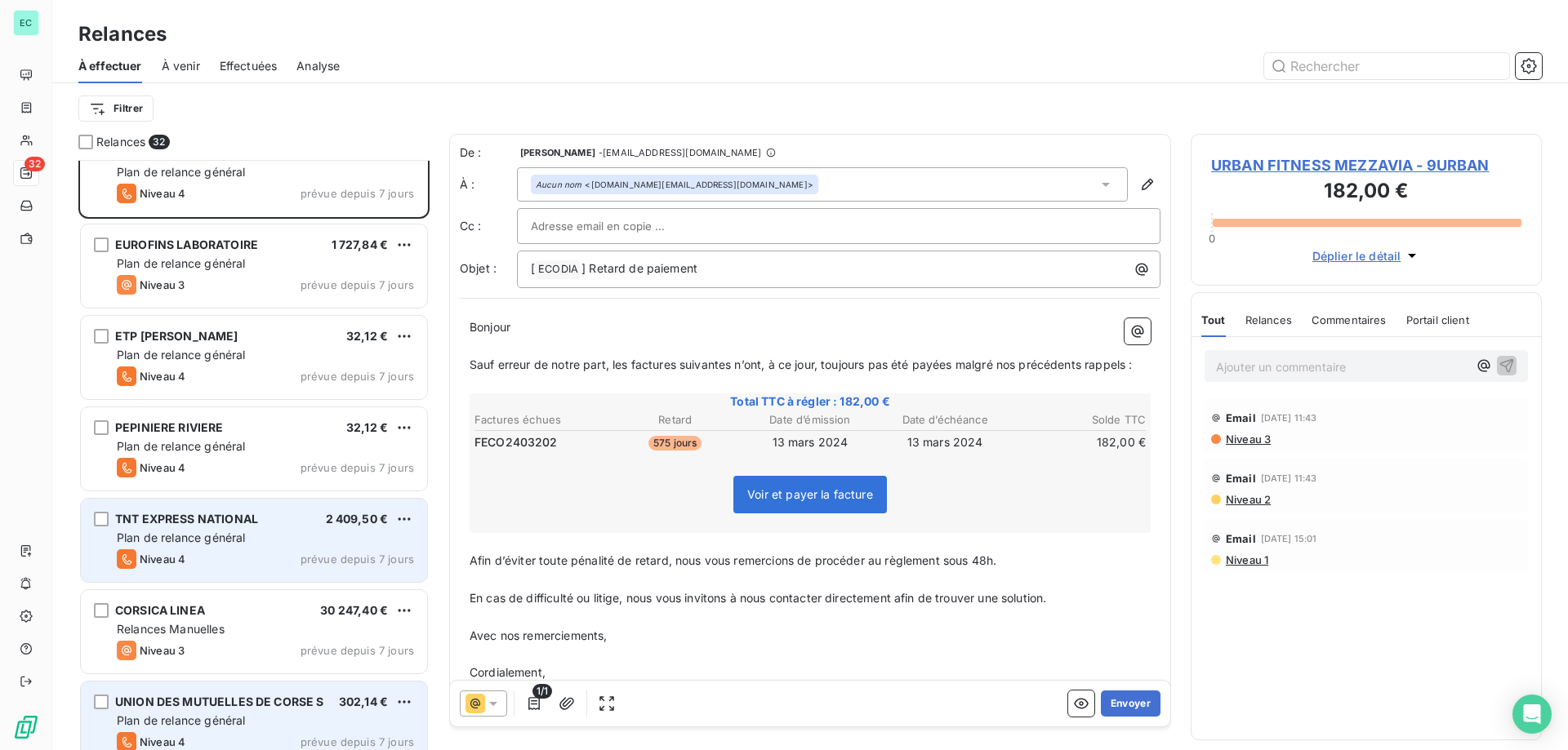
click at [267, 534] on div "Plan de relance général" at bounding box center [265, 538] width 297 height 16
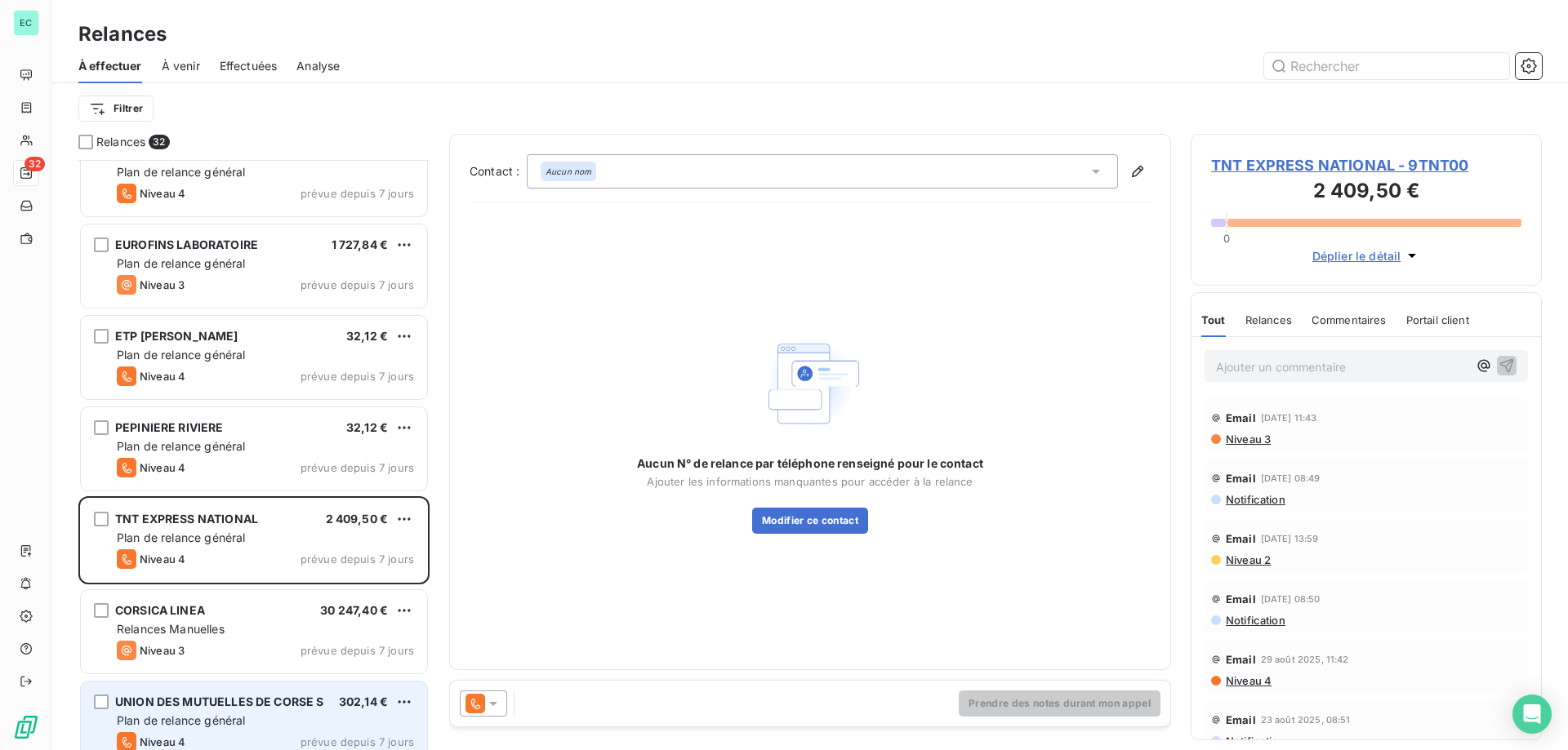
click at [503, 702] on div at bounding box center [483, 703] width 47 height 26
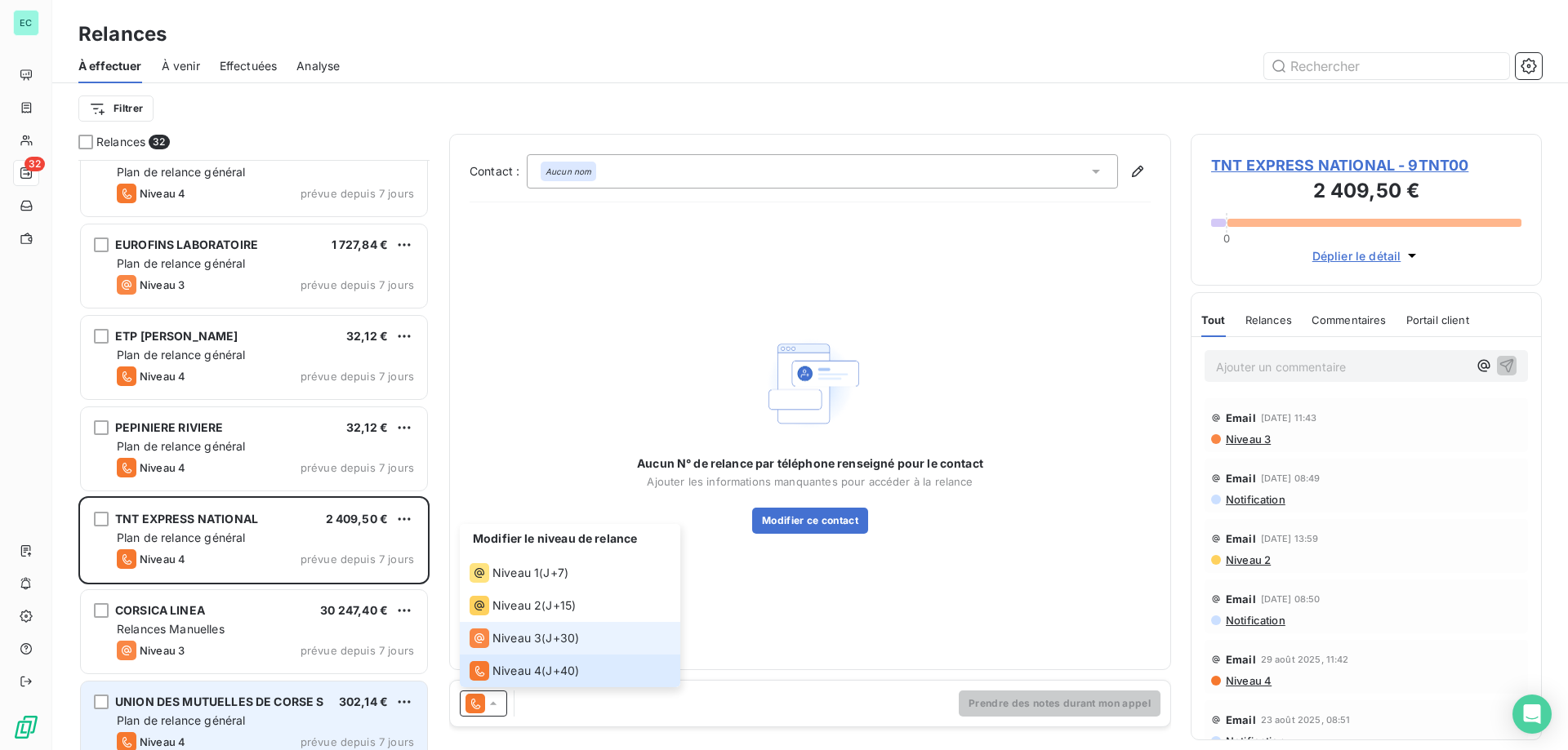
click at [520, 644] on span "Niveau 3" at bounding box center [517, 638] width 49 height 16
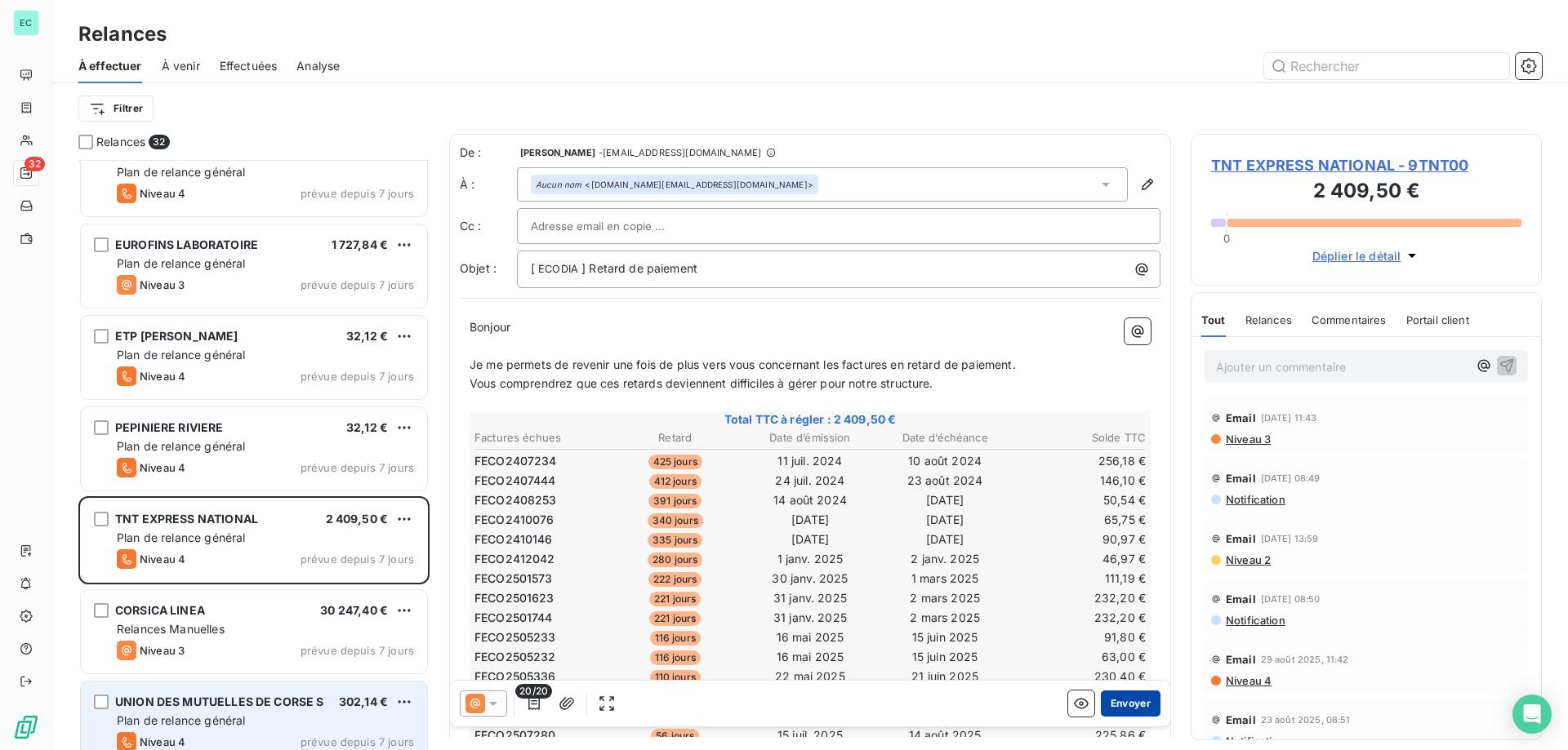
click at [1135, 706] on button "Envoyer" at bounding box center [1130, 703] width 59 height 26
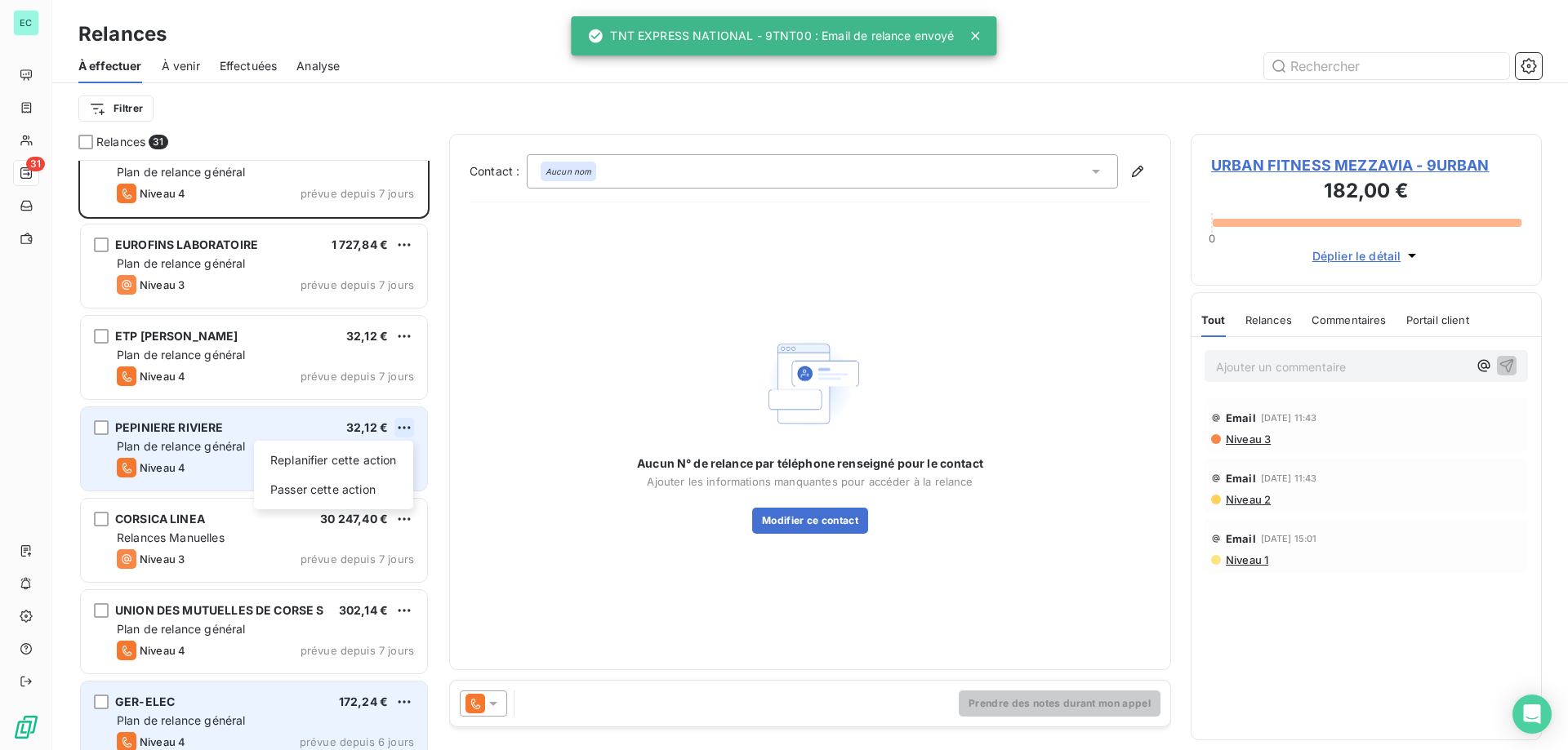
click at [408, 434] on html "EC 31 Relances À effectuer À venir Effectuées Analyse Filtrer Relances 31 OFFIC…" at bounding box center [784, 375] width 1568 height 750
click at [325, 501] on div "Passer cette action" at bounding box center [333, 489] width 147 height 26
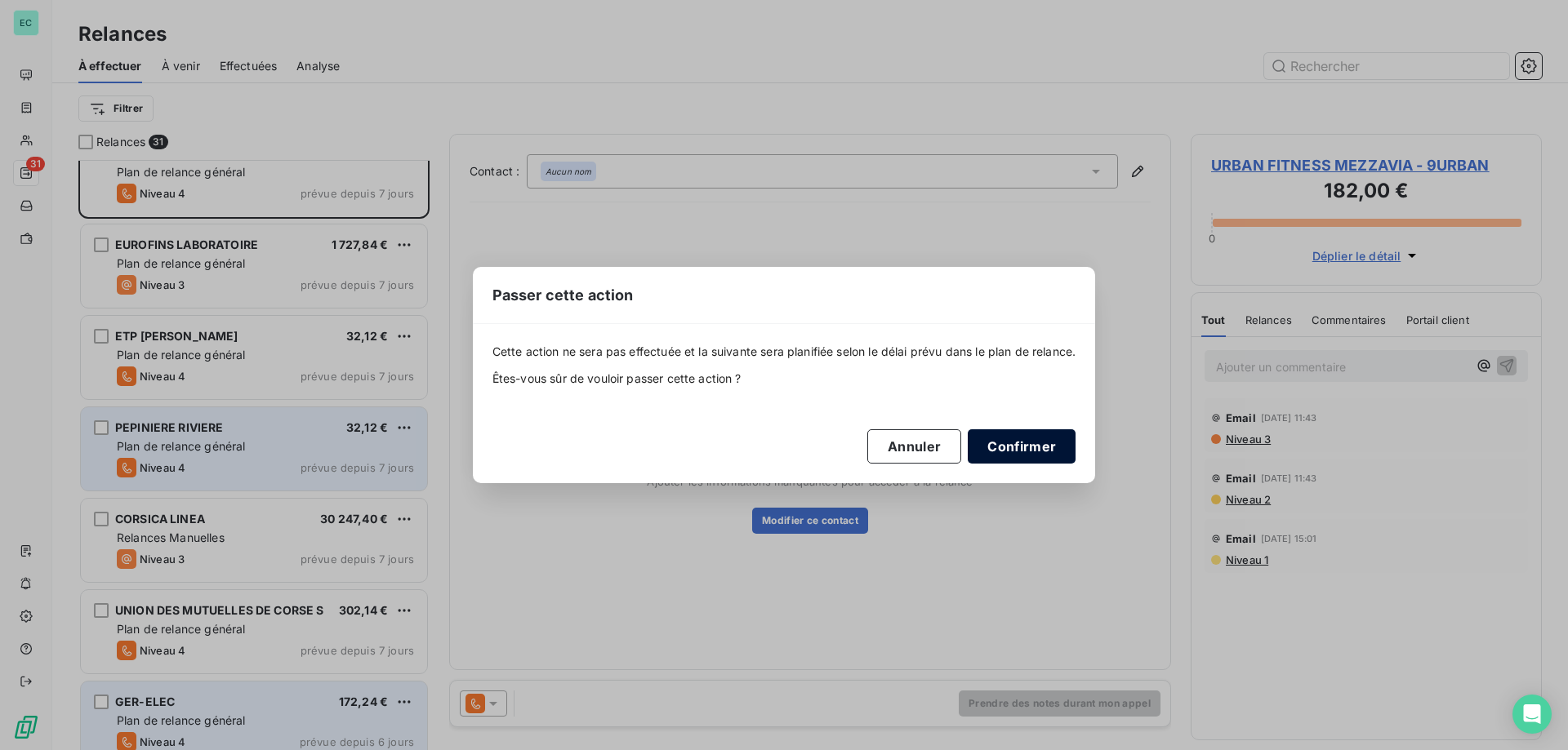
click at [1023, 447] on button "Confirmer" at bounding box center [1021, 446] width 107 height 35
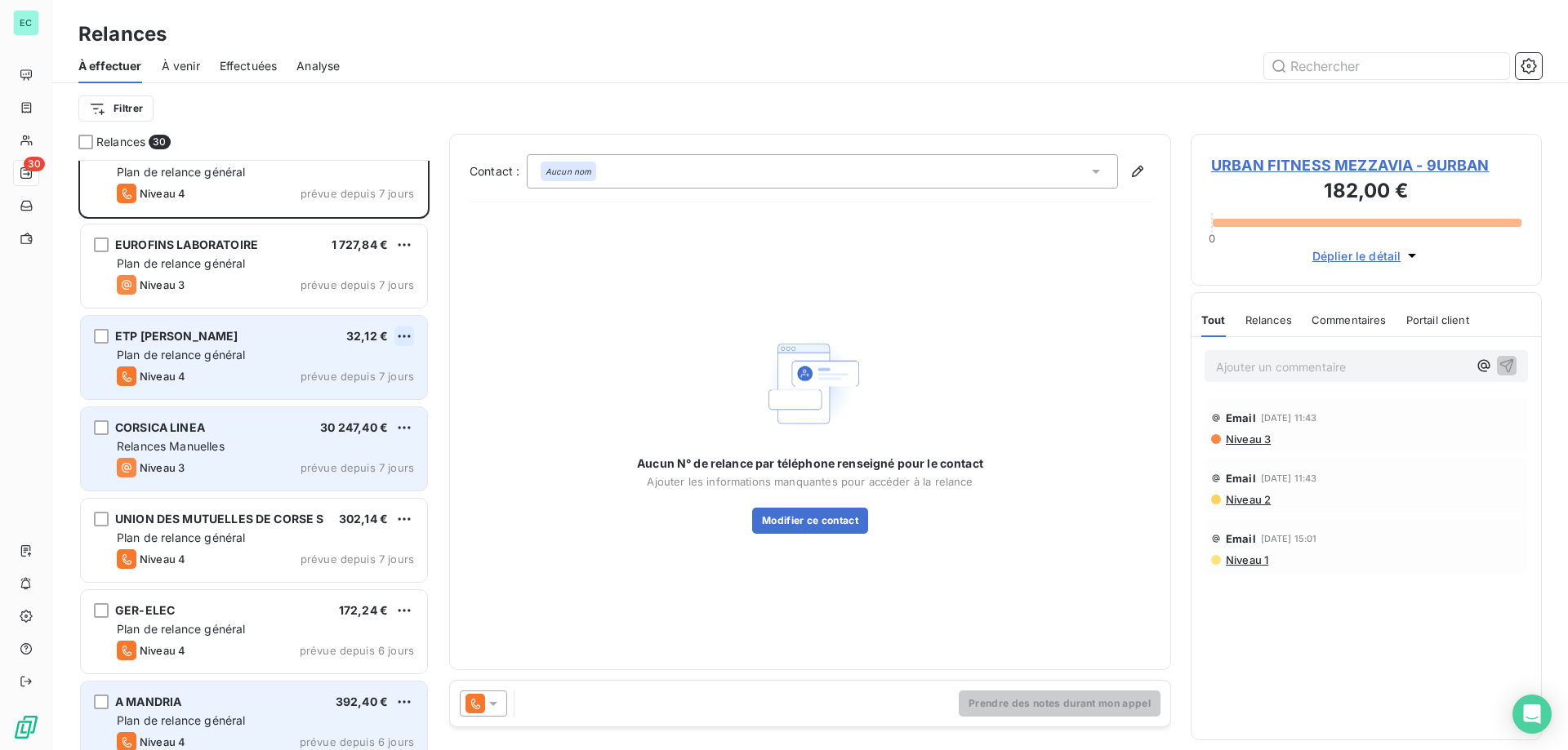
click at [410, 331] on html "EC 30 Relances À effectuer À venir Effectuées Analyse Filtrer Relances 30 OFFIC…" at bounding box center [784, 375] width 1568 height 750
click at [358, 392] on div "Passer cette action" at bounding box center [333, 398] width 147 height 26
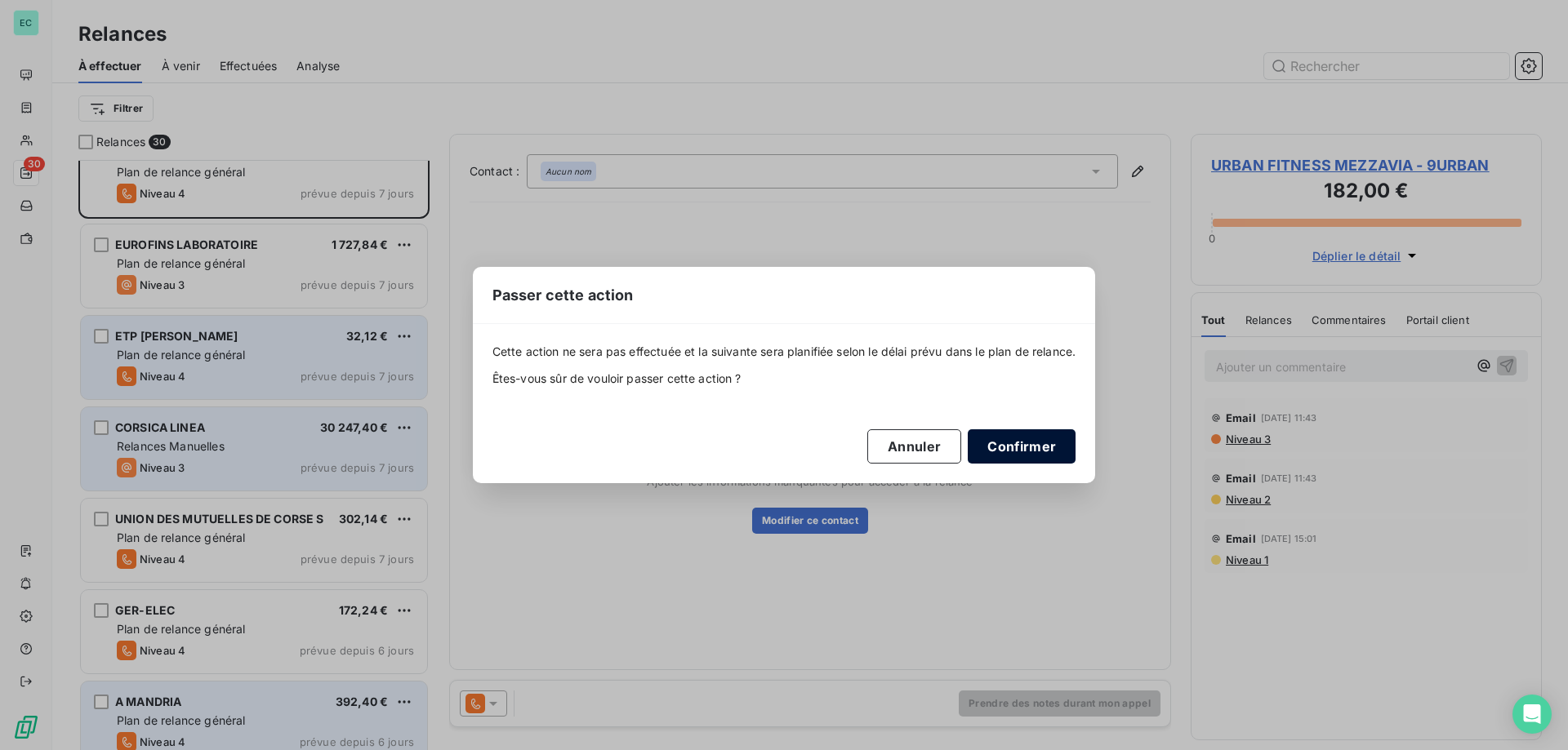
click at [1018, 443] on button "Confirmer" at bounding box center [1021, 446] width 107 height 35
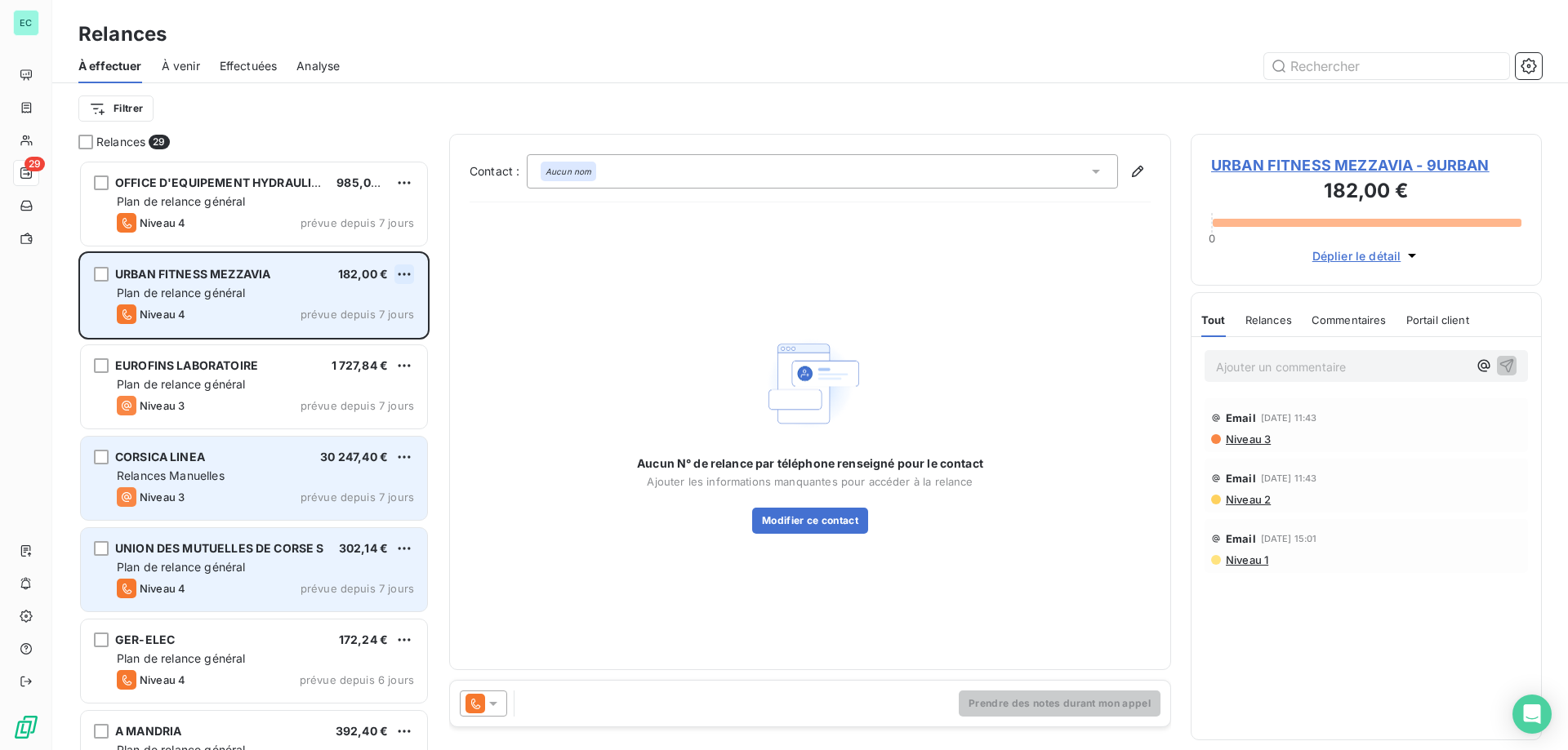
click at [404, 272] on html "EC 29 Relances À effectuer À venir Effectuées Analyse Filtrer Relances 29 OFFIC…" at bounding box center [784, 375] width 1568 height 750
click at [337, 340] on div "Passer cette action" at bounding box center [333, 336] width 147 height 26
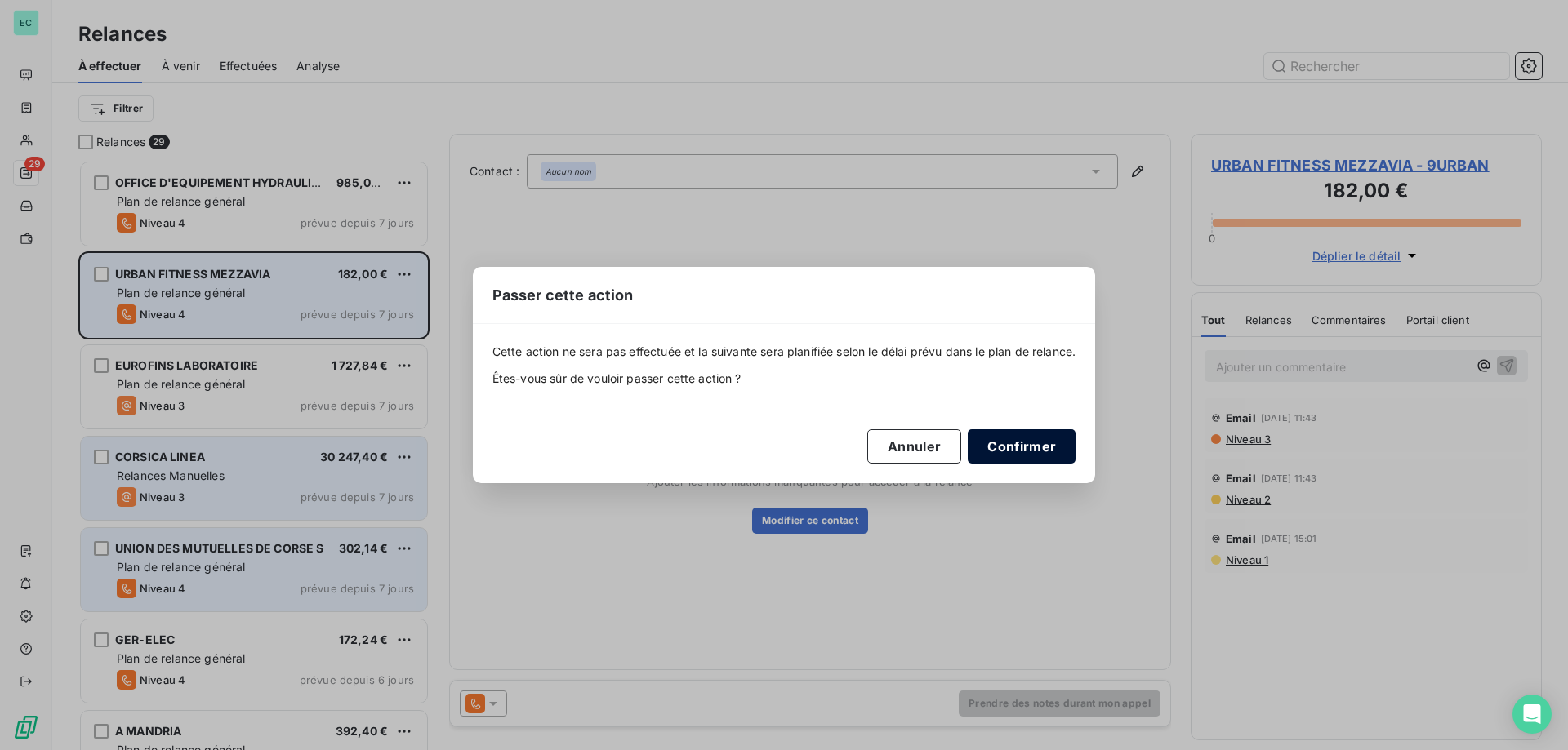
click at [997, 430] on button "Confirmer" at bounding box center [1021, 446] width 107 height 35
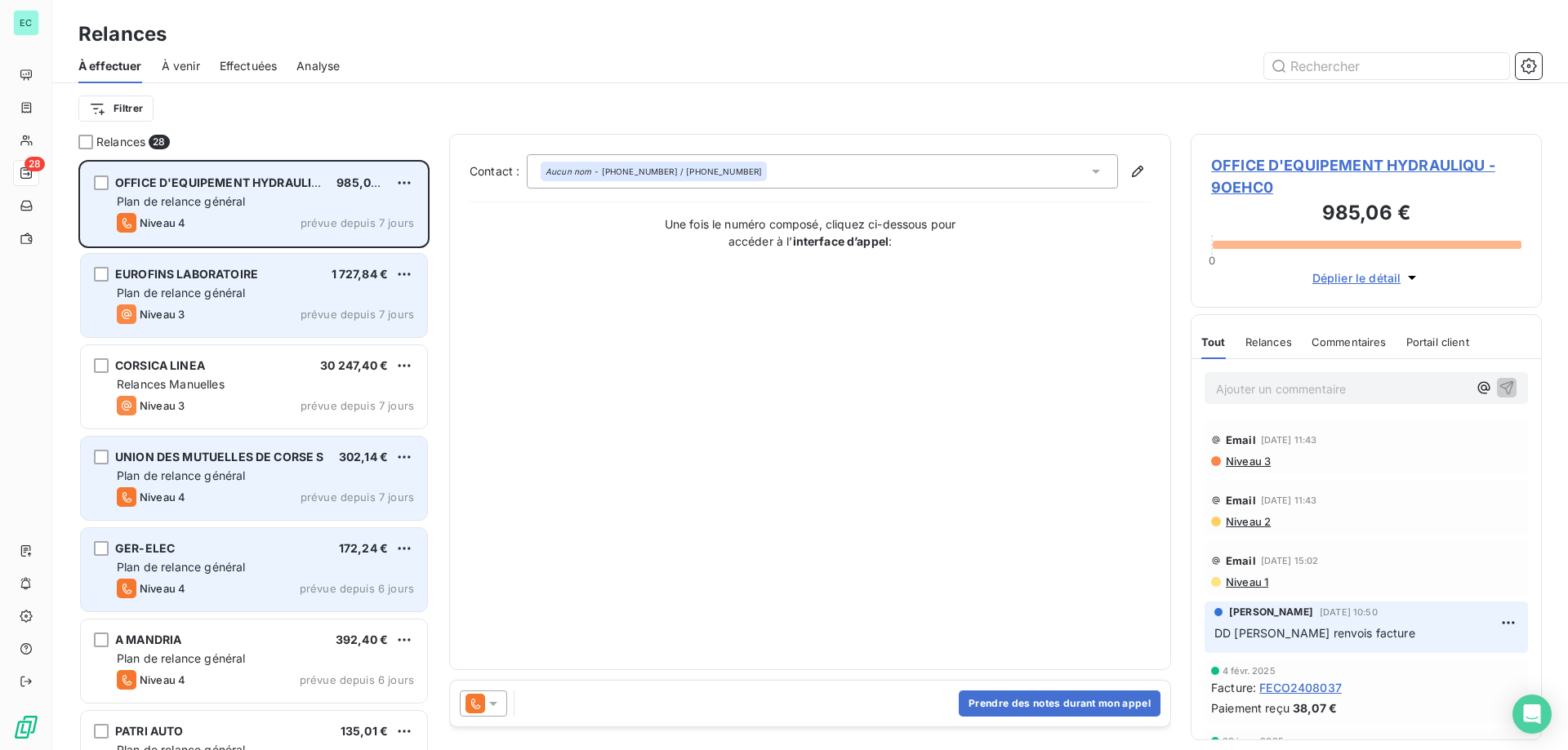
click at [351, 229] on span "prévue depuis 7 jours" at bounding box center [357, 223] width 114 height 13
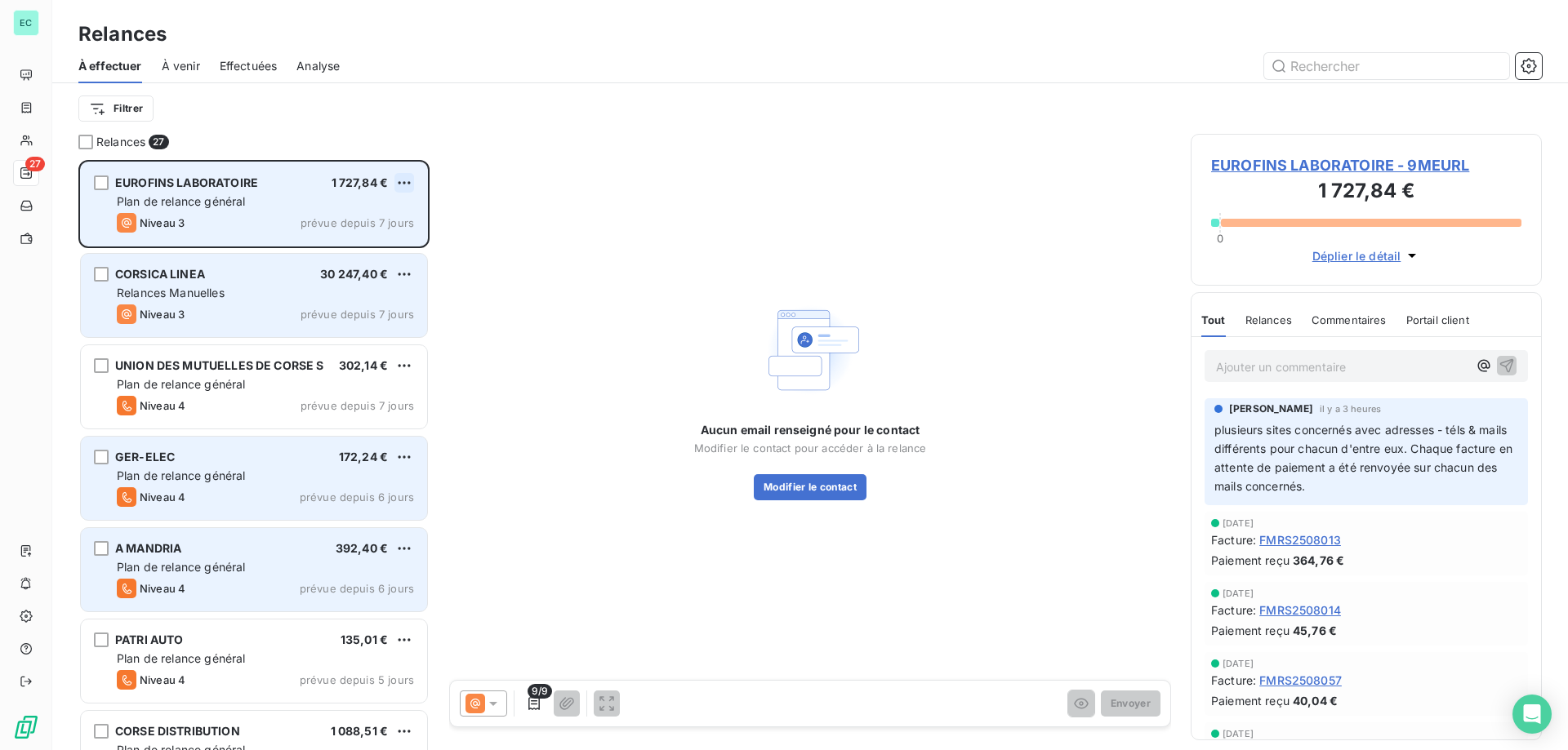
click at [408, 178] on html "EC 27 Relances À effectuer À venir Effectuées Analyse Filtrer Relances 27 EUROF…" at bounding box center [784, 375] width 1568 height 750
click at [370, 254] on div "Passer cette action" at bounding box center [333, 244] width 147 height 26
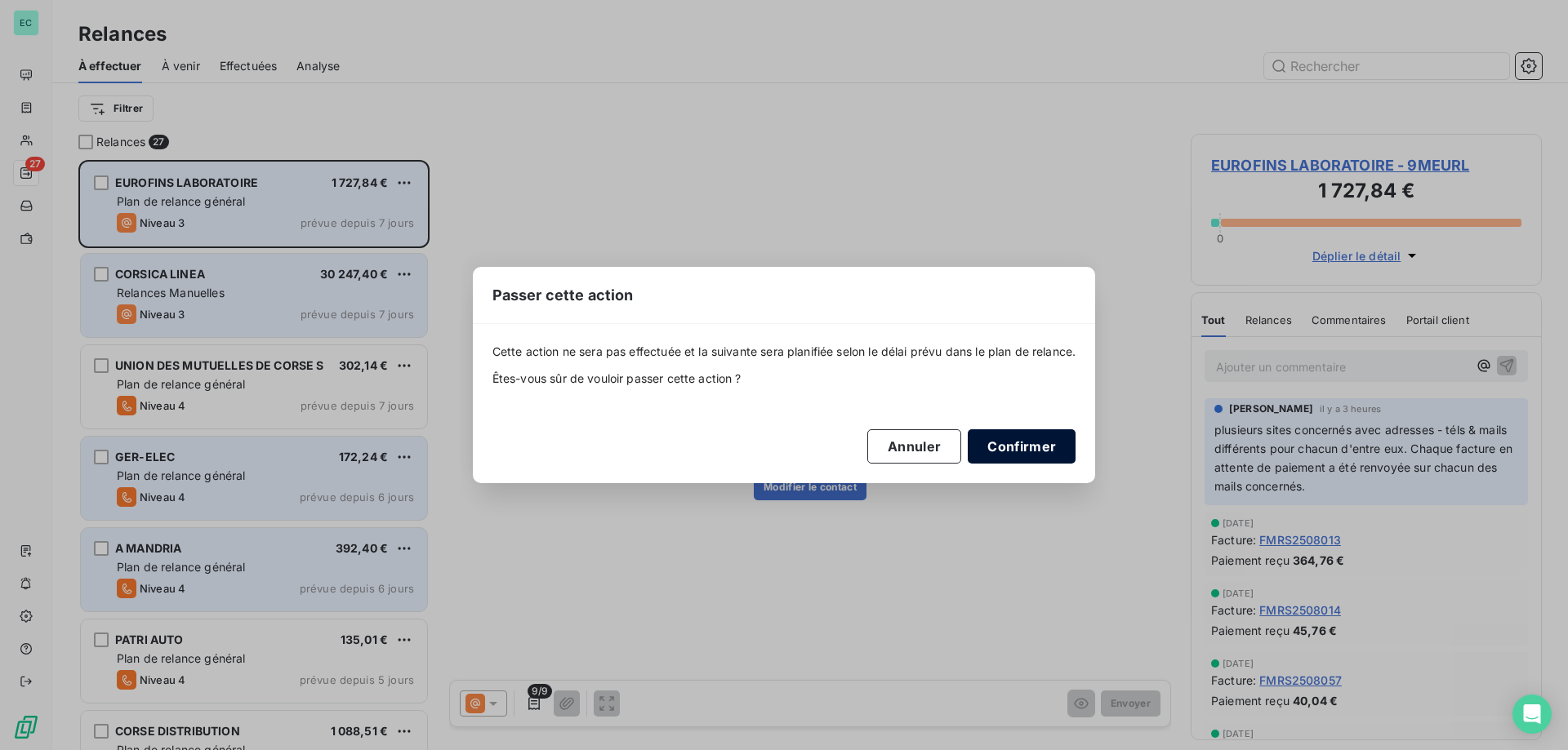
click at [999, 443] on button "Confirmer" at bounding box center [1021, 446] width 107 height 35
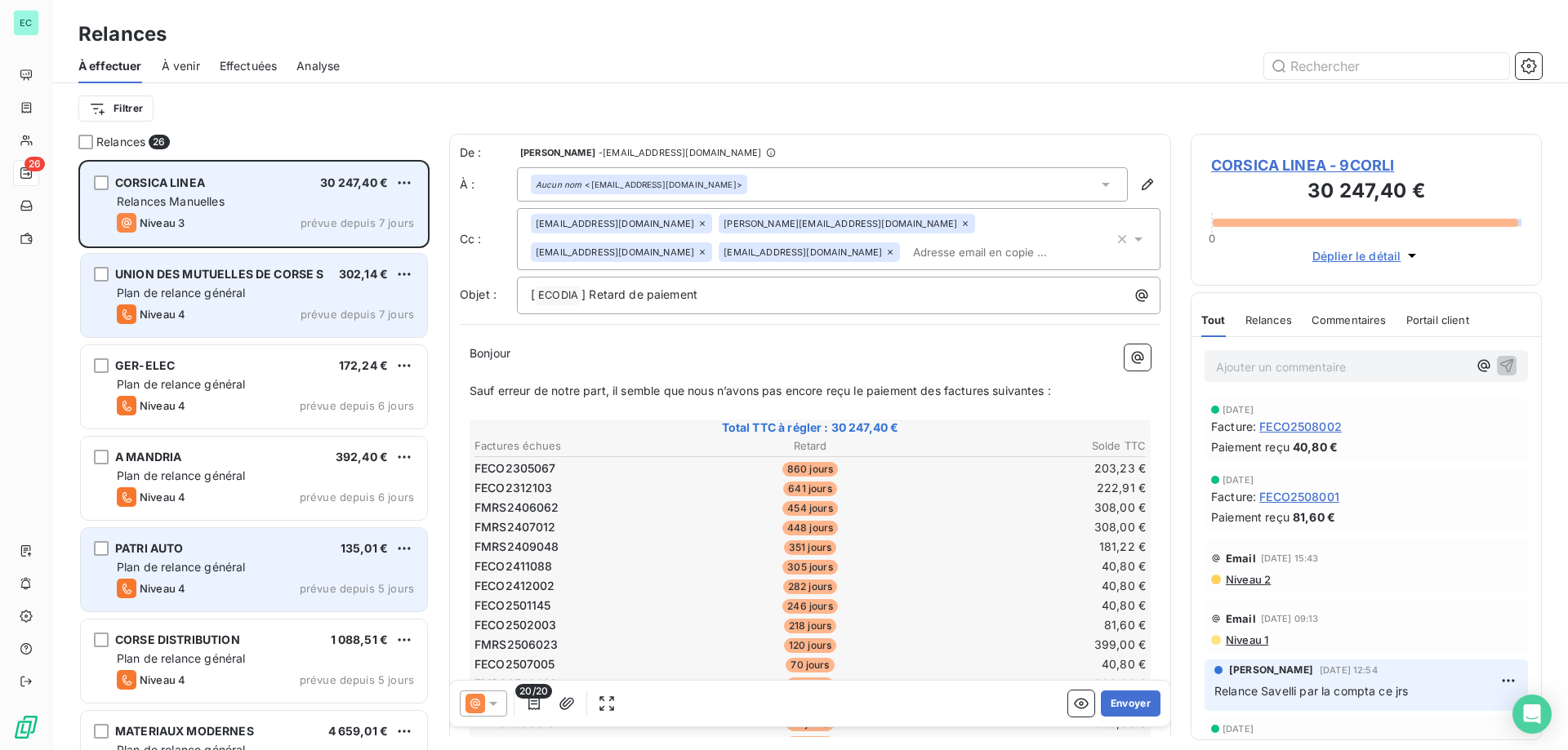
click at [1327, 361] on p "Ajouter un commentaire ﻿" at bounding box center [1342, 367] width 251 height 20
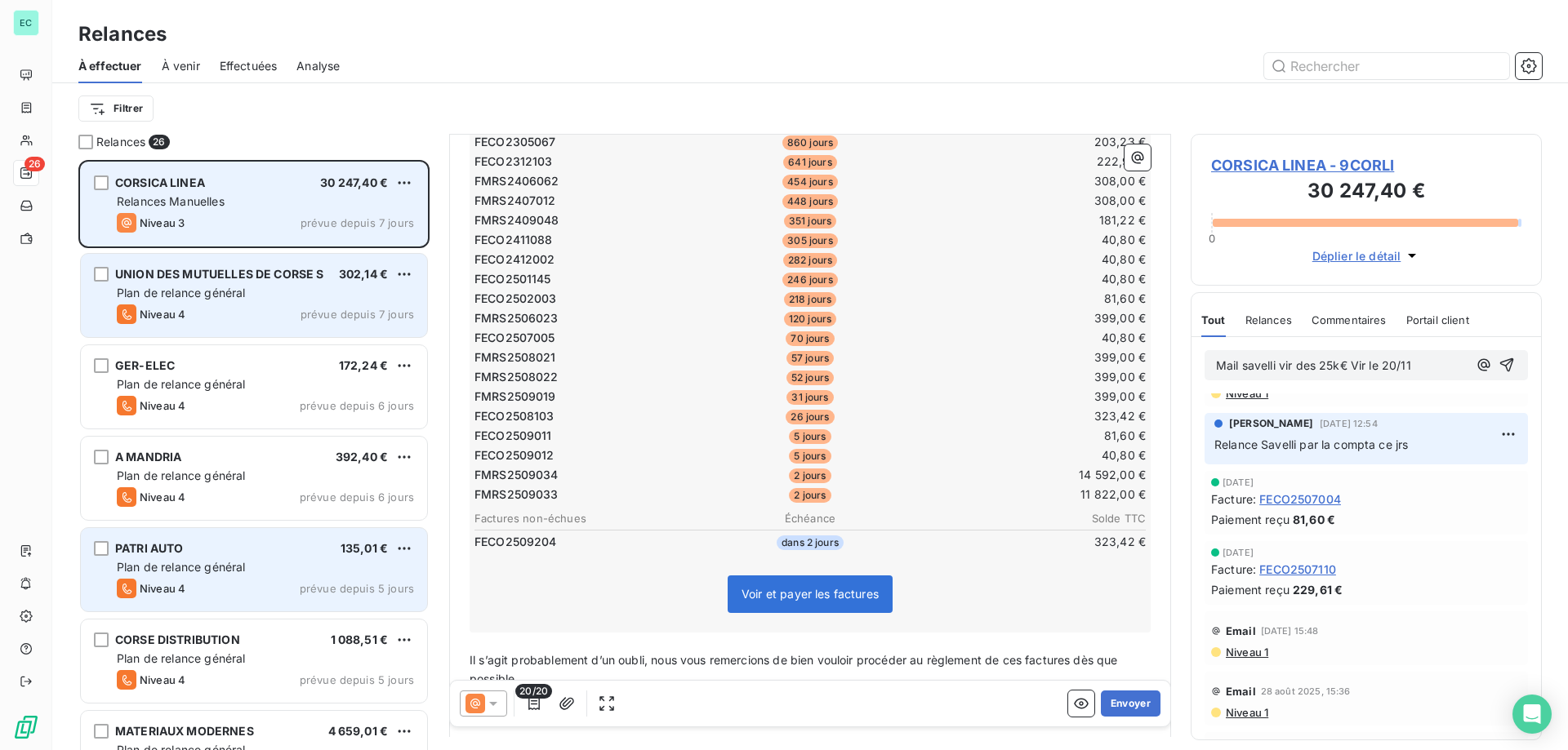
scroll to position [247, 0]
click at [402, 177] on html "EC 26 Relances À effectuer À venir Effectuées Analyse Filtrer Relances 26 CORSI…" at bounding box center [784, 375] width 1568 height 750
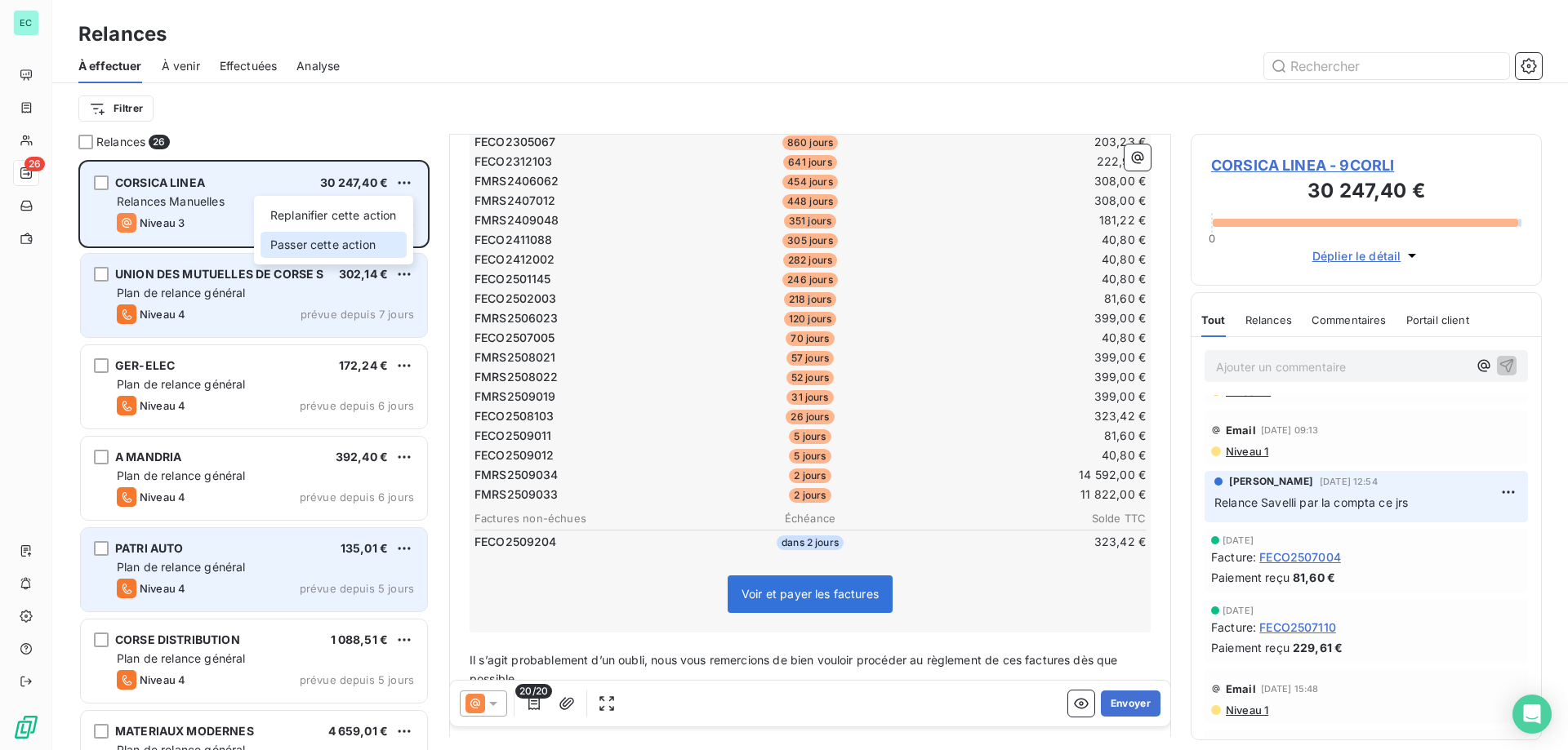
scroll to position [304, 0]
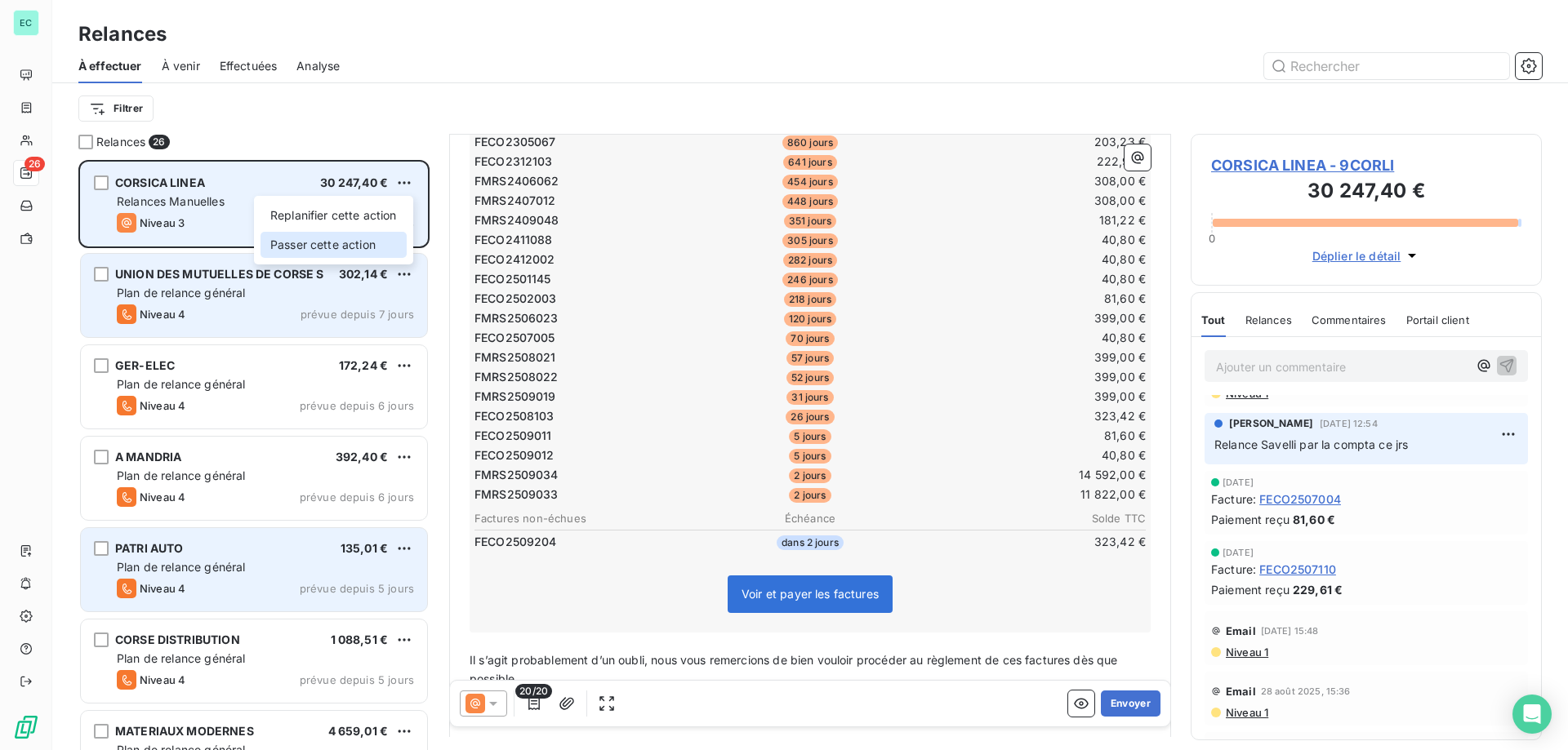
click at [371, 246] on div "Passer cette action" at bounding box center [333, 244] width 147 height 26
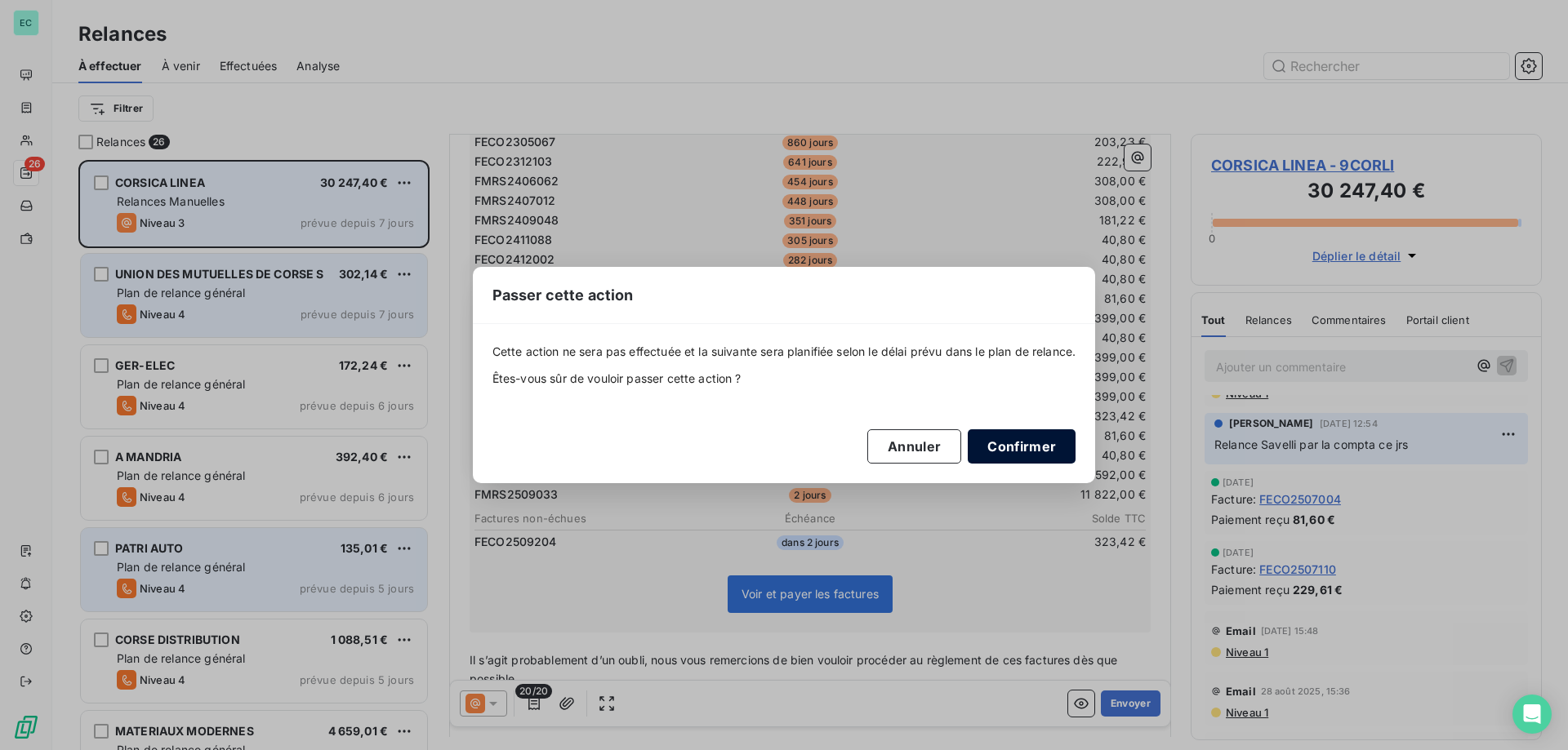
click at [1040, 453] on button "Confirmer" at bounding box center [1021, 446] width 107 height 35
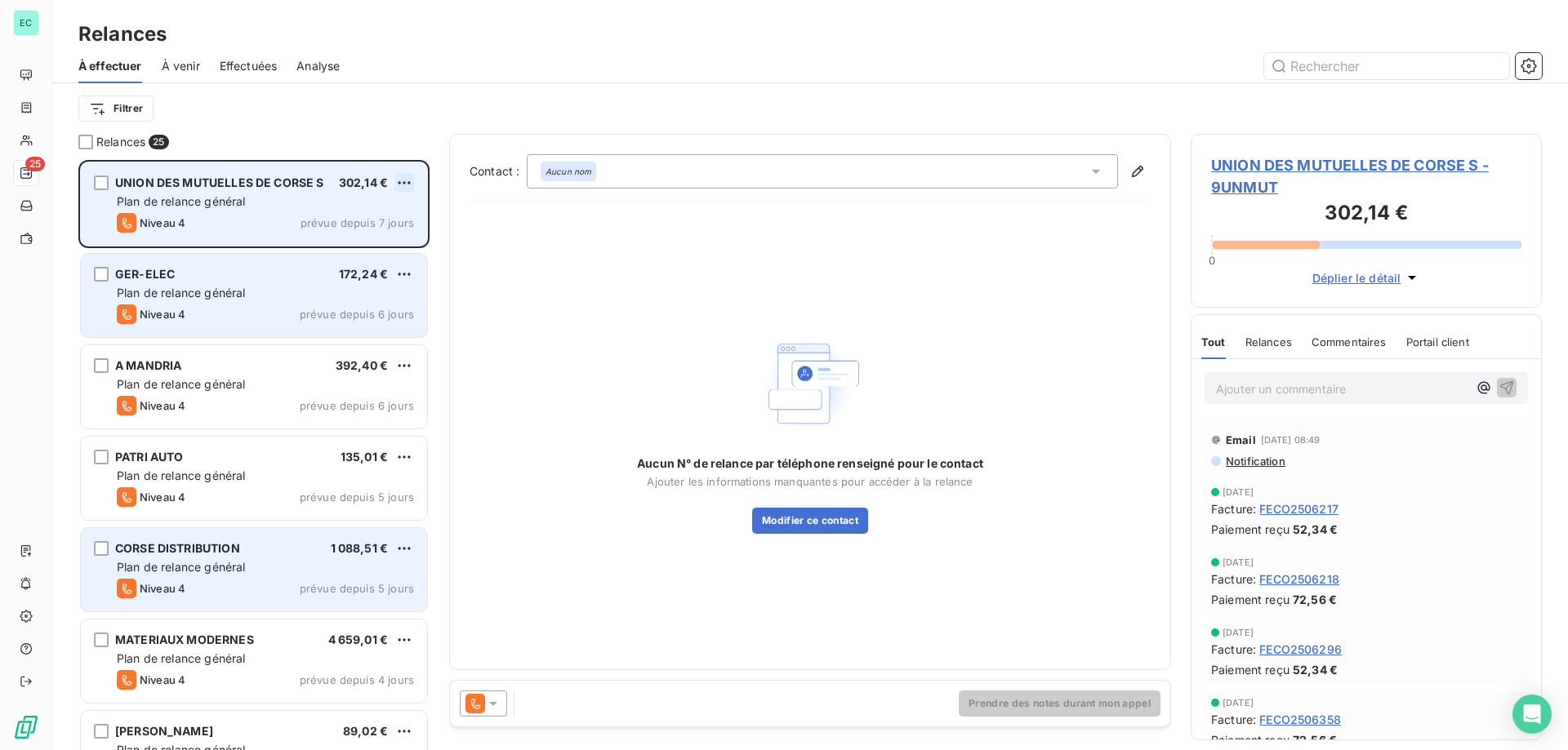
click at [408, 184] on html "EC 25 Relances À effectuer À venir Effectuées Analyse Filtrer Relances 25 UNION…" at bounding box center [784, 375] width 1568 height 750
click at [369, 250] on div "Passer cette action" at bounding box center [333, 244] width 147 height 26
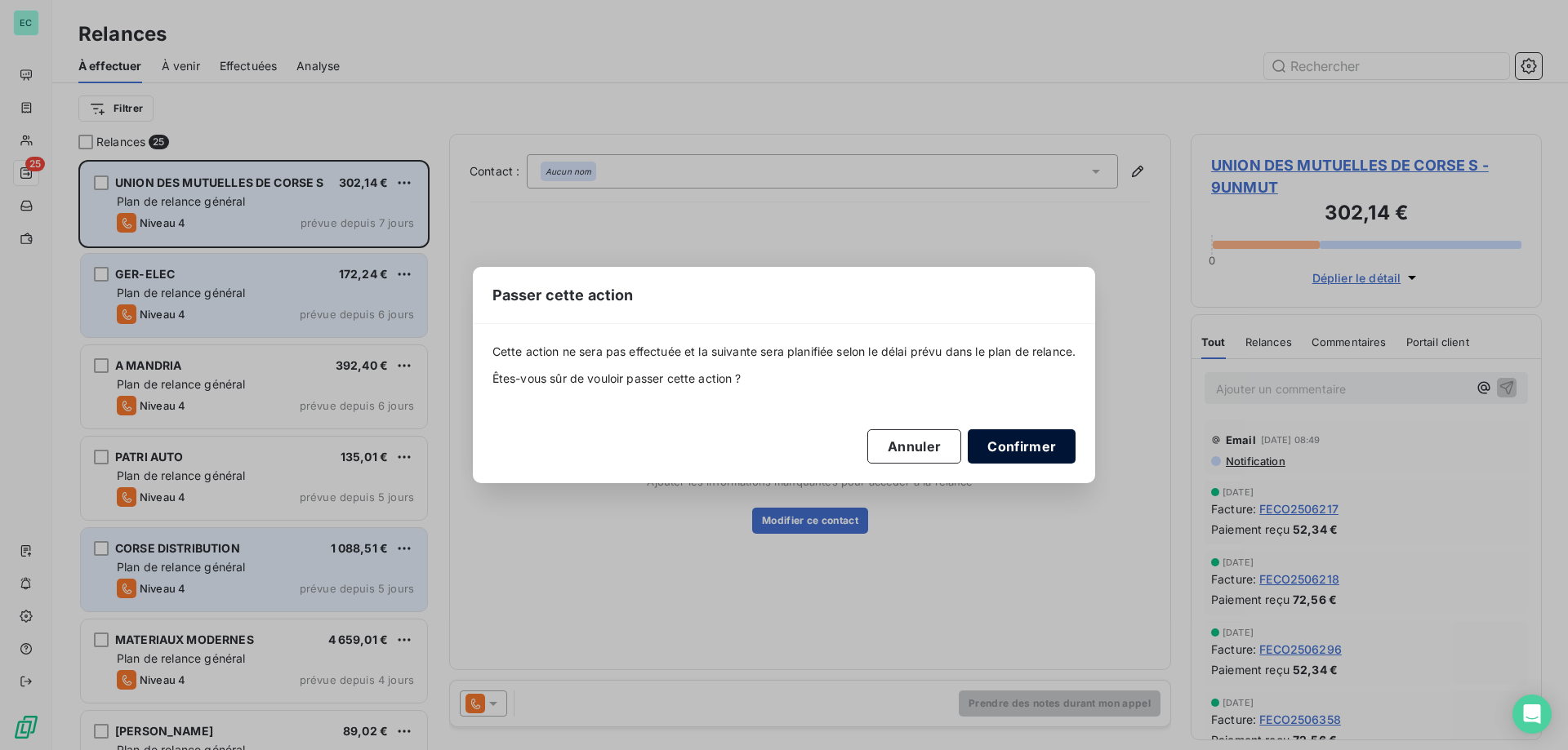
click at [1075, 458] on button "Confirmer" at bounding box center [1021, 446] width 107 height 35
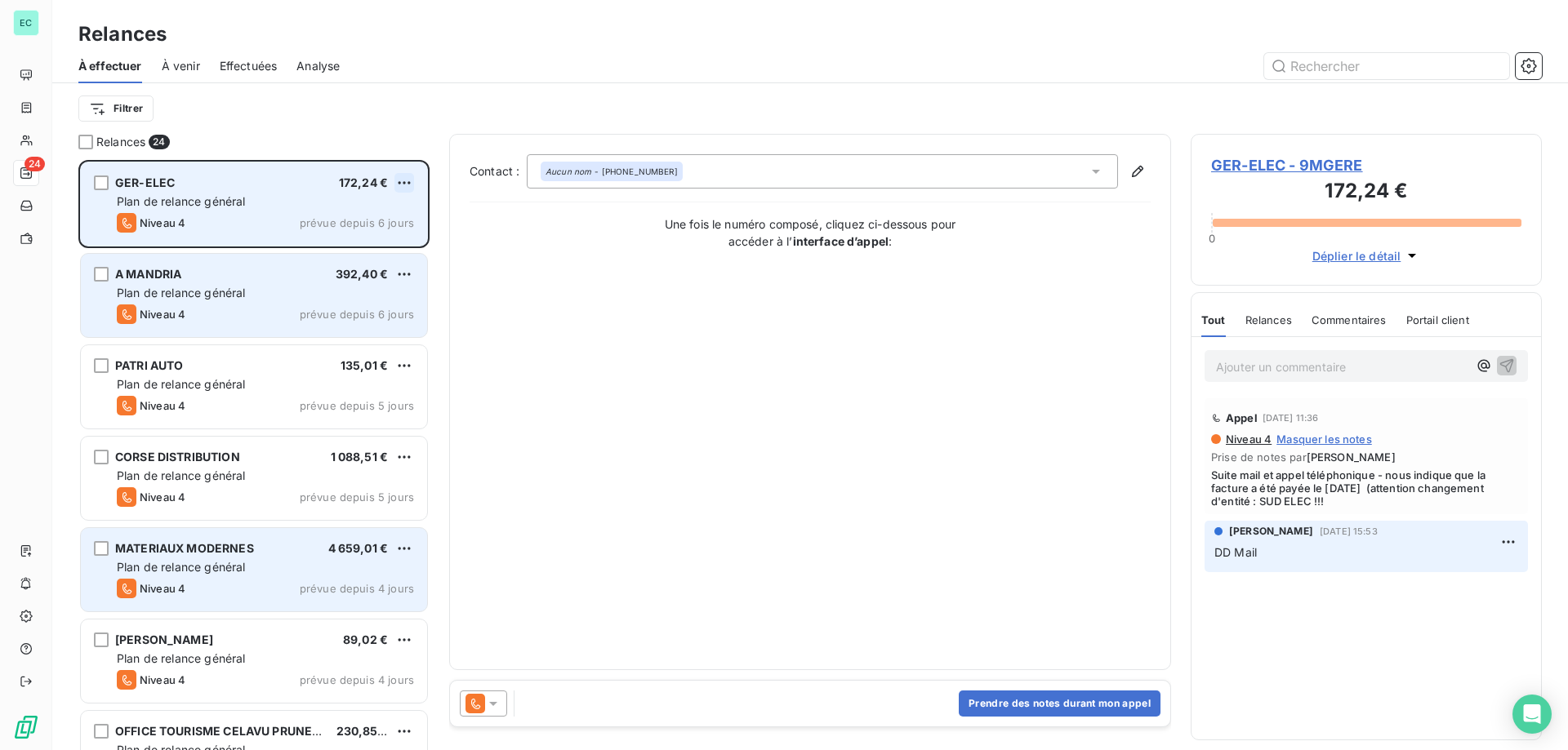
click at [408, 183] on html "EC 24 Relances À effectuer À venir Effectuées Analyse Filtrer Relances 24 GER-E…" at bounding box center [784, 375] width 1568 height 750
click at [387, 259] on div "Replanifier cette action Passer cette action" at bounding box center [333, 230] width 159 height 68
click at [356, 246] on div "Passer cette action" at bounding box center [333, 244] width 147 height 26
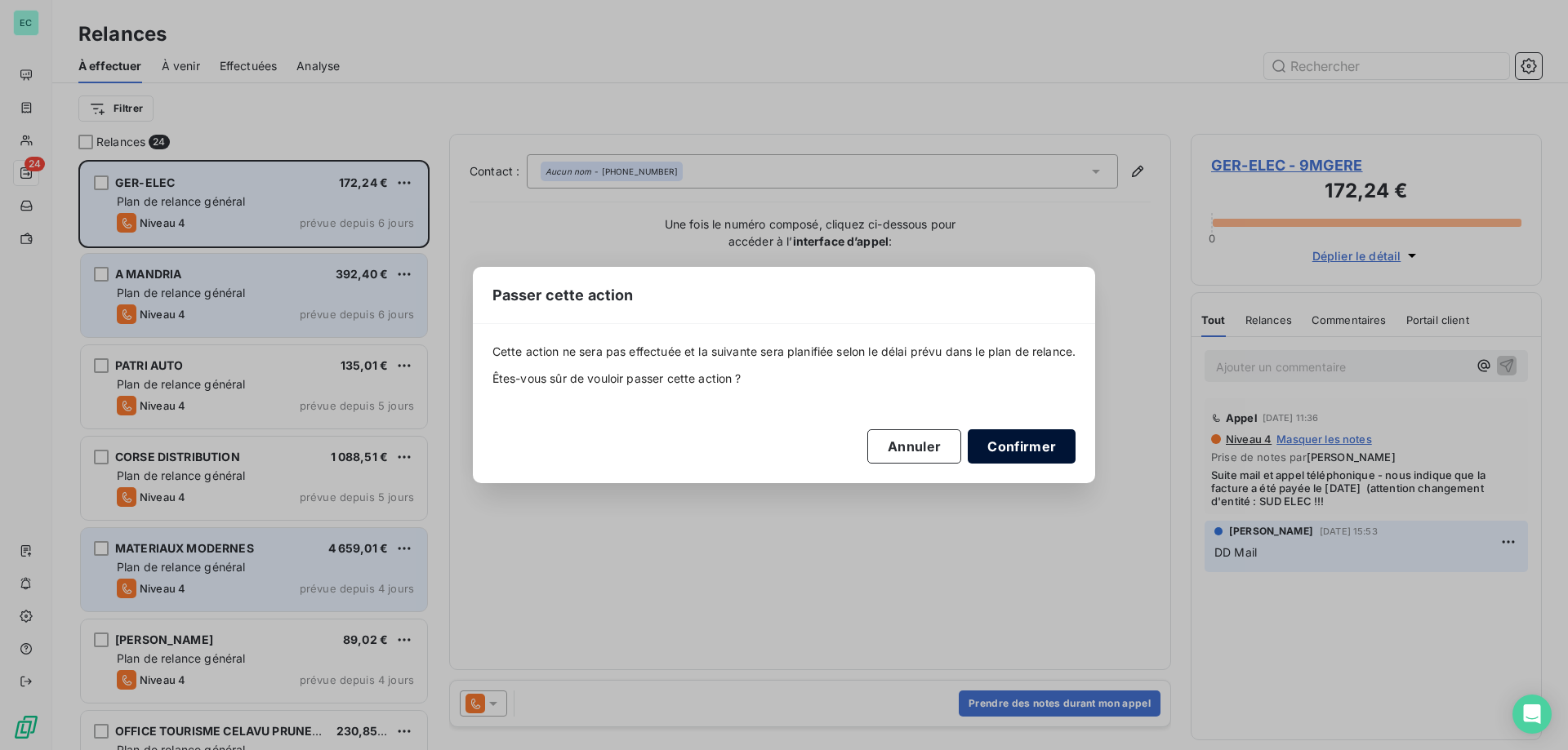
click at [1022, 448] on button "Confirmer" at bounding box center [1021, 446] width 107 height 35
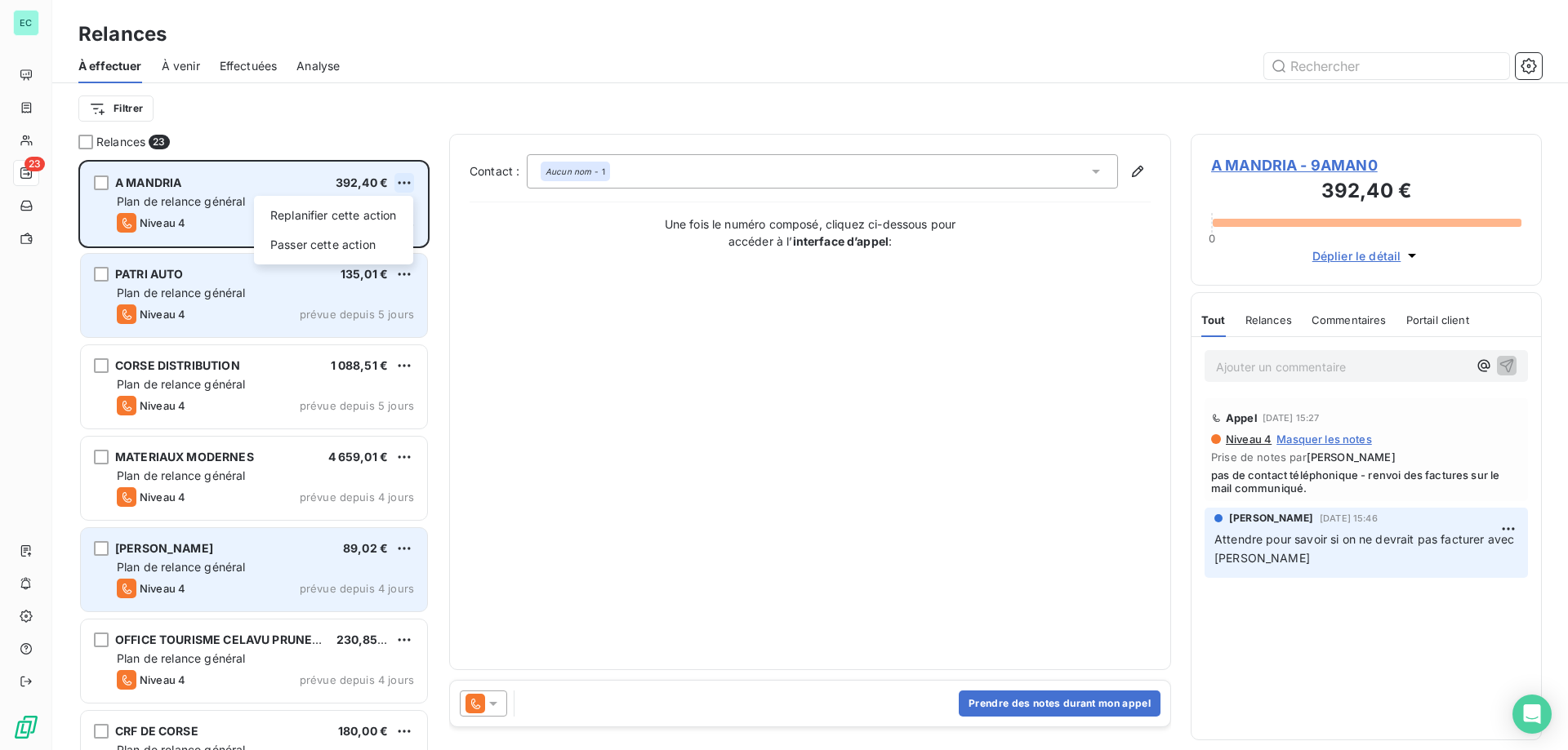
click at [405, 181] on html "EC 23 Relances À effectuer À venir Effectuées Analyse Filtrer Relances 23 A MAN…" at bounding box center [784, 375] width 1568 height 750
click at [367, 239] on div "Passer cette action" at bounding box center [333, 244] width 147 height 26
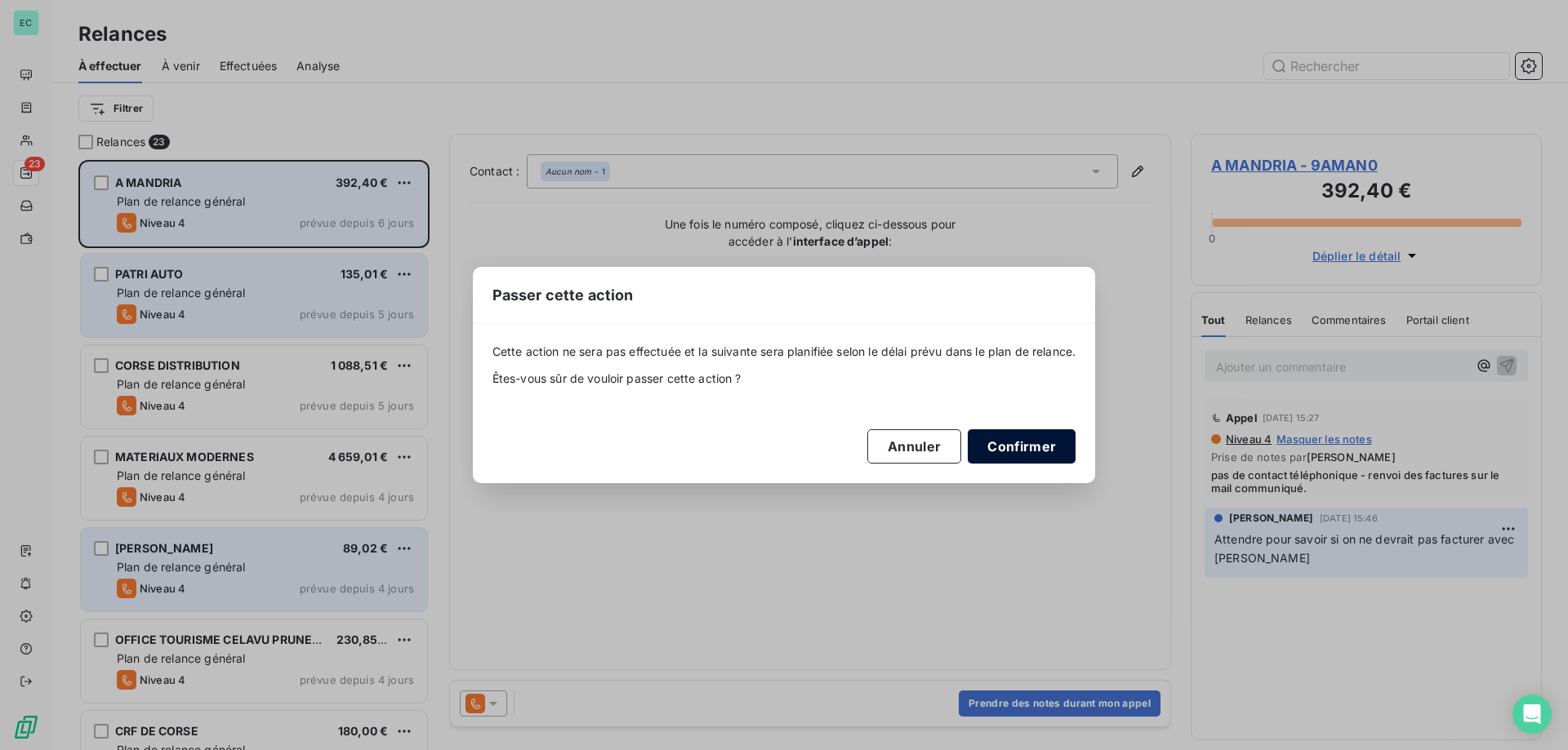
click at [1008, 452] on button "Confirmer" at bounding box center [1021, 446] width 107 height 35
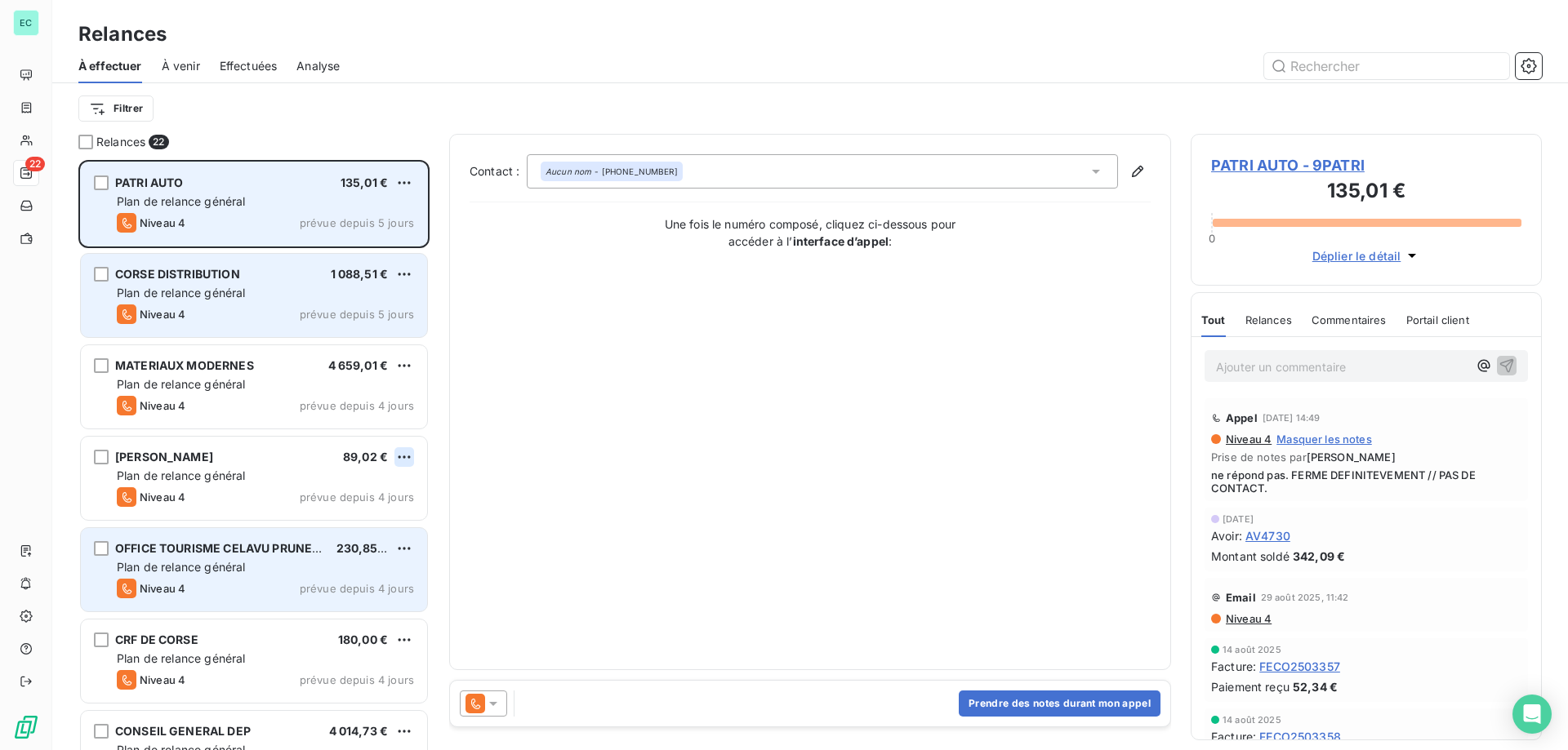
click at [408, 453] on html "EC 22 Relances À effectuer À venir Effectuées Analyse Filtrer Relances 22 PATRI…" at bounding box center [784, 375] width 1568 height 750
click at [352, 514] on div "Passer cette action" at bounding box center [333, 518] width 147 height 26
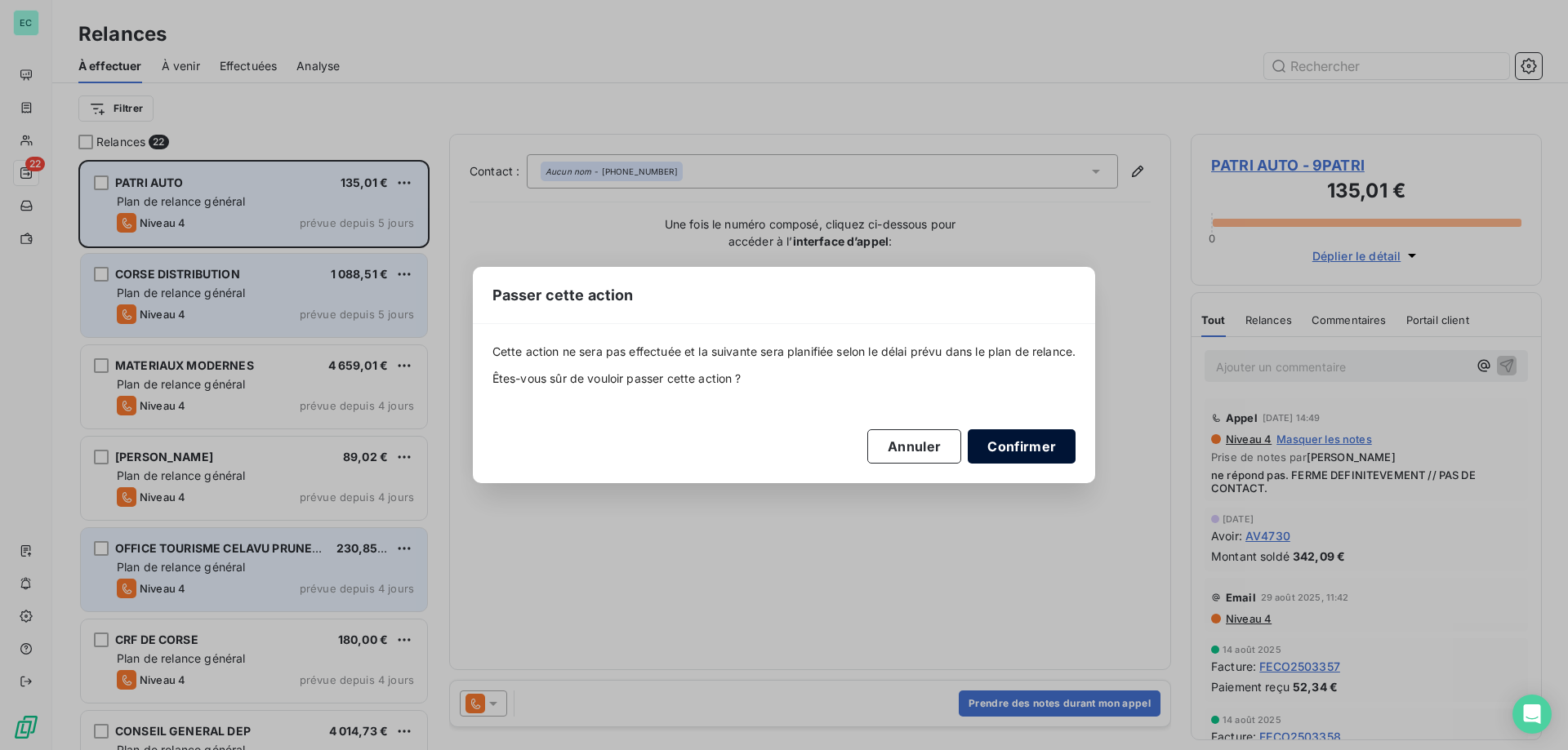
click at [1037, 448] on button "Confirmer" at bounding box center [1021, 446] width 107 height 35
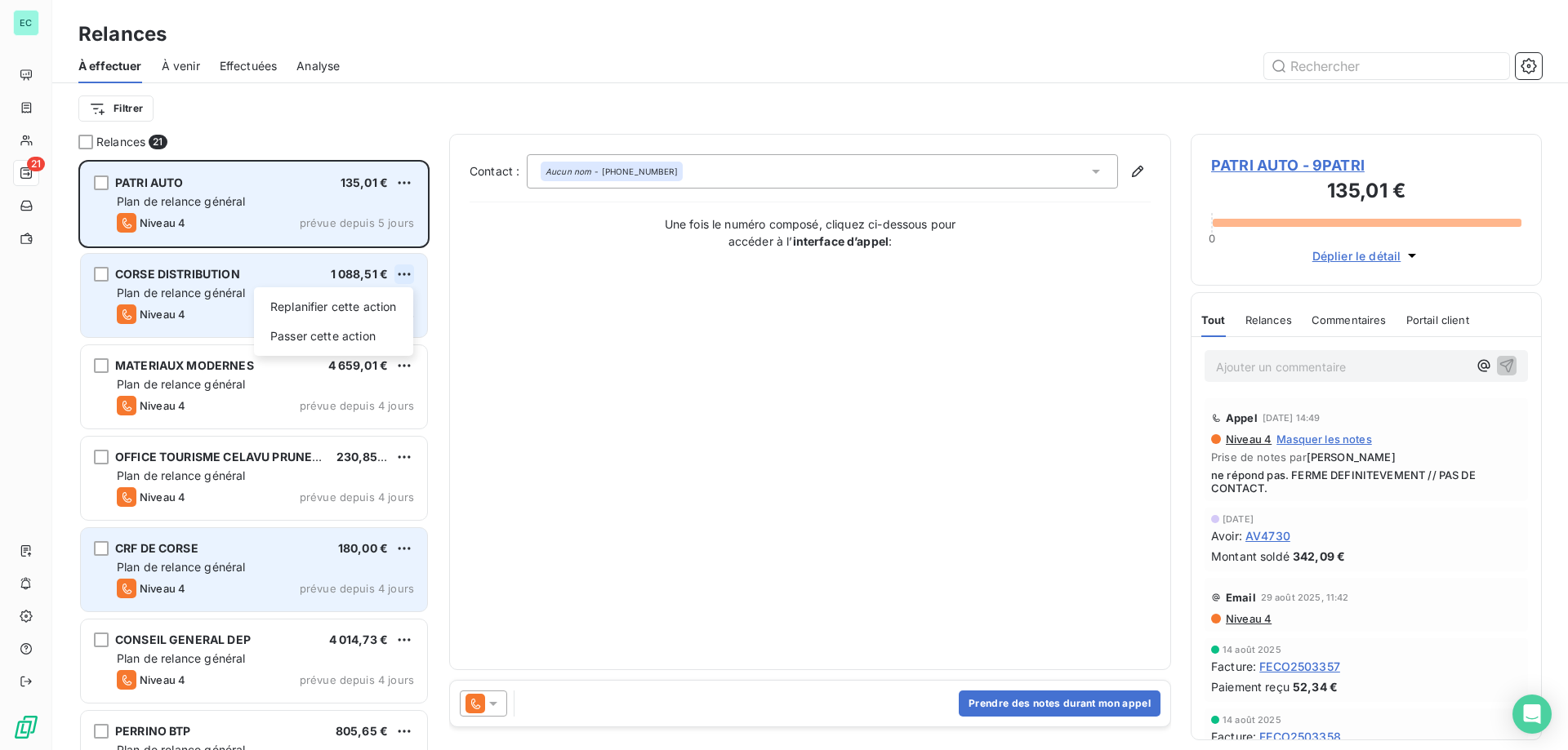
click at [409, 270] on html "EC 21 Relances À effectuer À venir Effectuées Analyse Filtrer Relances 21 PATRI…" at bounding box center [784, 375] width 1568 height 750
click at [363, 341] on div "Passer cette action" at bounding box center [333, 336] width 147 height 26
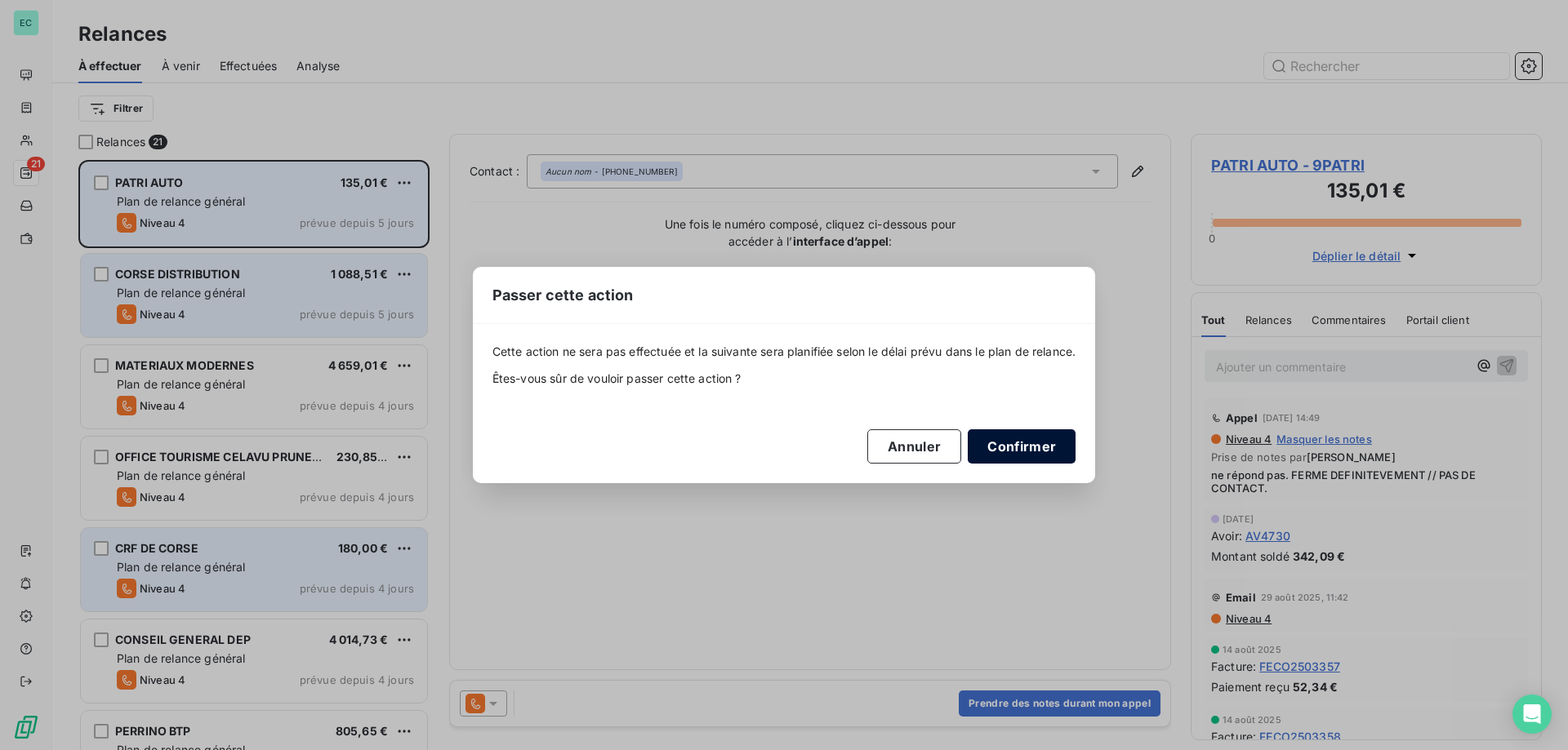
click at [1026, 452] on button "Confirmer" at bounding box center [1021, 446] width 107 height 35
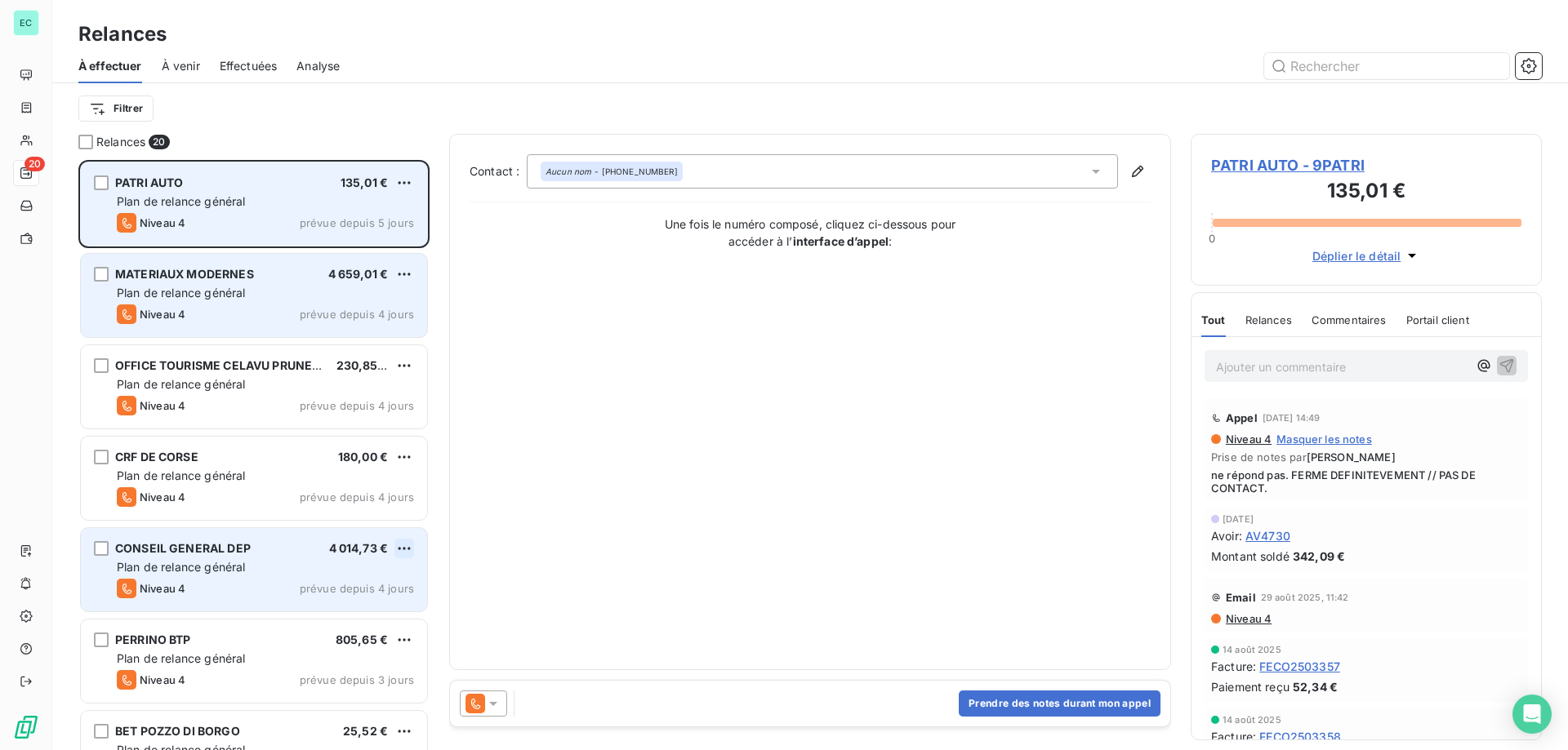
click at [400, 551] on html "EC 20 Relances À effectuer À venir Effectuées Analyse Filtrer Relances 20 PATRI…" at bounding box center [784, 375] width 1568 height 750
click at [360, 612] on div "Passer cette action" at bounding box center [333, 610] width 147 height 26
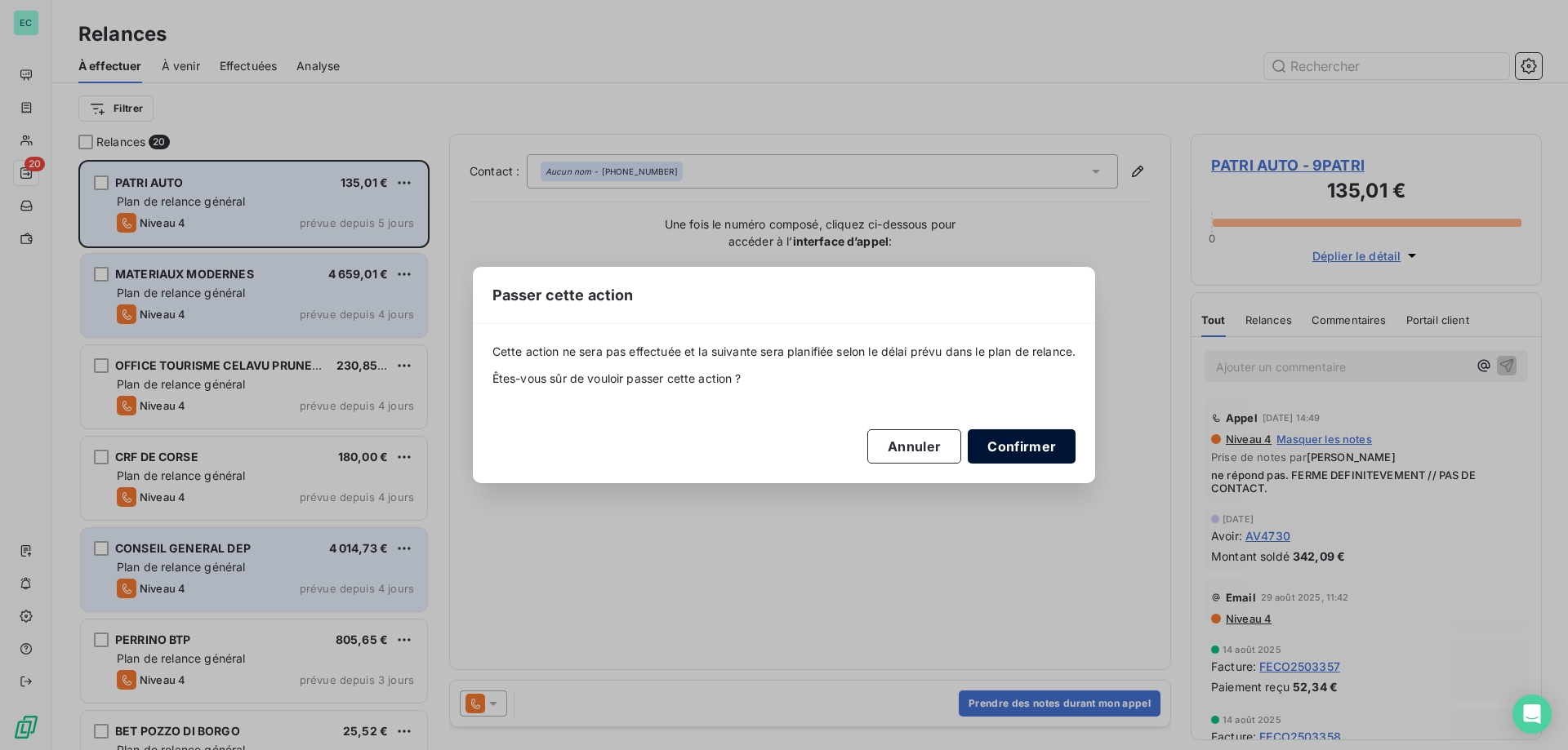
click at [1049, 444] on button "Confirmer" at bounding box center [1021, 446] width 107 height 35
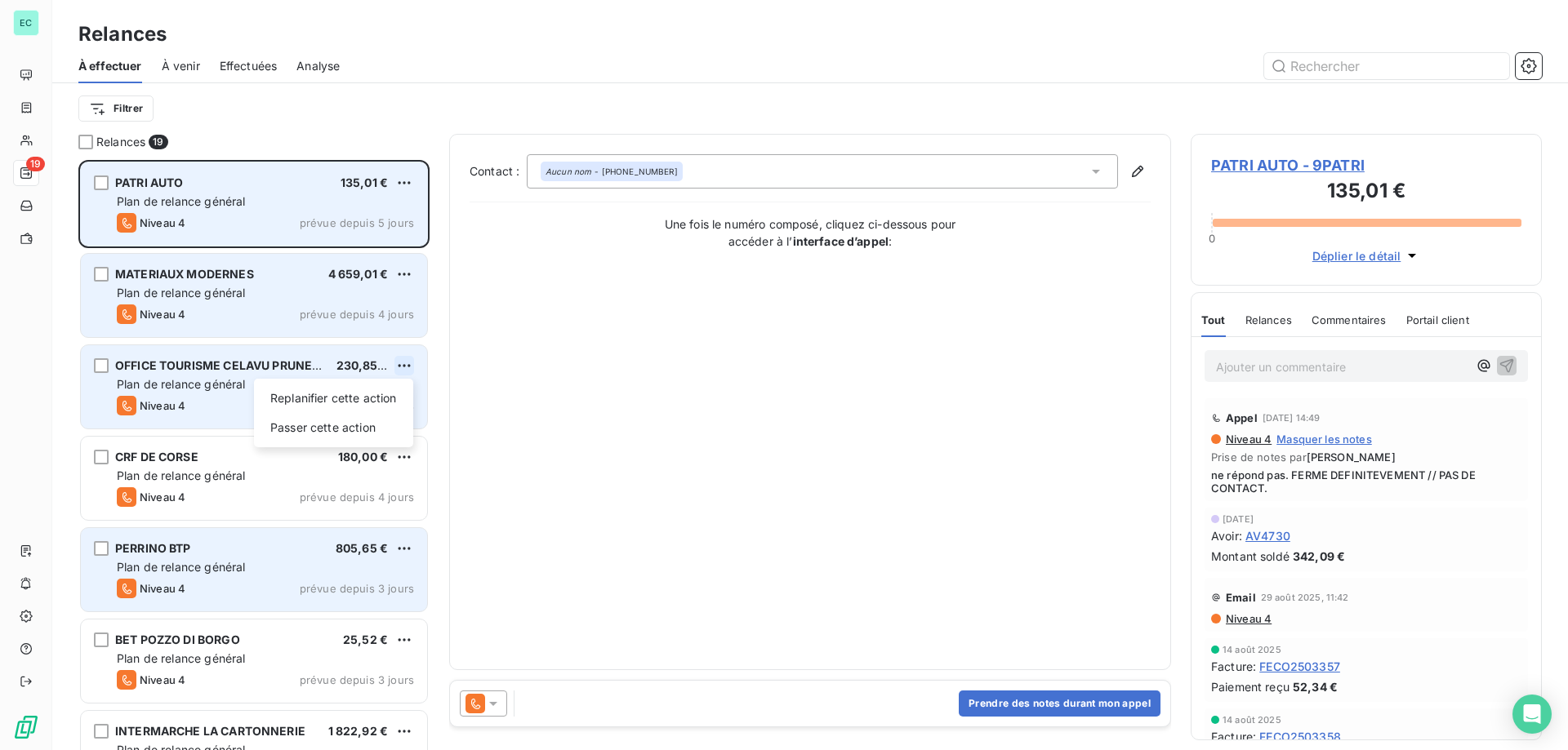
click at [397, 366] on html "EC 19 Relances À effectuer À venir Effectuées Analyse Filtrer Relances 19 PATRI…" at bounding box center [784, 375] width 1568 height 750
click at [294, 430] on div "Passer cette action" at bounding box center [333, 427] width 147 height 26
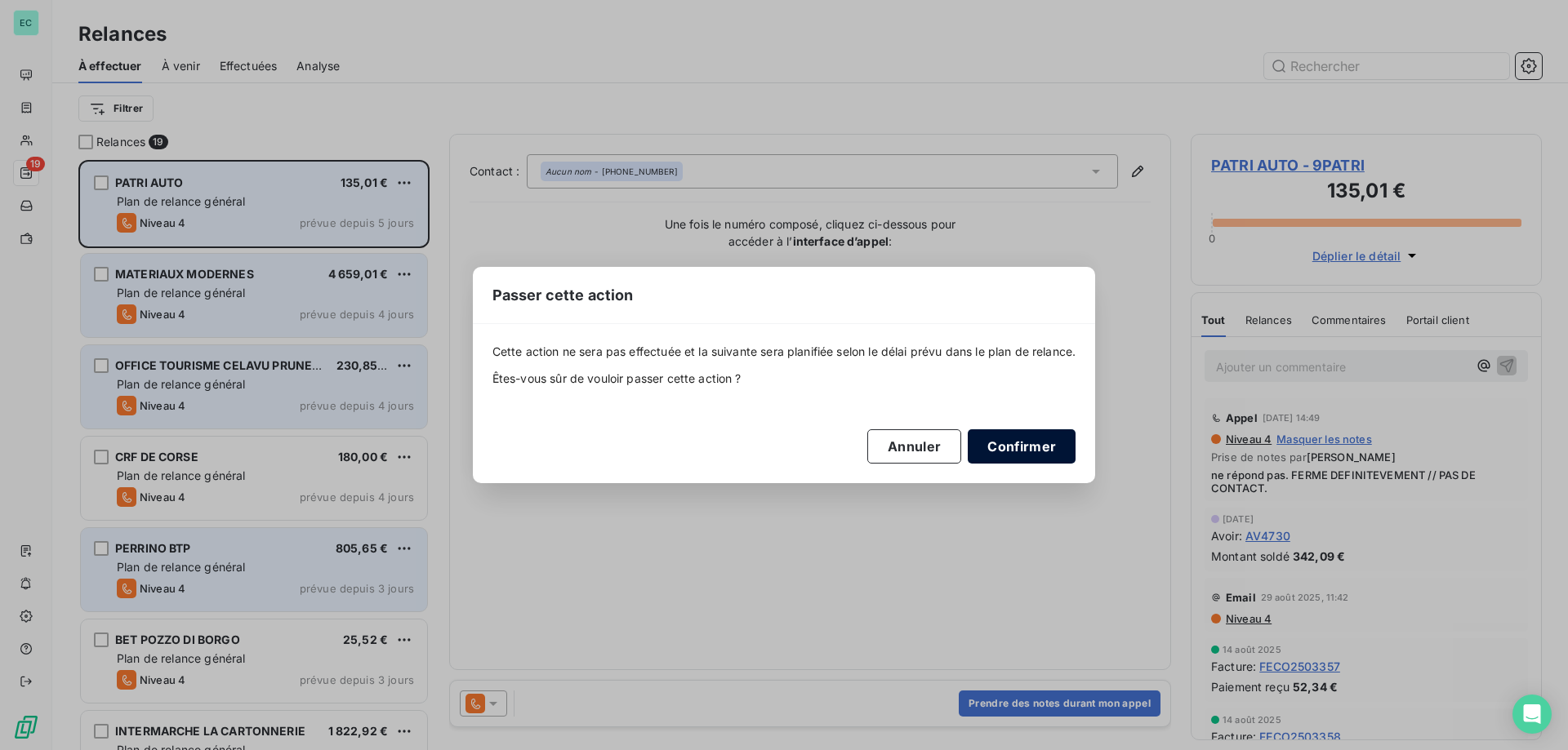
click at [1064, 453] on button "Confirmer" at bounding box center [1021, 446] width 107 height 35
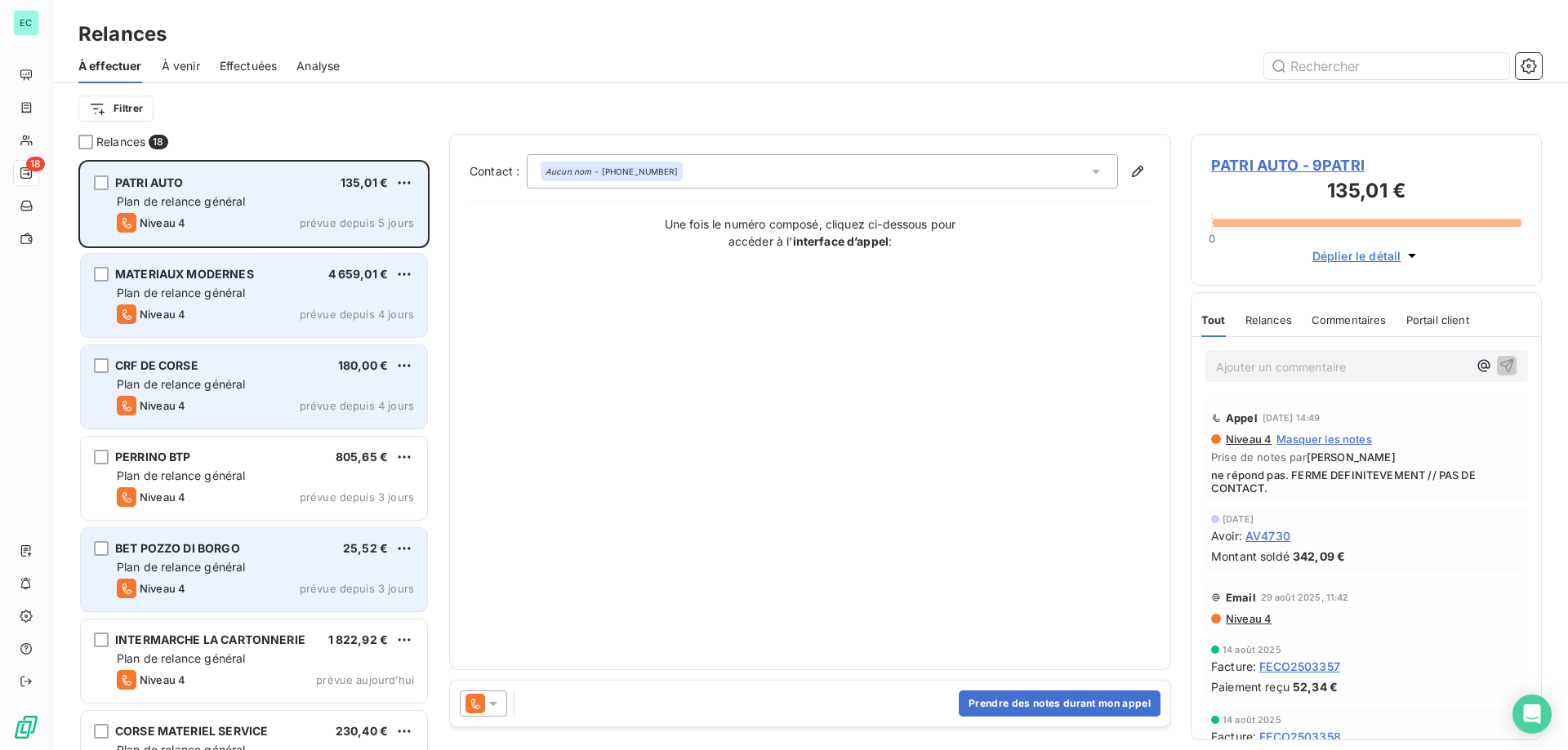
click at [337, 212] on div "PATRI AUTO 135,01 € Plan de relance général [PERSON_NAME] 4 prévue depuis 5 jou…" at bounding box center [254, 204] width 346 height 83
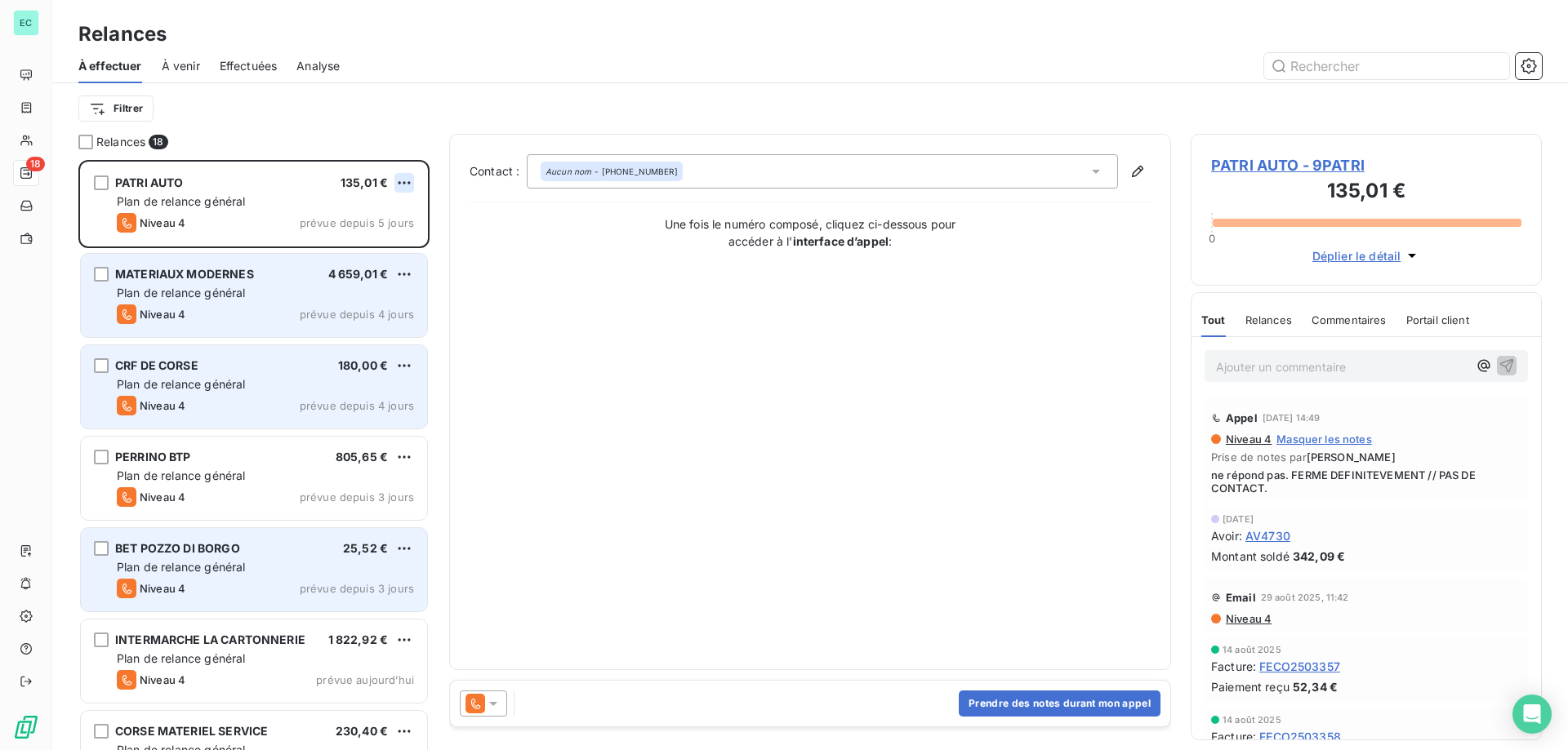
click at [412, 185] on html "EC 18 Relances À effectuer À venir Effectuées Analyse Filtrer Relances 18 PATRI…" at bounding box center [784, 375] width 1568 height 750
click at [368, 243] on div "Passer cette action" at bounding box center [333, 244] width 147 height 26
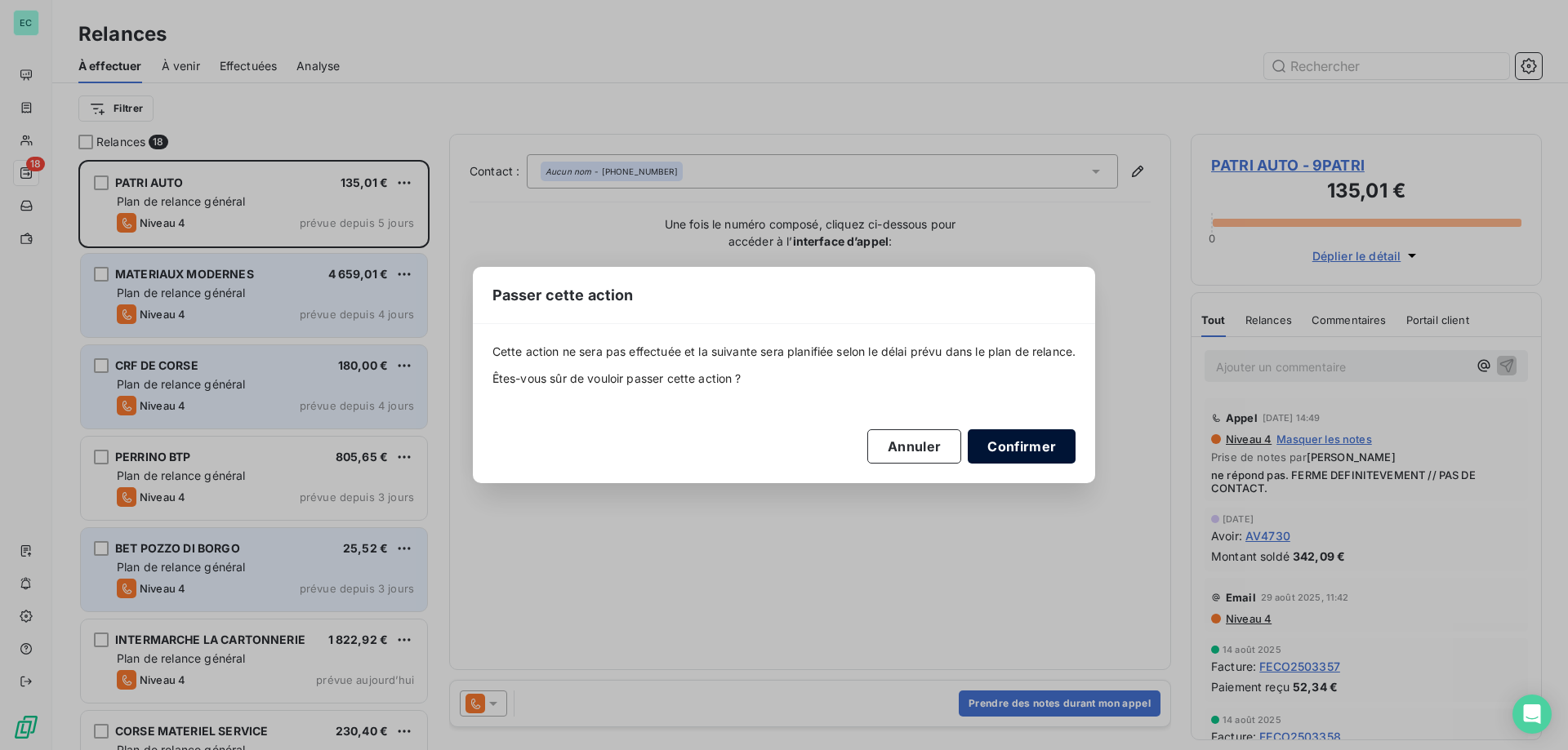
click at [1043, 434] on button "Confirmer" at bounding box center [1021, 446] width 107 height 35
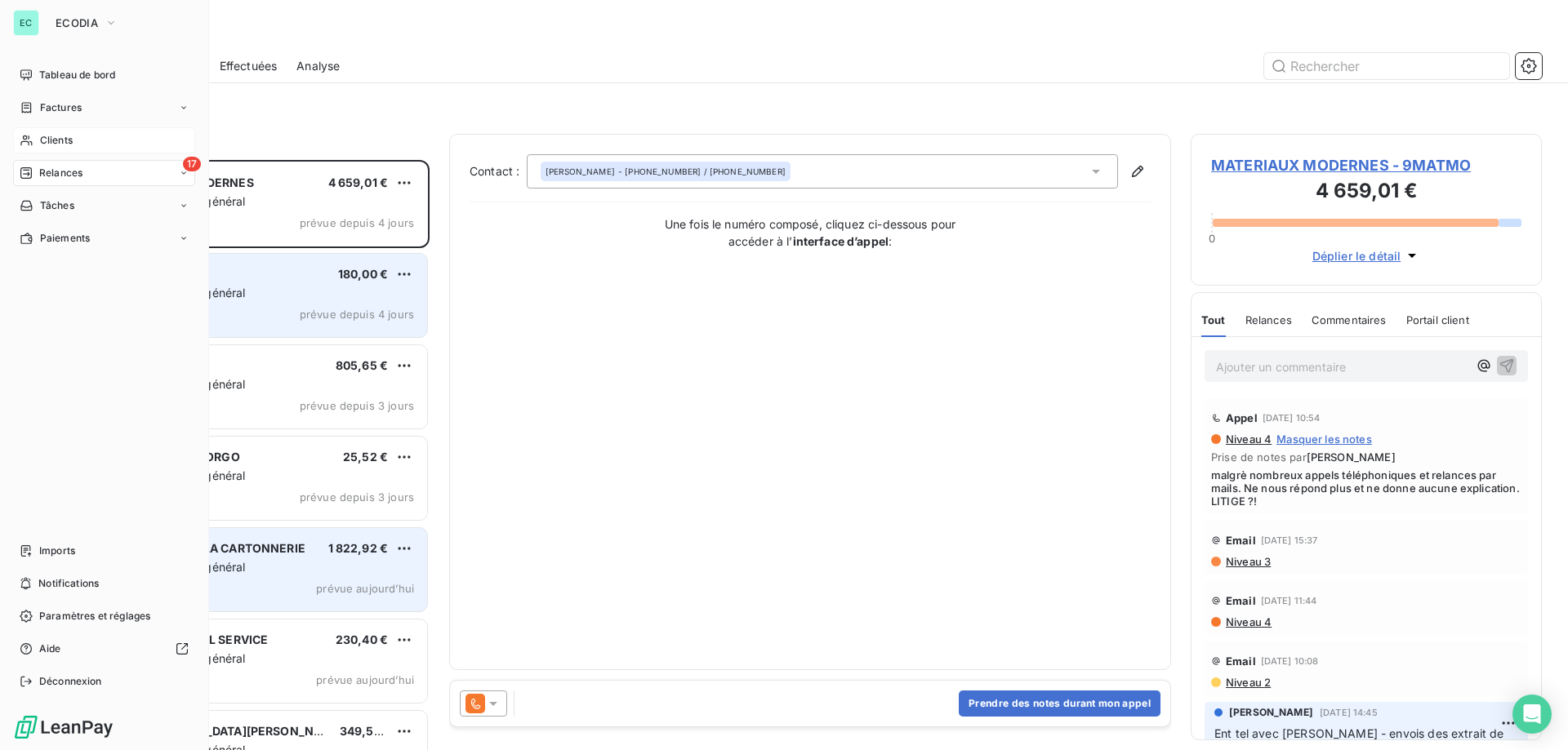
click at [58, 143] on span "Clients" at bounding box center [56, 140] width 33 height 15
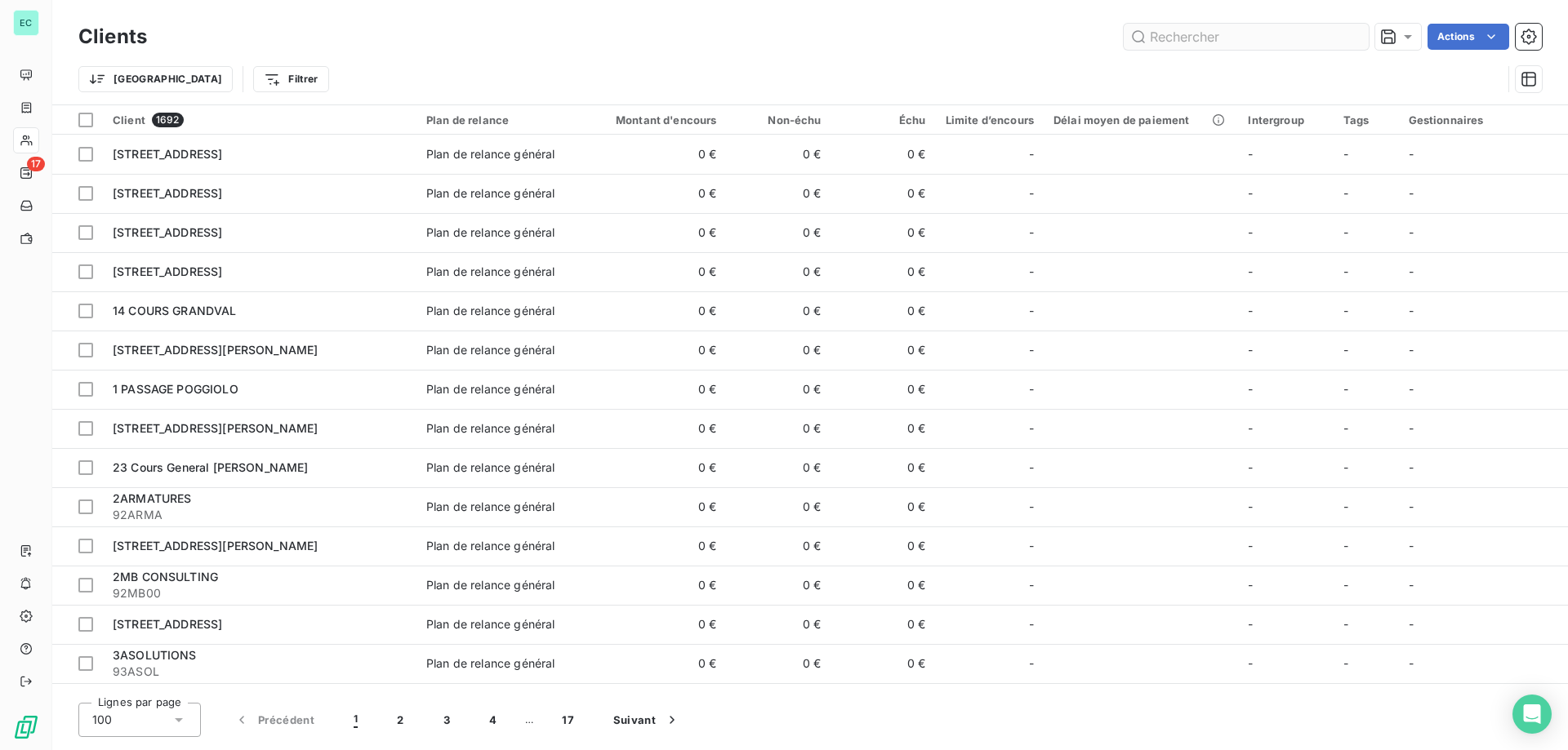
click at [1222, 33] on input "text" at bounding box center [1247, 36] width 245 height 26
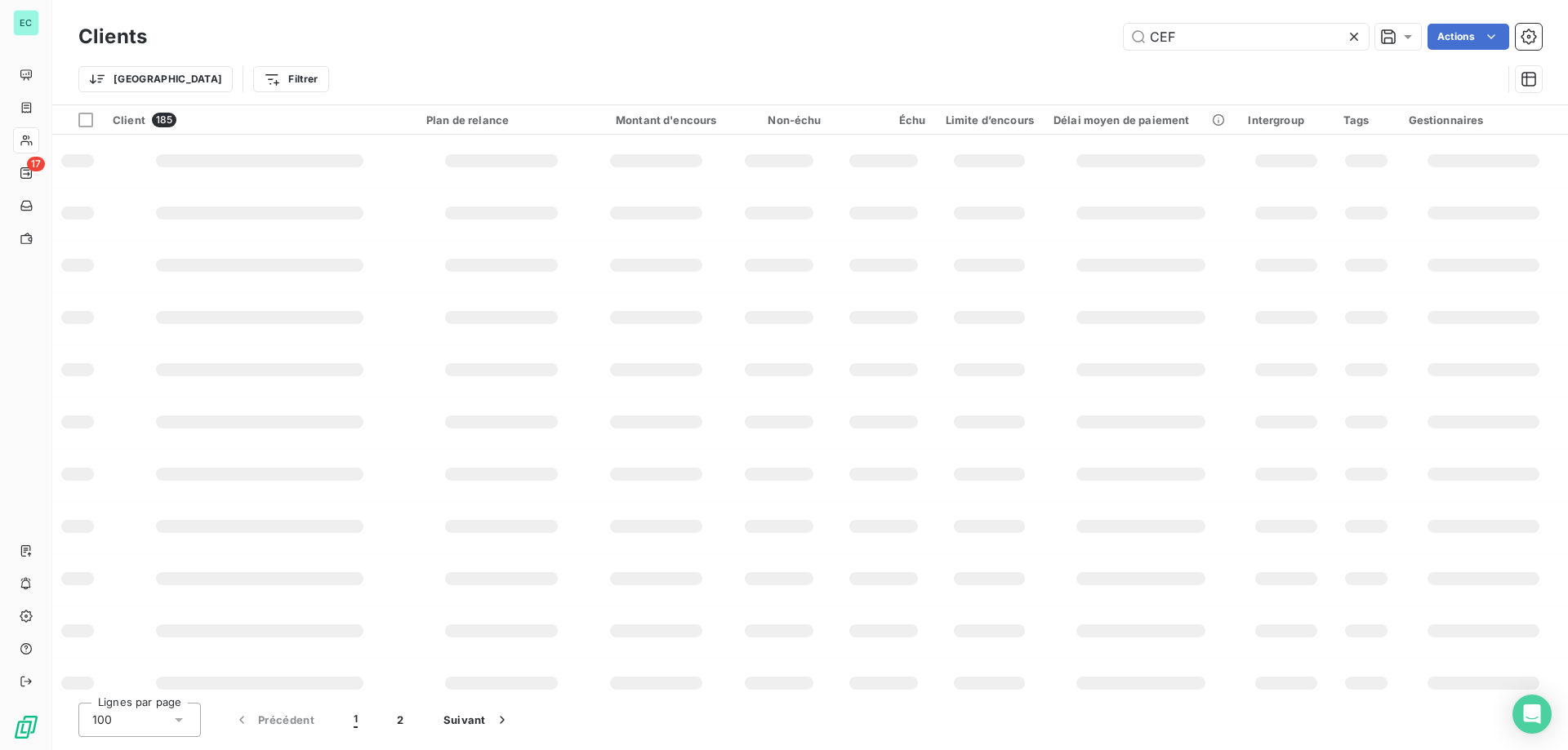
type input "CEF"
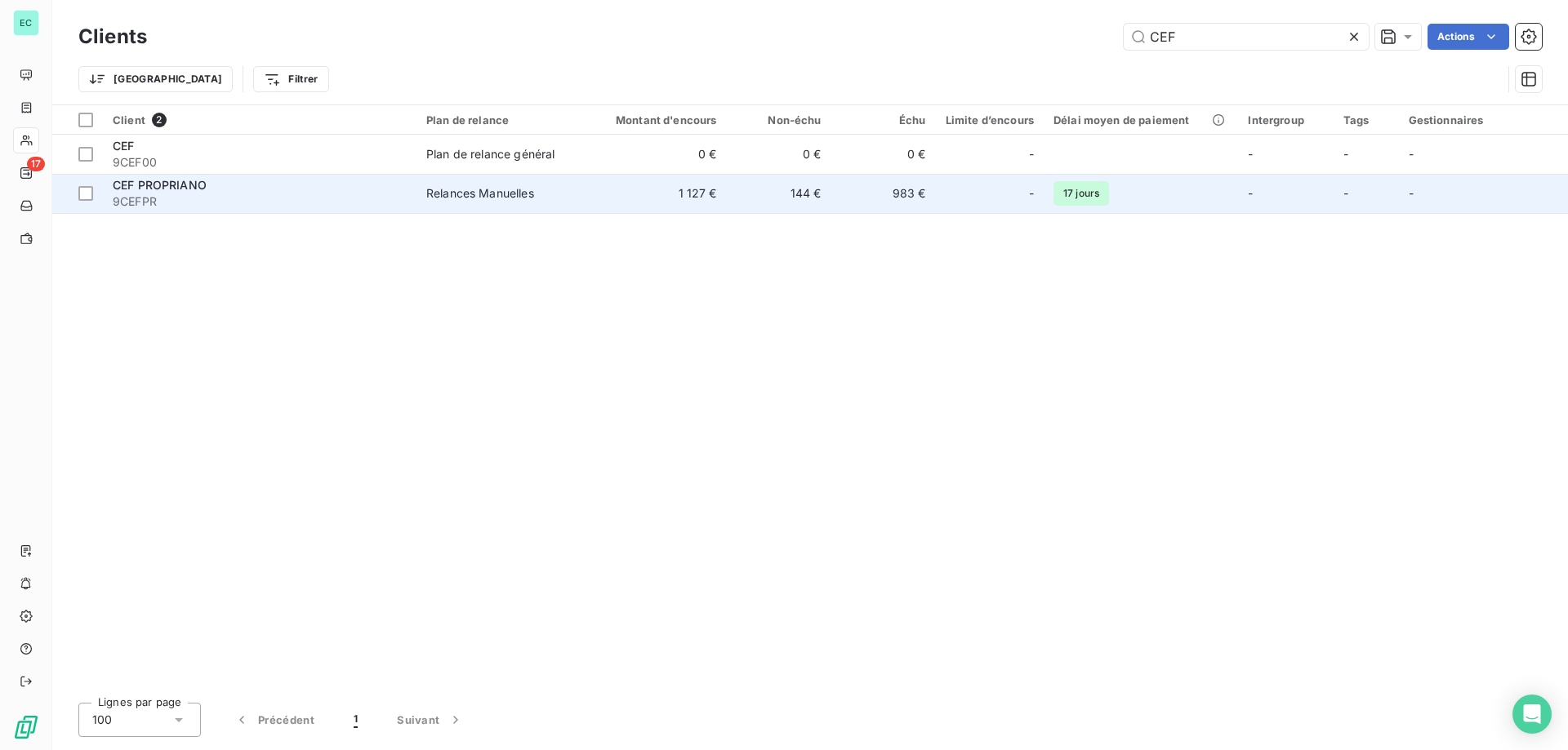
click at [693, 193] on td "1 127 €" at bounding box center [656, 193] width 140 height 39
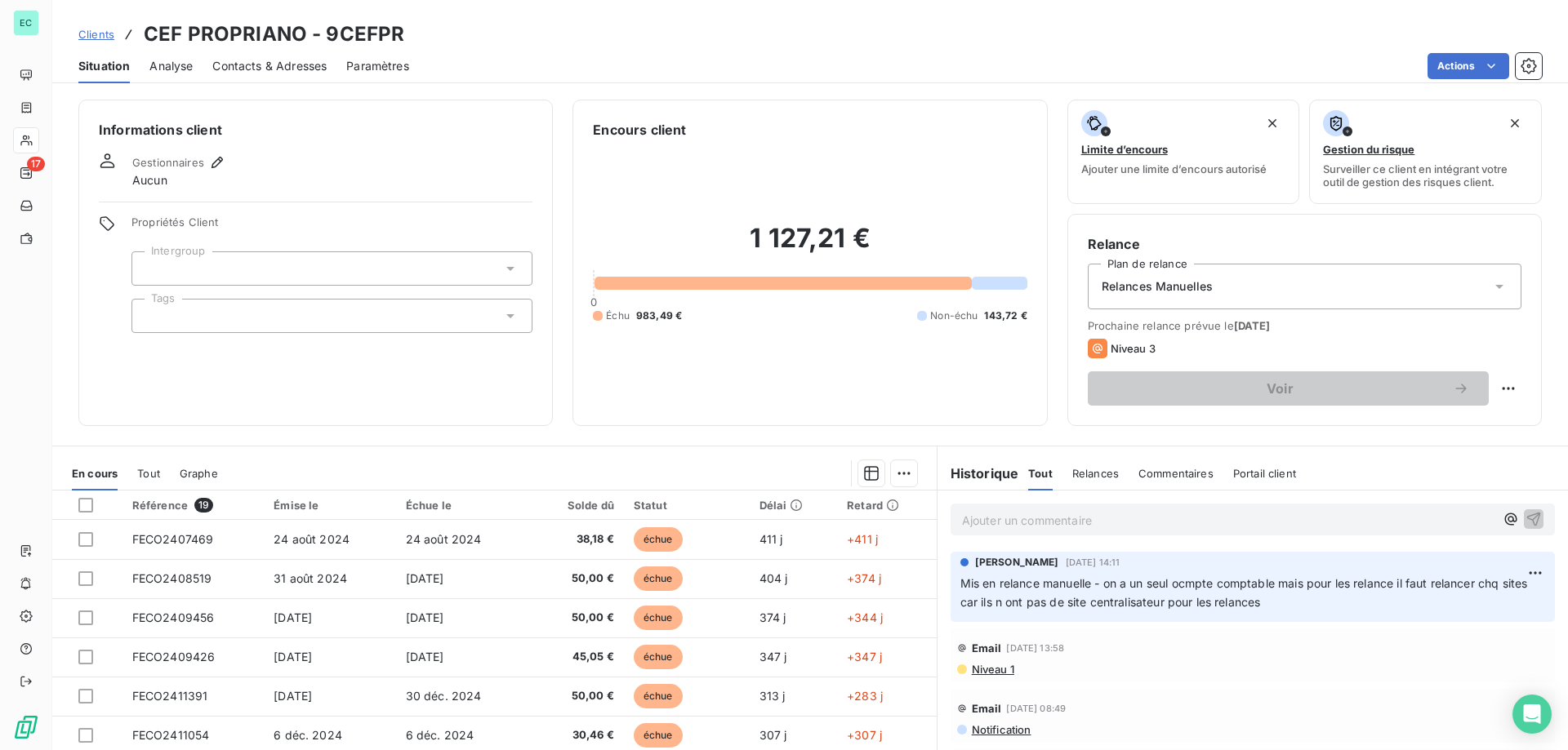
click at [1096, 519] on p "Ajouter un commentaire ﻿" at bounding box center [1228, 520] width 533 height 20
